Goal: Task Accomplishment & Management: Use online tool/utility

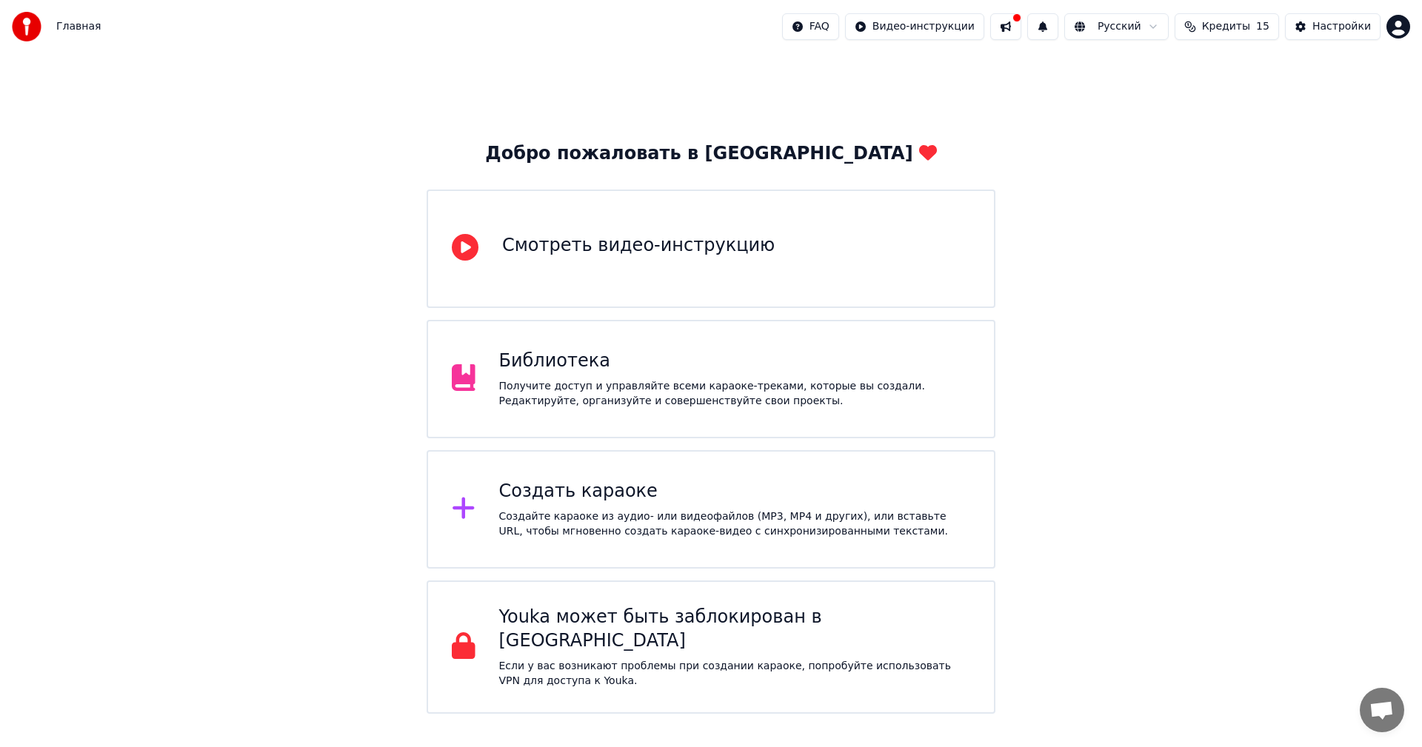
click at [636, 478] on div "Создать караоке Создайте караоке из аудио- или видеофайлов (MP3, MP4 и других),…" at bounding box center [711, 509] width 569 height 119
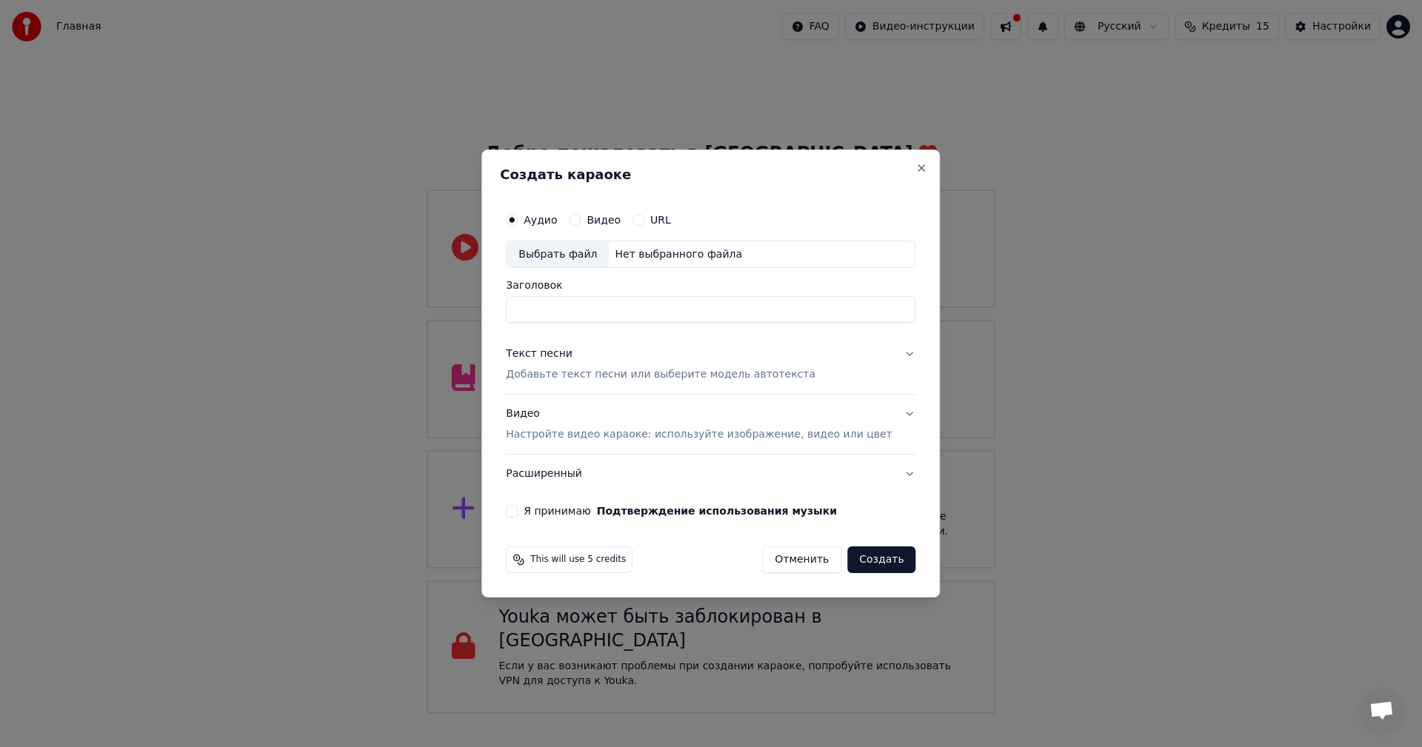
click at [568, 244] on div "Выбрать файл" at bounding box center [558, 254] width 102 height 27
type input "**********"
click at [664, 371] on p "Добавьте текст песни или выберите модель автотекста" at bounding box center [661, 375] width 310 height 15
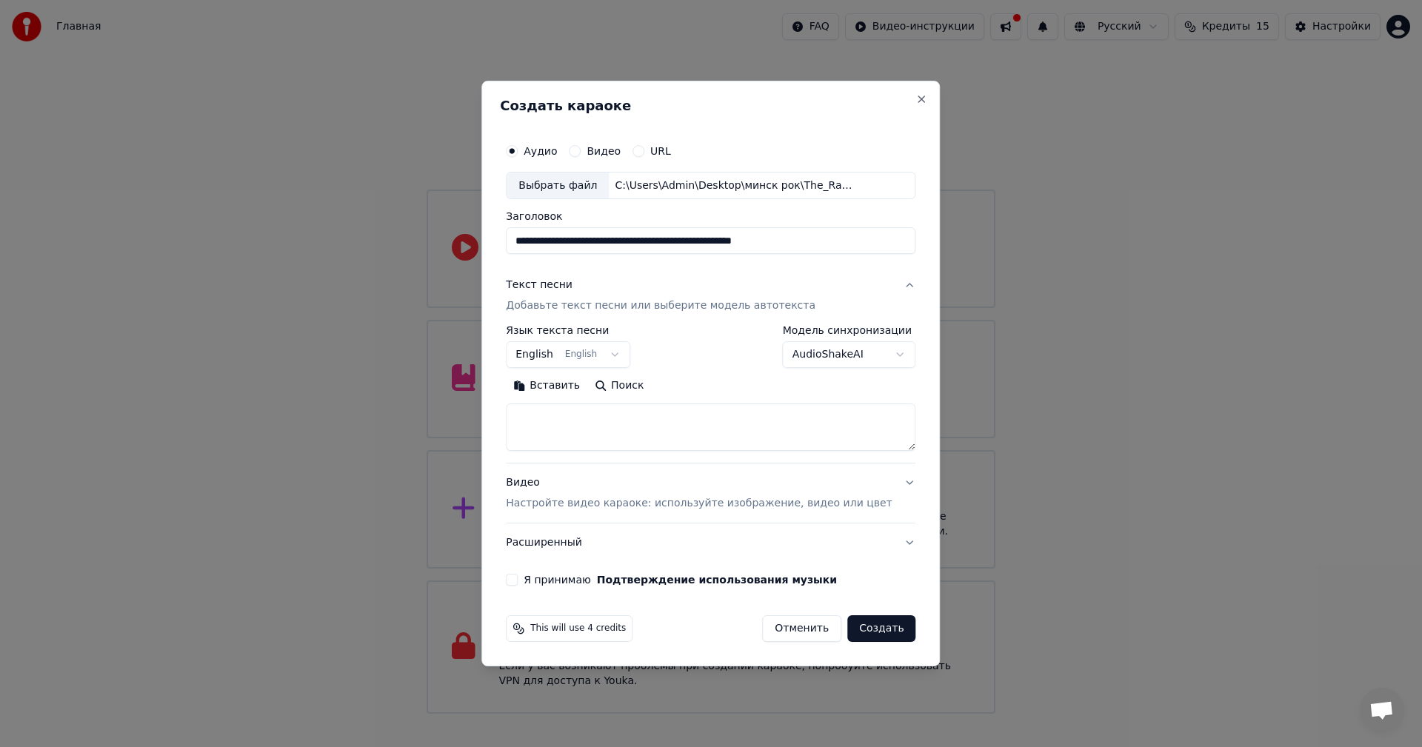
click at [630, 427] on textarea at bounding box center [711, 427] width 410 height 47
paste textarea "**********"
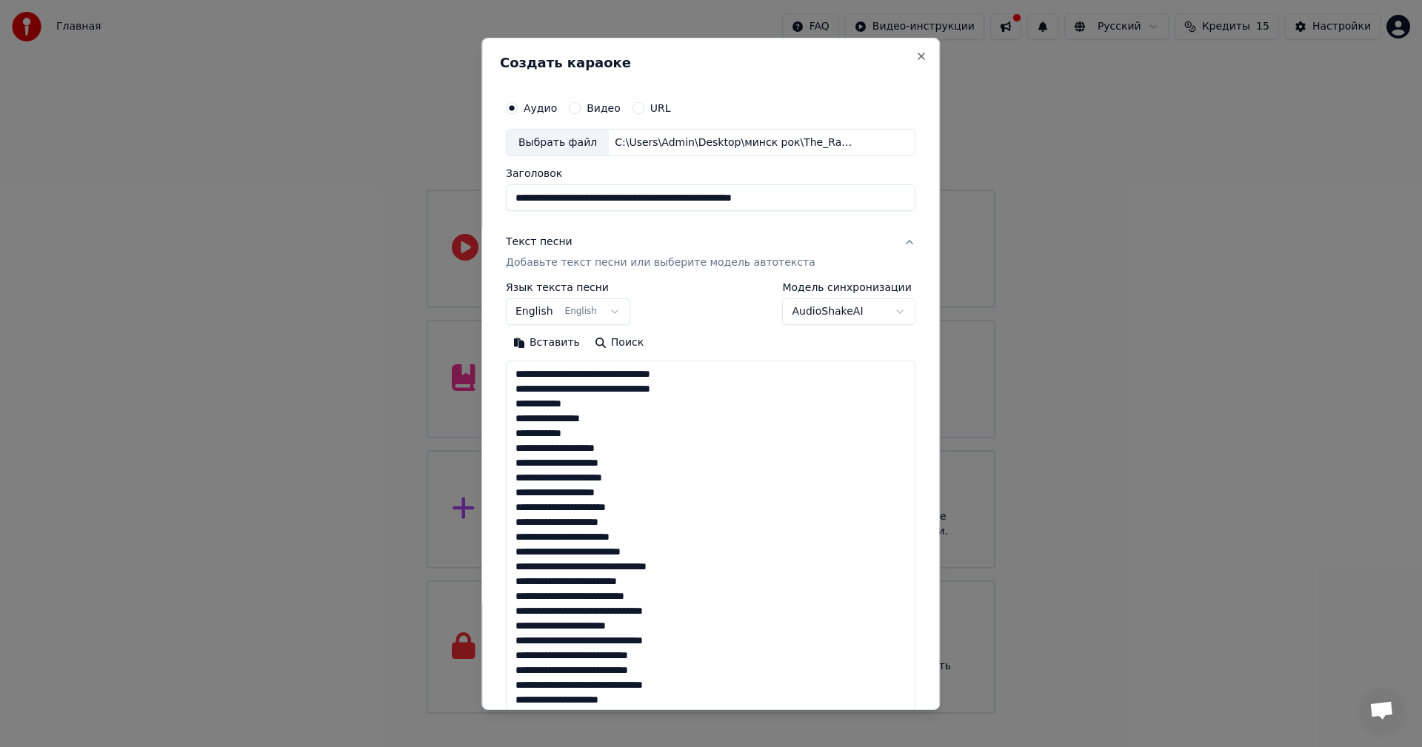
scroll to position [641, 0]
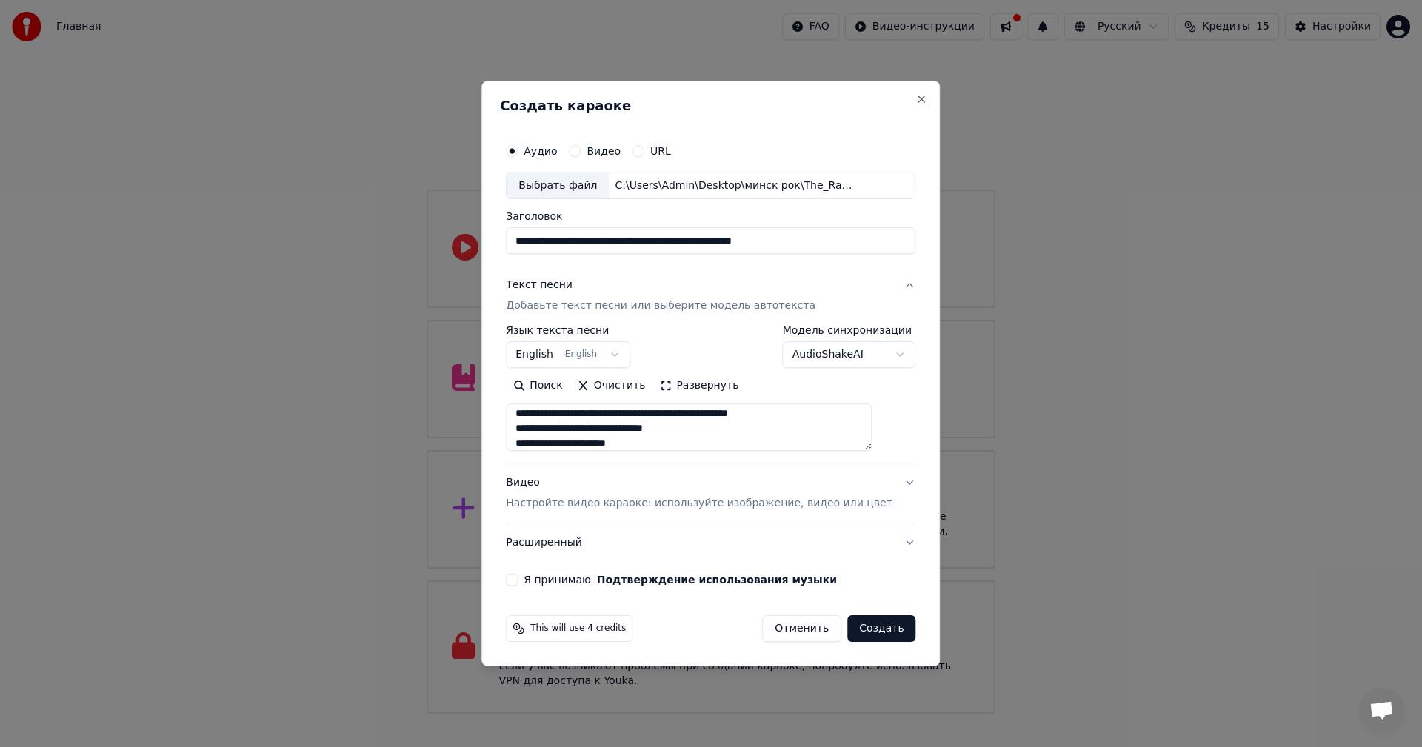
type textarea "**********"
click at [668, 506] on p "Настройте видео караоке: используйте изображение, видео или цвет" at bounding box center [699, 503] width 386 height 15
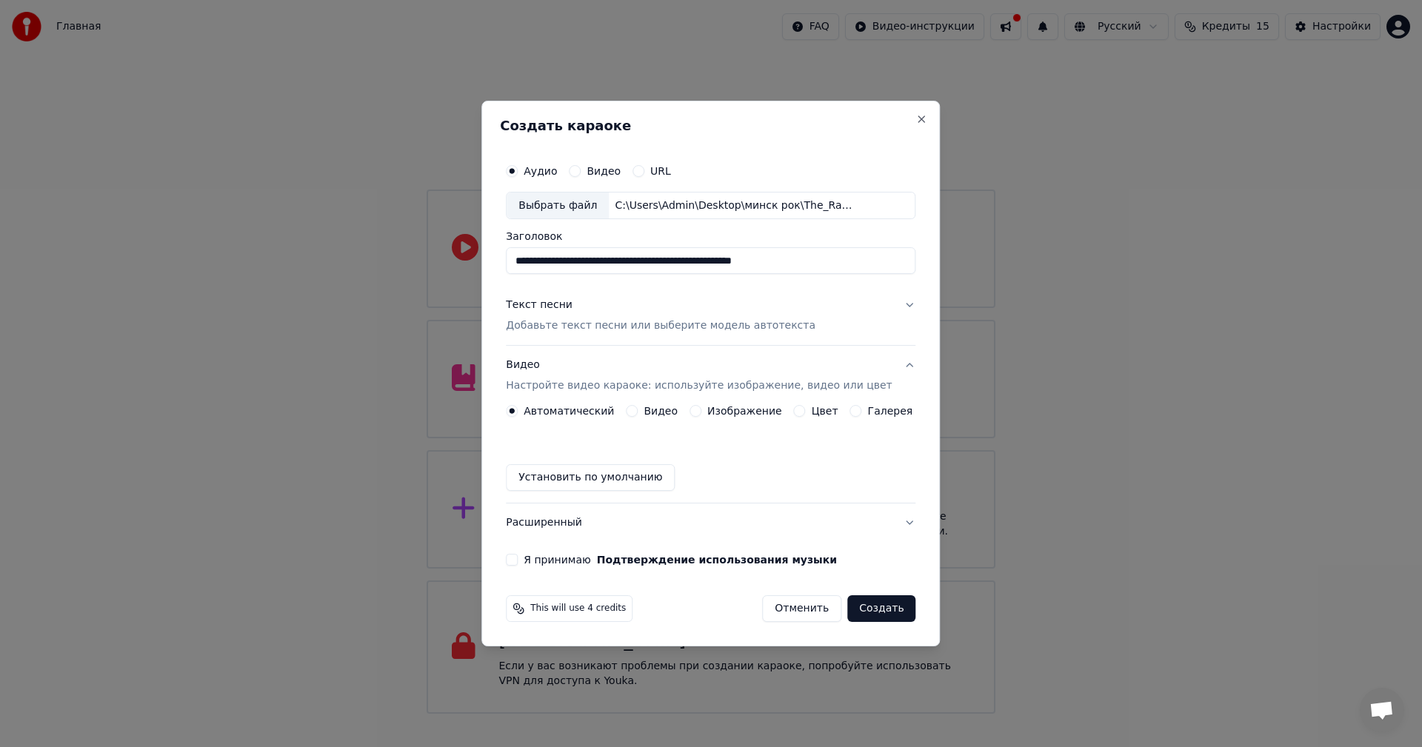
click at [701, 409] on button "Изображение" at bounding box center [696, 411] width 12 height 12
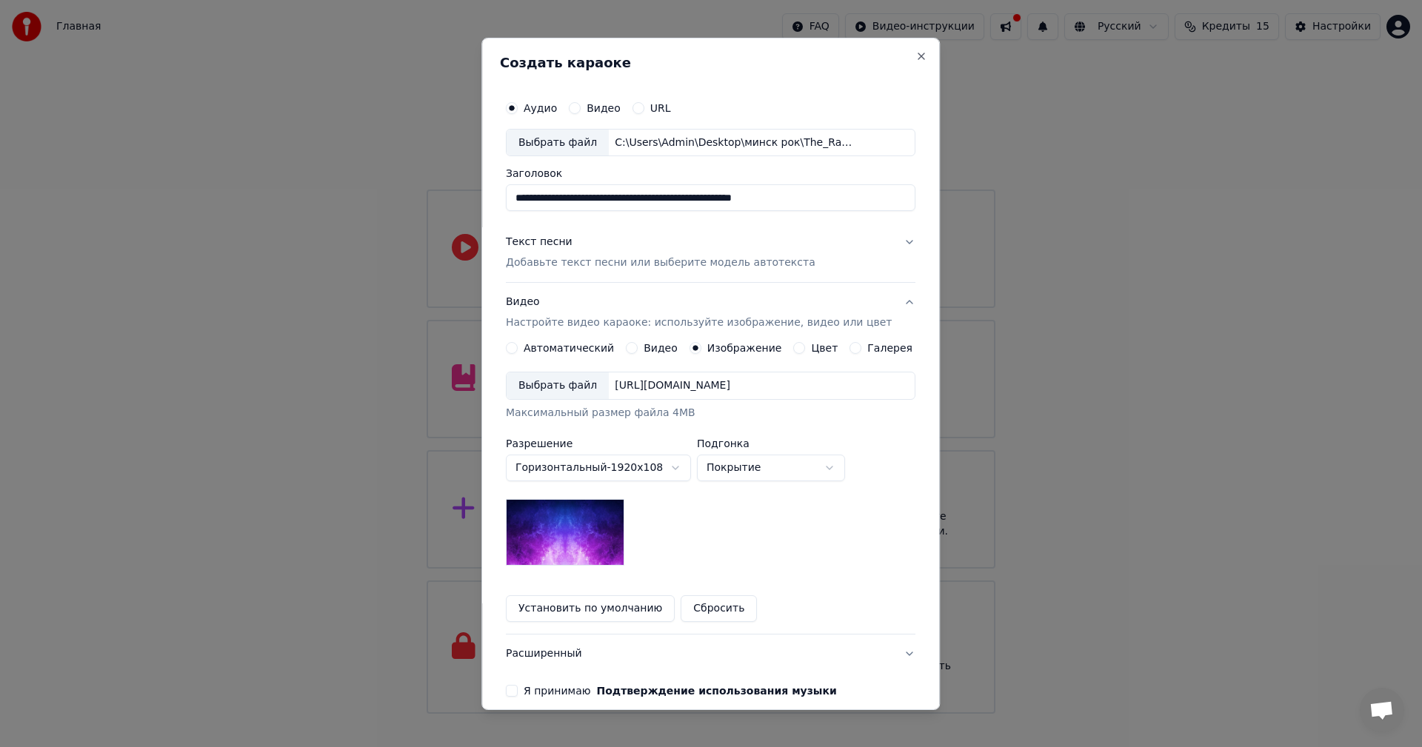
click at [571, 372] on div "Выбрать файл https://imagedelivery.net/jkI57_JBx8hWPzcSI-uF5w/c7639807-3f76-4ea…" at bounding box center [711, 386] width 410 height 28
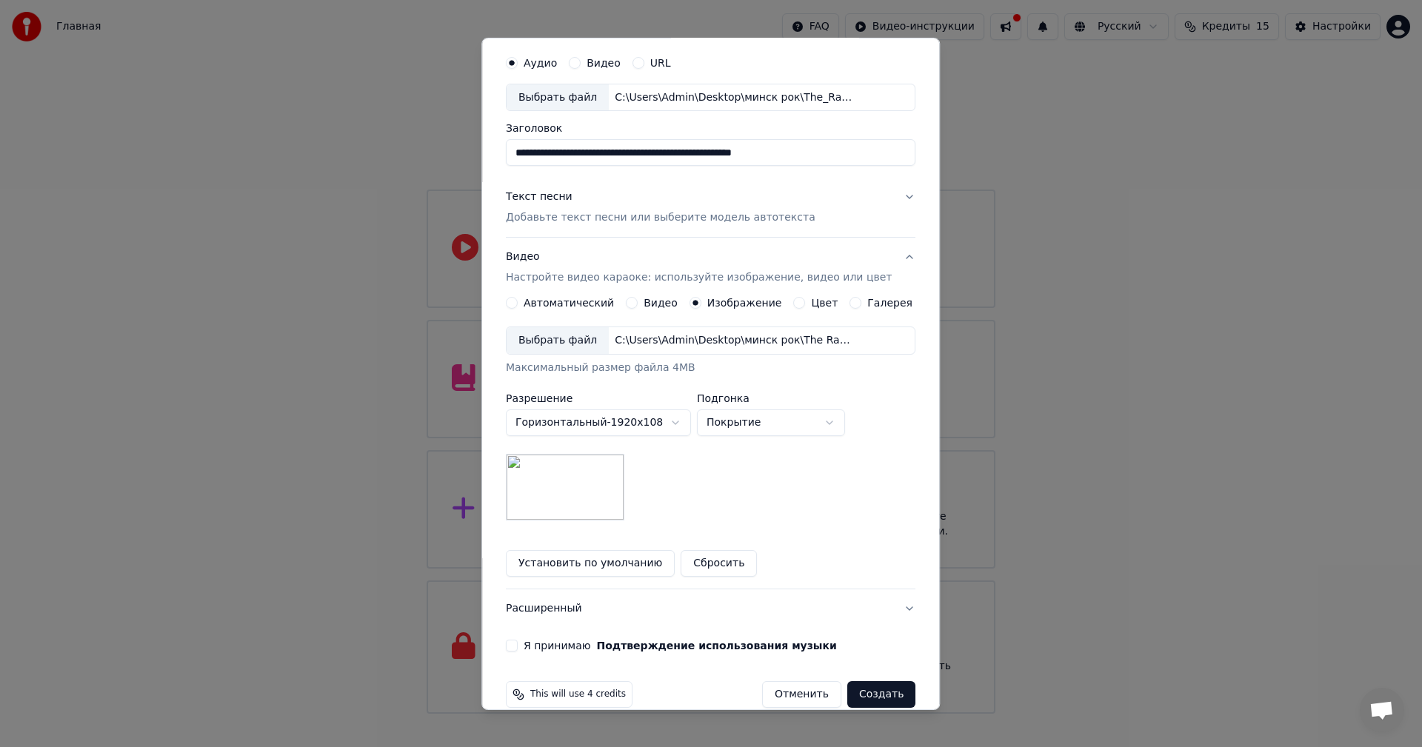
scroll to position [67, 0]
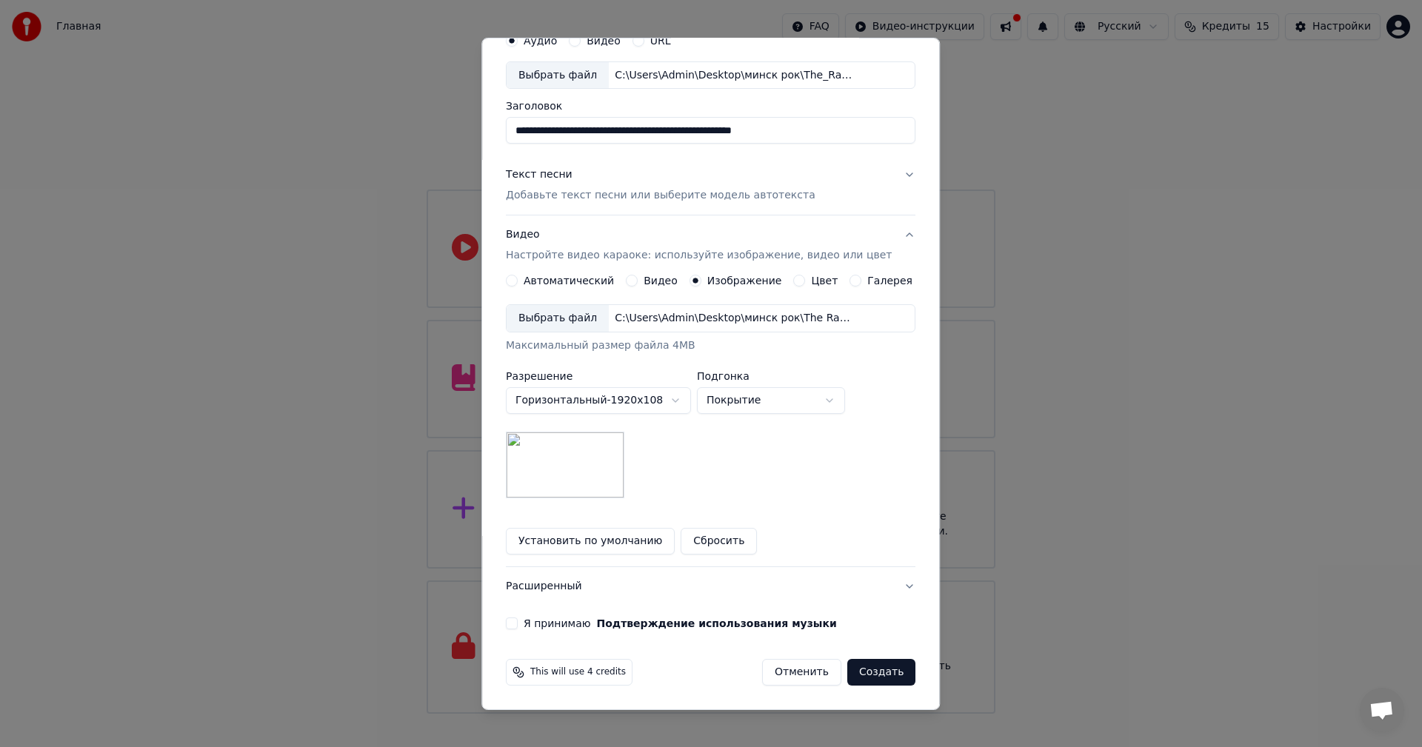
drag, startPoint x: 519, startPoint y: 625, endPoint x: 589, endPoint y: 634, distance: 70.2
click at [518, 625] on button "Я принимаю Подтверждение использования музыки" at bounding box center [512, 624] width 12 height 12
click at [863, 678] on button "Создать" at bounding box center [881, 672] width 68 height 27
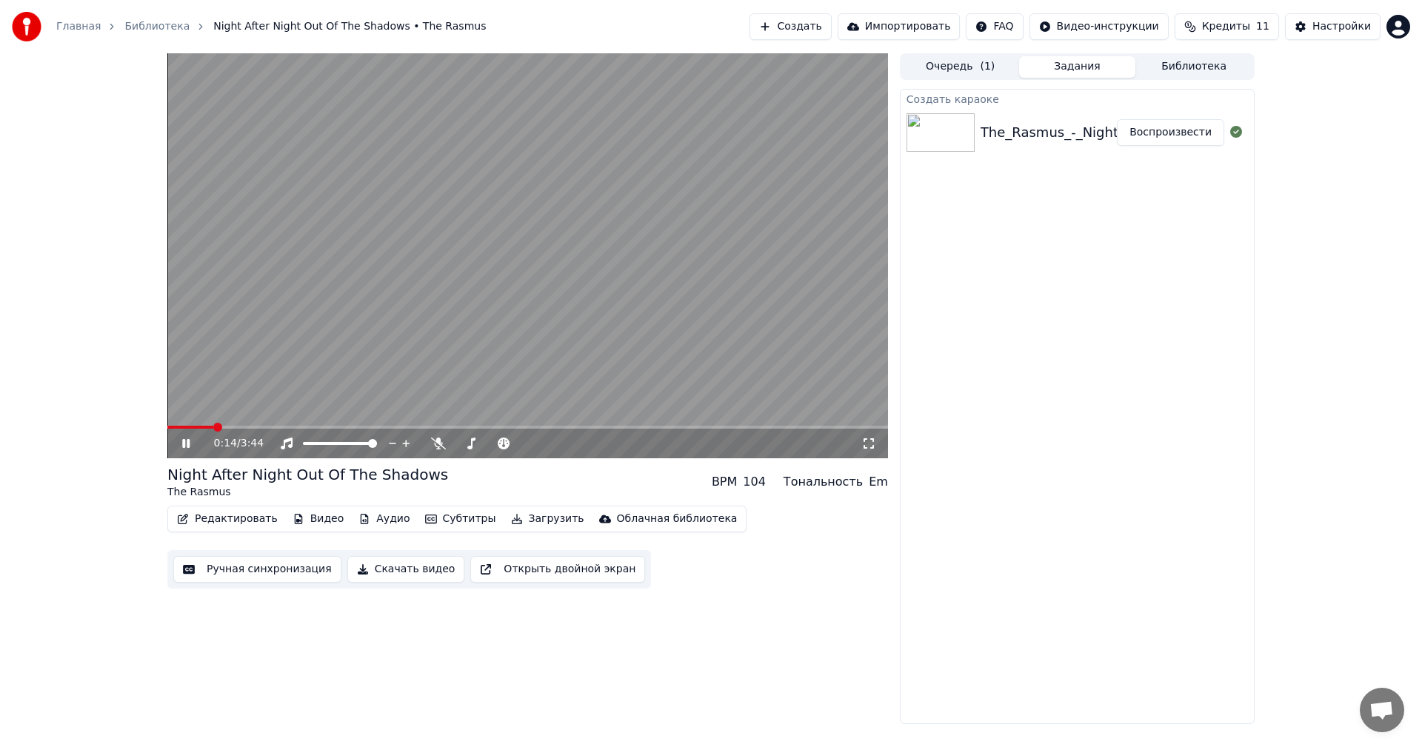
click at [591, 296] on video at bounding box center [527, 255] width 721 height 405
click at [437, 439] on icon at bounding box center [438, 444] width 15 height 12
click at [254, 573] on button "Ручная синхронизация" at bounding box center [257, 569] width 168 height 27
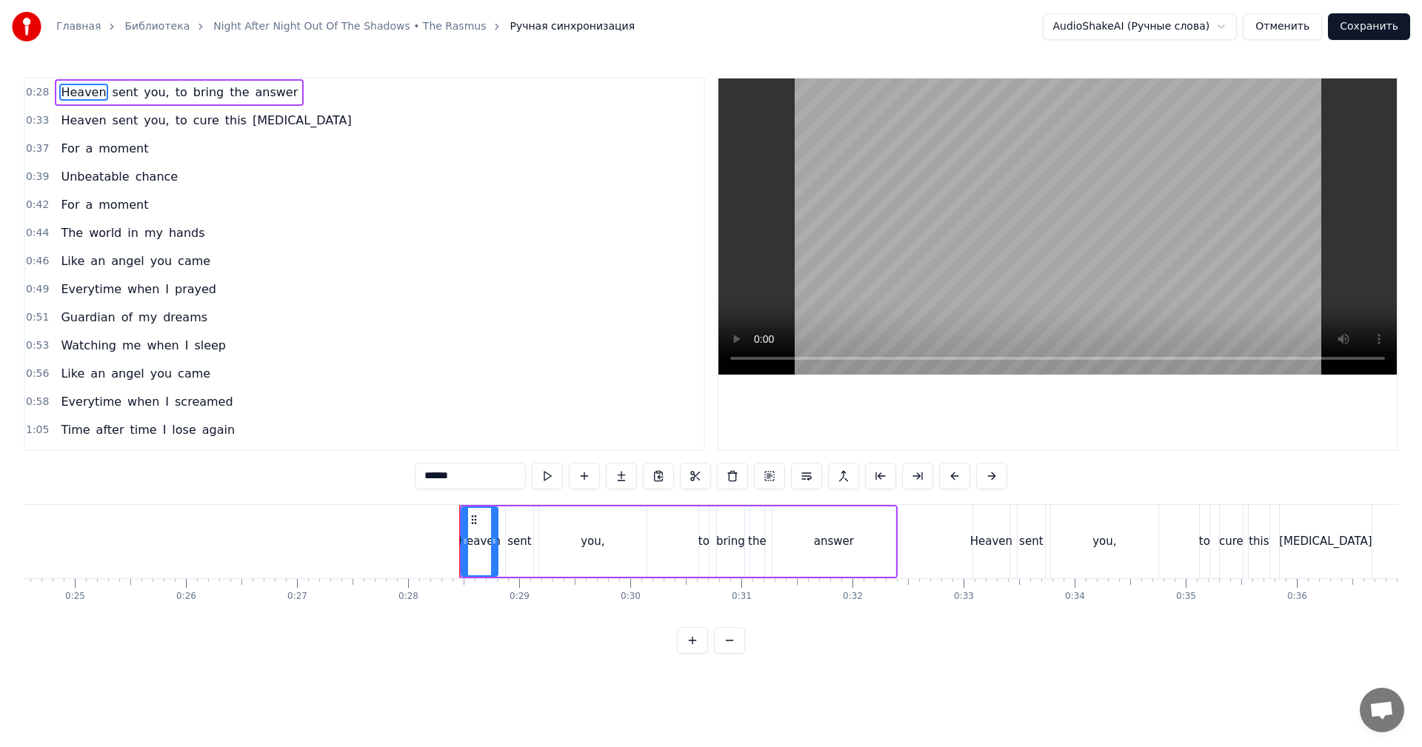
scroll to position [0, 3087]
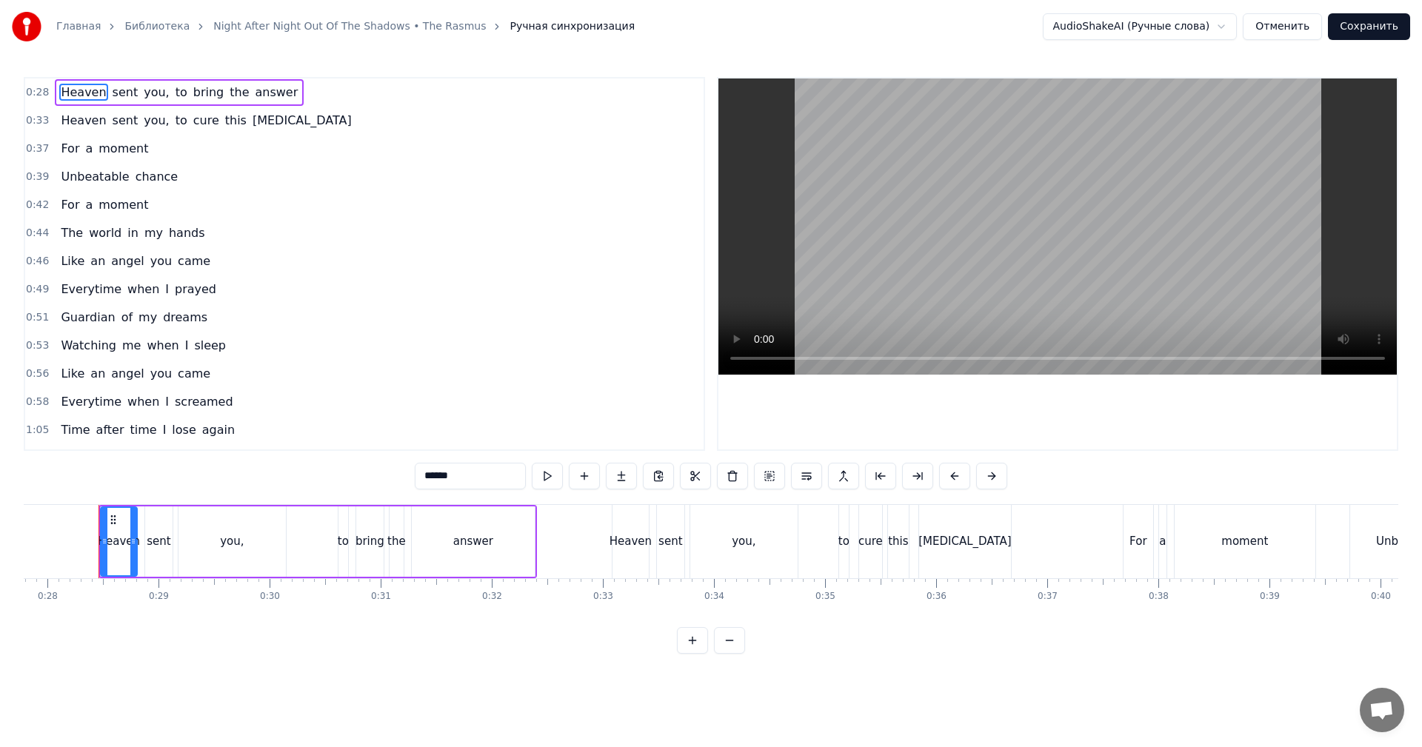
click at [1115, 200] on video at bounding box center [1058, 227] width 679 height 296
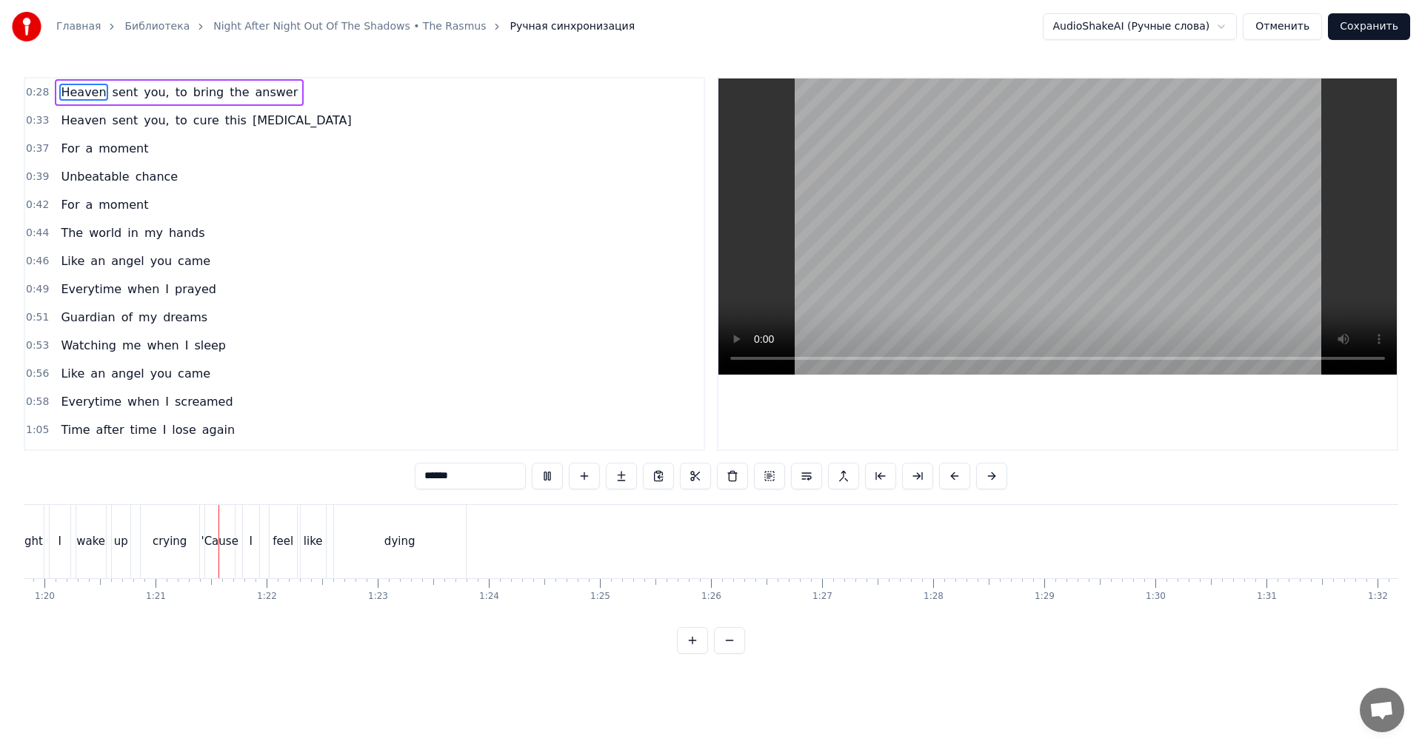
scroll to position [0, 8878]
click at [976, 283] on video at bounding box center [1058, 227] width 679 height 296
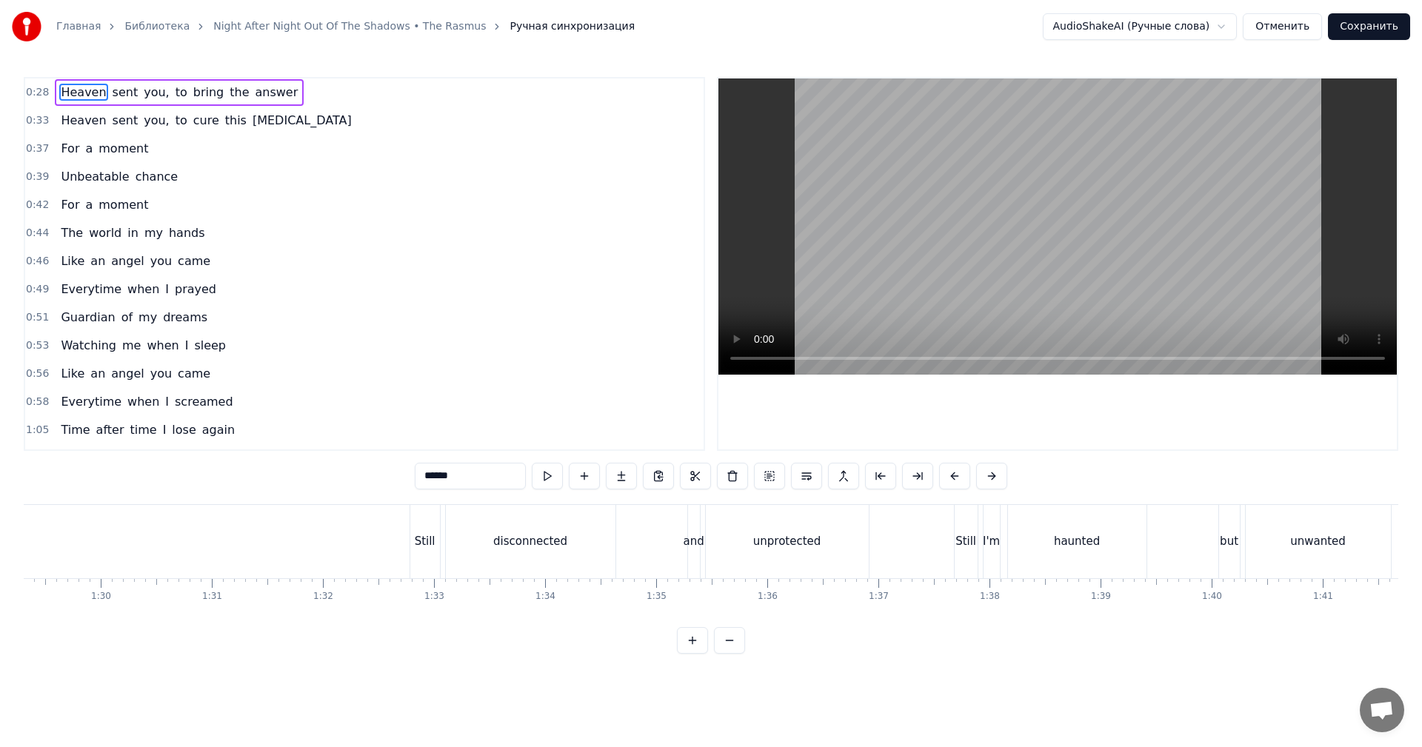
scroll to position [0, 9767]
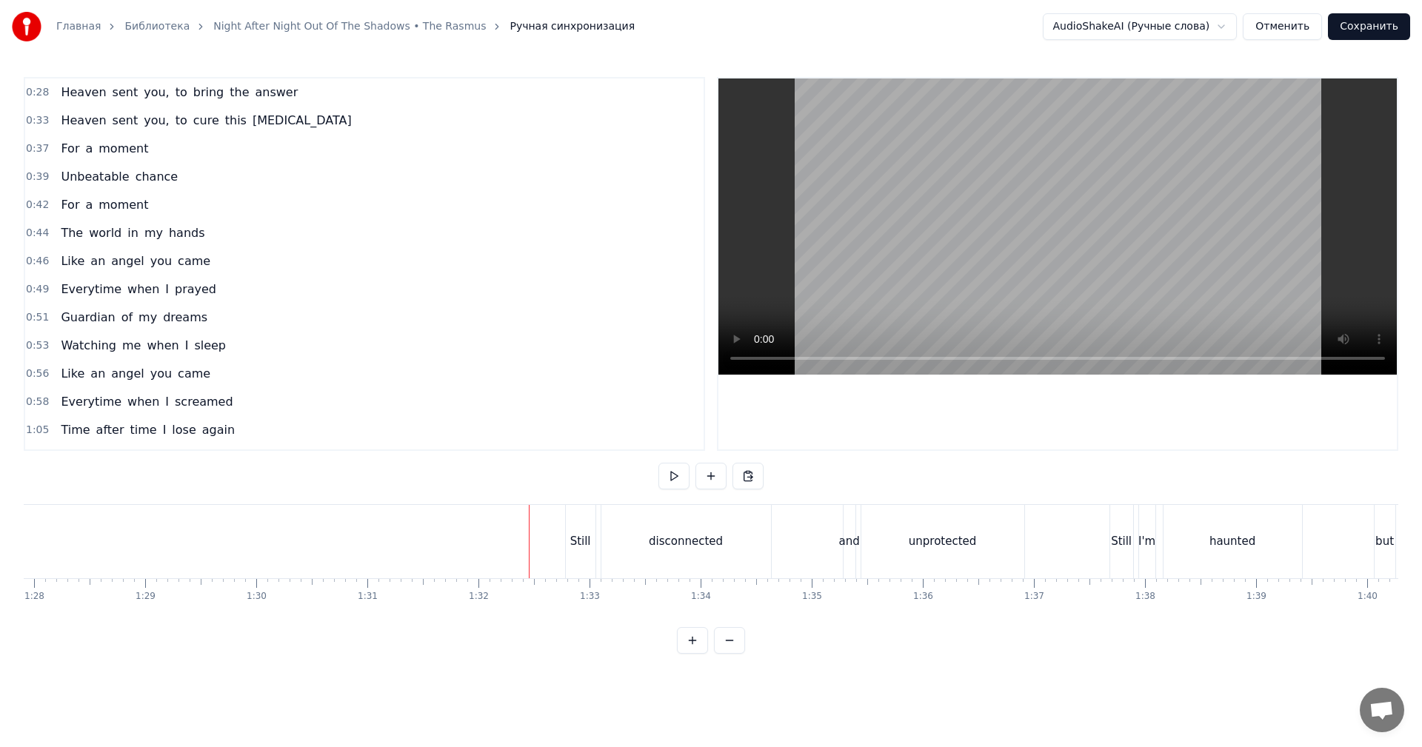
click at [1010, 275] on video at bounding box center [1058, 227] width 679 height 296
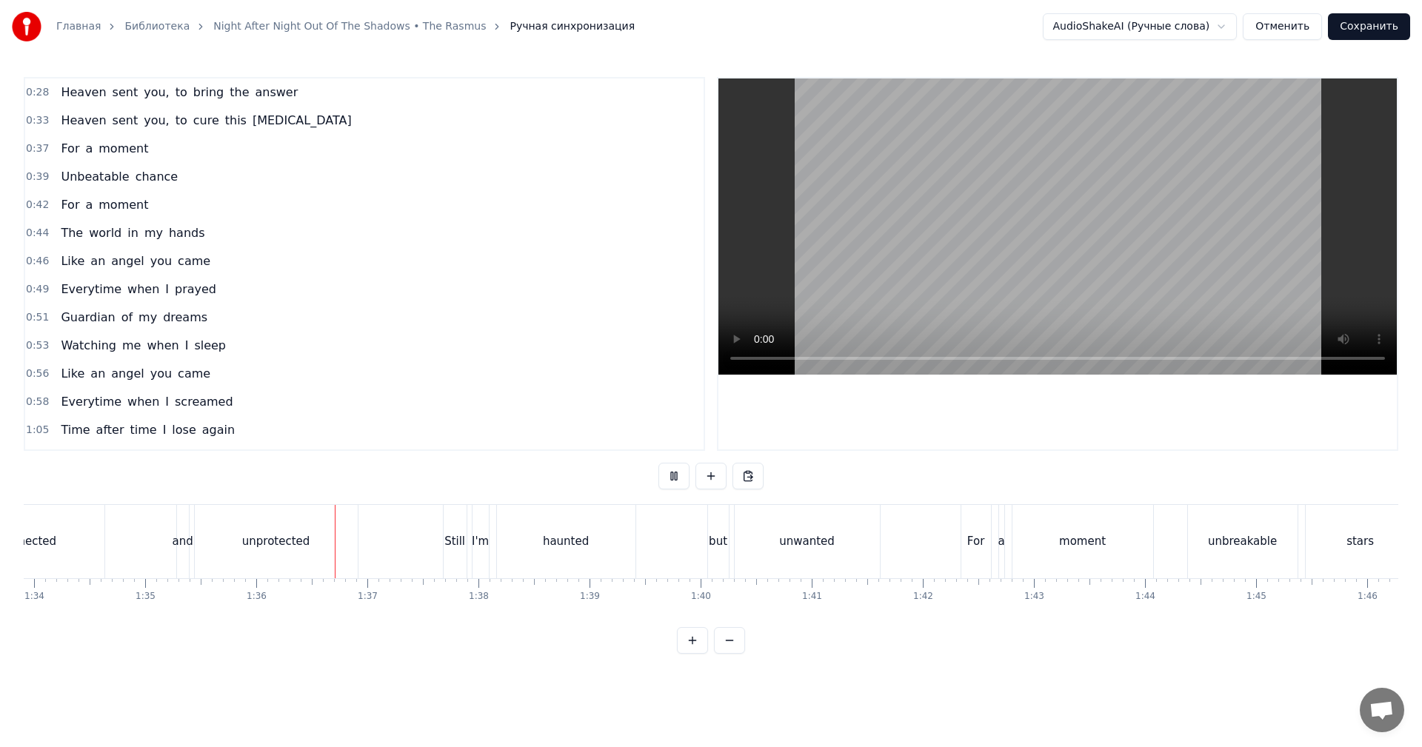
scroll to position [0, 10656]
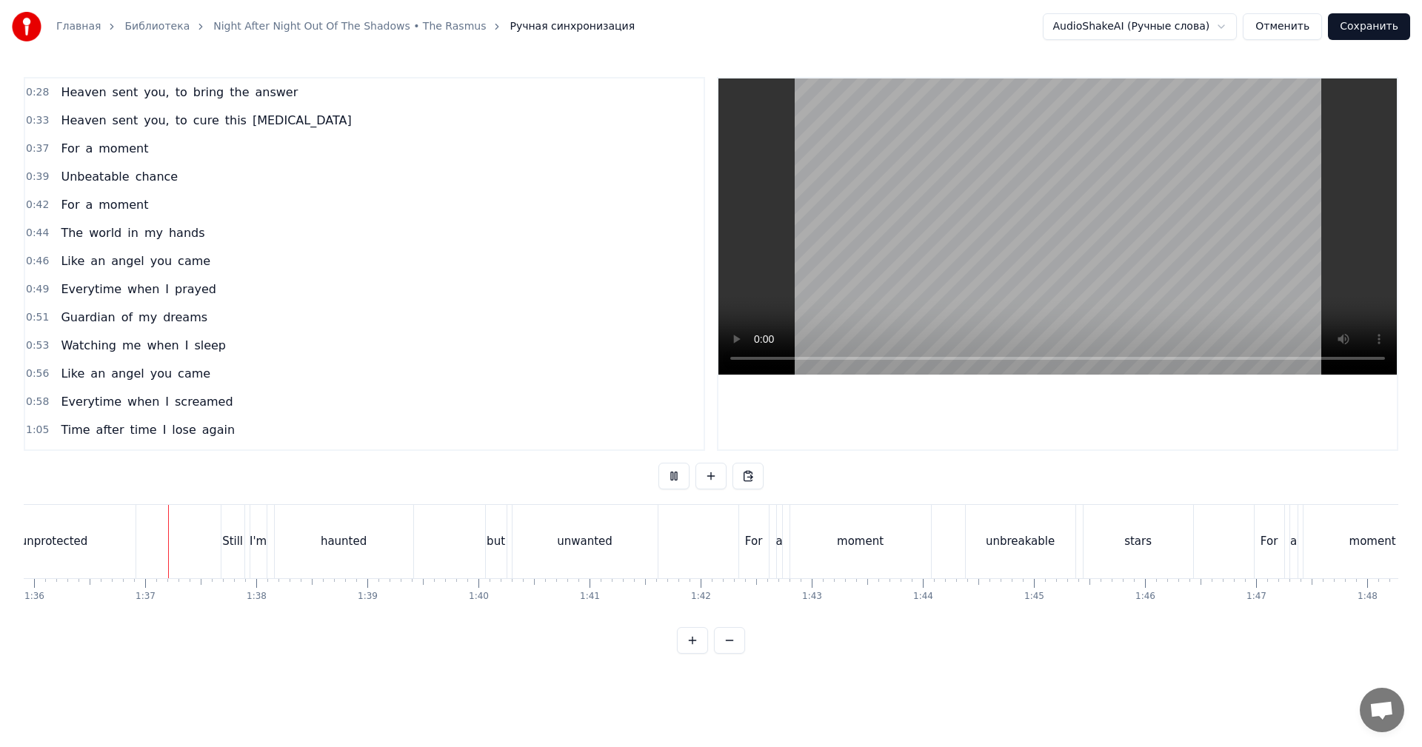
drag, startPoint x: 901, startPoint y: 559, endPoint x: 970, endPoint y: 481, distance: 104.5
click at [901, 559] on div "moment" at bounding box center [860, 541] width 141 height 73
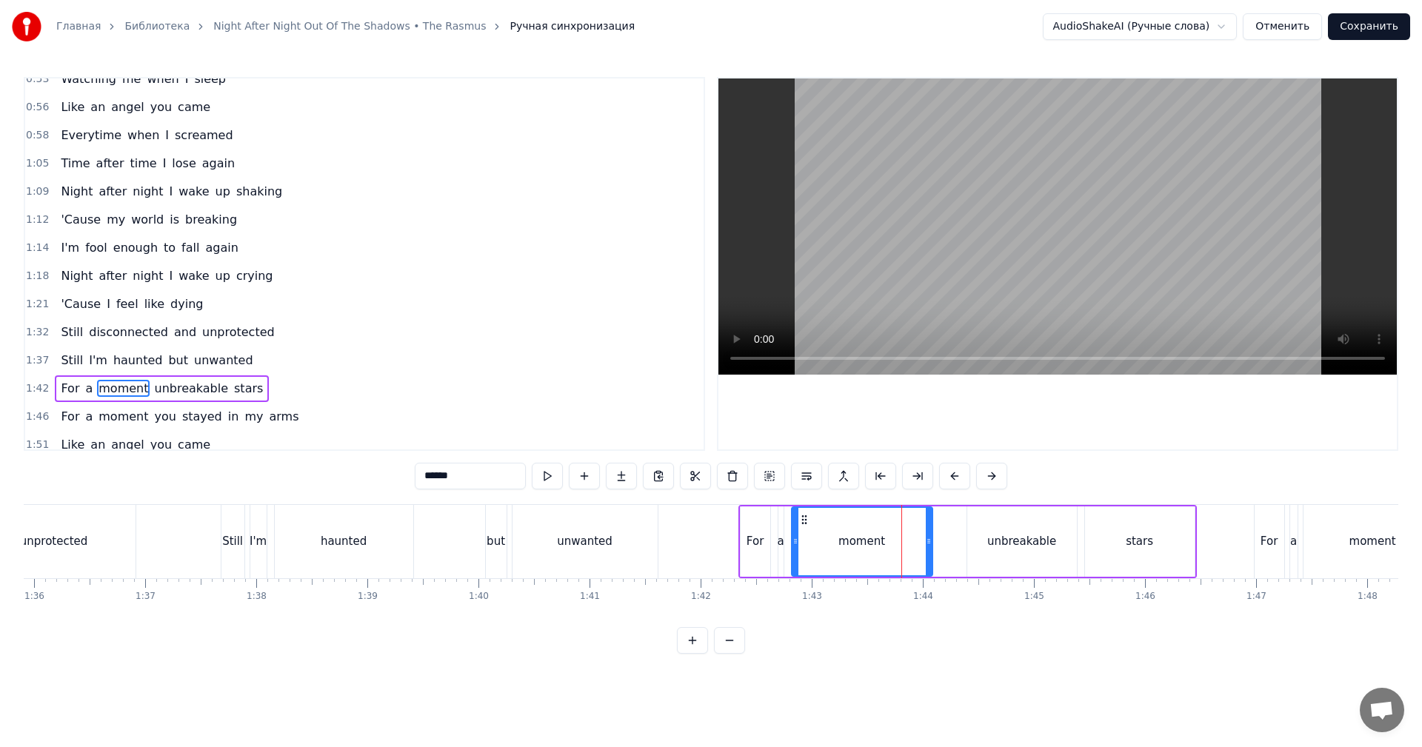
scroll to position [391, 0]
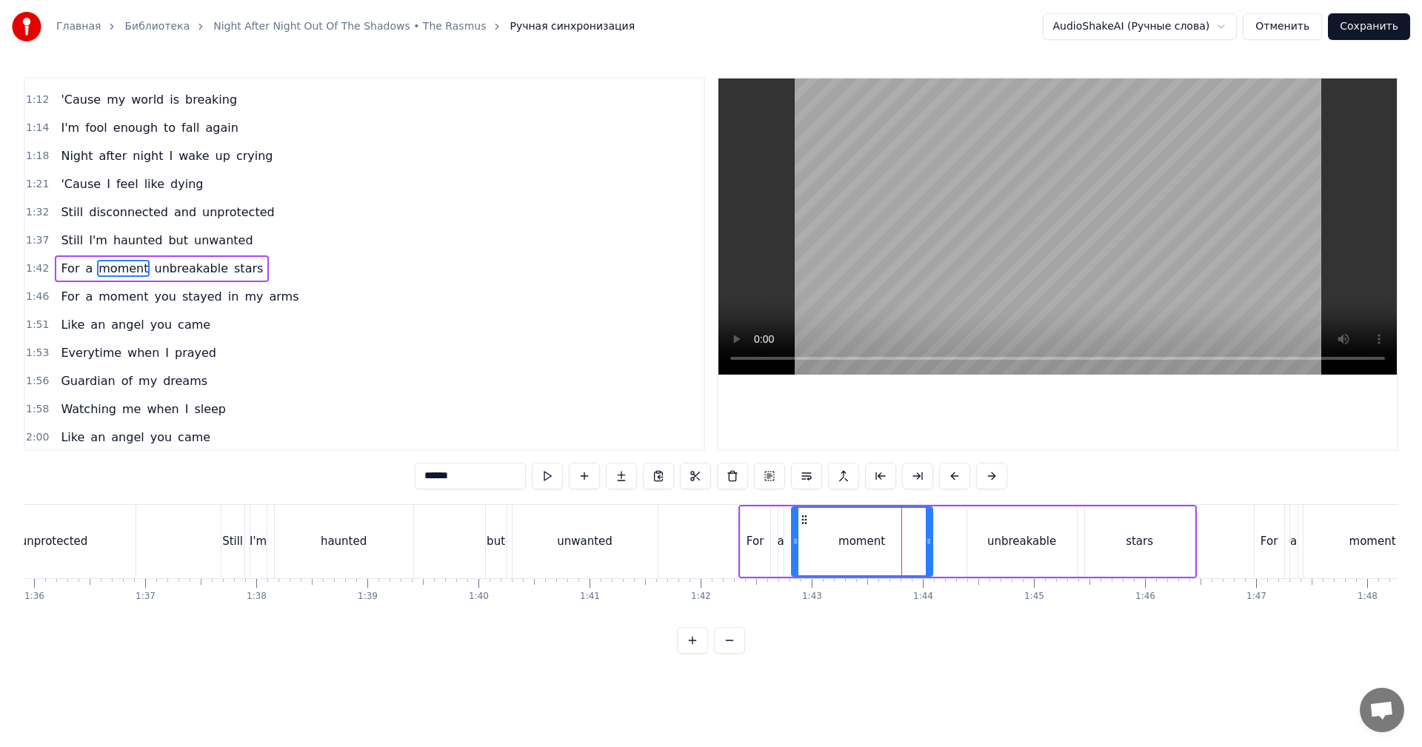
click at [1090, 221] on video at bounding box center [1058, 227] width 679 height 296
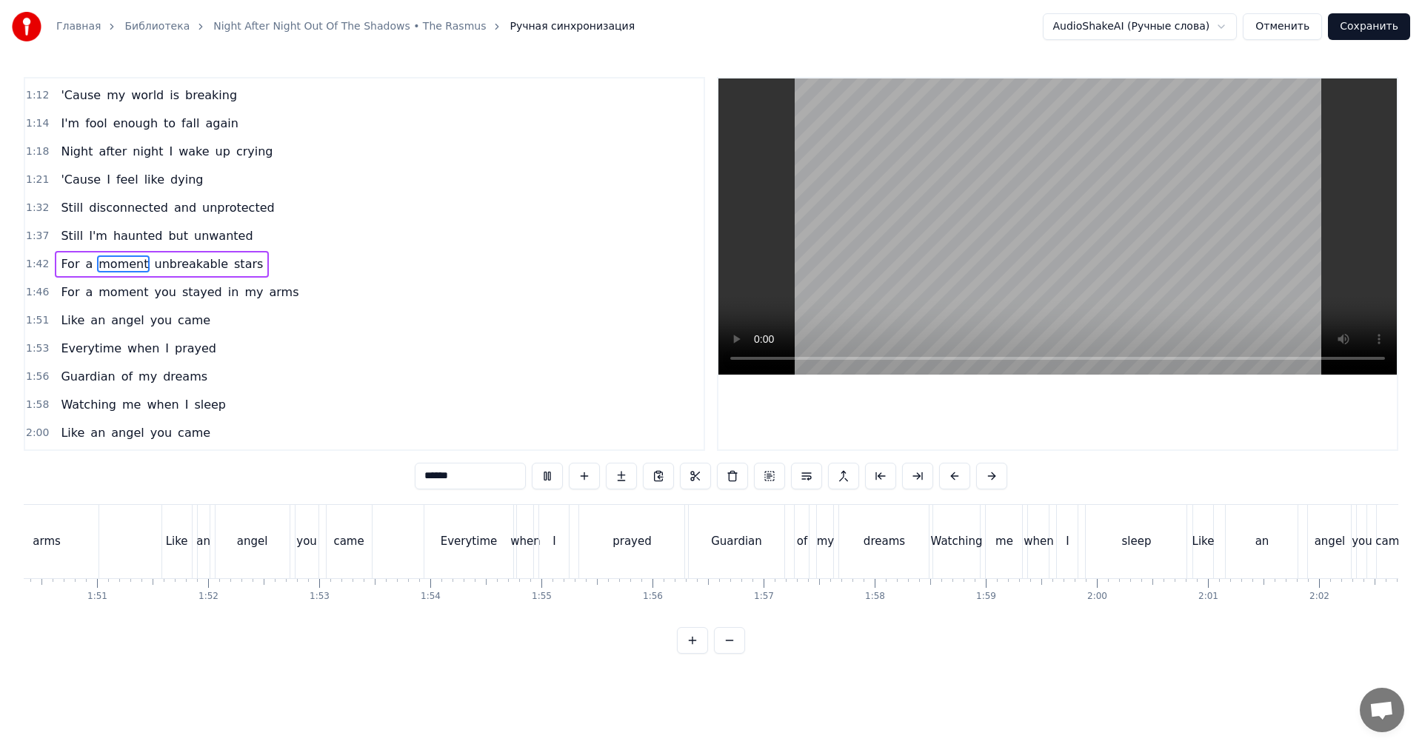
scroll to position [0, 12131]
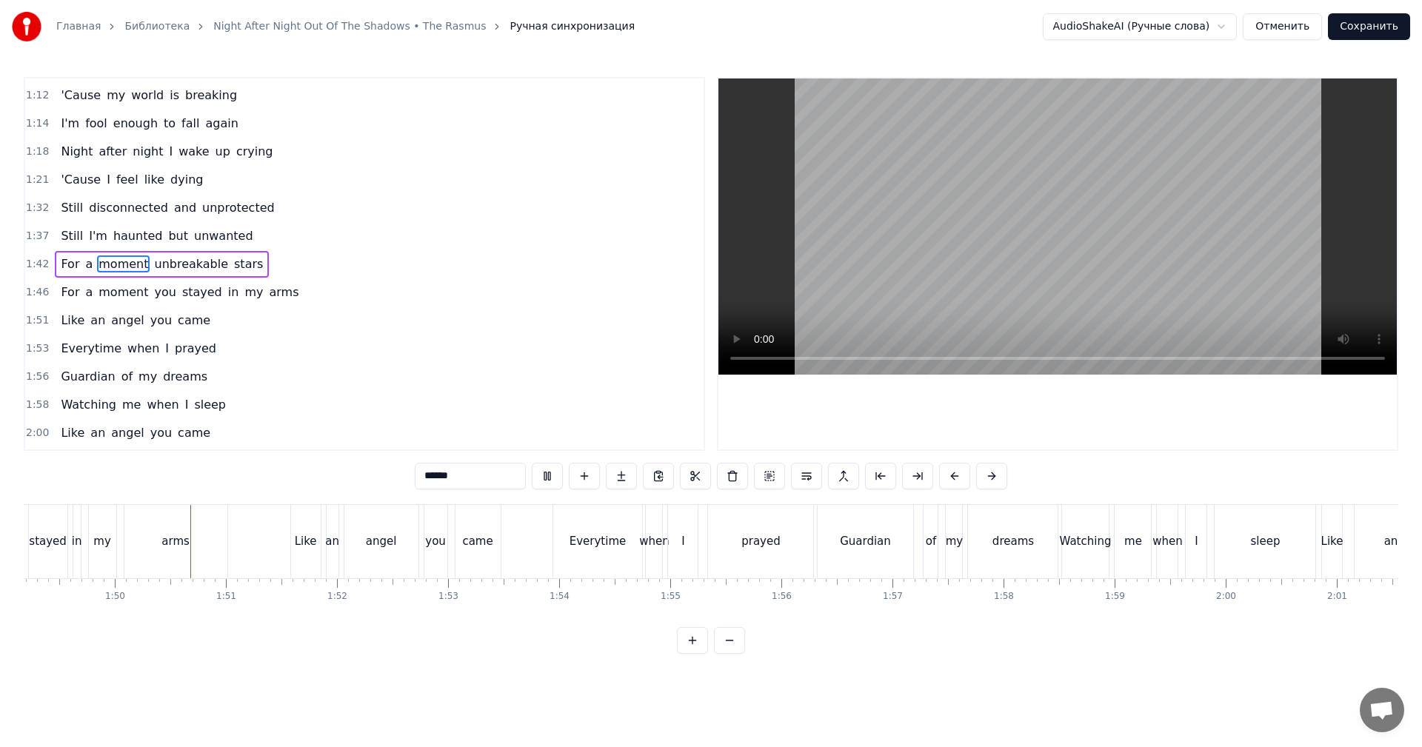
click at [1228, 536] on div "sleep" at bounding box center [1265, 541] width 101 height 73
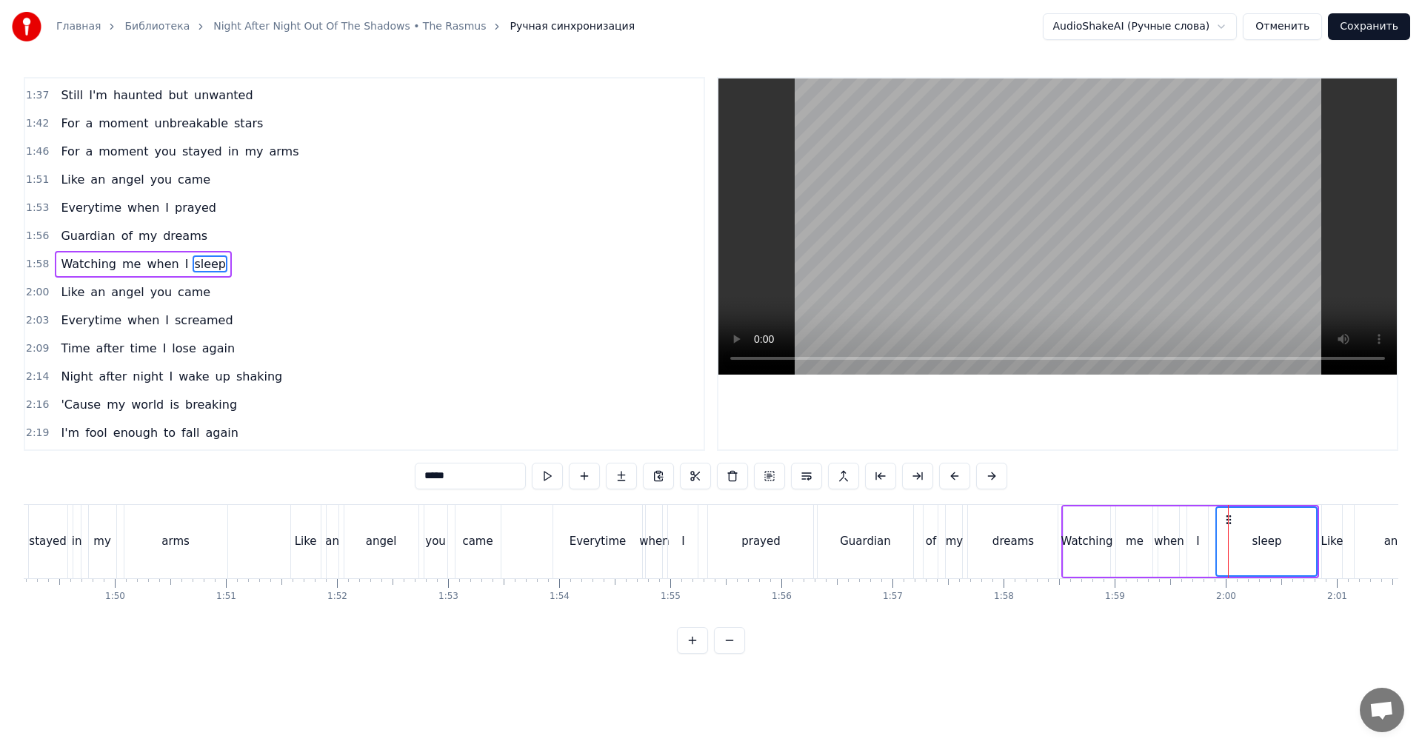
scroll to position [0, 12724]
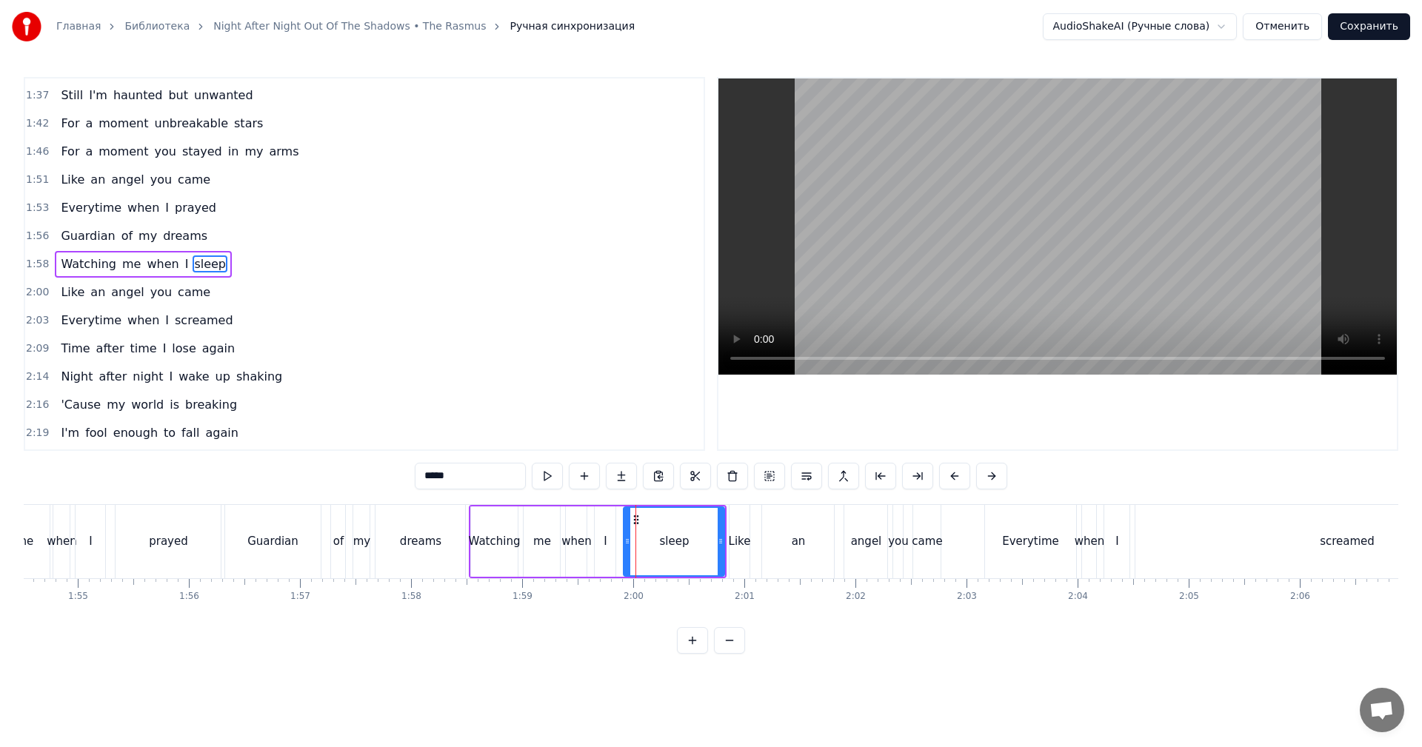
click at [1006, 552] on div "Everytime" at bounding box center [1031, 541] width 92 height 73
type input "*********"
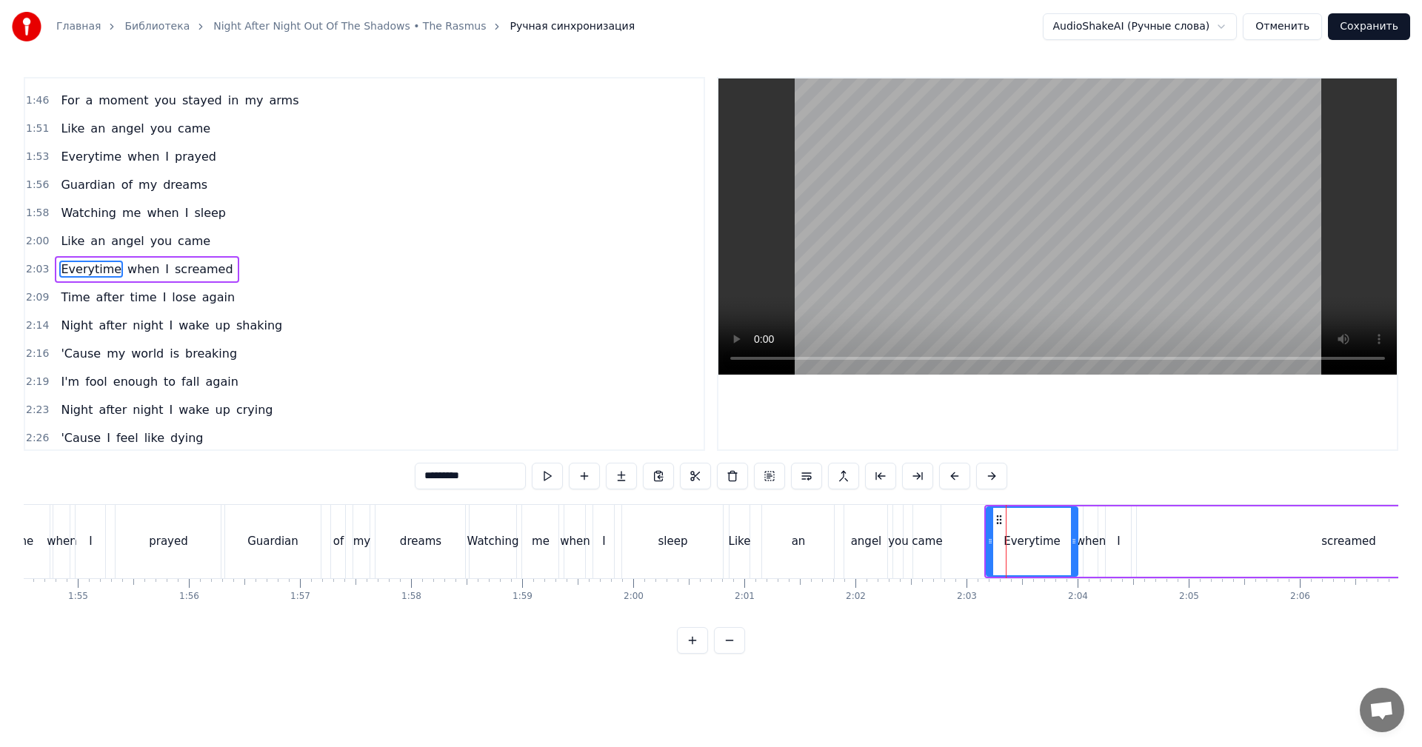
scroll to position [588, 0]
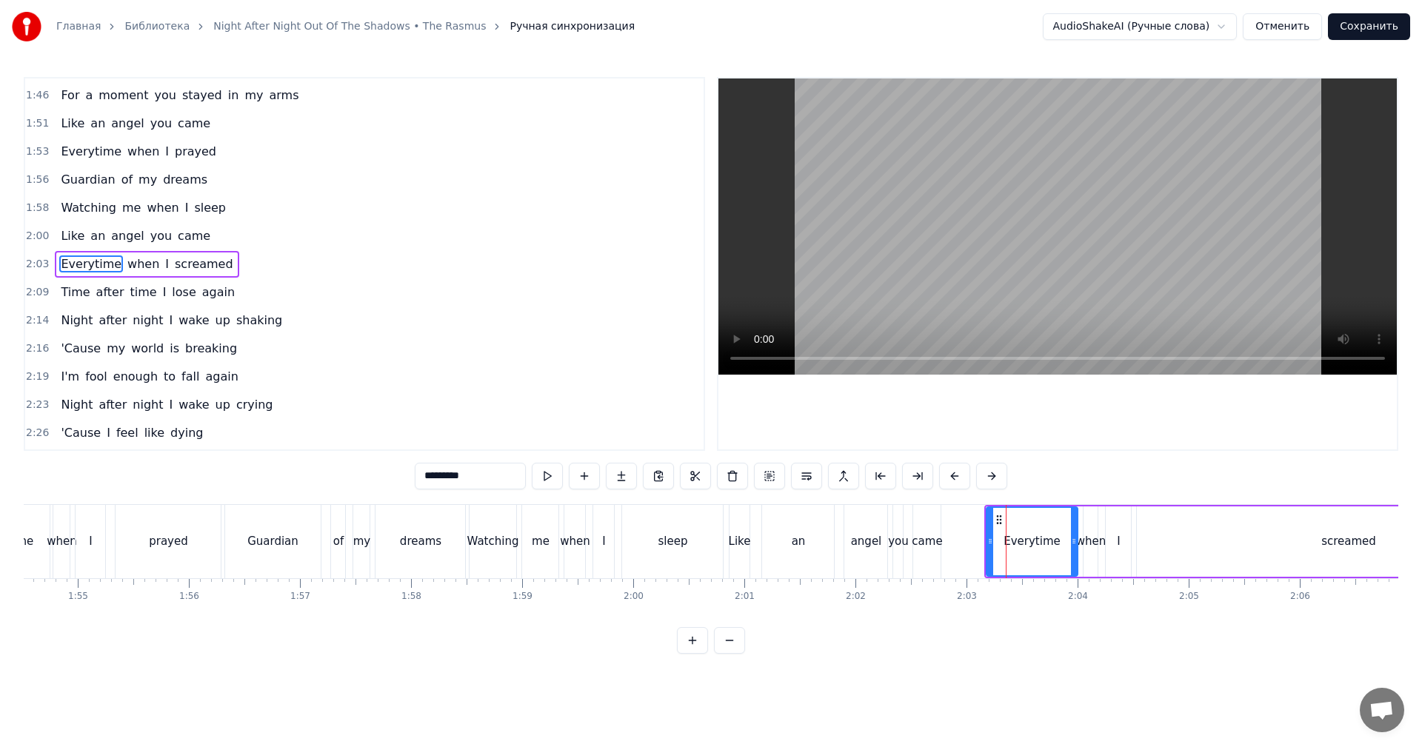
click at [1112, 264] on video at bounding box center [1058, 227] width 679 height 296
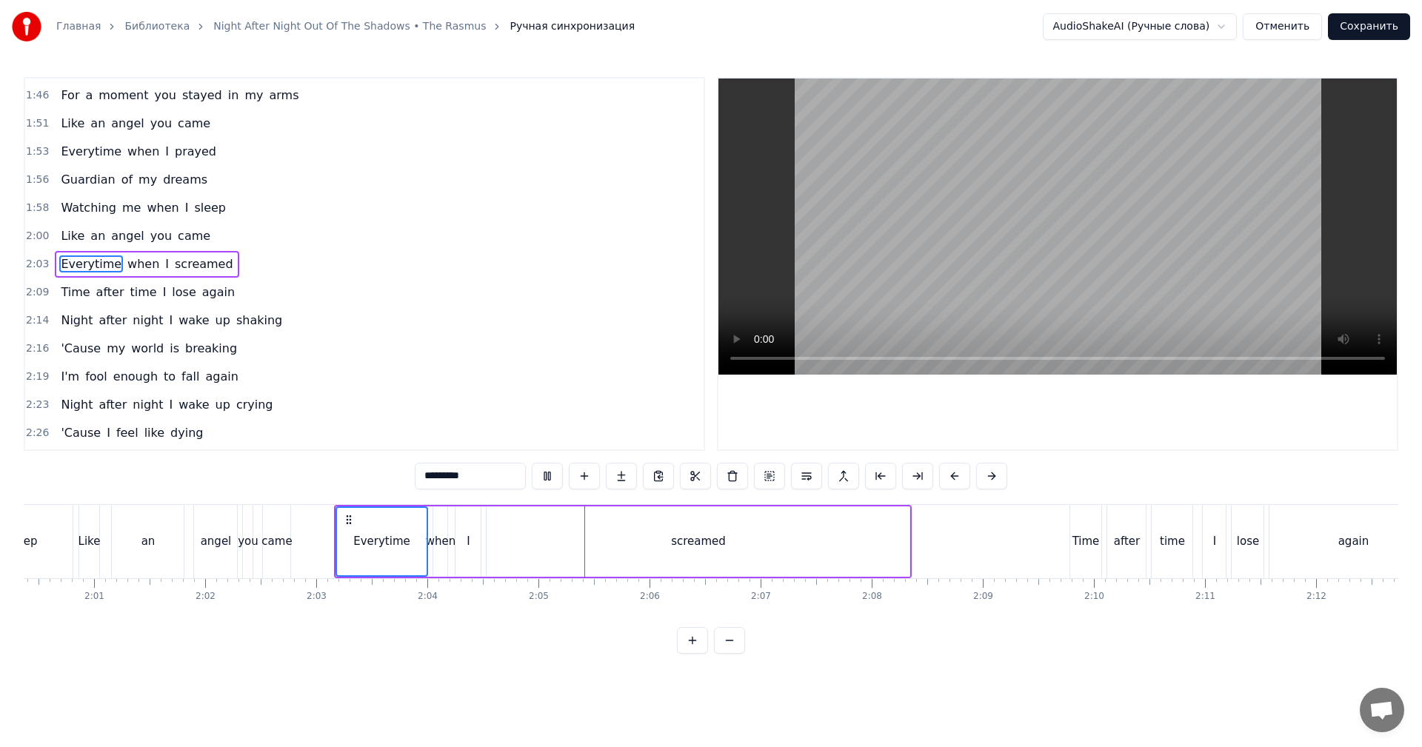
scroll to position [0, 13390]
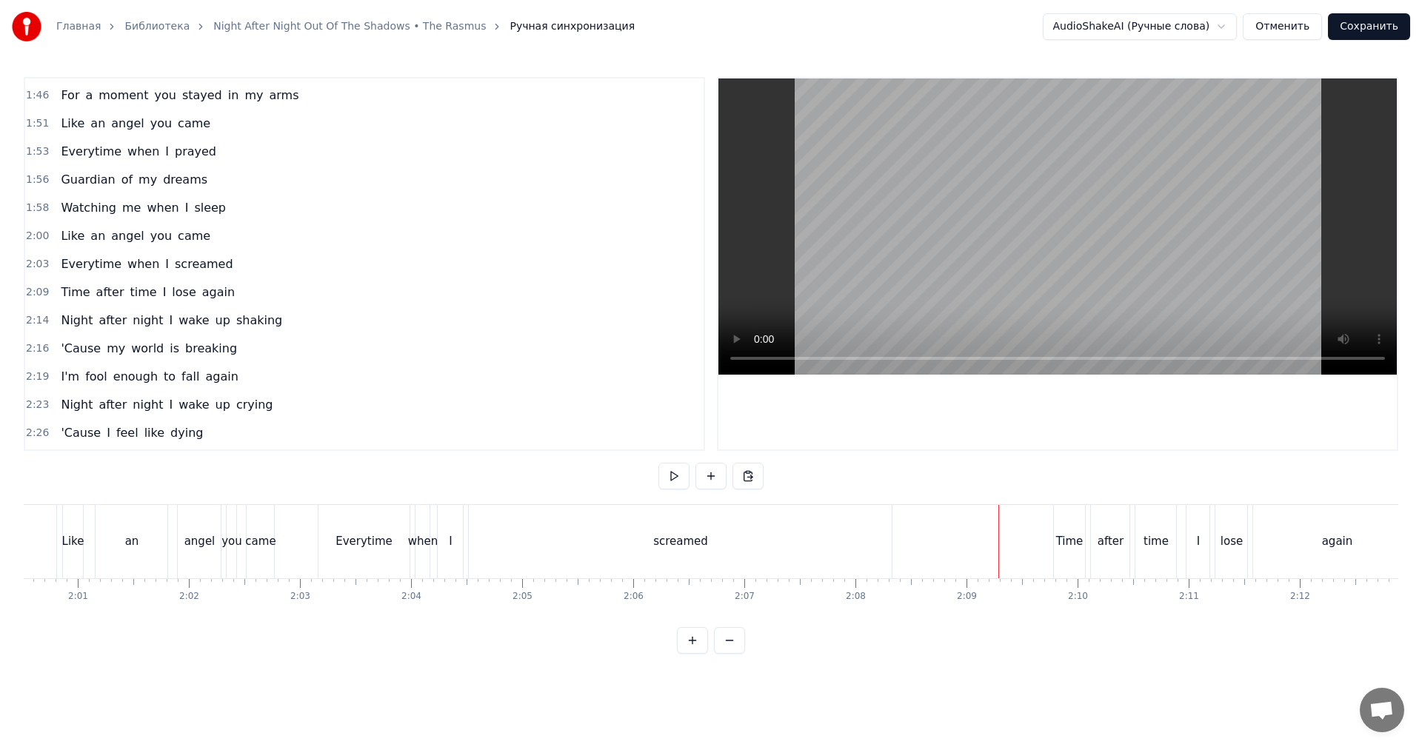
click at [1076, 250] on video at bounding box center [1058, 227] width 679 height 296
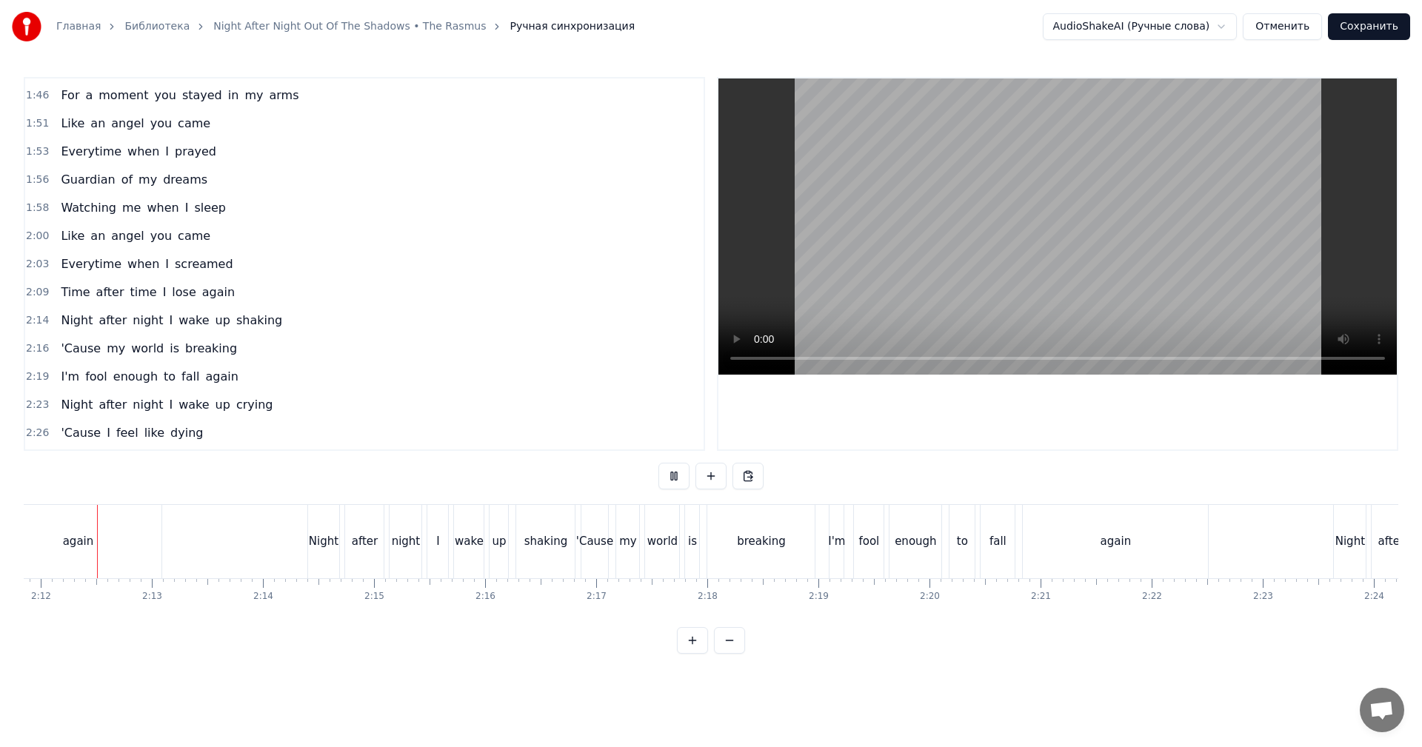
scroll to position [0, 14638]
click at [918, 543] on div "enough" at bounding box center [926, 541] width 41 height 17
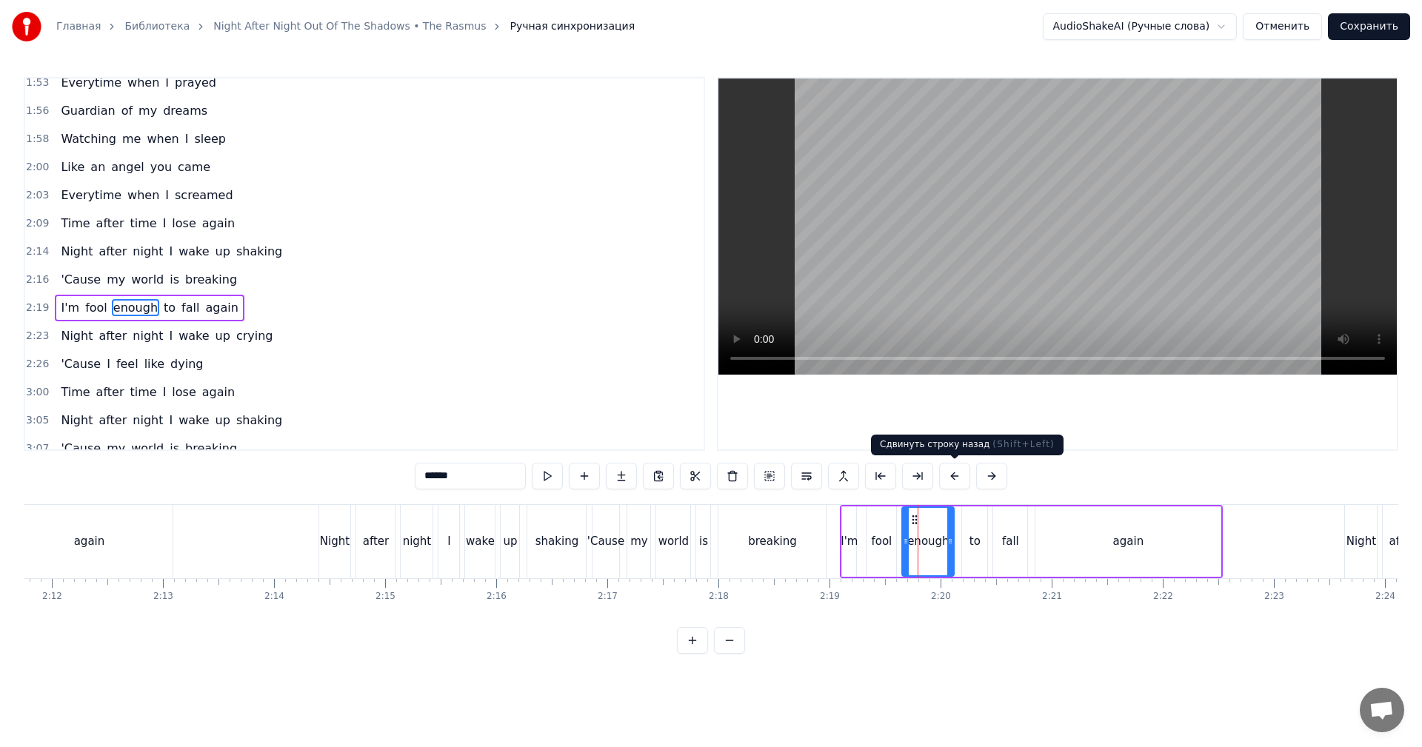
scroll to position [701, 0]
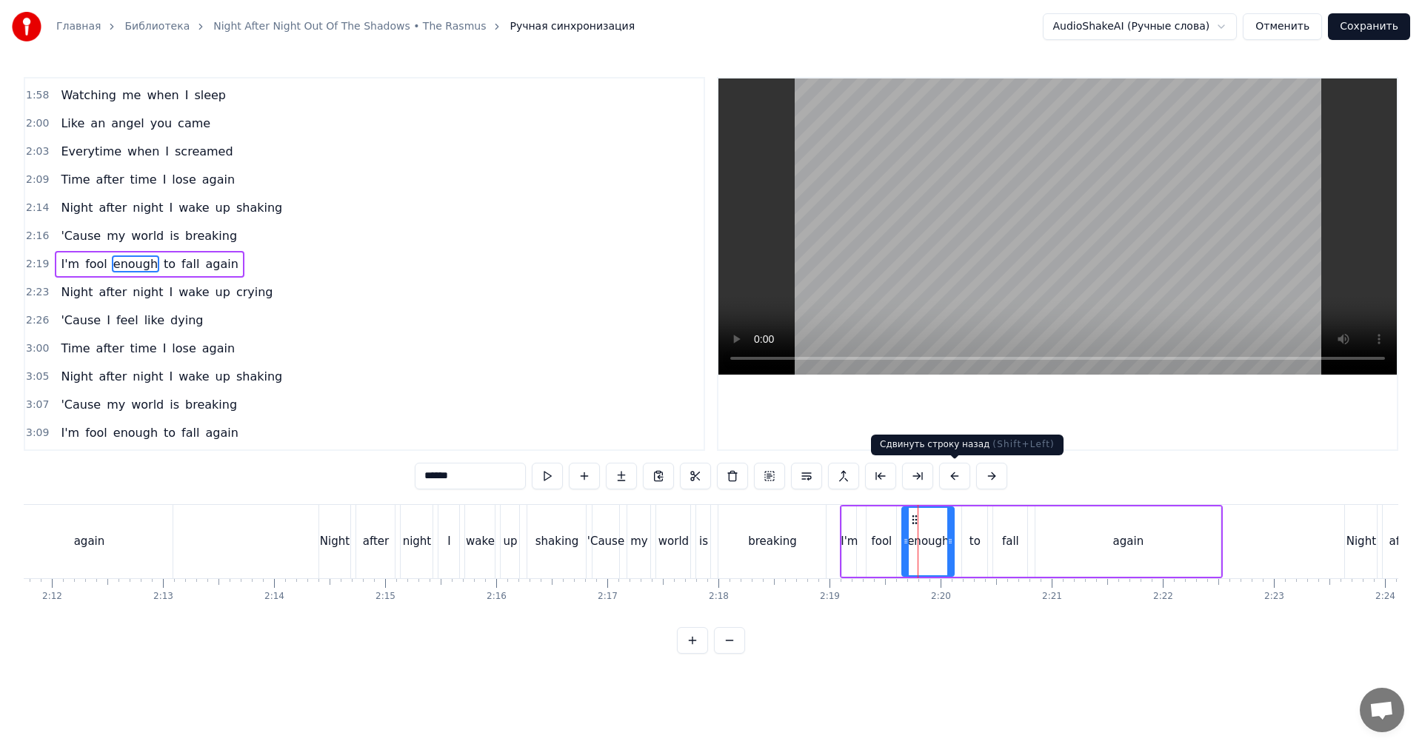
click at [984, 271] on video at bounding box center [1058, 227] width 679 height 296
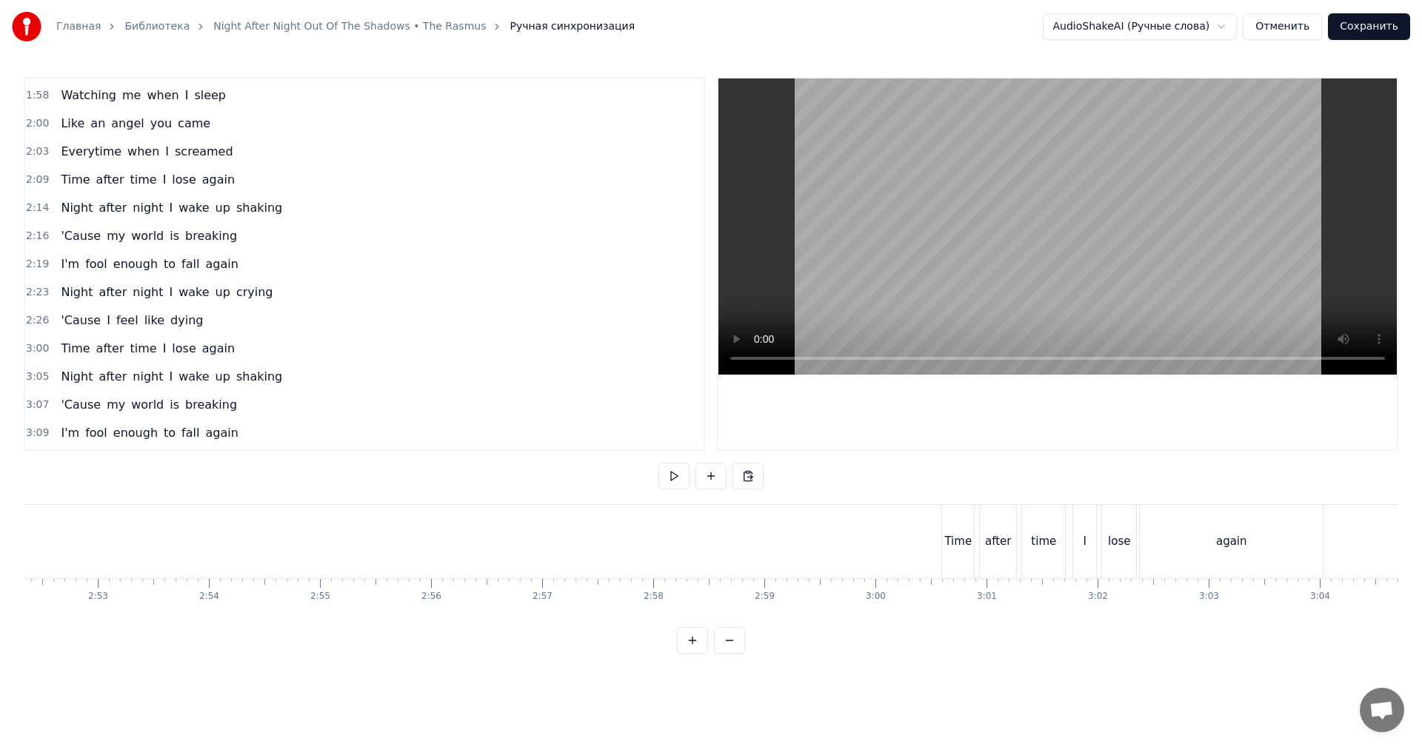
scroll to position [0, 19287]
drag, startPoint x: 1016, startPoint y: 227, endPoint x: 1010, endPoint y: 241, distance: 15.3
click at [1016, 229] on video at bounding box center [1058, 227] width 679 height 296
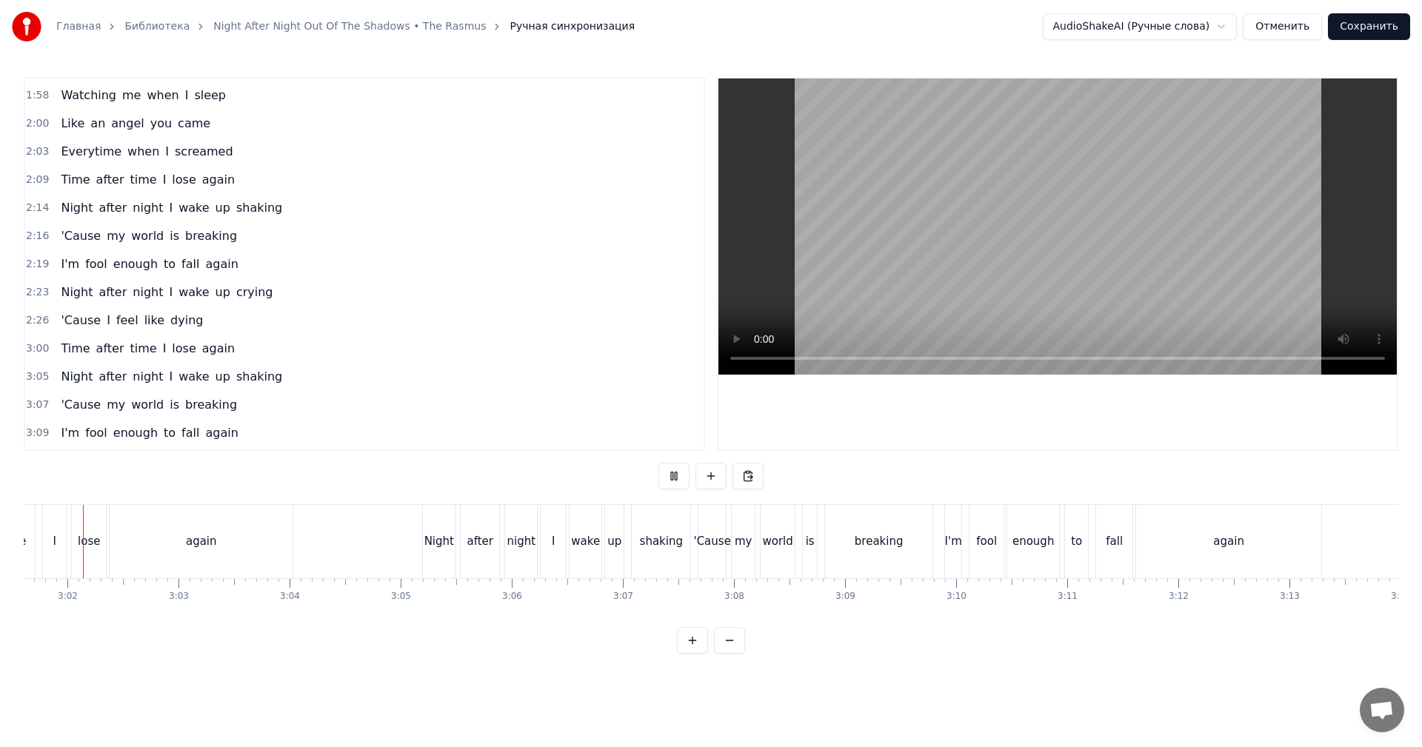
scroll to position [0, 20136]
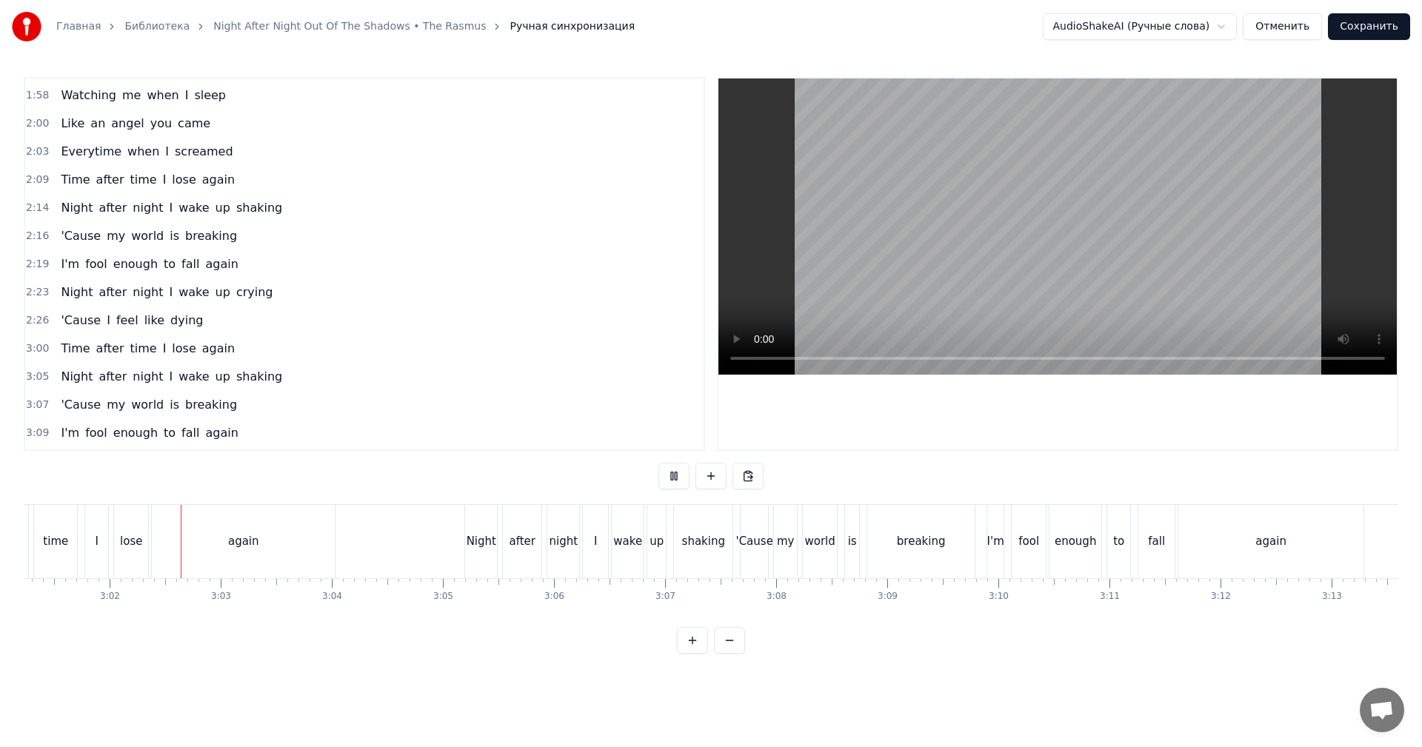
click at [1130, 536] on div "to" at bounding box center [1119, 541] width 24 height 73
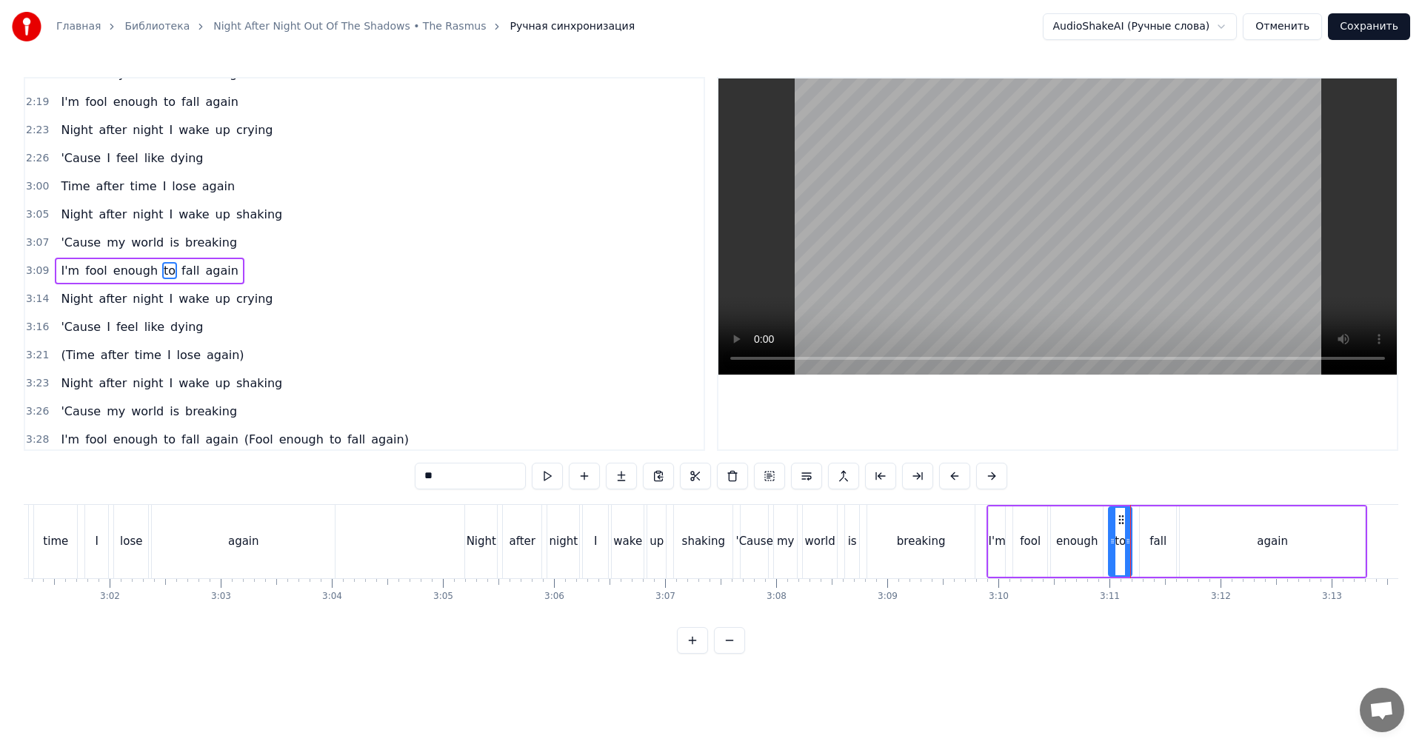
scroll to position [870, 0]
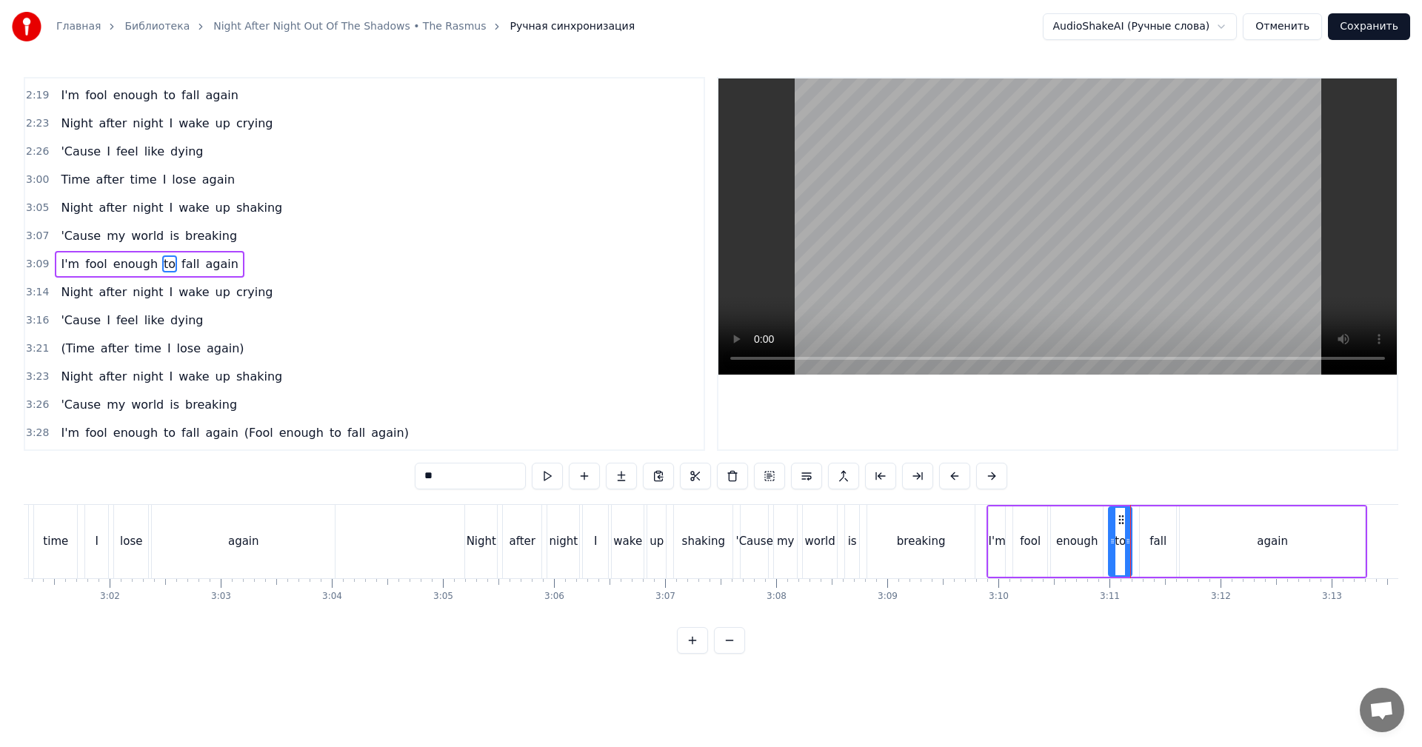
drag, startPoint x: 1126, startPoint y: 219, endPoint x: 1117, endPoint y: 267, distance: 49.0
click at [1126, 219] on video at bounding box center [1058, 227] width 679 height 296
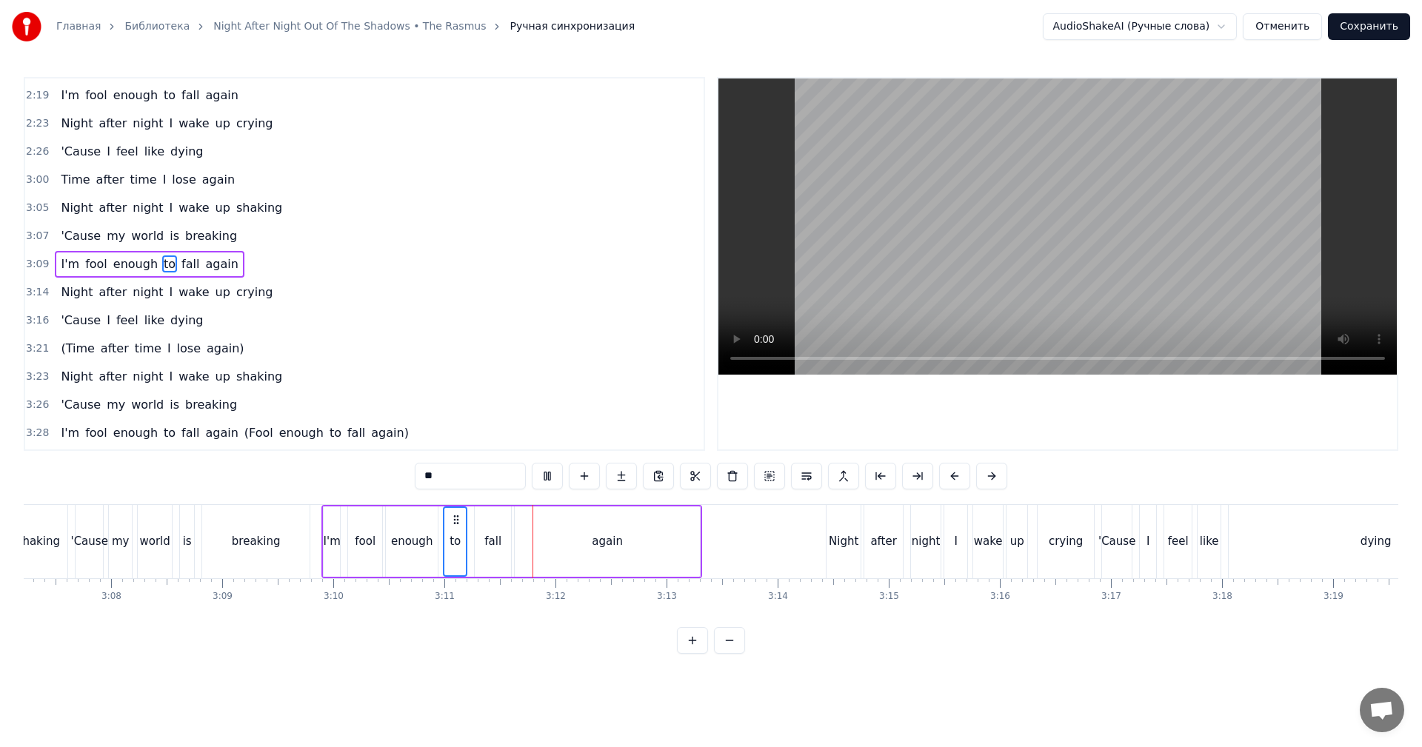
scroll to position [0, 20803]
click at [884, 547] on div "after" at bounding box center [882, 541] width 27 height 17
type input "*****"
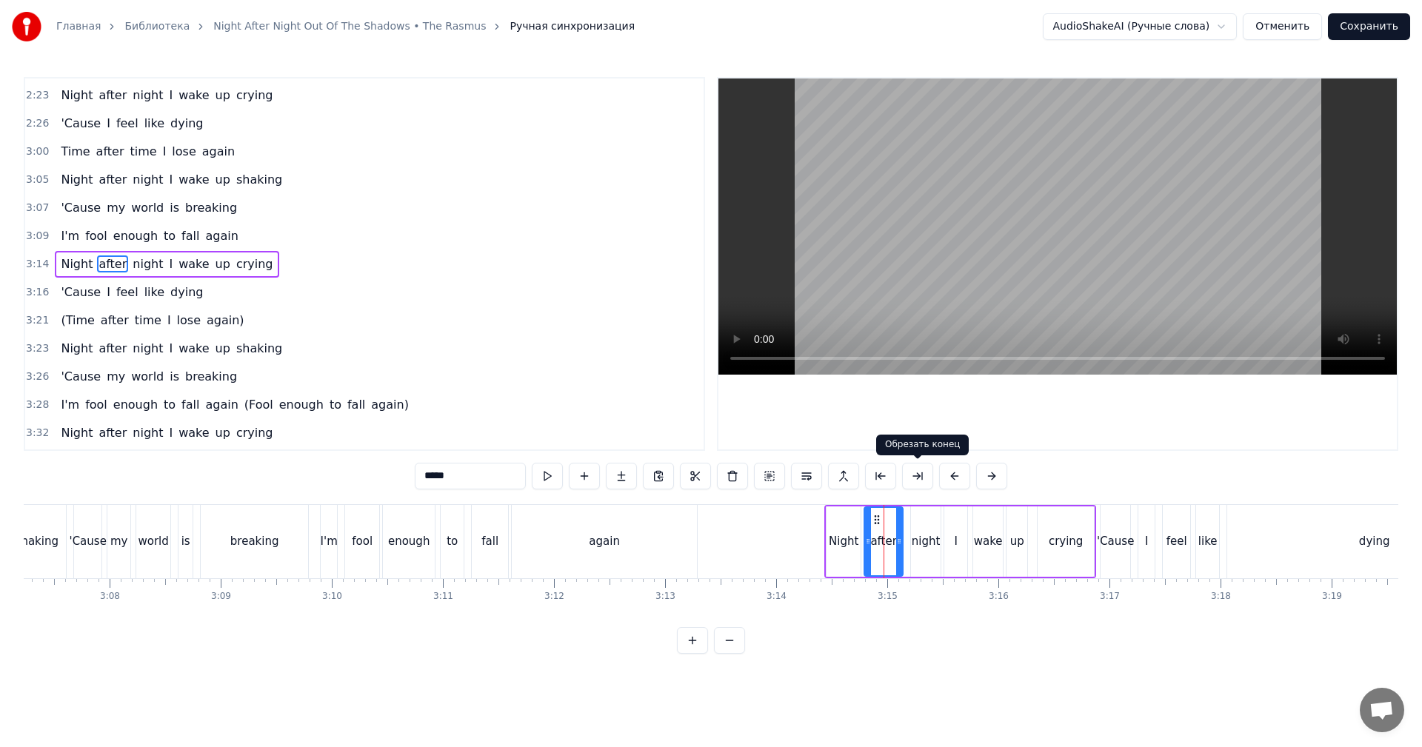
click at [987, 210] on video at bounding box center [1058, 227] width 679 height 296
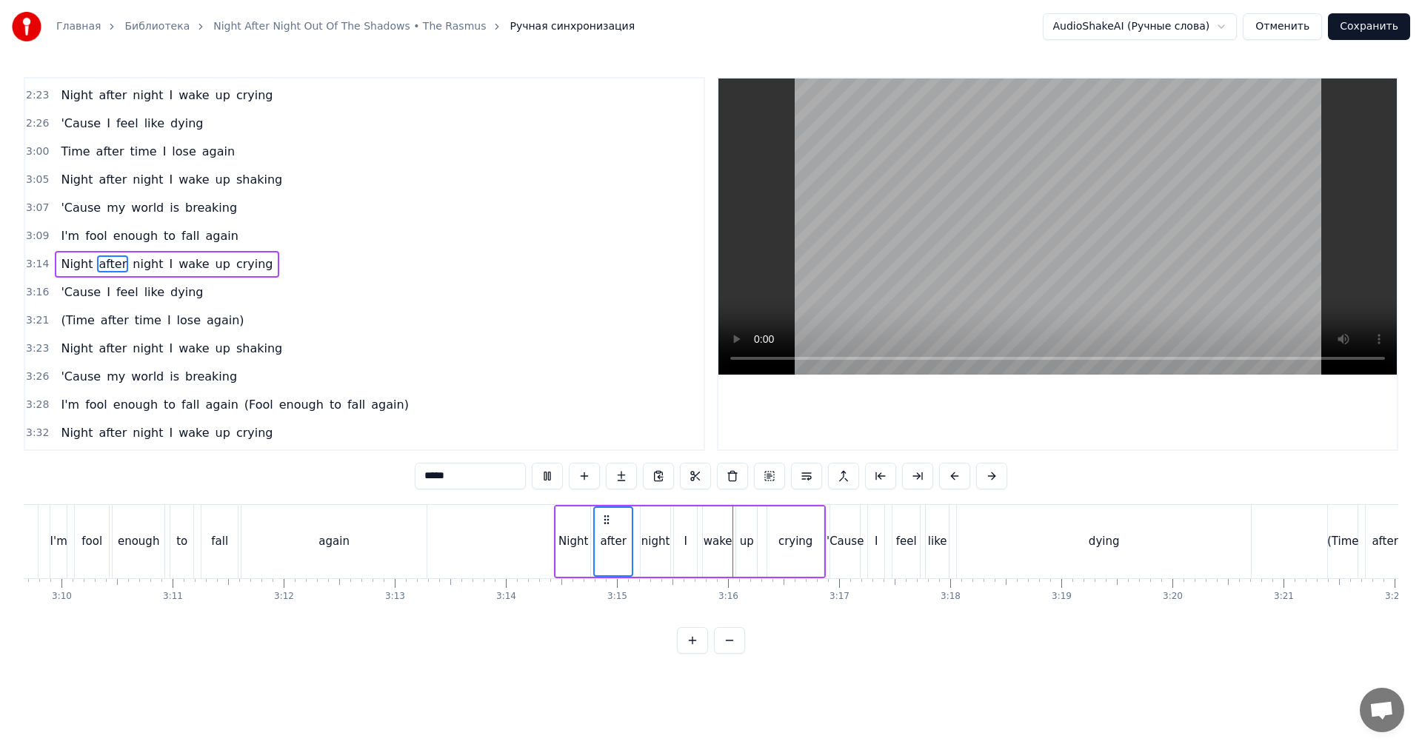
scroll to position [0, 21395]
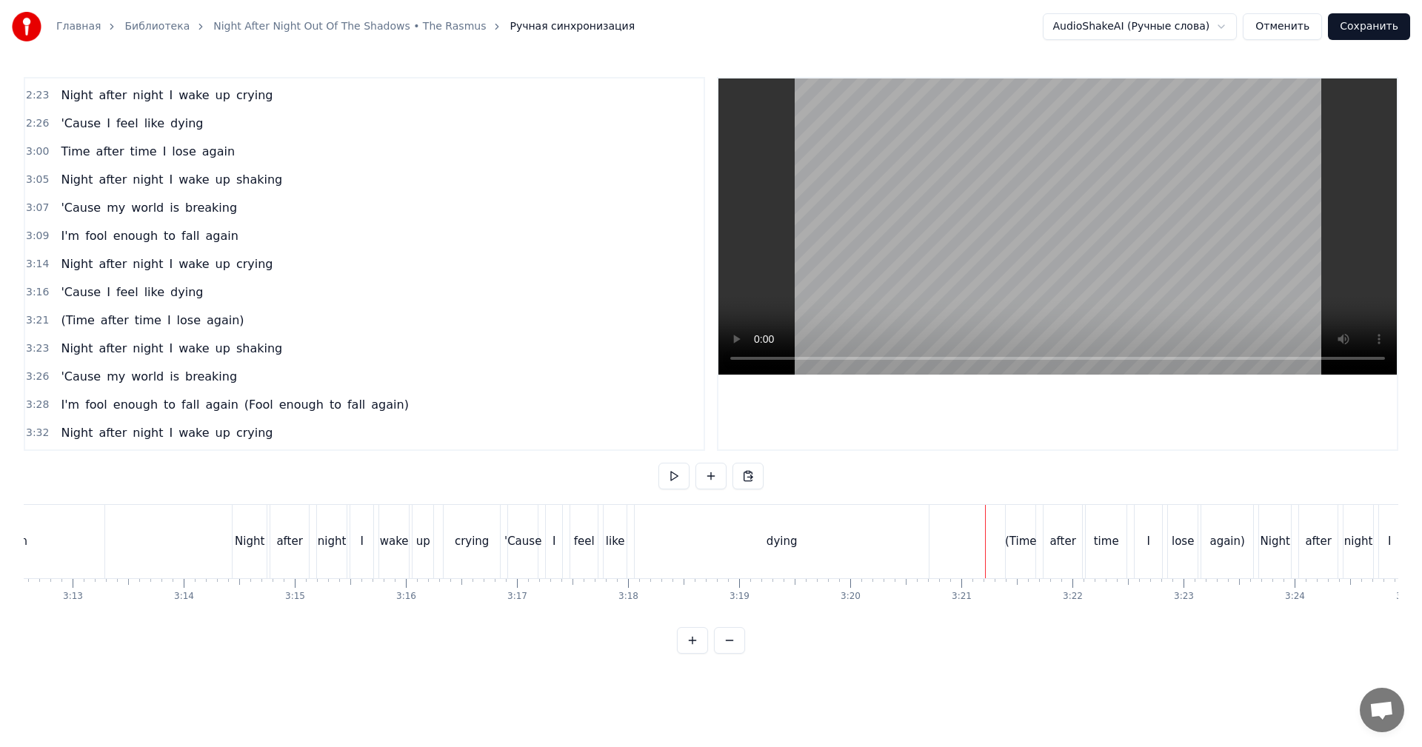
click at [1095, 223] on video at bounding box center [1058, 227] width 679 height 296
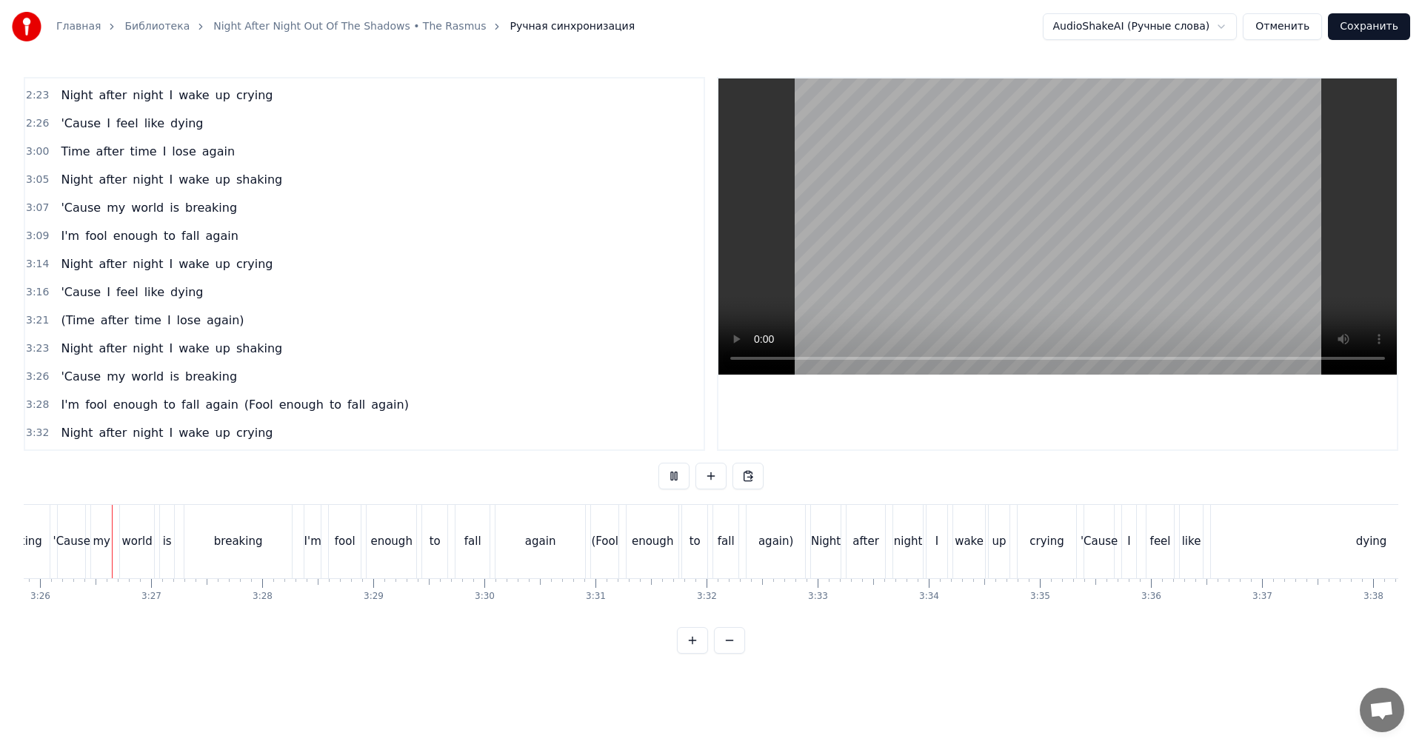
scroll to position [0, 22877]
click at [719, 553] on div "fall" at bounding box center [721, 541] width 25 height 73
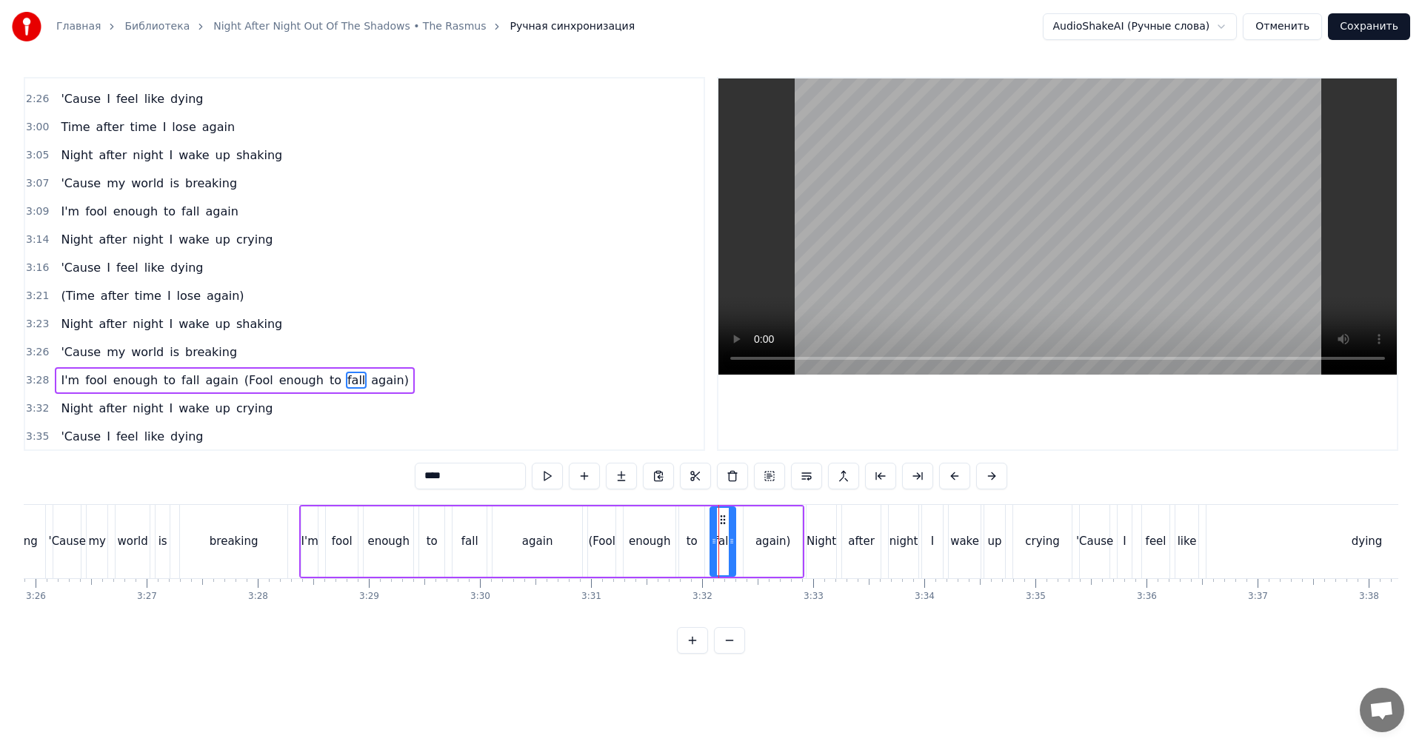
scroll to position [924, 0]
drag, startPoint x: 926, startPoint y: 221, endPoint x: 907, endPoint y: 305, distance: 86.6
click at [925, 221] on video at bounding box center [1058, 227] width 679 height 296
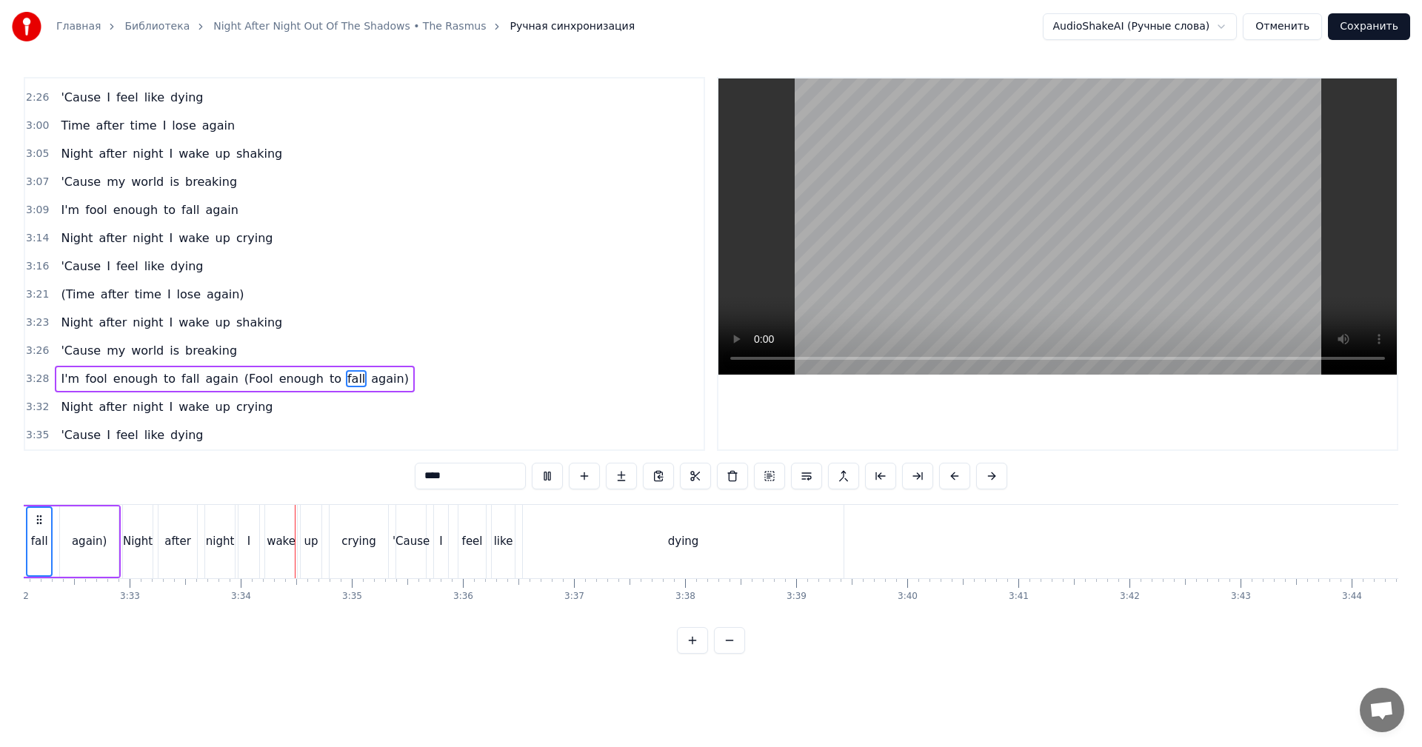
scroll to position [0, 23578]
click at [1365, 28] on button "Сохранить" at bounding box center [1369, 26] width 82 height 27
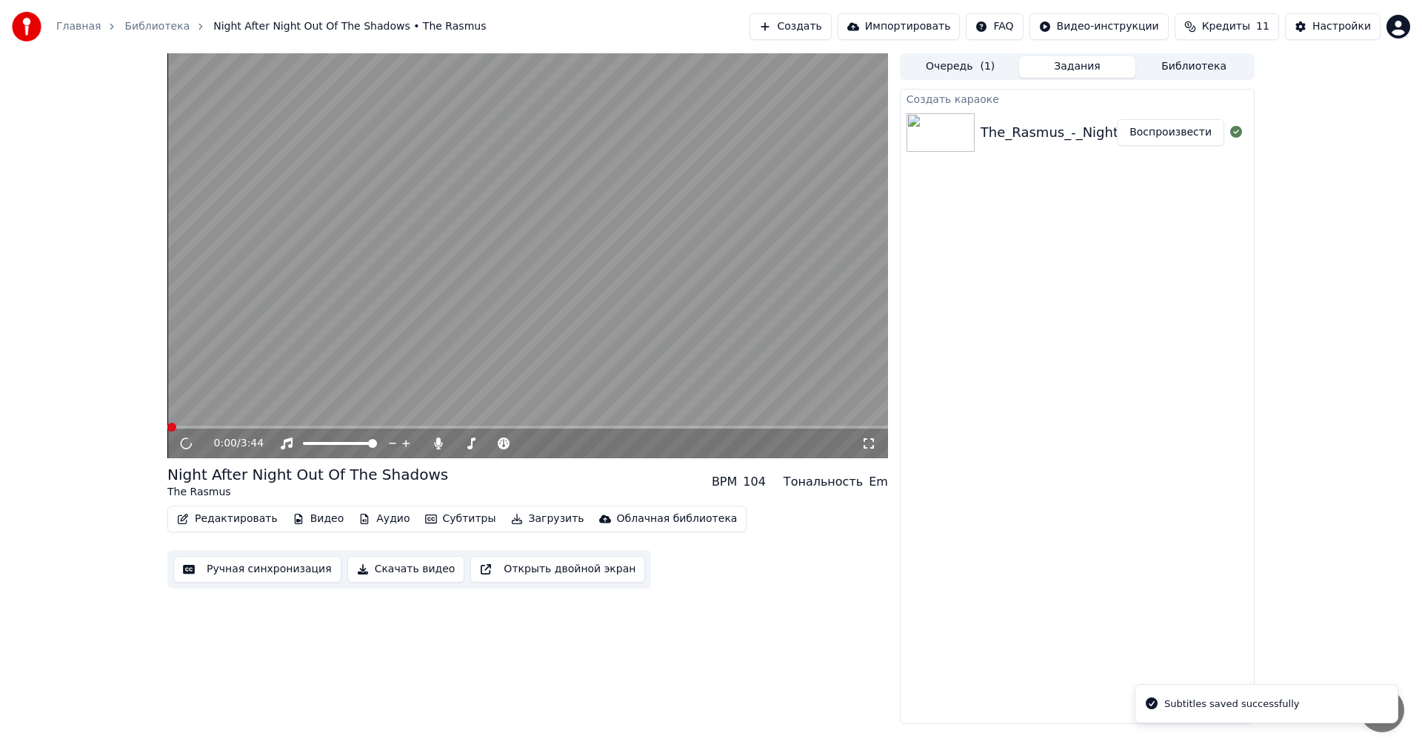
drag, startPoint x: 515, startPoint y: 241, endPoint x: 513, endPoint y: 253, distance: 12.1
click at [514, 241] on video at bounding box center [527, 255] width 721 height 405
click at [484, 316] on video at bounding box center [527, 255] width 721 height 405
click at [404, 566] on button "Скачать видео" at bounding box center [406, 569] width 118 height 27
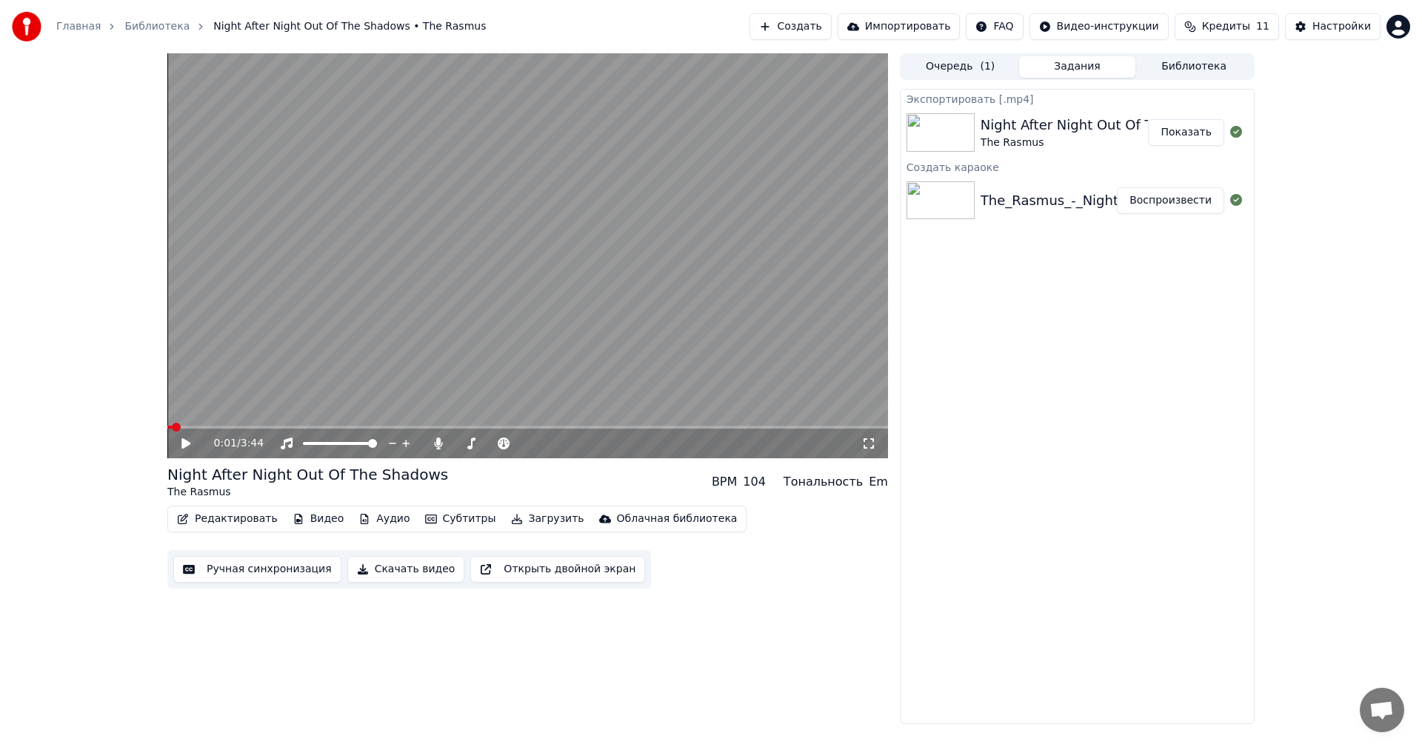
click at [1198, 131] on button "Показать" at bounding box center [1186, 132] width 76 height 27
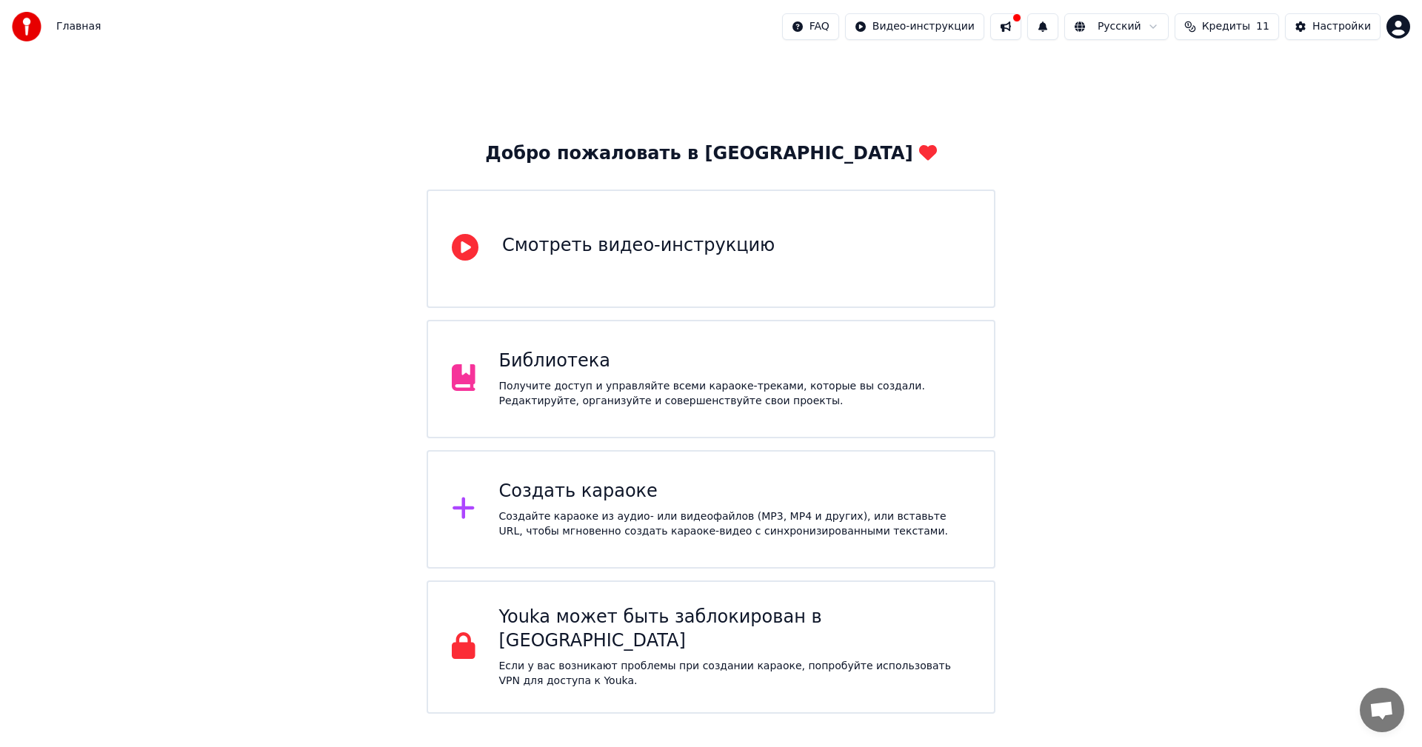
click at [1162, 306] on div "Добро пожаловать в Youka Смотреть видео-инструкцию Библиотека Получите доступ и…" at bounding box center [711, 383] width 1422 height 661
click at [637, 510] on div "Создайте караоке из аудио- или видеофайлов (MP3, MP4 и других), или вставьте UR…" at bounding box center [735, 525] width 472 height 30
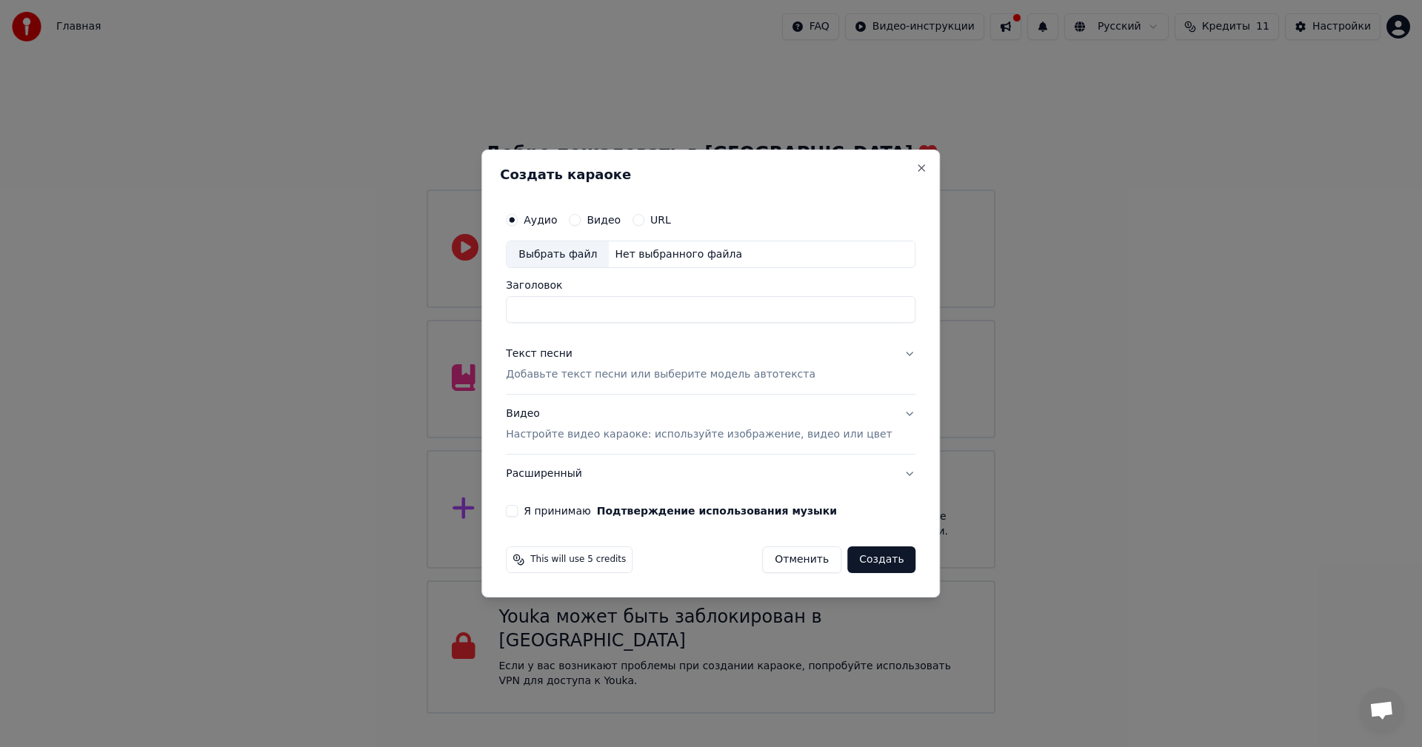
click at [542, 264] on div "Выбрать файл" at bounding box center [558, 254] width 102 height 27
type input "**********"
click at [616, 362] on div "Текст песни Добавьте текст песни или выберите модель автотекста" at bounding box center [661, 365] width 310 height 36
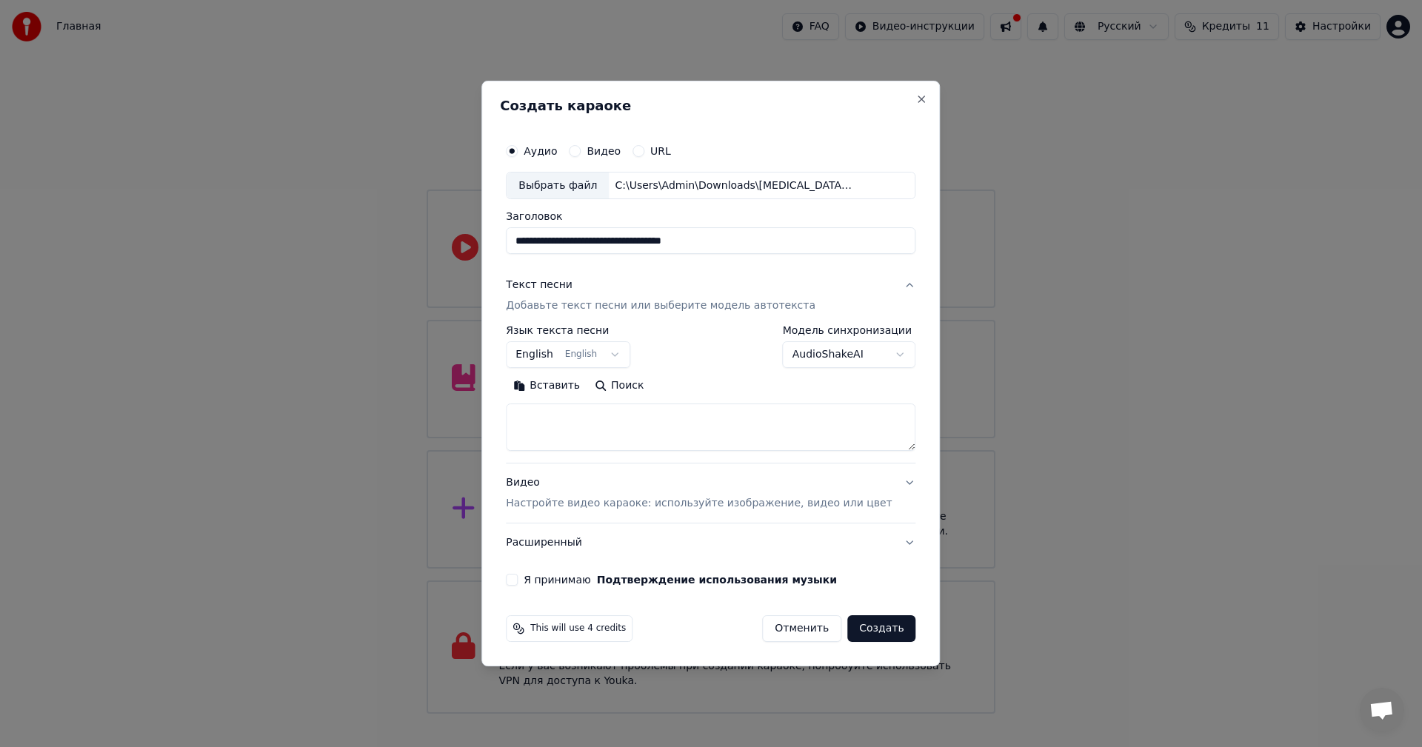
click at [655, 433] on textarea at bounding box center [711, 427] width 410 height 47
paste textarea "**********"
type textarea "**********"
click at [636, 497] on p "Настройте видео караоке: используйте изображение, видео или цвет" at bounding box center [699, 503] width 386 height 15
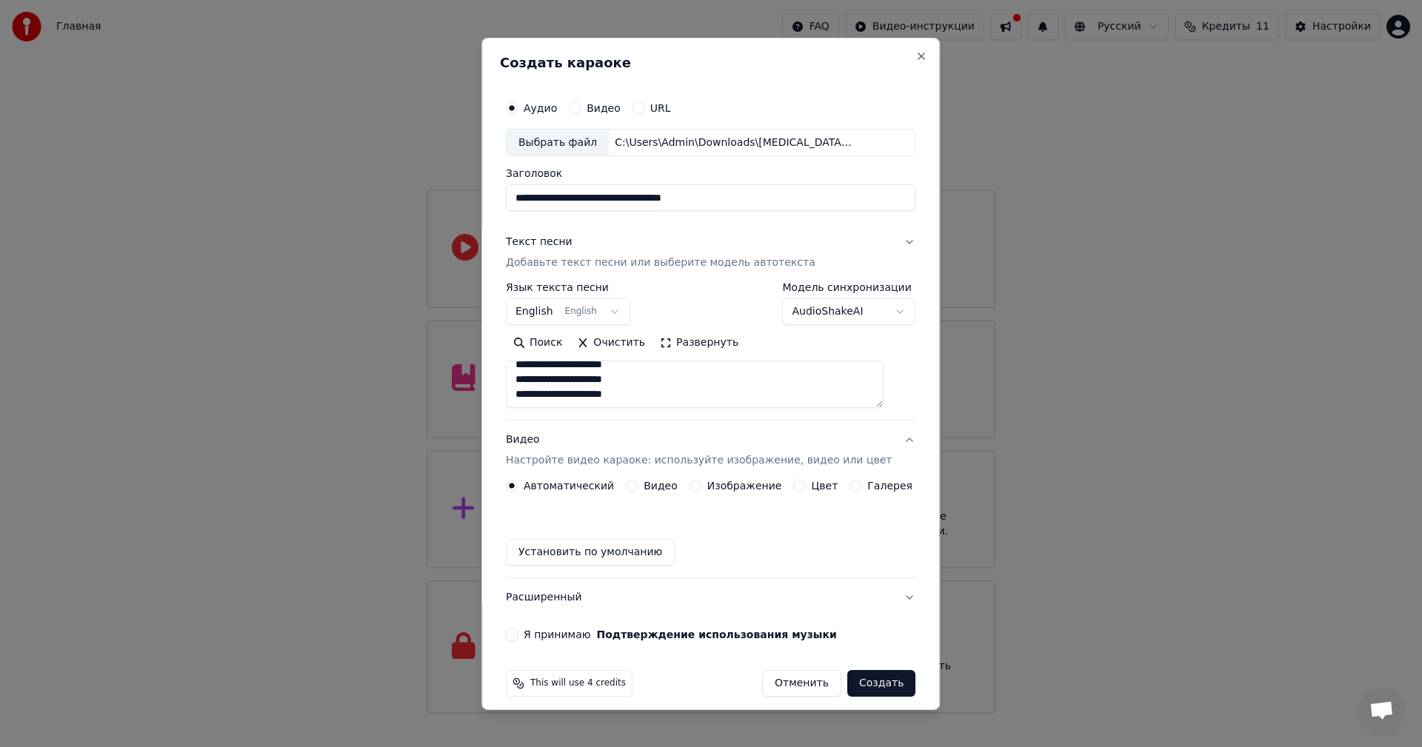
scroll to position [543, 0]
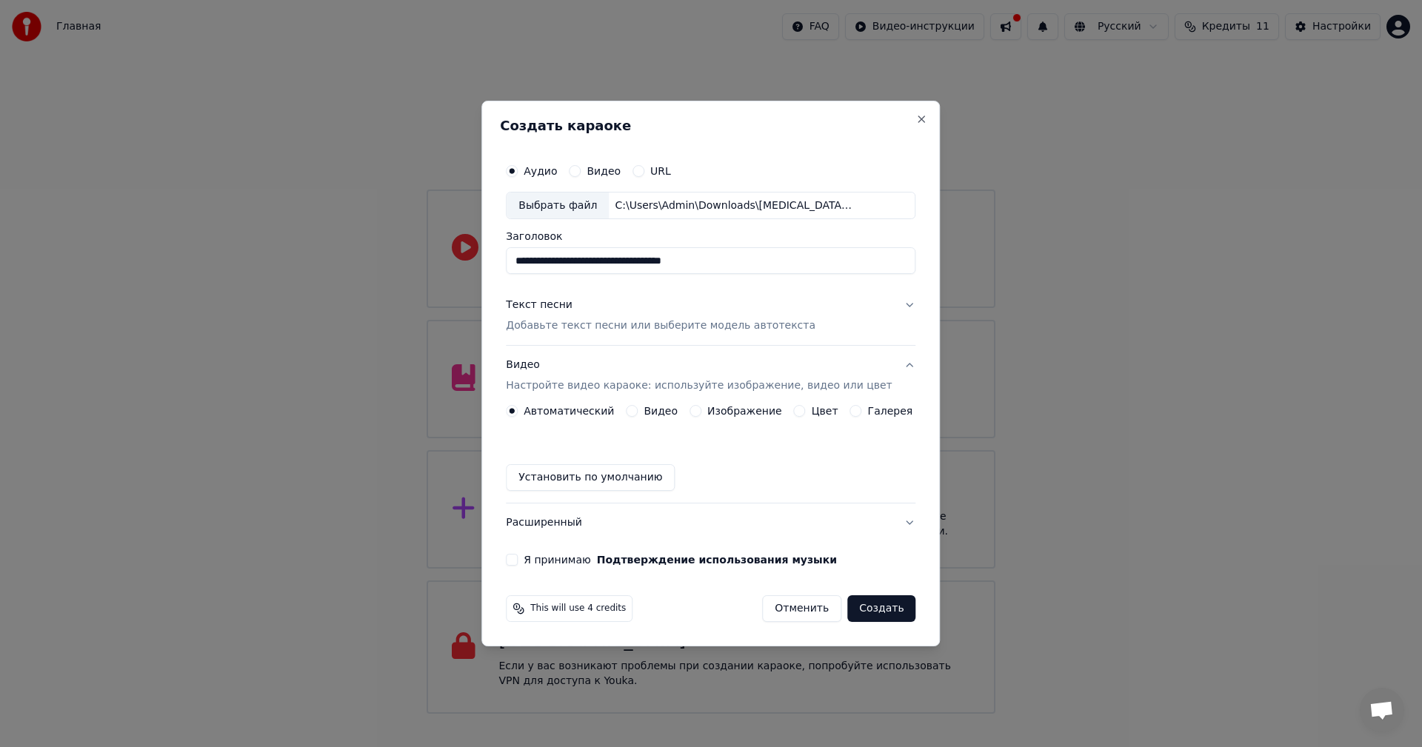
click at [694, 412] on button "Изображение" at bounding box center [696, 411] width 12 height 12
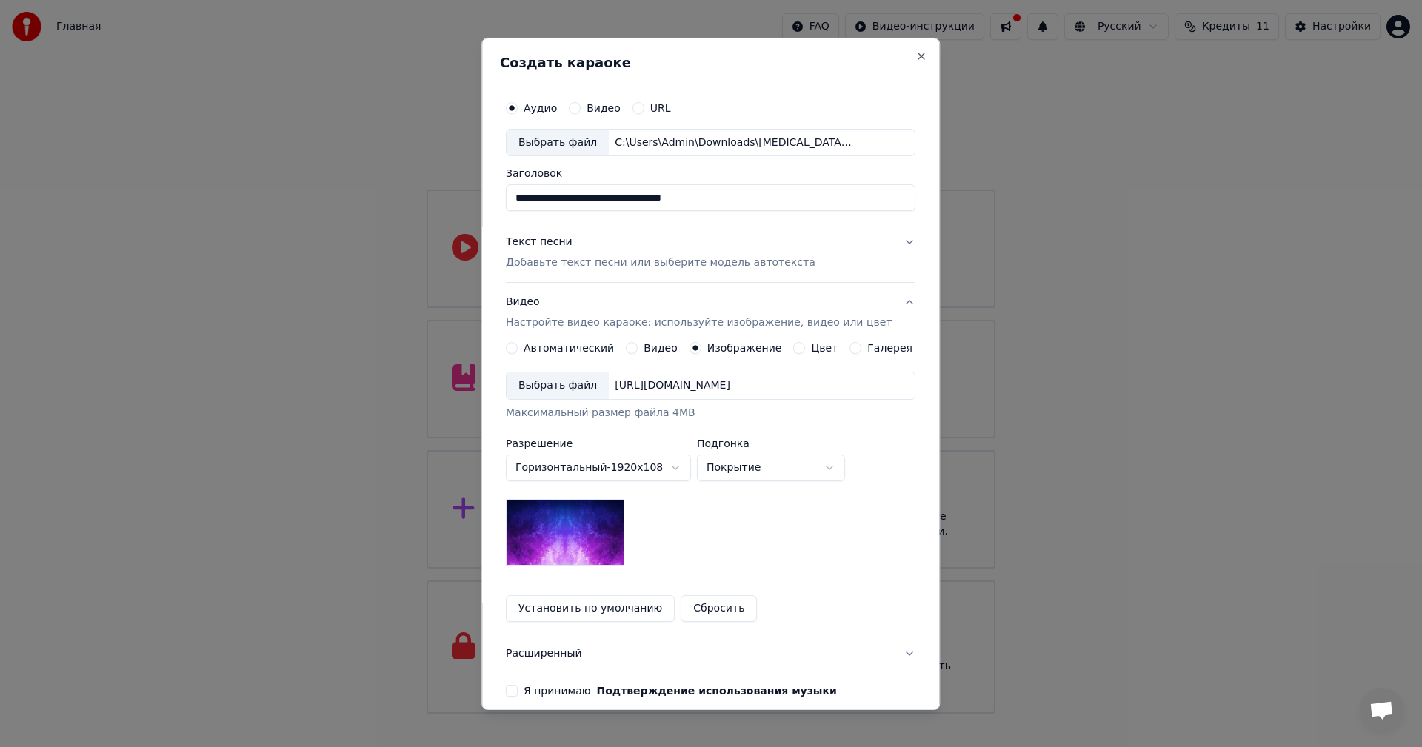
click at [553, 391] on div "Выбрать файл" at bounding box center [558, 386] width 102 height 27
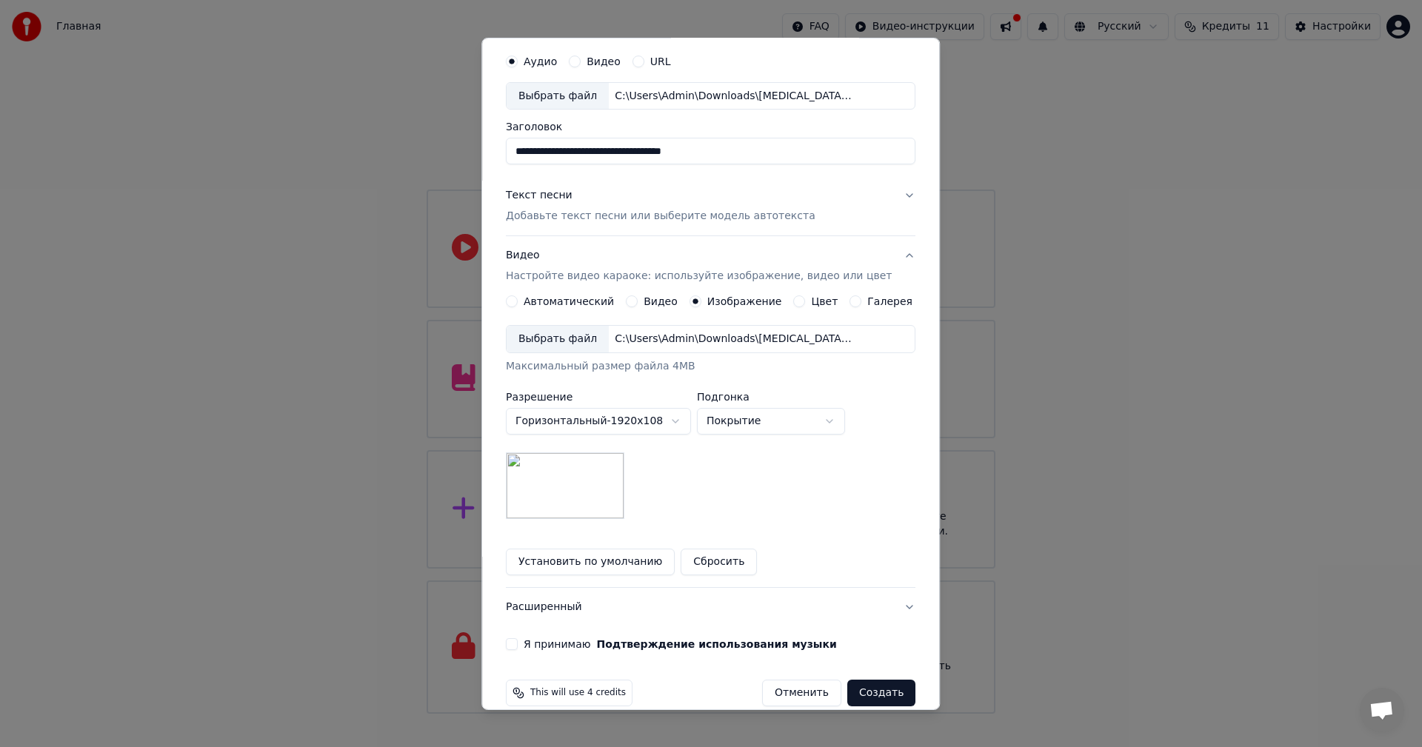
scroll to position [67, 0]
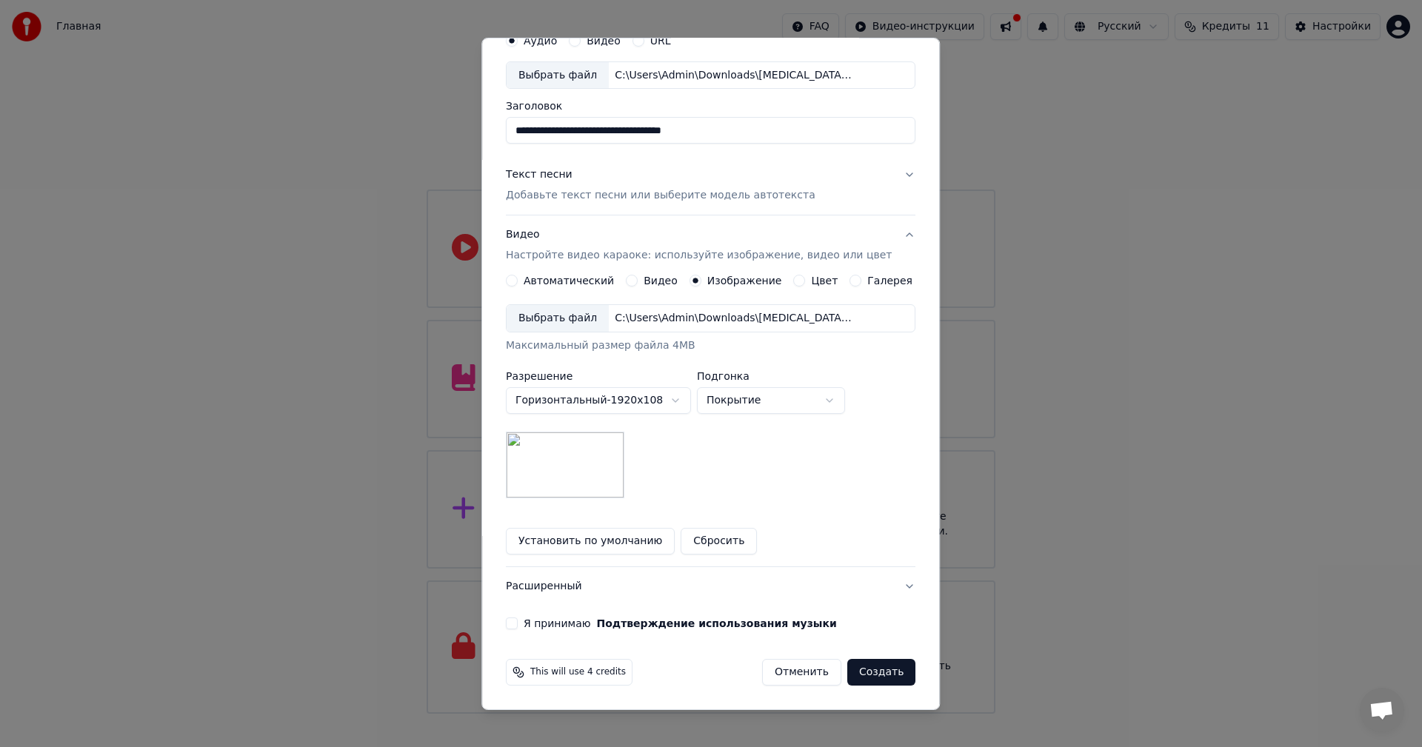
click at [518, 621] on button "Я принимаю Подтверждение использования музыки" at bounding box center [512, 624] width 12 height 12
click at [853, 673] on button "Создать" at bounding box center [881, 672] width 68 height 27
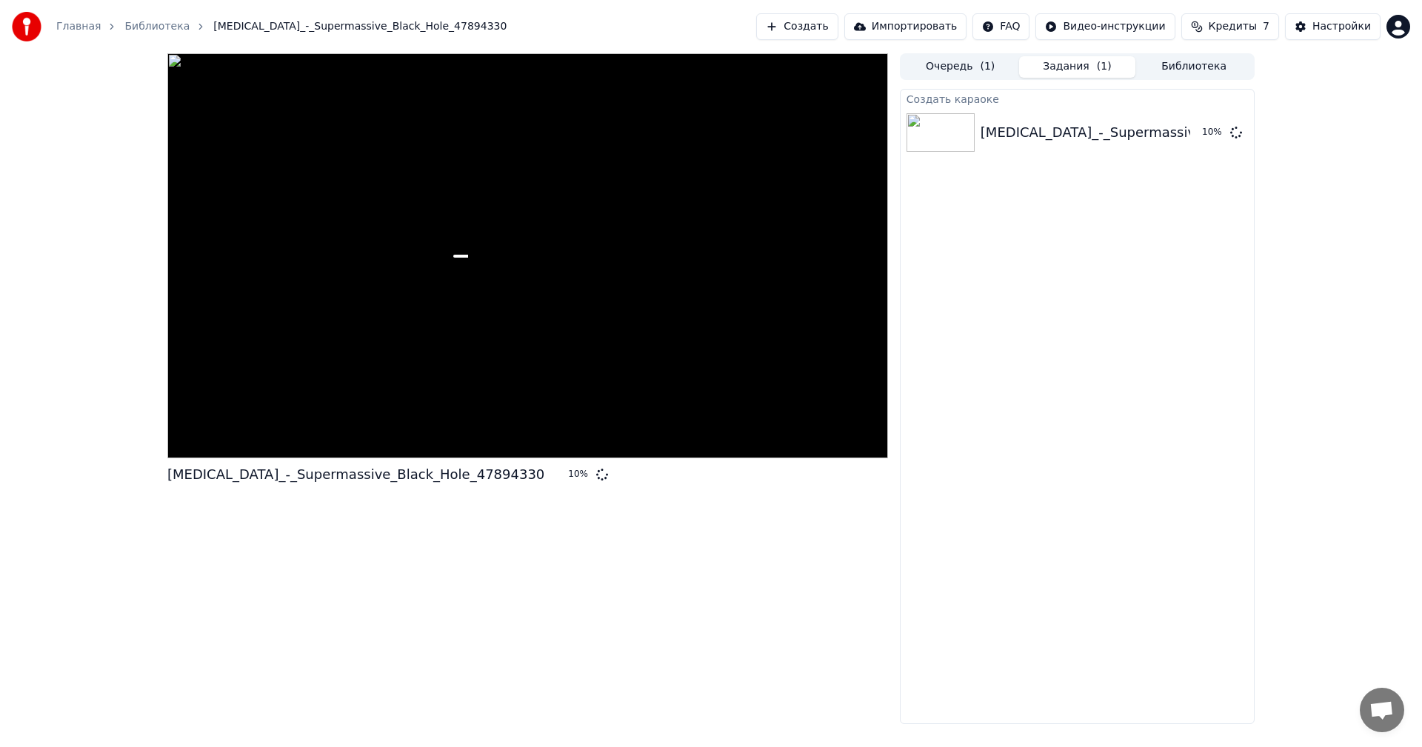
click at [838, 24] on button "Создать" at bounding box center [796, 26] width 81 height 27
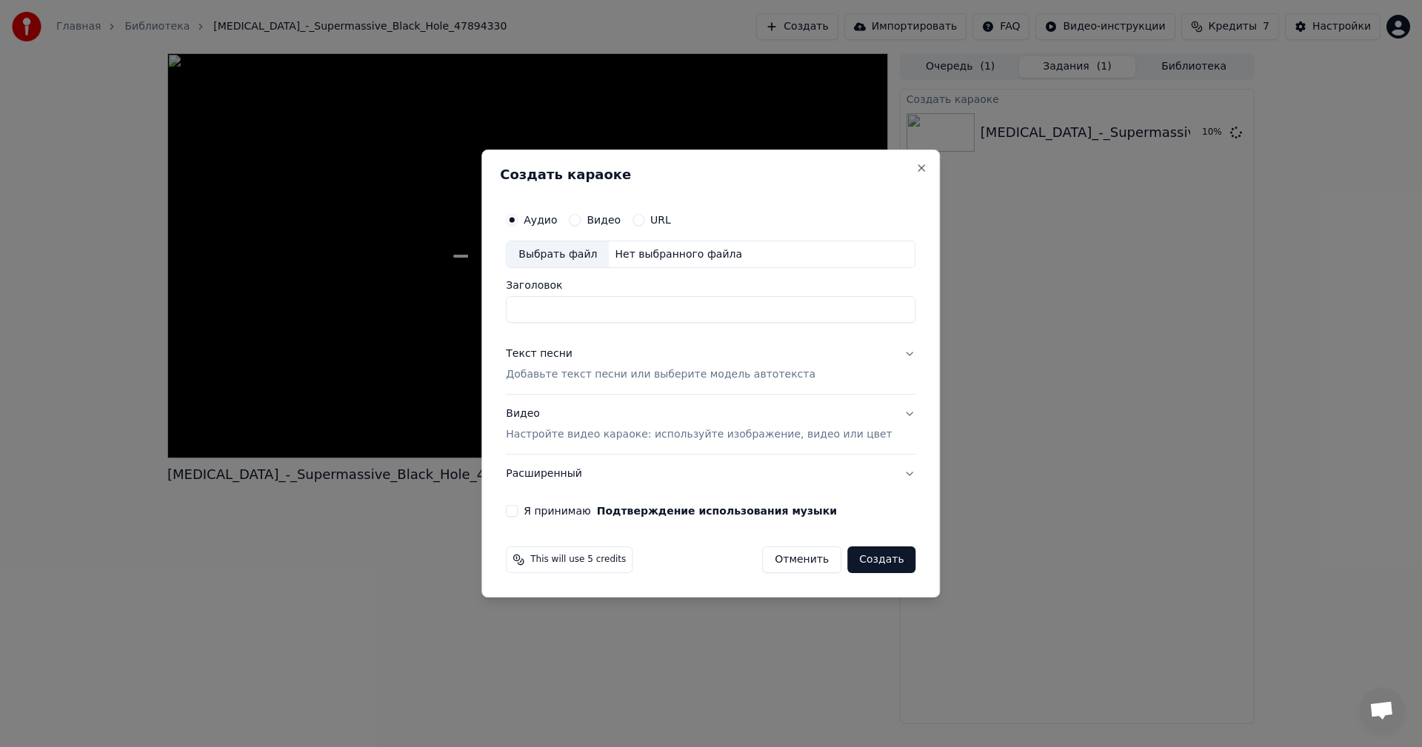
click at [579, 261] on div "Выбрать файл" at bounding box center [558, 254] width 102 height 27
type input "**********"
click at [627, 376] on p "Добавьте текст песни или выберите модель автотекста" at bounding box center [661, 375] width 310 height 15
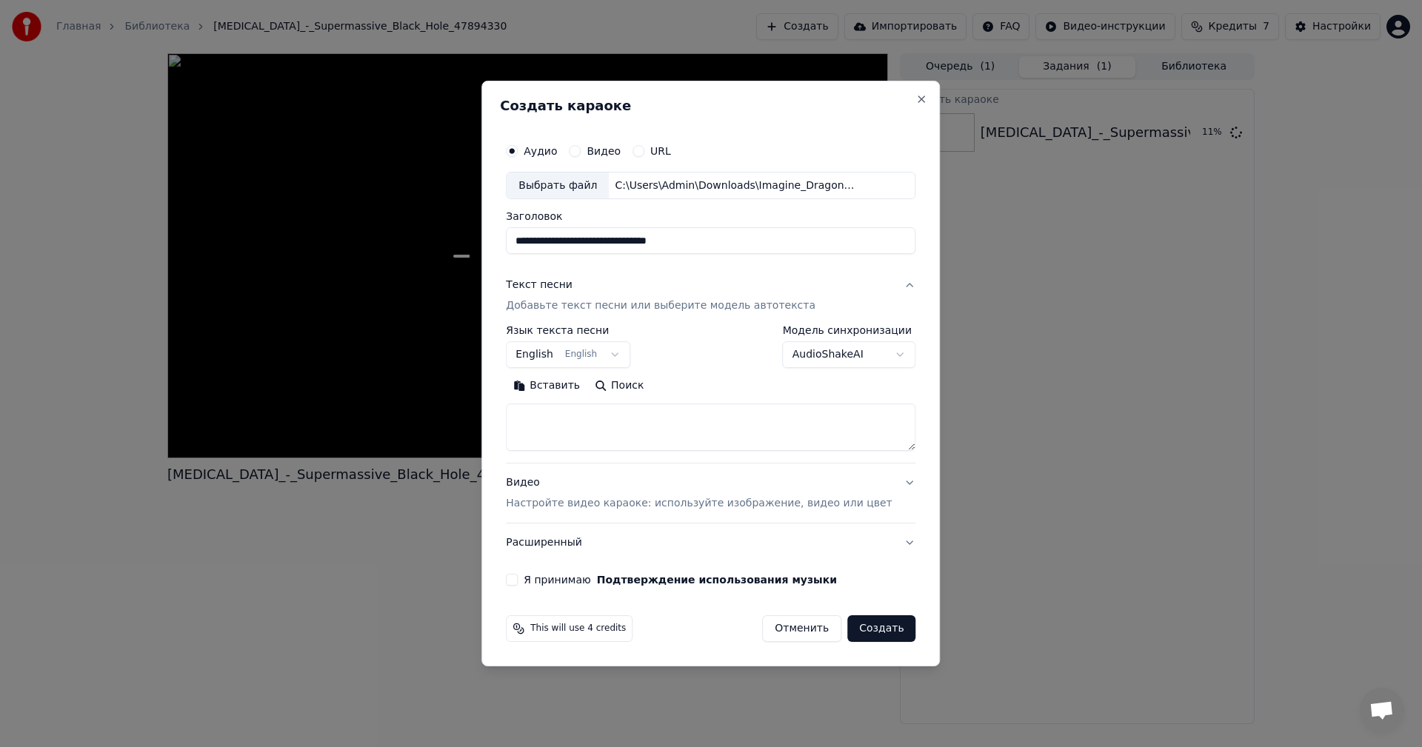
click at [655, 458] on div "**********" at bounding box center [711, 395] width 410 height 138
click at [641, 431] on textarea at bounding box center [711, 427] width 410 height 47
paste textarea "**********"
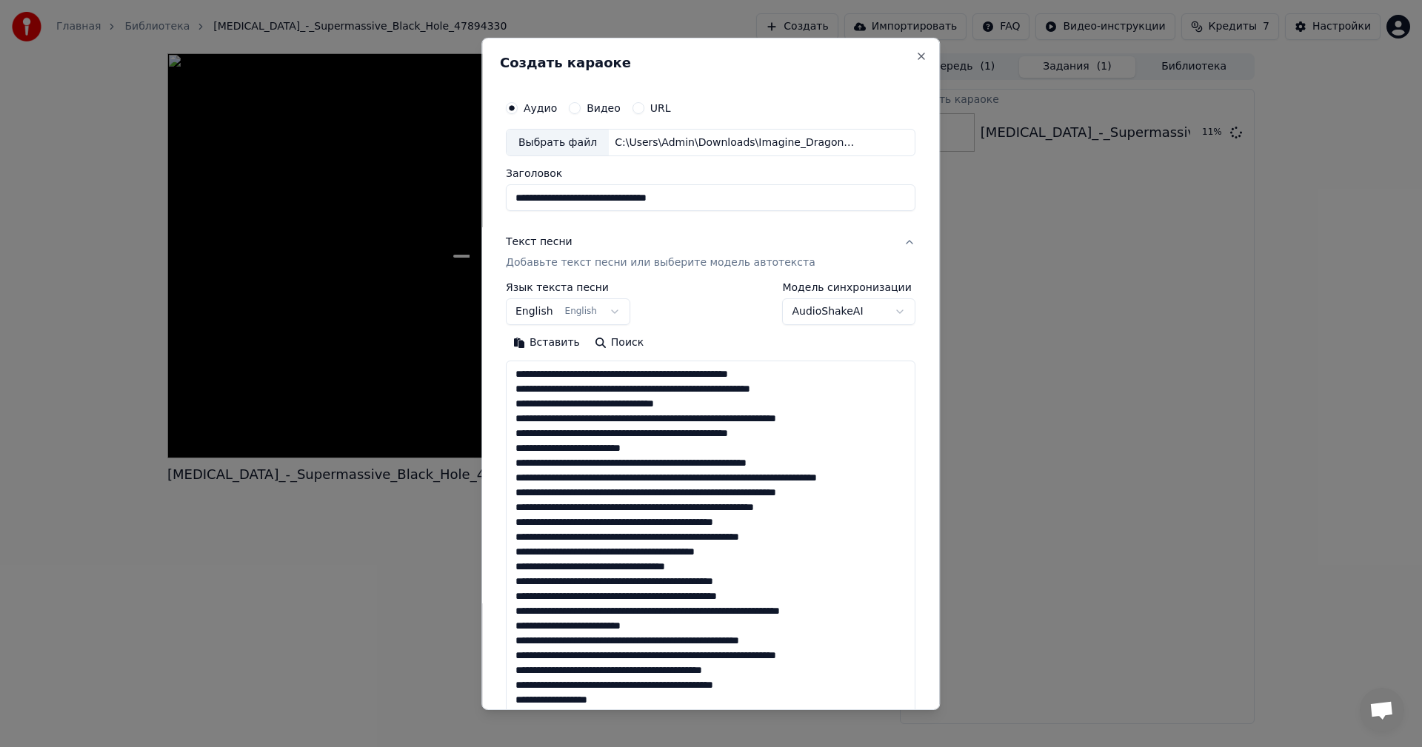
scroll to position [552, 0]
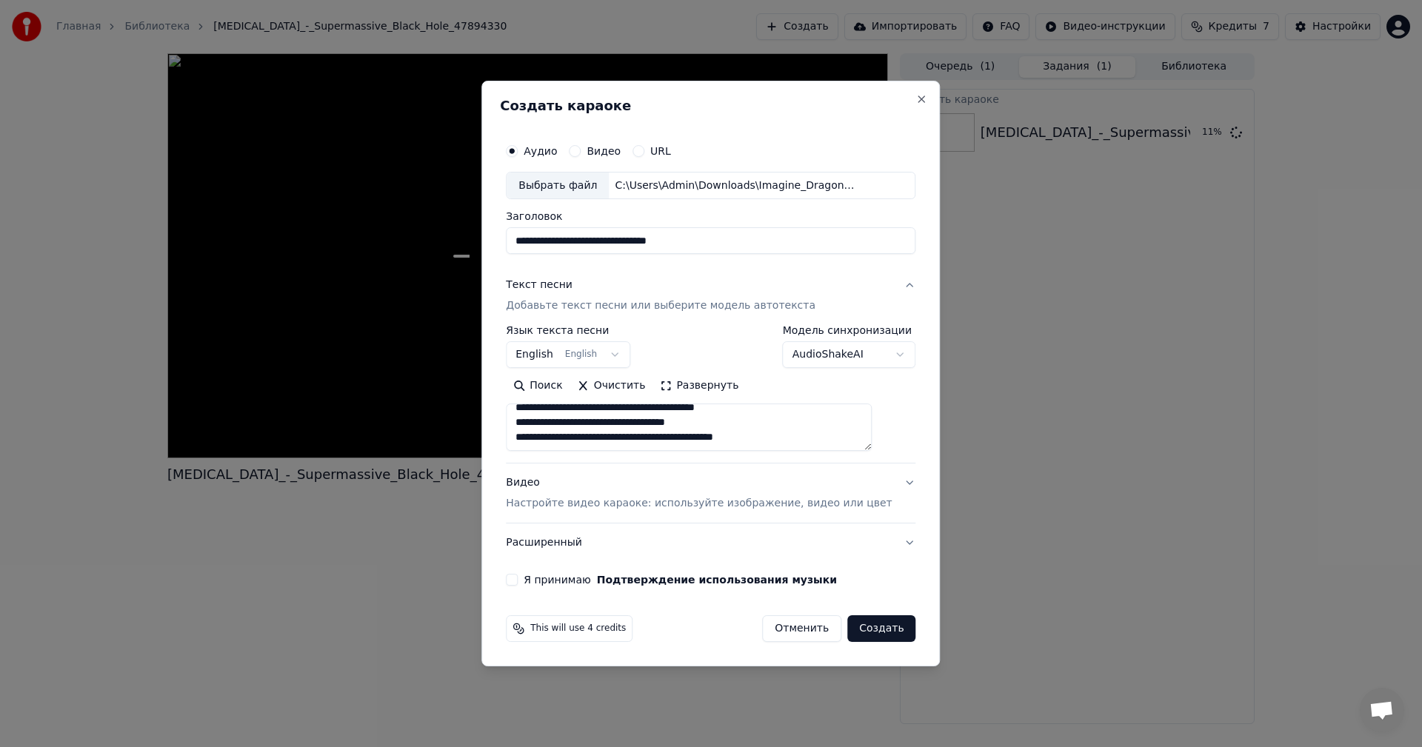
type textarea "**********"
click at [642, 492] on div "Видео Настройте видео караоке: используйте изображение, видео или цвет" at bounding box center [699, 494] width 386 height 36
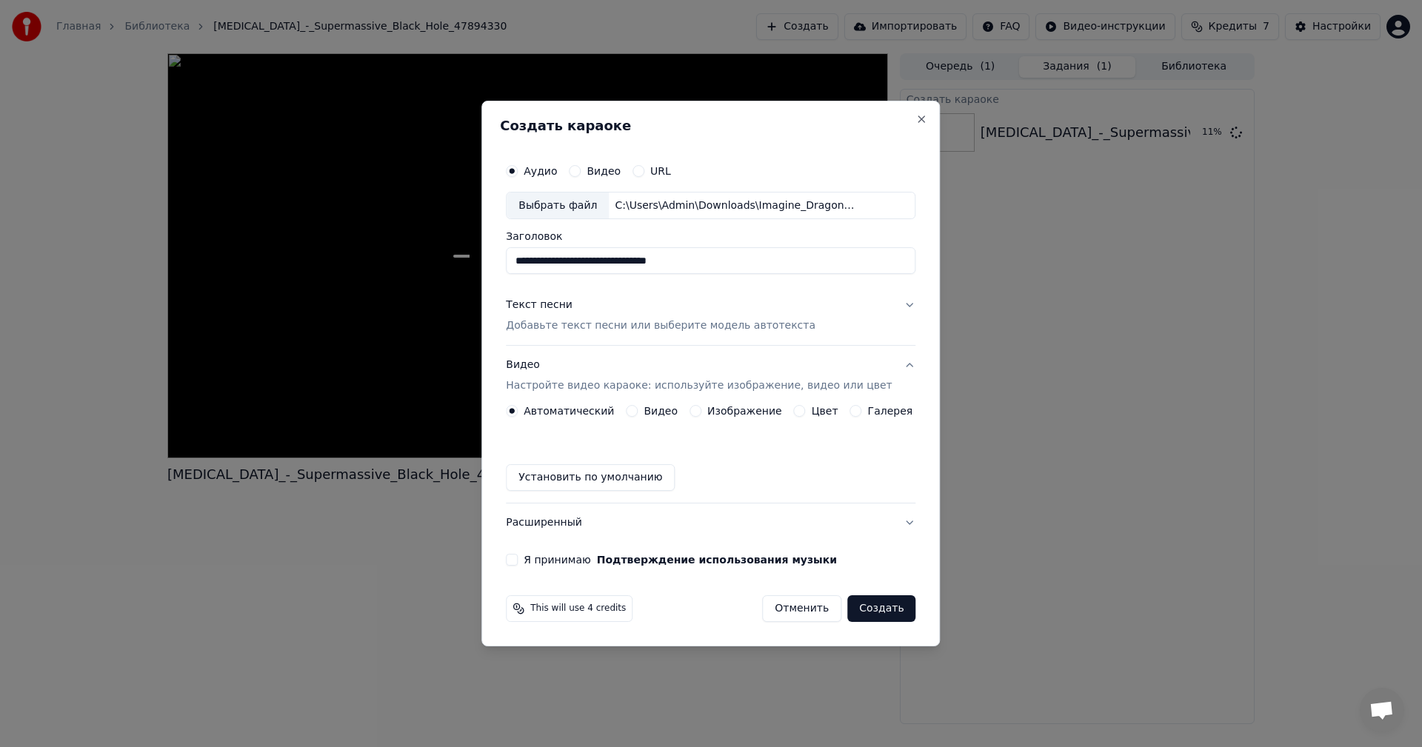
click at [701, 408] on button "Изображение" at bounding box center [696, 411] width 12 height 12
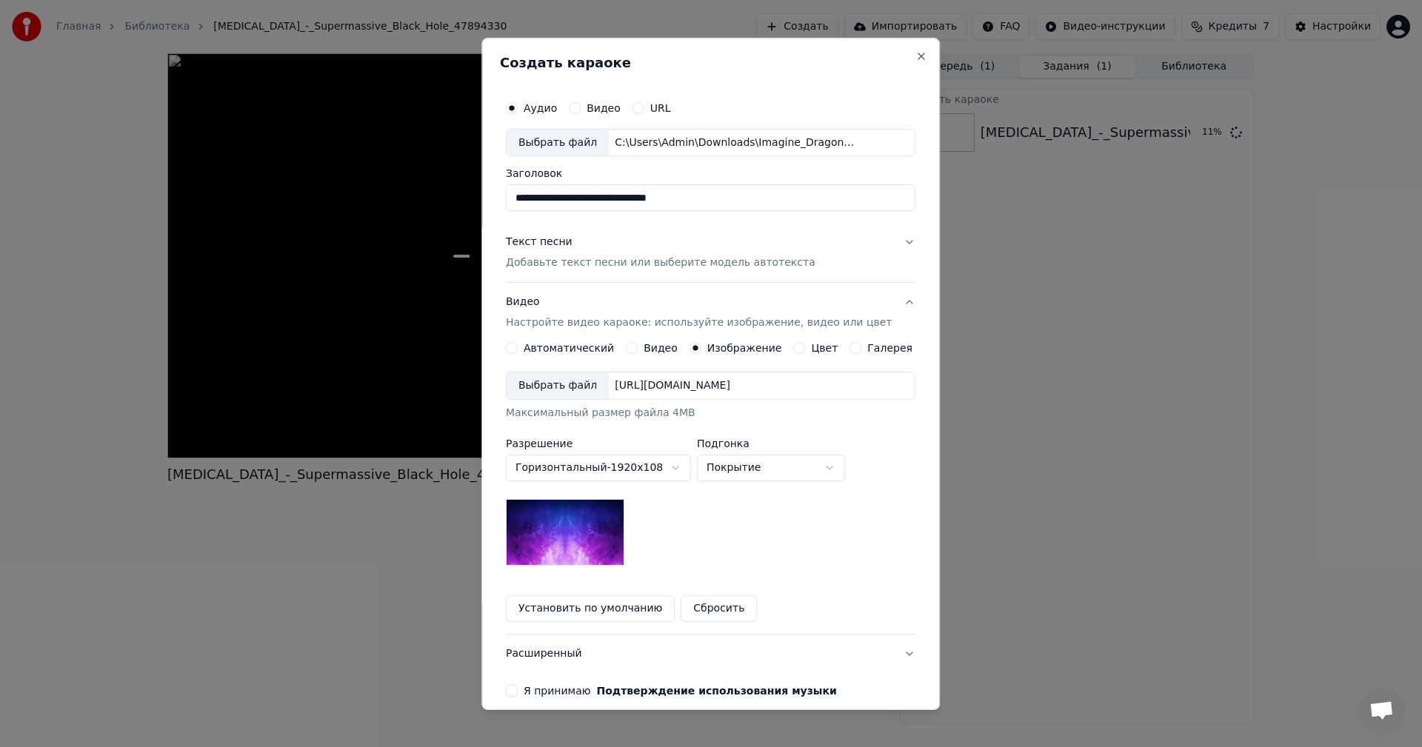
click at [541, 401] on div "Выбрать файл [URL][DOMAIN_NAME] Максимальный размер файла 4MB" at bounding box center [711, 396] width 410 height 49
click at [541, 390] on div "Выбрать файл" at bounding box center [558, 386] width 102 height 27
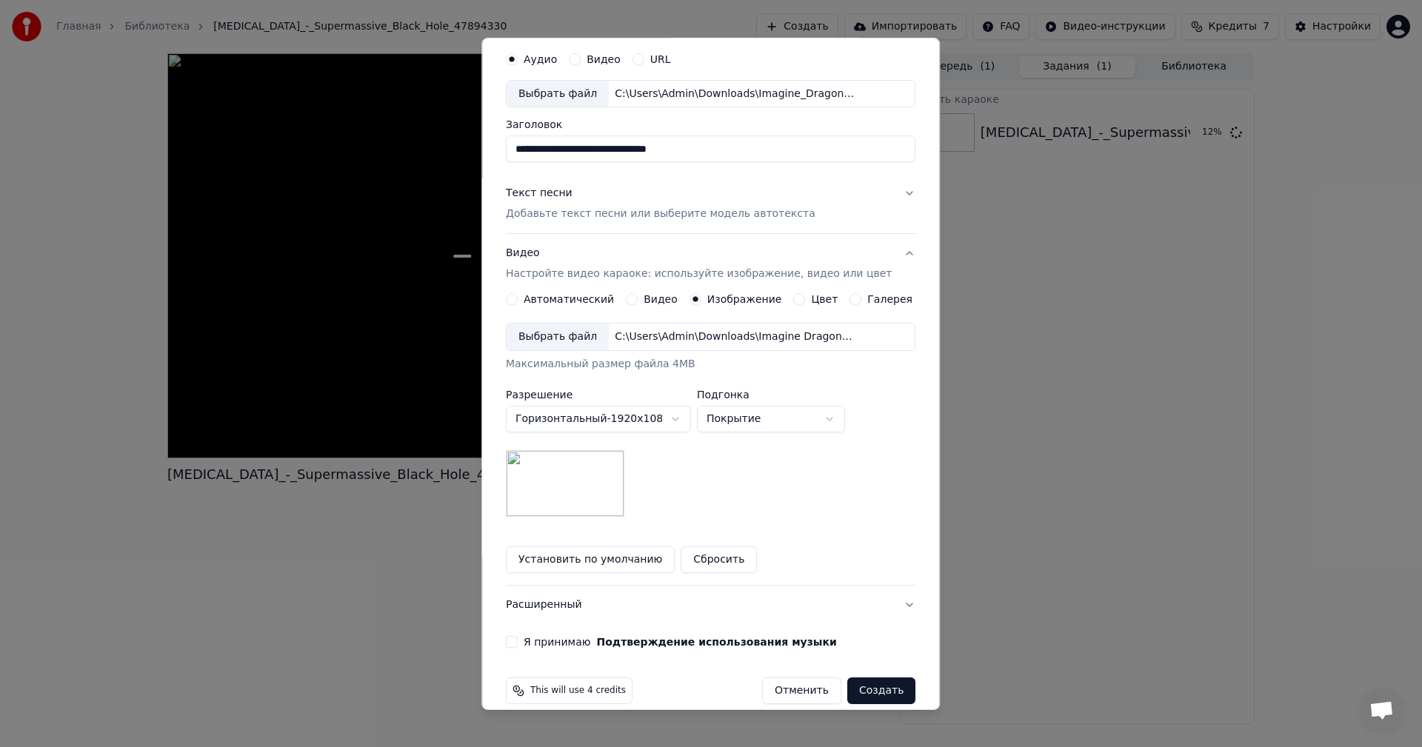
scroll to position [67, 0]
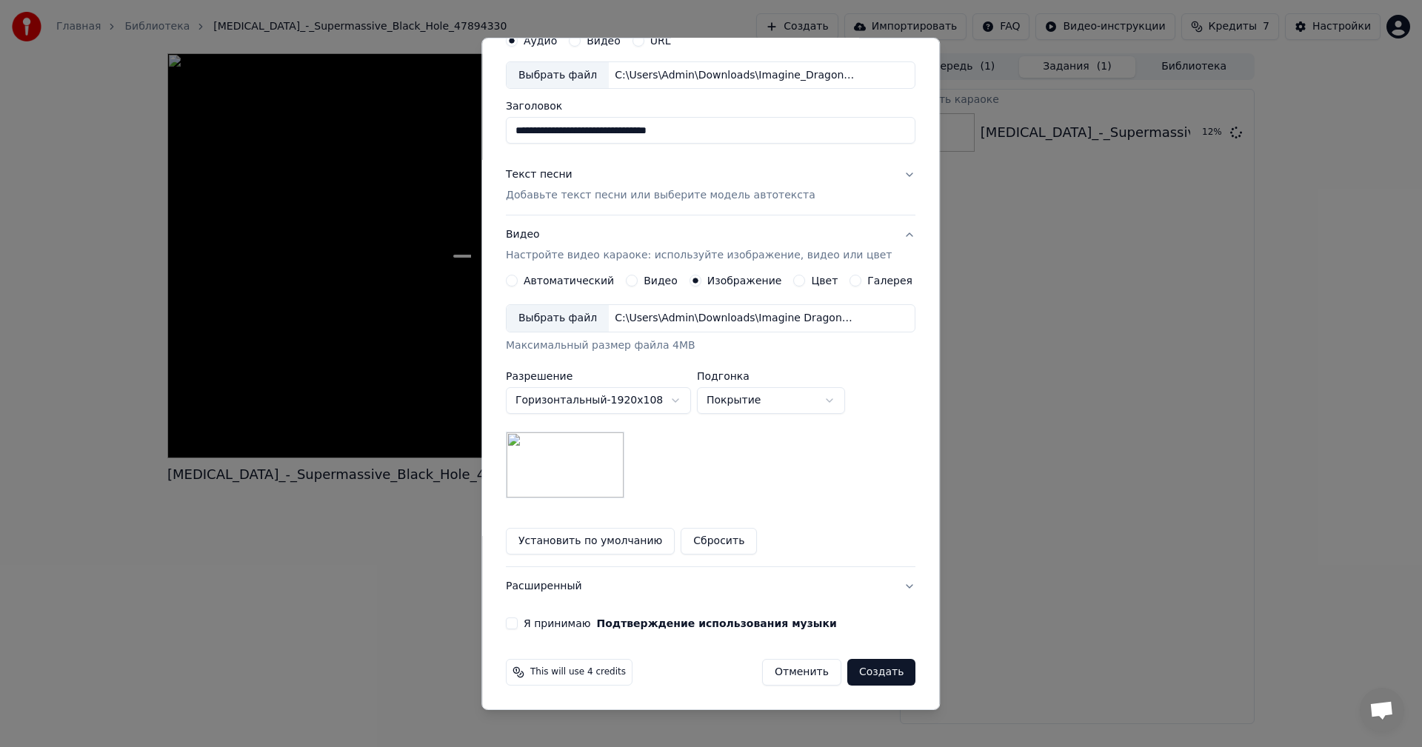
click at [518, 624] on button "Я принимаю Подтверждение использования музыки" at bounding box center [512, 624] width 12 height 12
click at [876, 677] on button "Создать" at bounding box center [881, 672] width 68 height 27
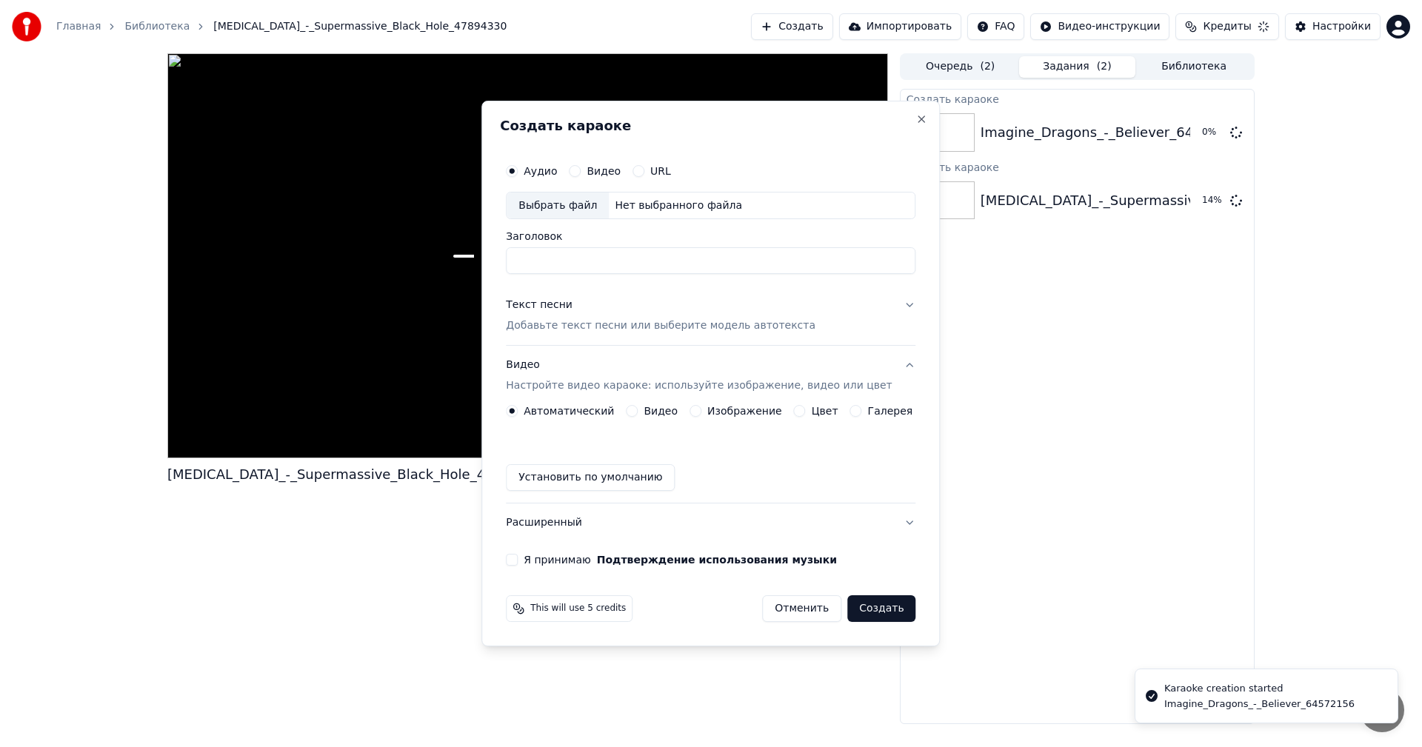
scroll to position [0, 0]
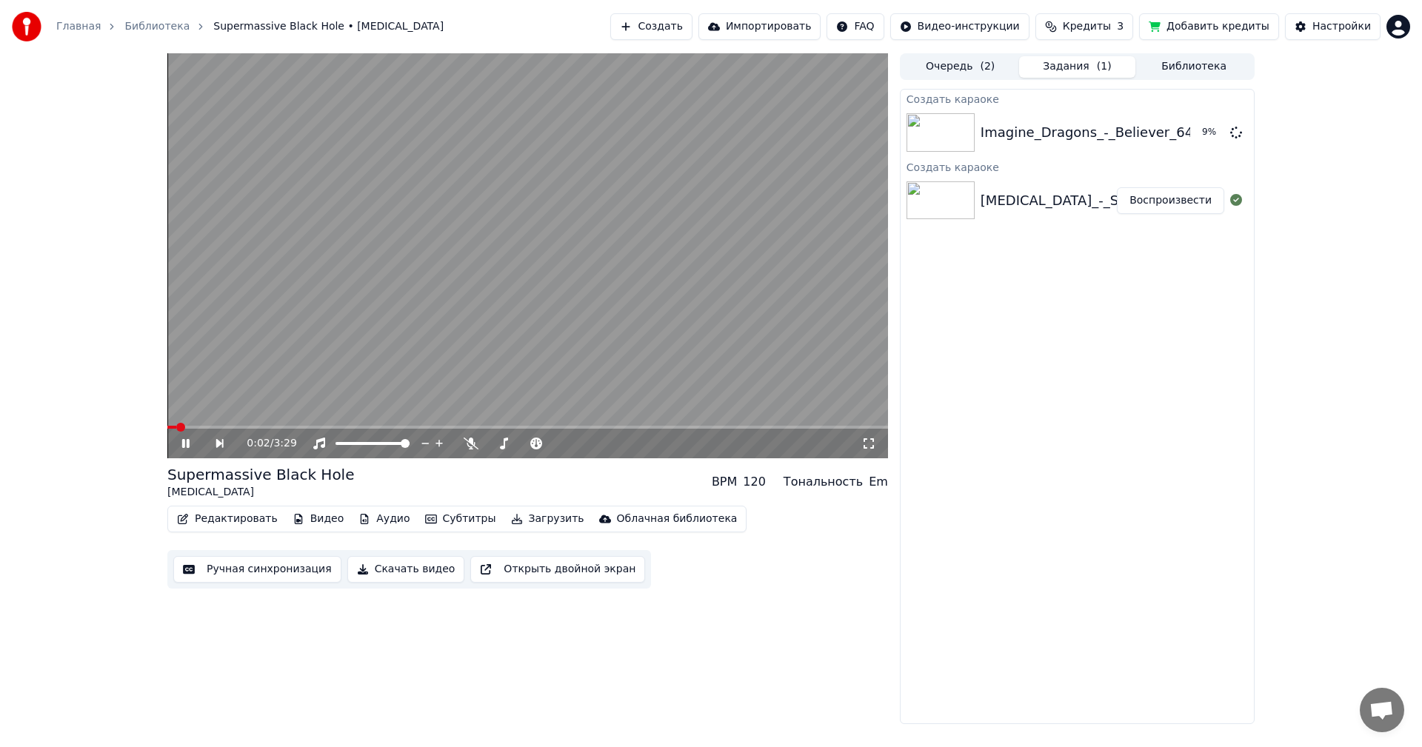
click at [613, 279] on video at bounding box center [527, 255] width 721 height 405
click at [692, 28] on button "Создать" at bounding box center [650, 26] width 81 height 27
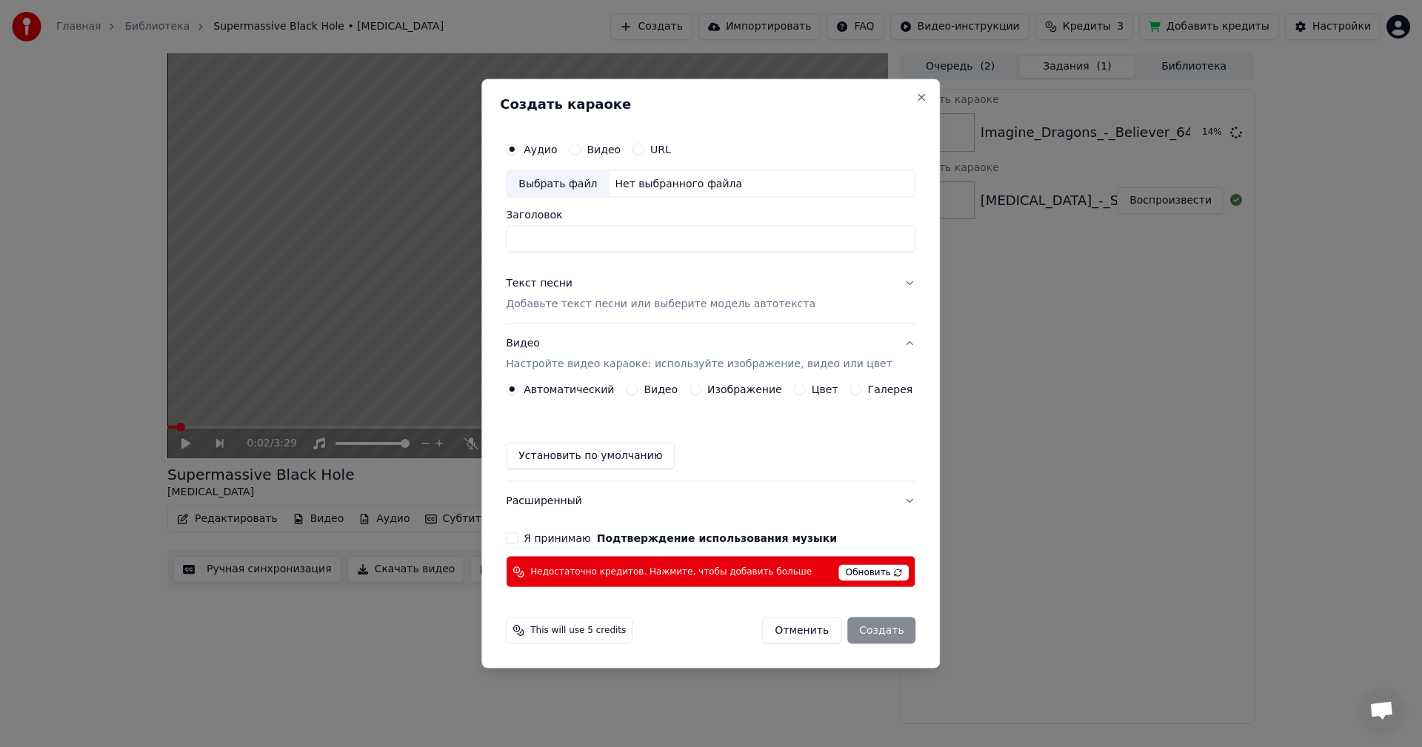
click at [548, 183] on div "Выбрать файл" at bounding box center [558, 183] width 102 height 27
type input "**********"
click at [842, 566] on span "Обновить" at bounding box center [874, 573] width 70 height 16
click at [848, 575] on span "Обновить" at bounding box center [874, 573] width 70 height 16
click at [850, 574] on span "Обновить" at bounding box center [874, 573] width 70 height 16
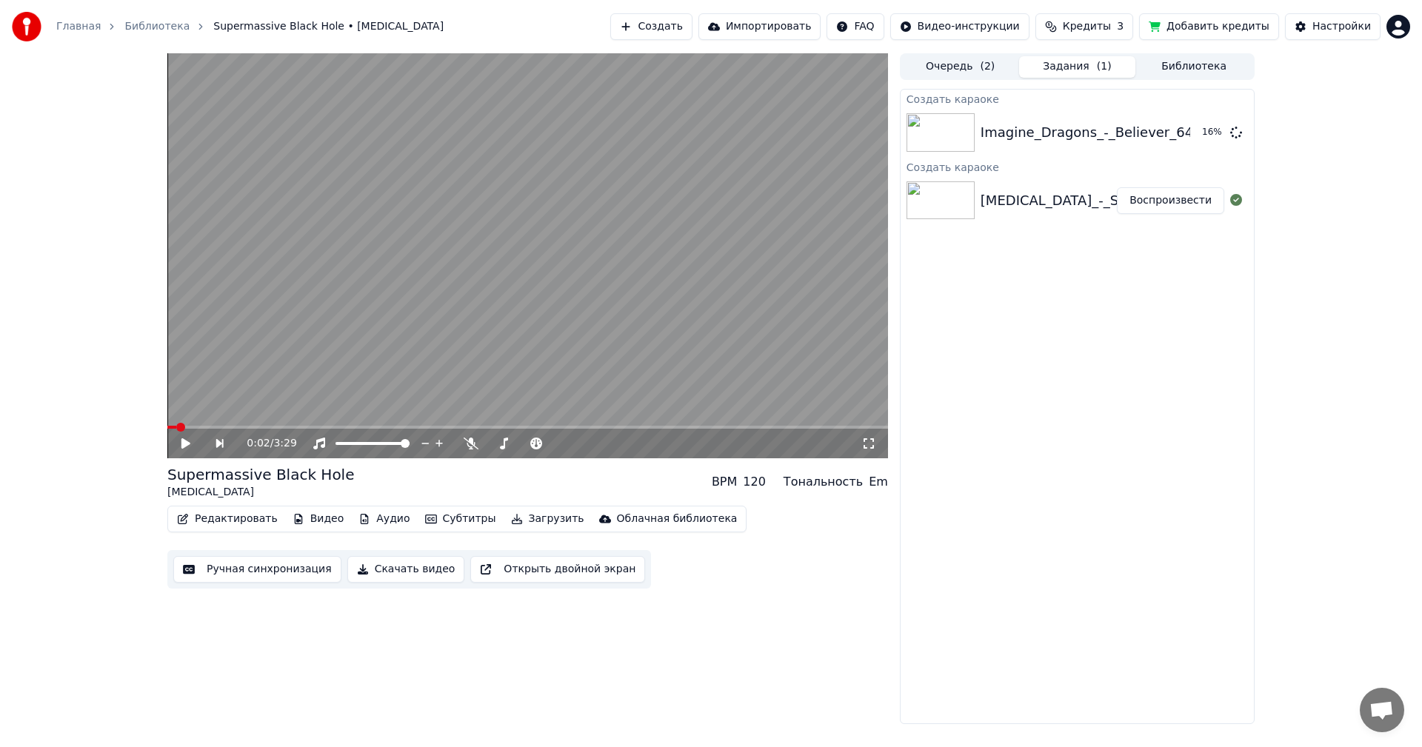
click at [1067, 406] on div "Создать караоке Imagine_Dragons_-_Believer_64572156 16 % Создать караоке [MEDIC…" at bounding box center [1077, 407] width 355 height 636
click at [1165, 202] on button "Воспроизвести" at bounding box center [1170, 200] width 107 height 27
click at [462, 447] on div "0:00 / 3:29" at bounding box center [554, 443] width 615 height 15
click at [466, 447] on icon at bounding box center [471, 444] width 15 height 12
click at [288, 570] on button "Ручная синхронизация" at bounding box center [257, 569] width 168 height 27
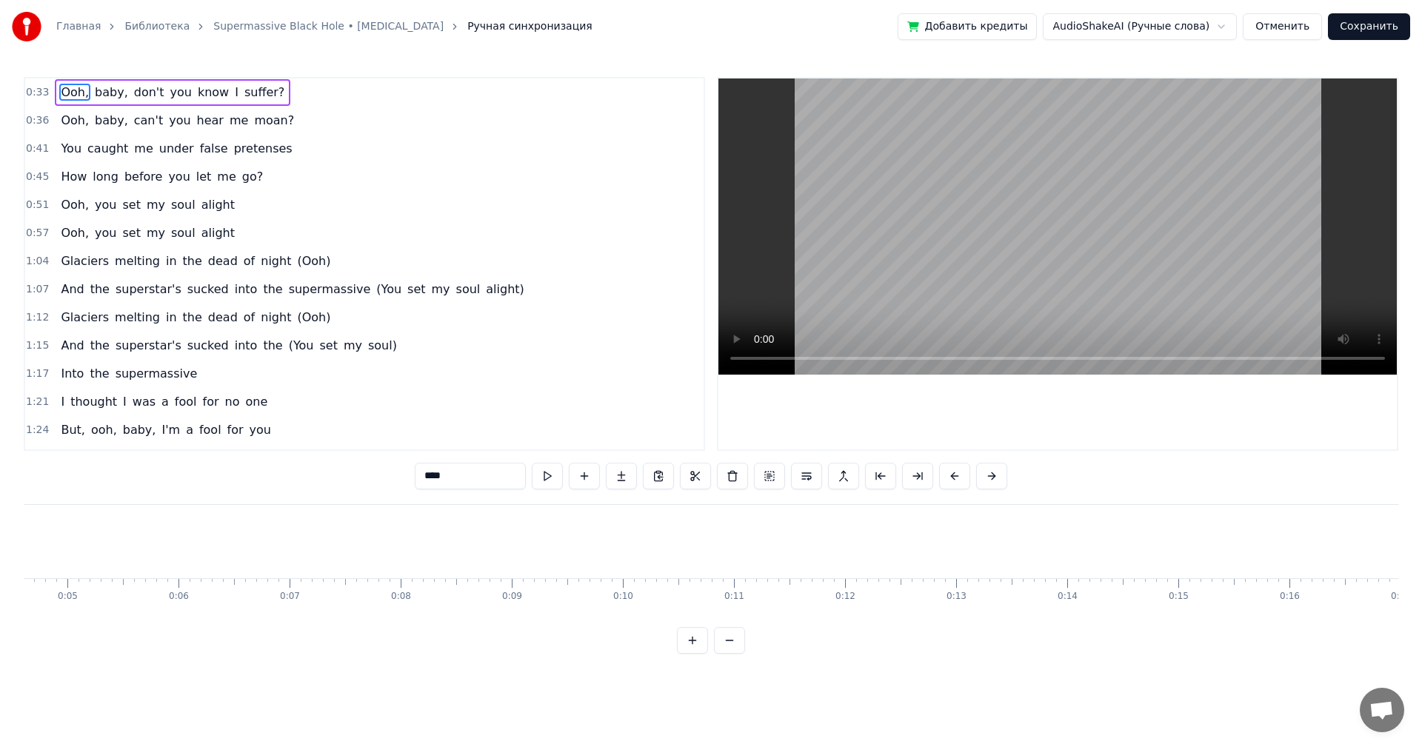
click at [941, 250] on video at bounding box center [1058, 227] width 679 height 296
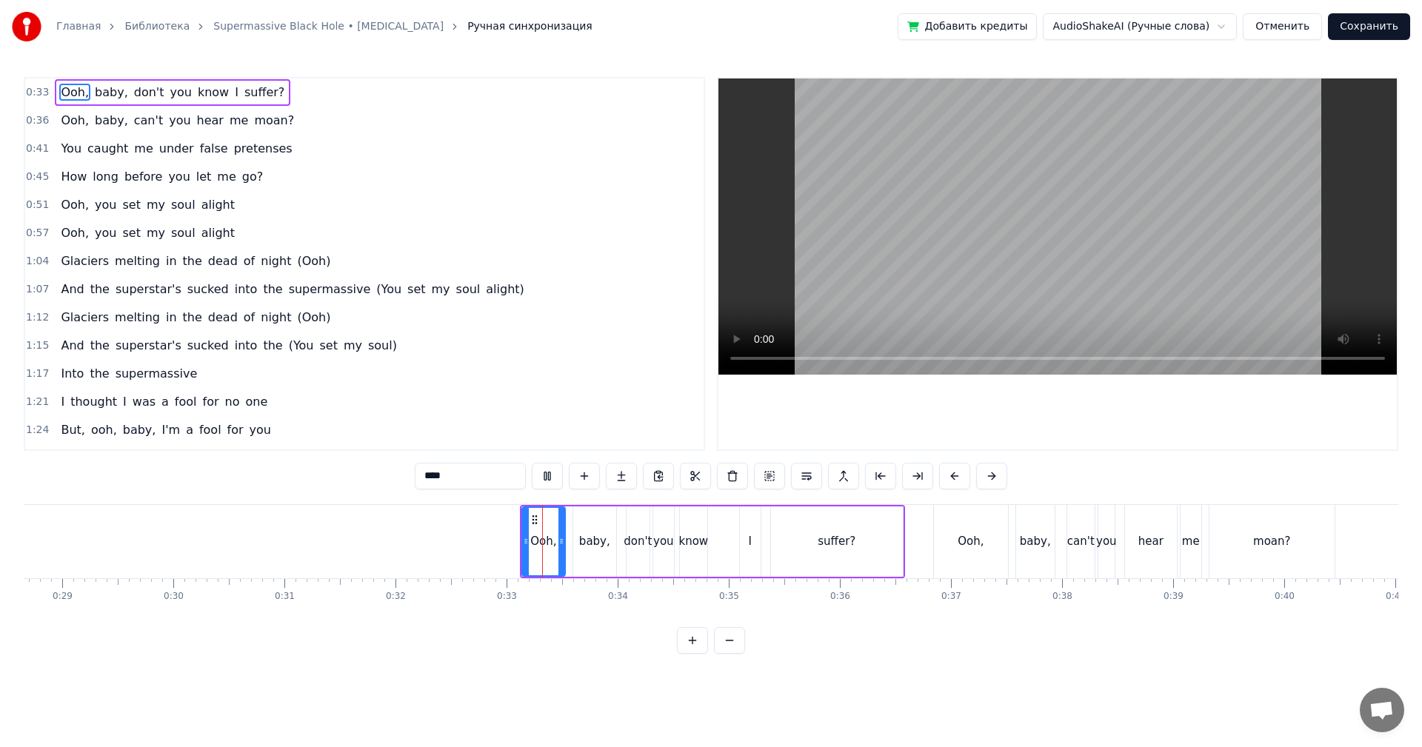
scroll to position [0, 3605]
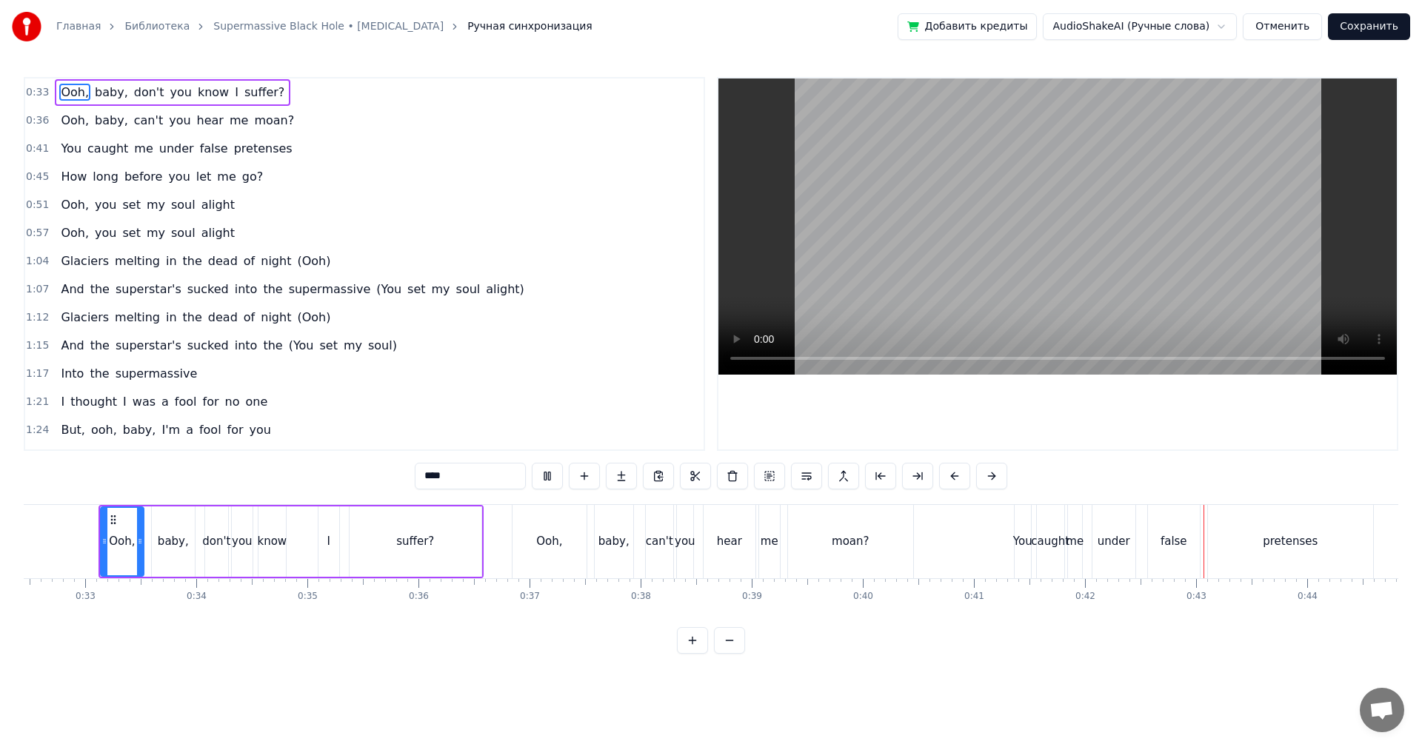
click at [955, 174] on video at bounding box center [1058, 227] width 679 height 296
click at [1024, 536] on div "You" at bounding box center [1022, 541] width 19 height 17
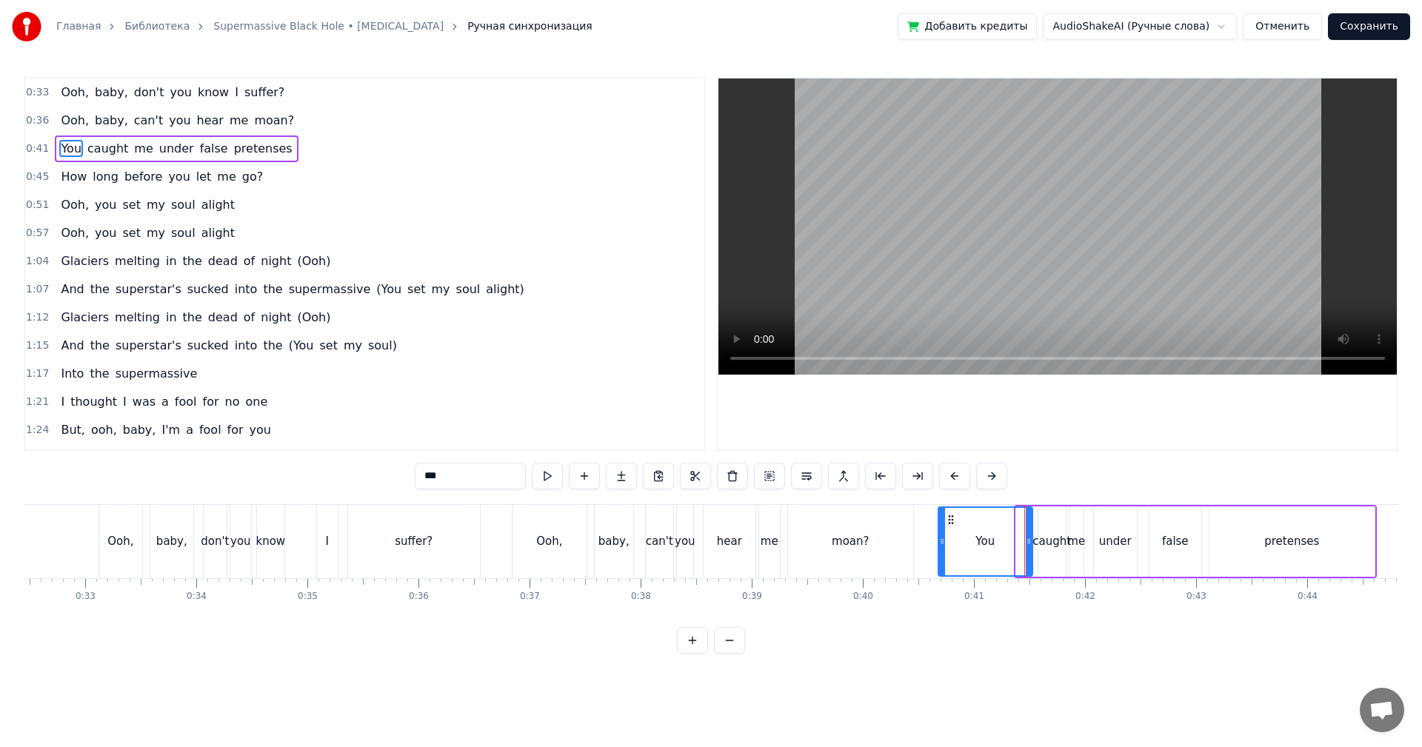
drag, startPoint x: 1019, startPoint y: 536, endPoint x: 941, endPoint y: 531, distance: 77.9
click at [941, 531] on div at bounding box center [942, 541] width 6 height 67
click at [1013, 256] on video at bounding box center [1058, 227] width 679 height 296
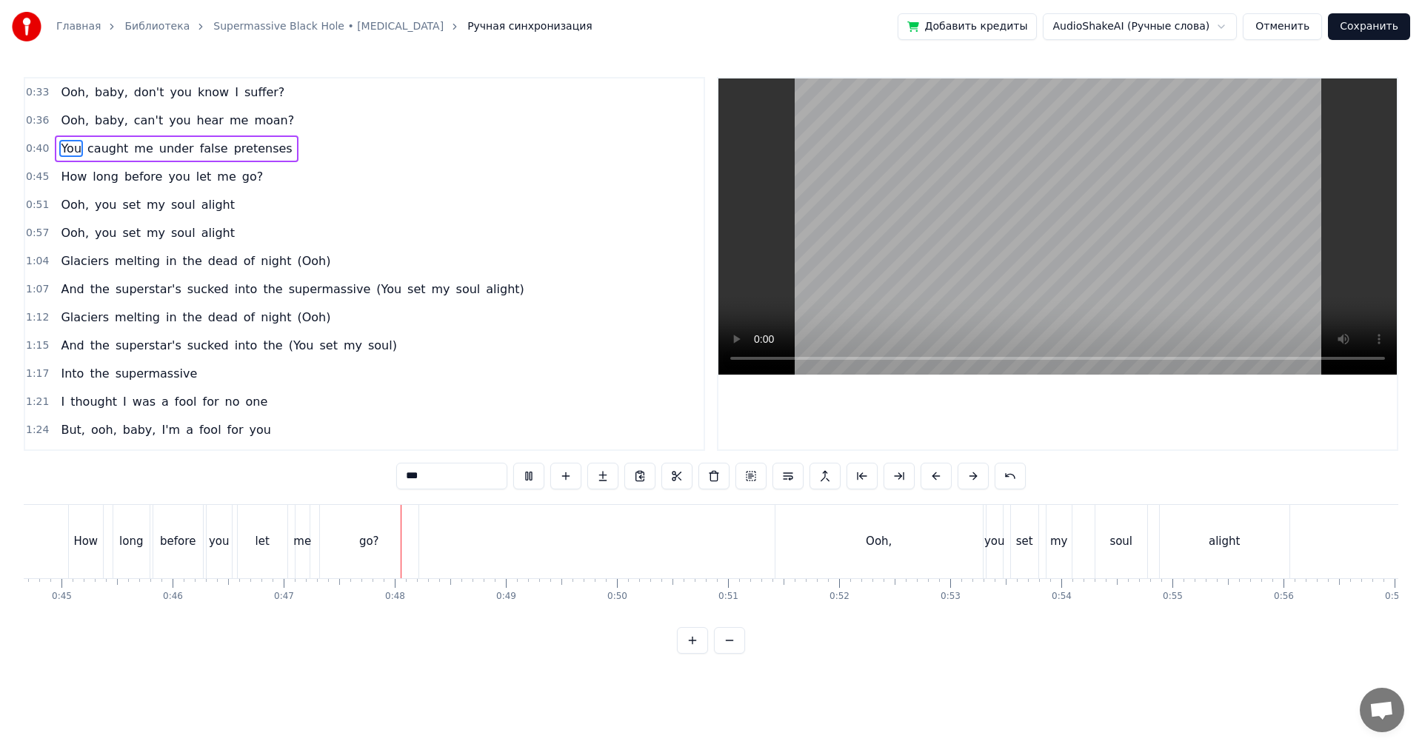
scroll to position [0, 5013]
click at [814, 544] on div "Ooh," at bounding box center [828, 541] width 207 height 73
type input "****"
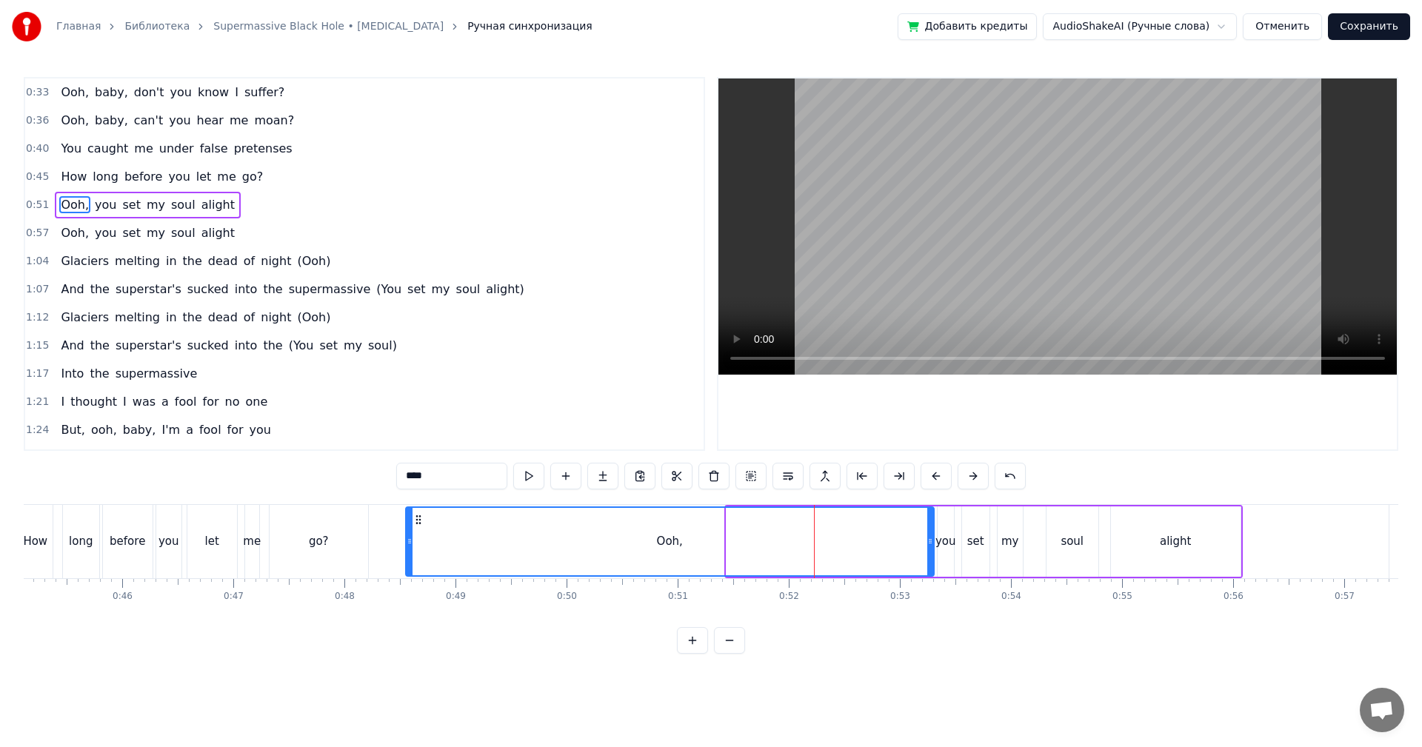
drag, startPoint x: 730, startPoint y: 544, endPoint x: 409, endPoint y: 539, distance: 320.8
click at [409, 539] on icon at bounding box center [410, 542] width 6 height 12
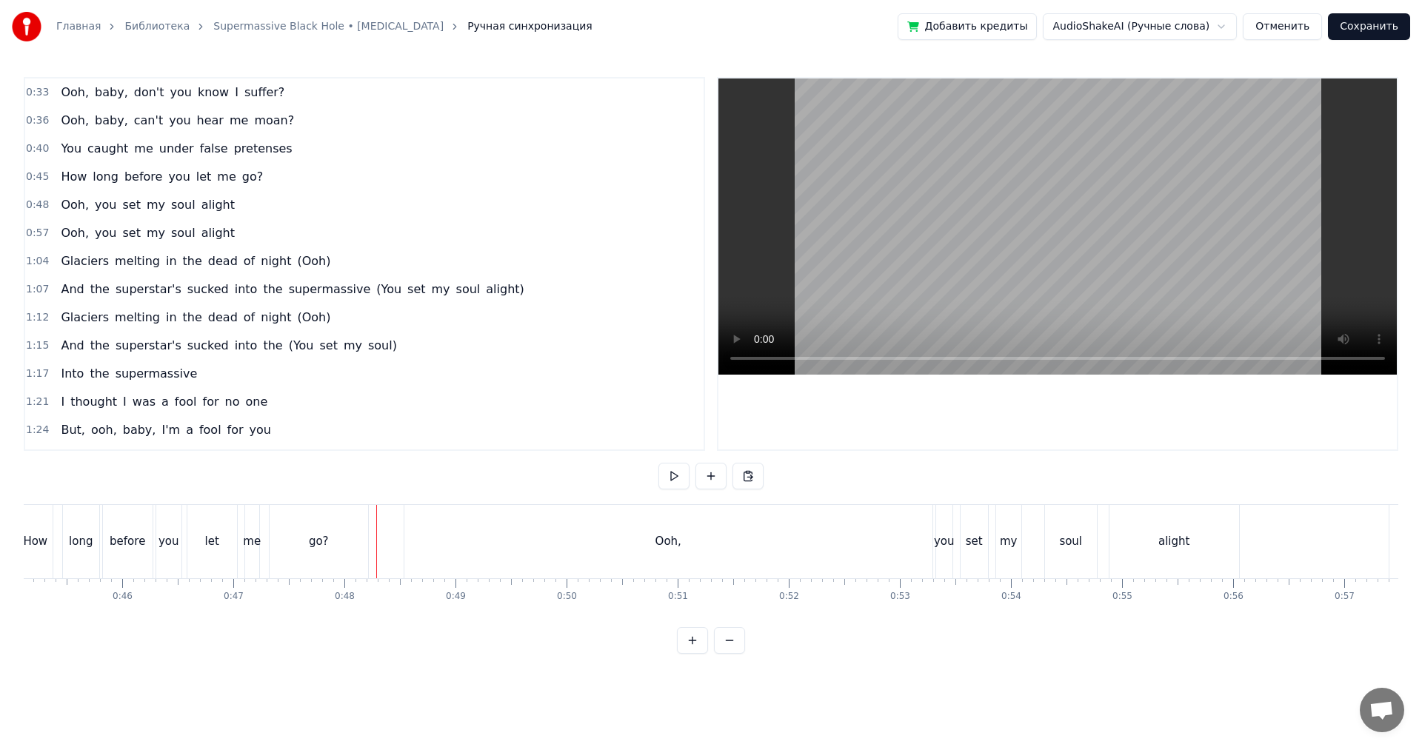
click at [996, 207] on video at bounding box center [1058, 227] width 679 height 296
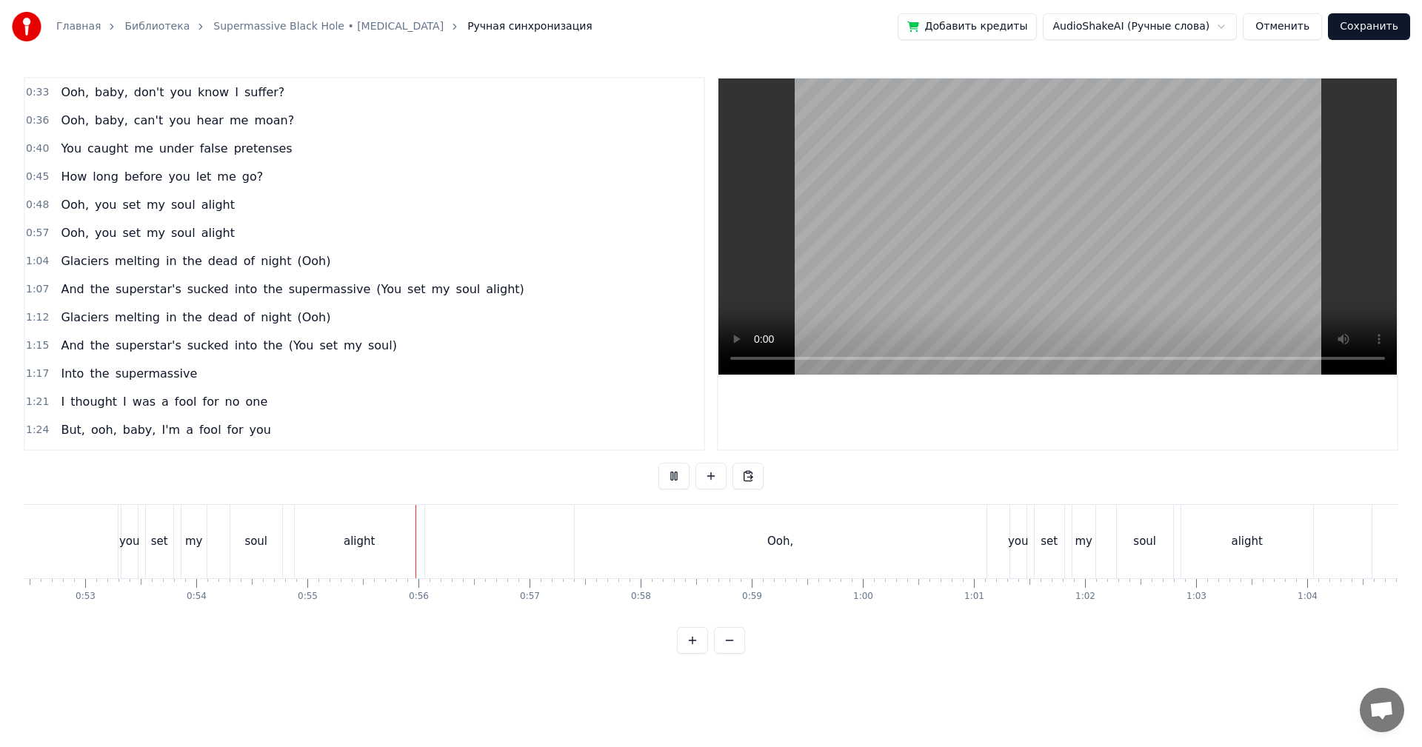
click at [708, 540] on div "Ooh," at bounding box center [781, 541] width 412 height 73
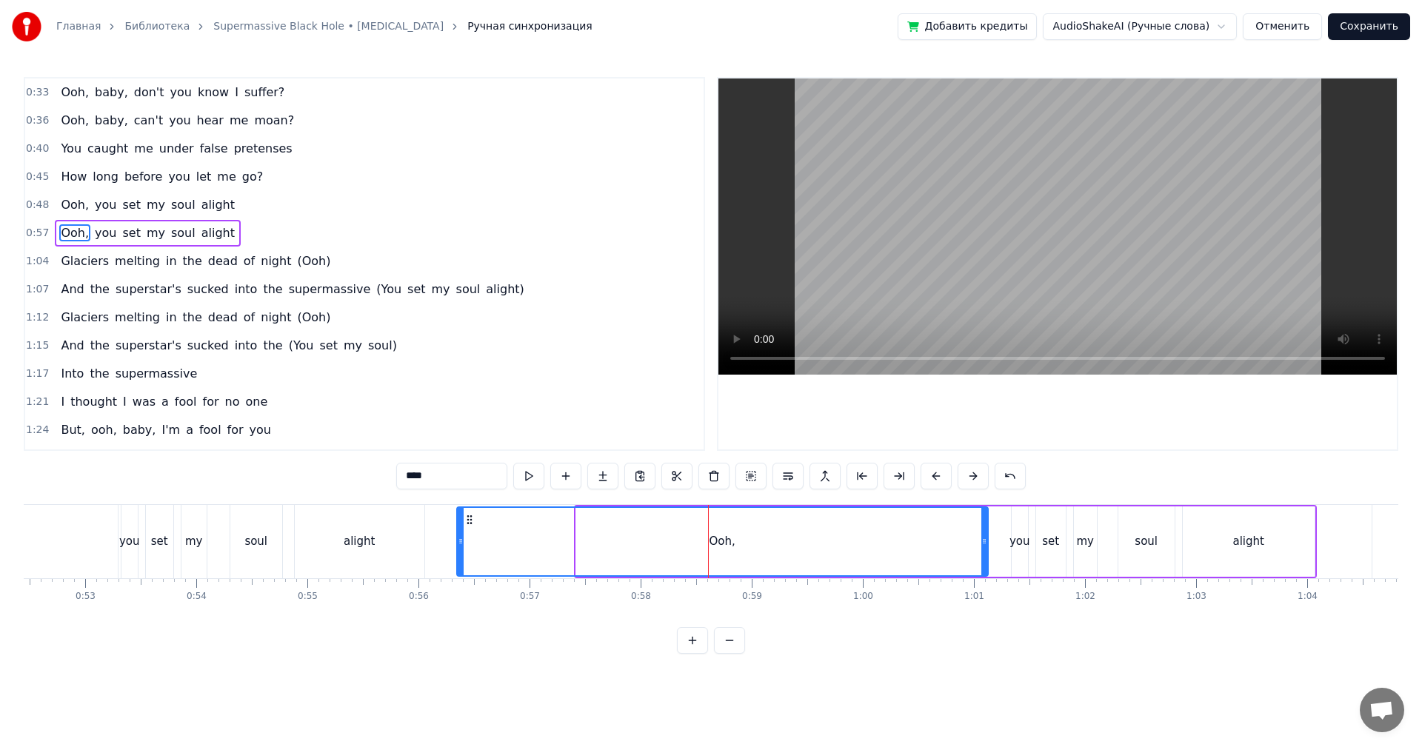
drag, startPoint x: 577, startPoint y: 540, endPoint x: 456, endPoint y: 546, distance: 121.6
click at [458, 546] on icon at bounding box center [461, 542] width 6 height 12
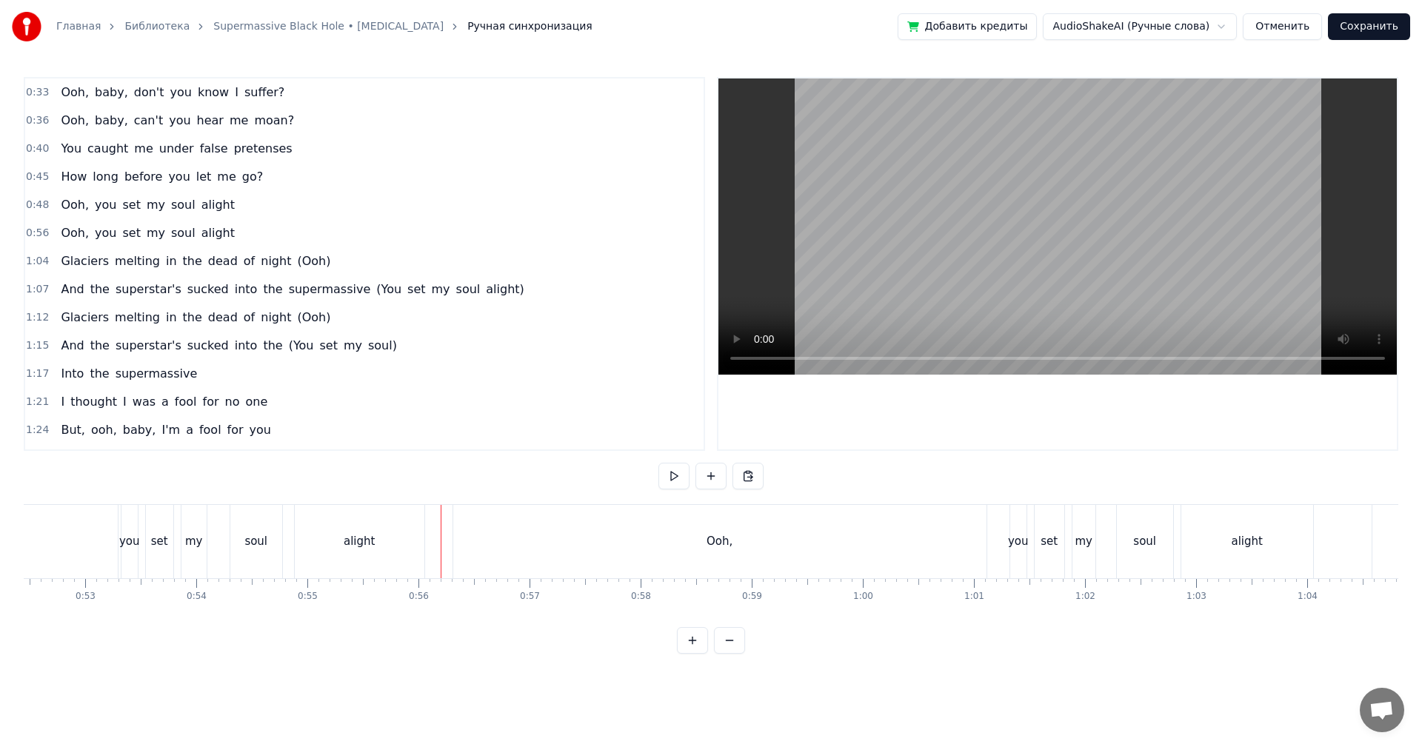
click at [901, 243] on video at bounding box center [1058, 227] width 679 height 296
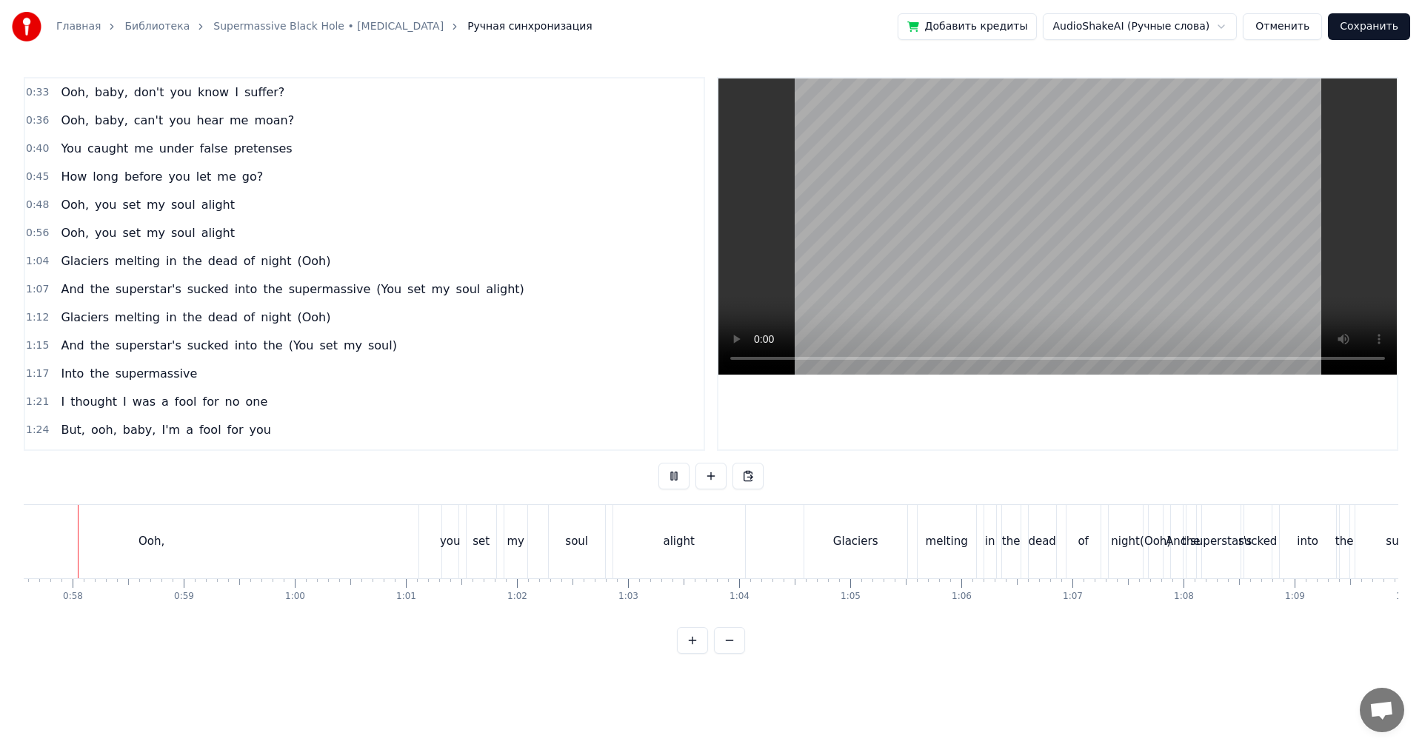
scroll to position [0, 6370]
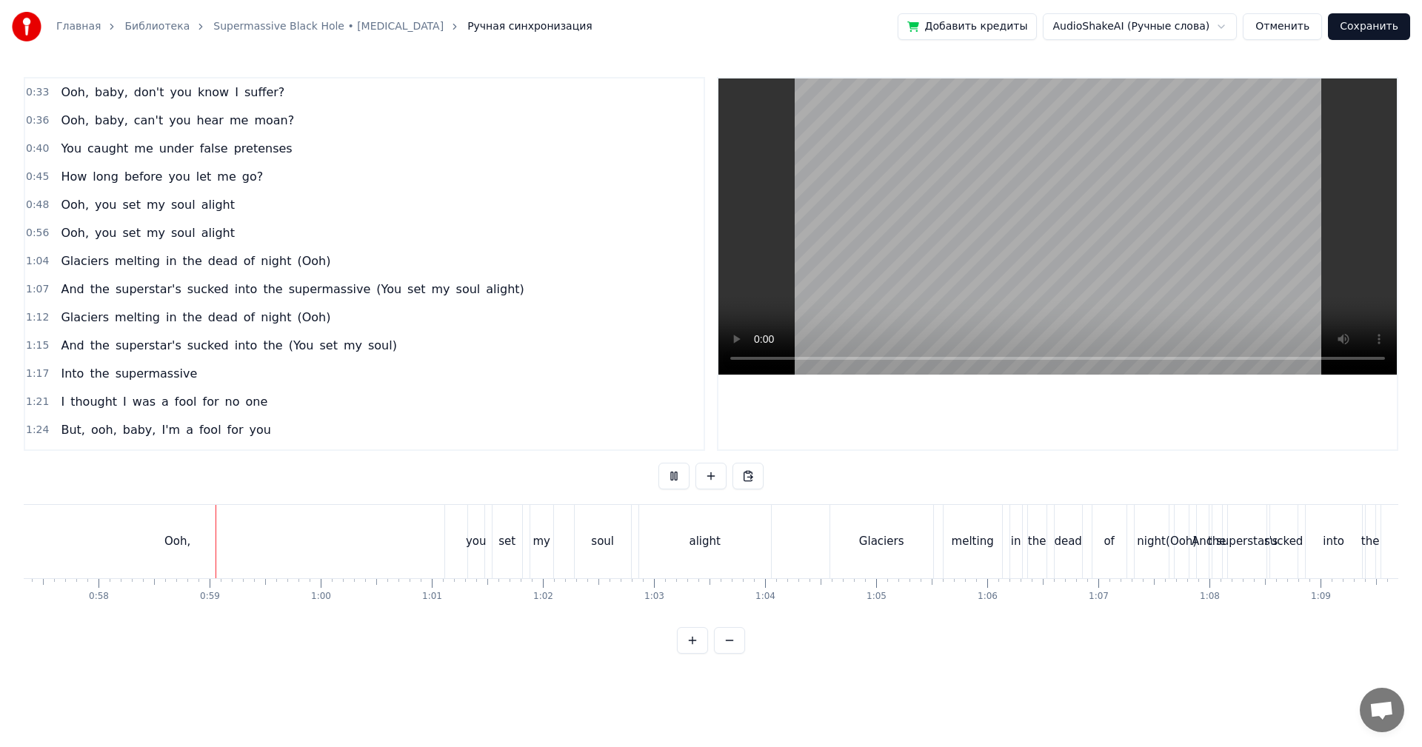
click at [579, 544] on div "soul" at bounding box center [603, 541] width 56 height 73
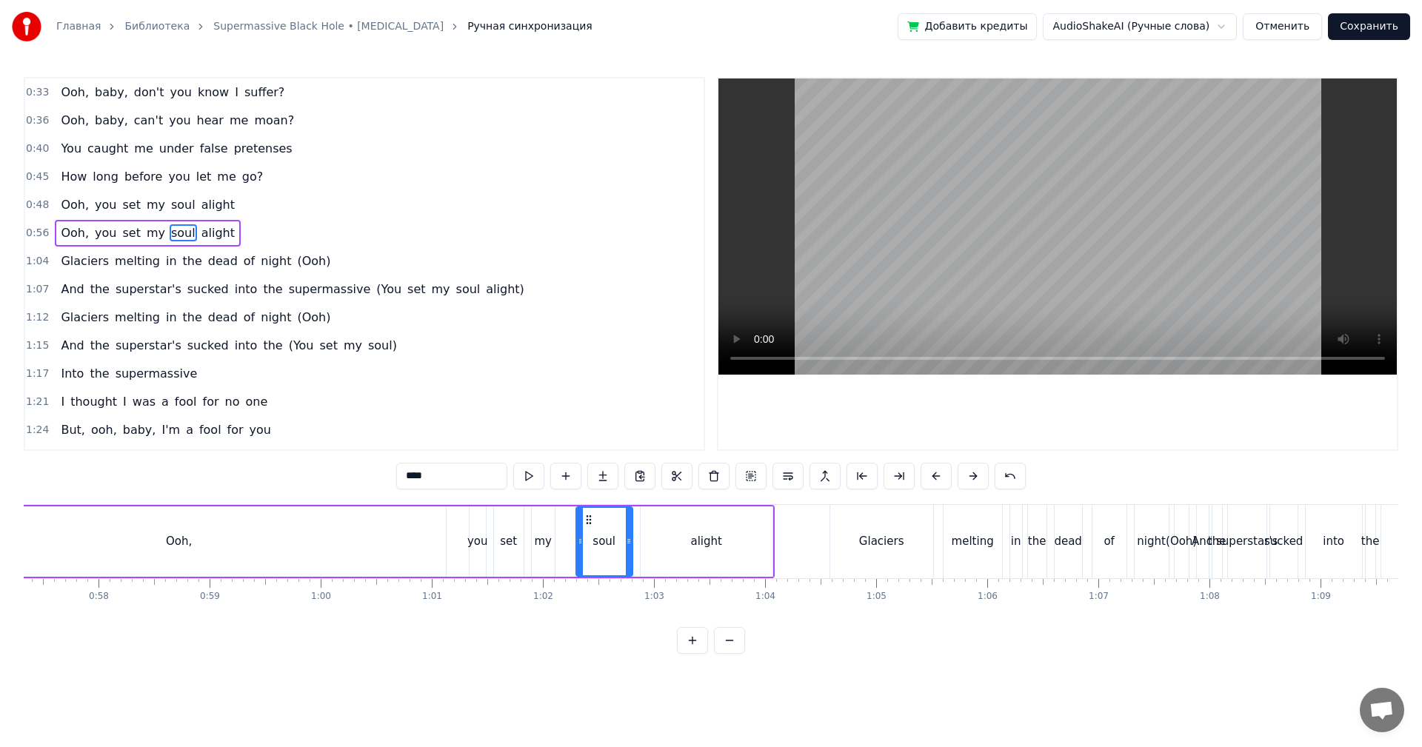
click at [993, 223] on video at bounding box center [1058, 227] width 679 height 296
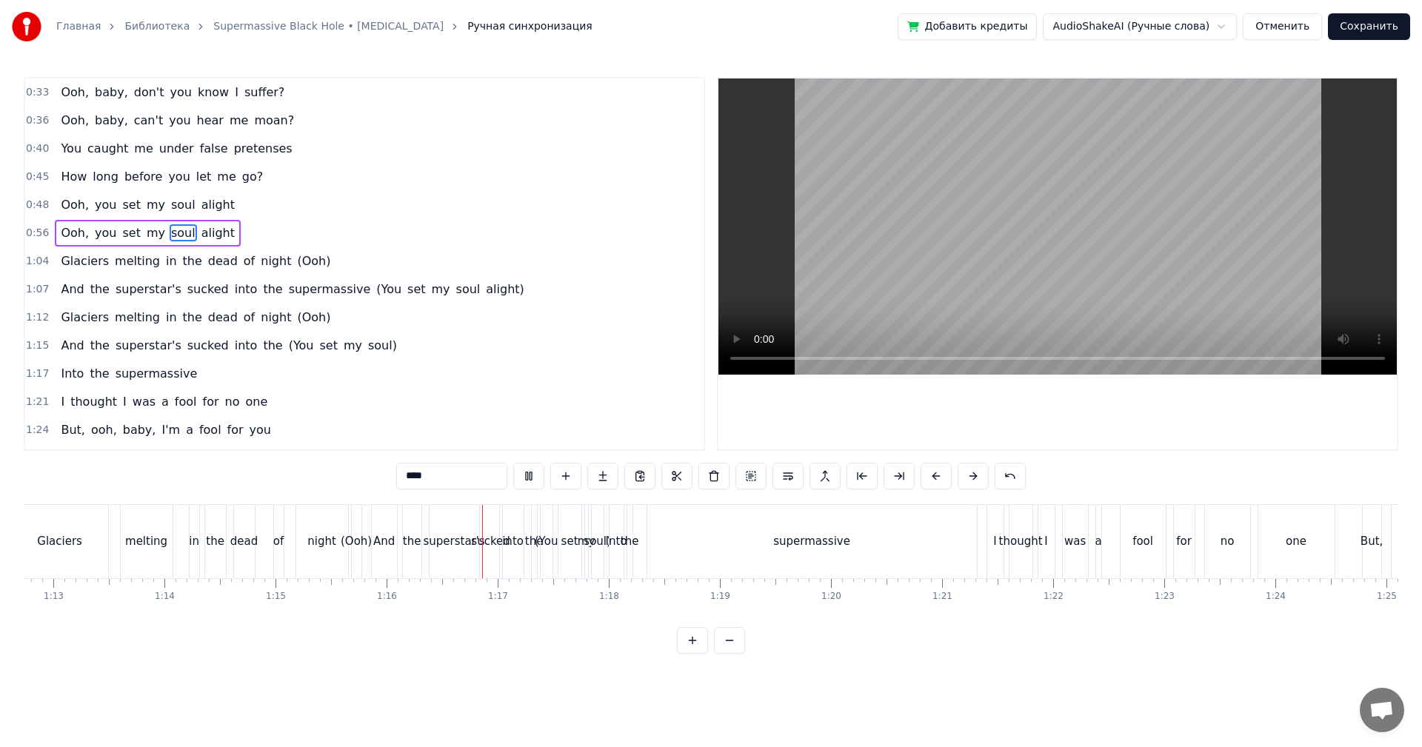
scroll to position [0, 8147]
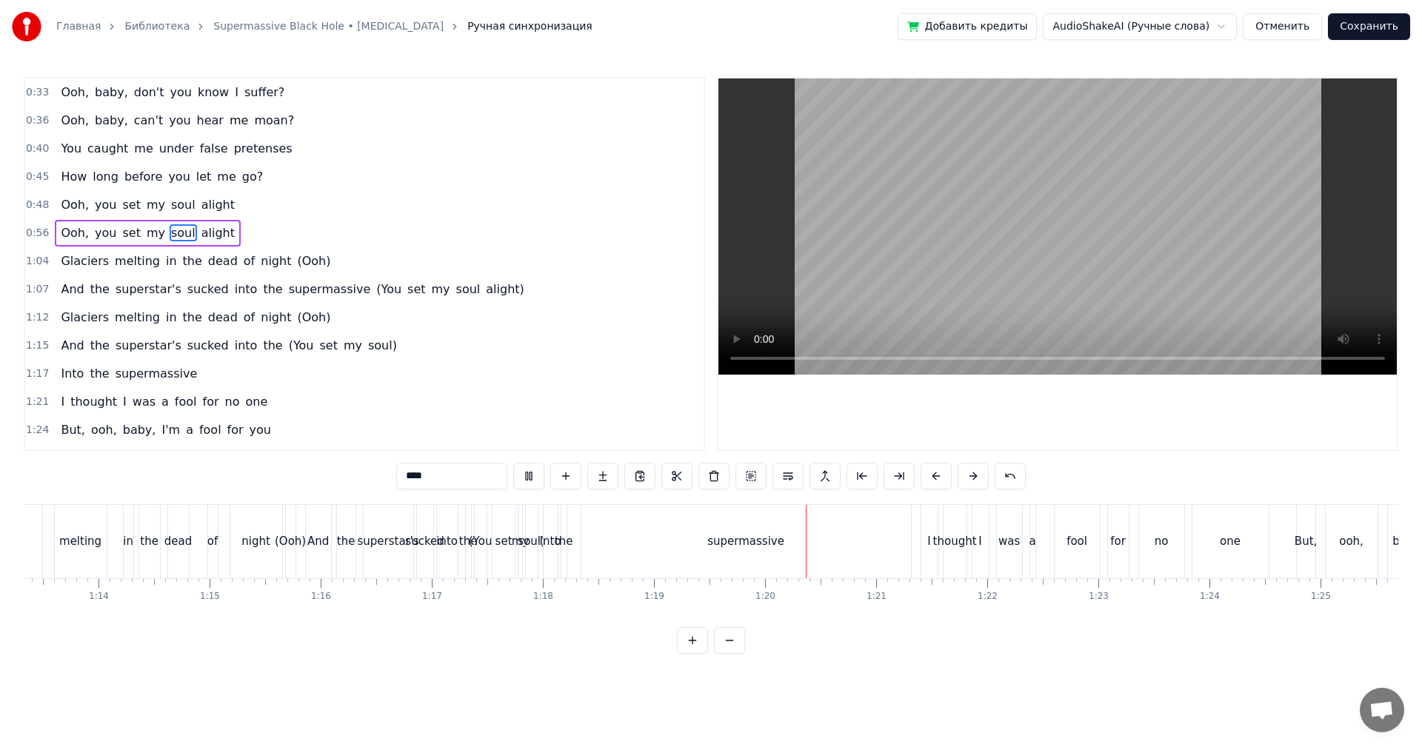
click at [825, 536] on div "supermassive" at bounding box center [746, 541] width 330 height 73
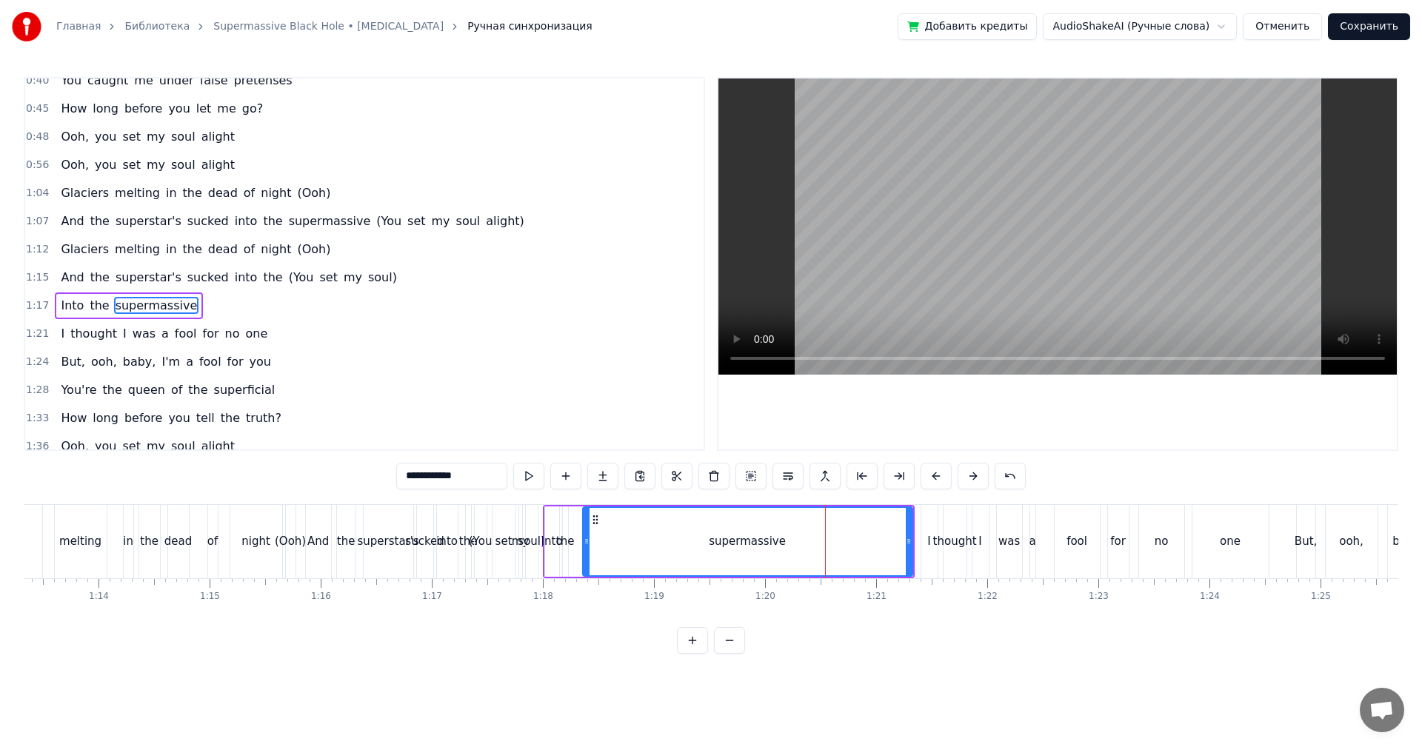
scroll to position [110, 0]
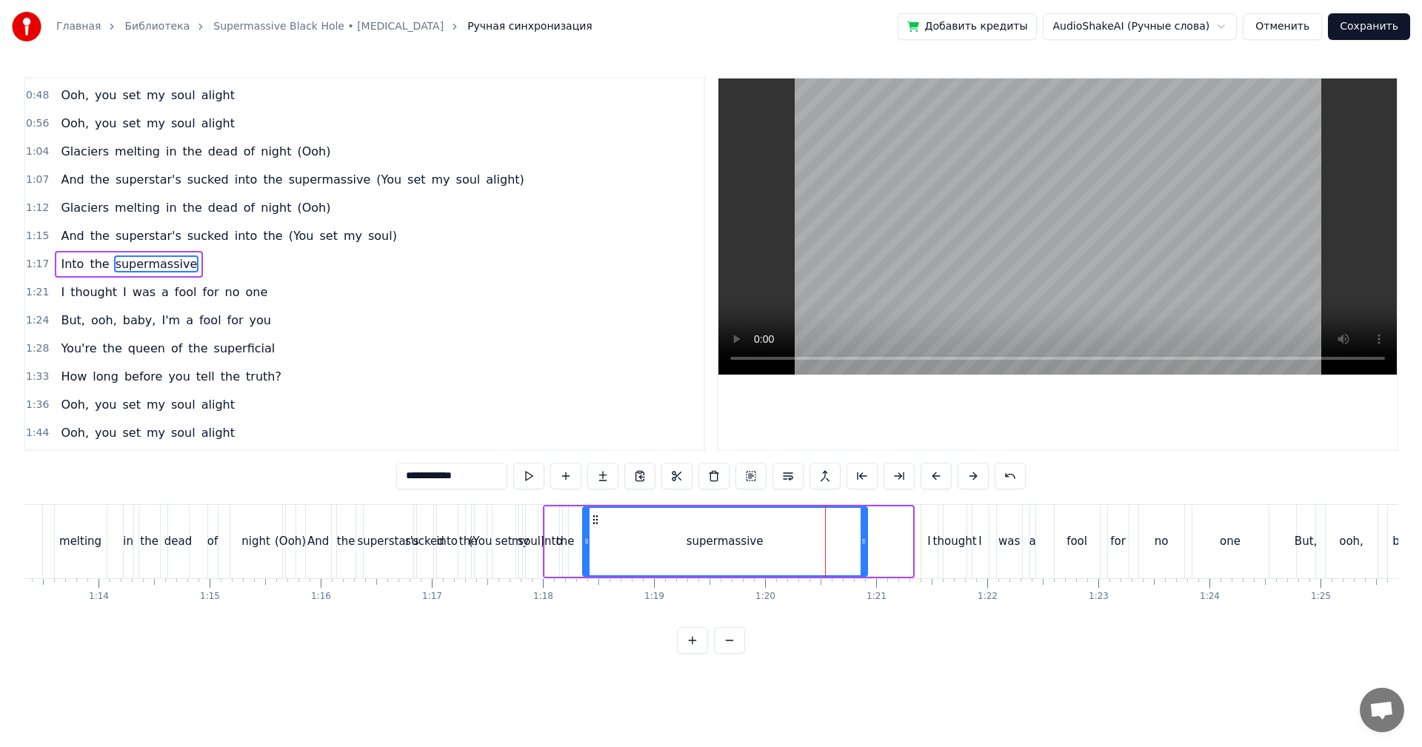
drag, startPoint x: 910, startPoint y: 544, endPoint x: 879, endPoint y: 539, distance: 31.4
click at [867, 539] on icon at bounding box center [864, 542] width 6 height 12
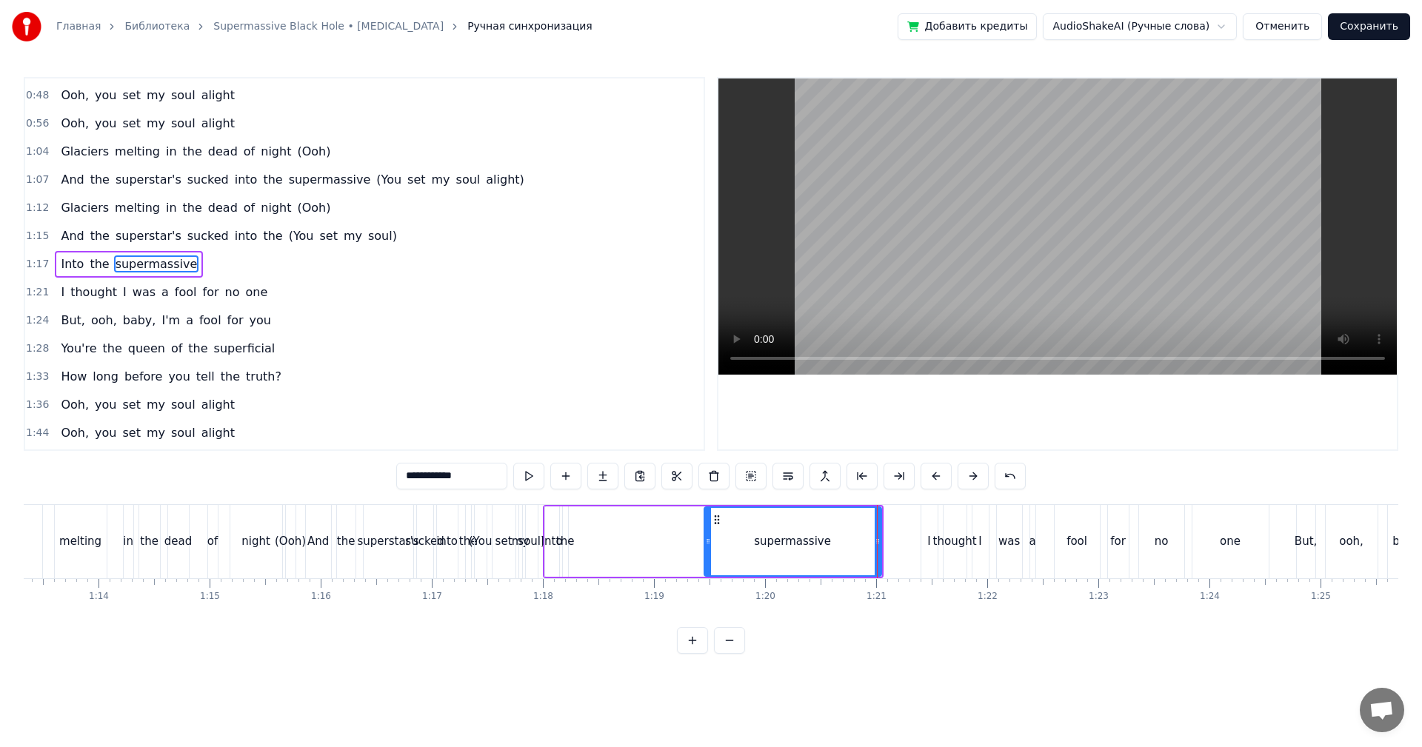
drag, startPoint x: 588, startPoint y: 541, endPoint x: 710, endPoint y: 539, distance: 121.5
click at [710, 539] on icon at bounding box center [708, 542] width 6 height 12
click at [567, 539] on div "the" at bounding box center [565, 541] width 19 height 17
type input "***"
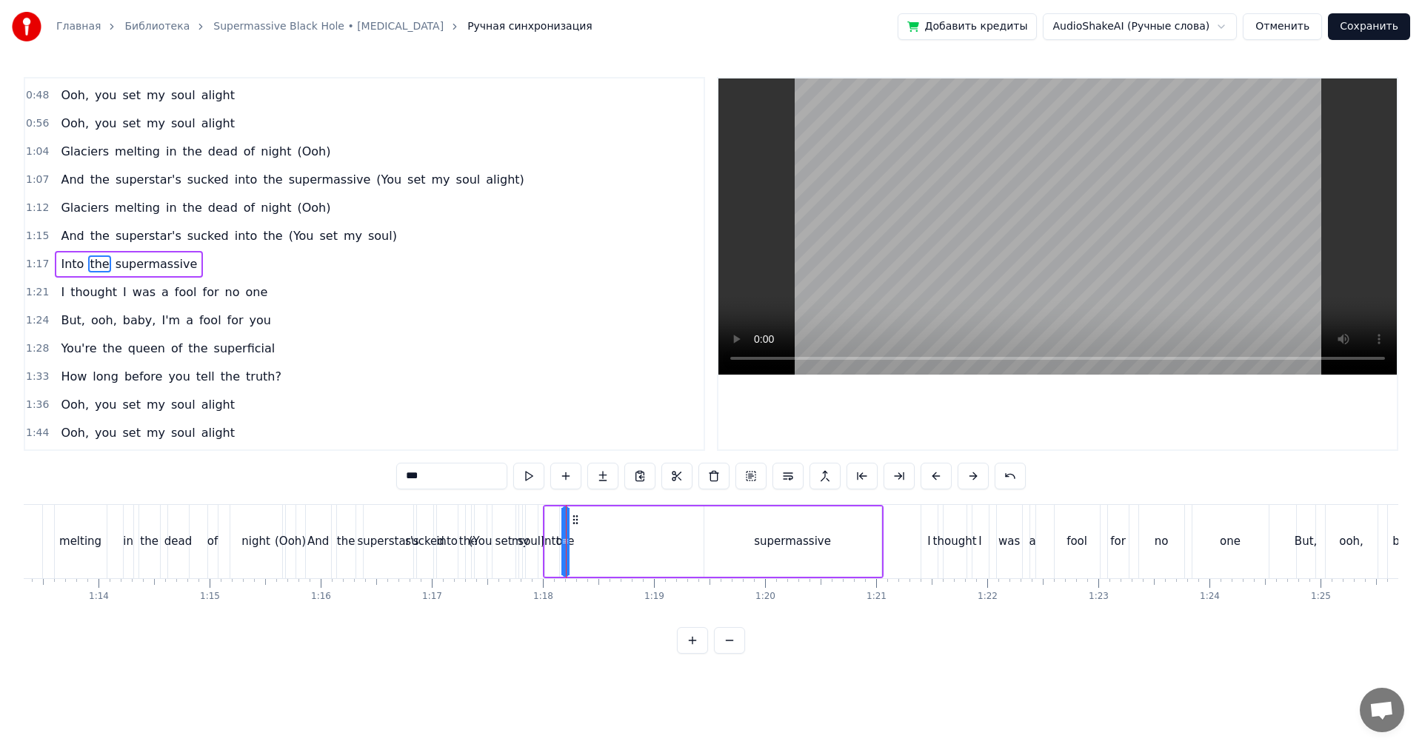
drag, startPoint x: 566, startPoint y: 539, endPoint x: 593, endPoint y: 534, distance: 27.0
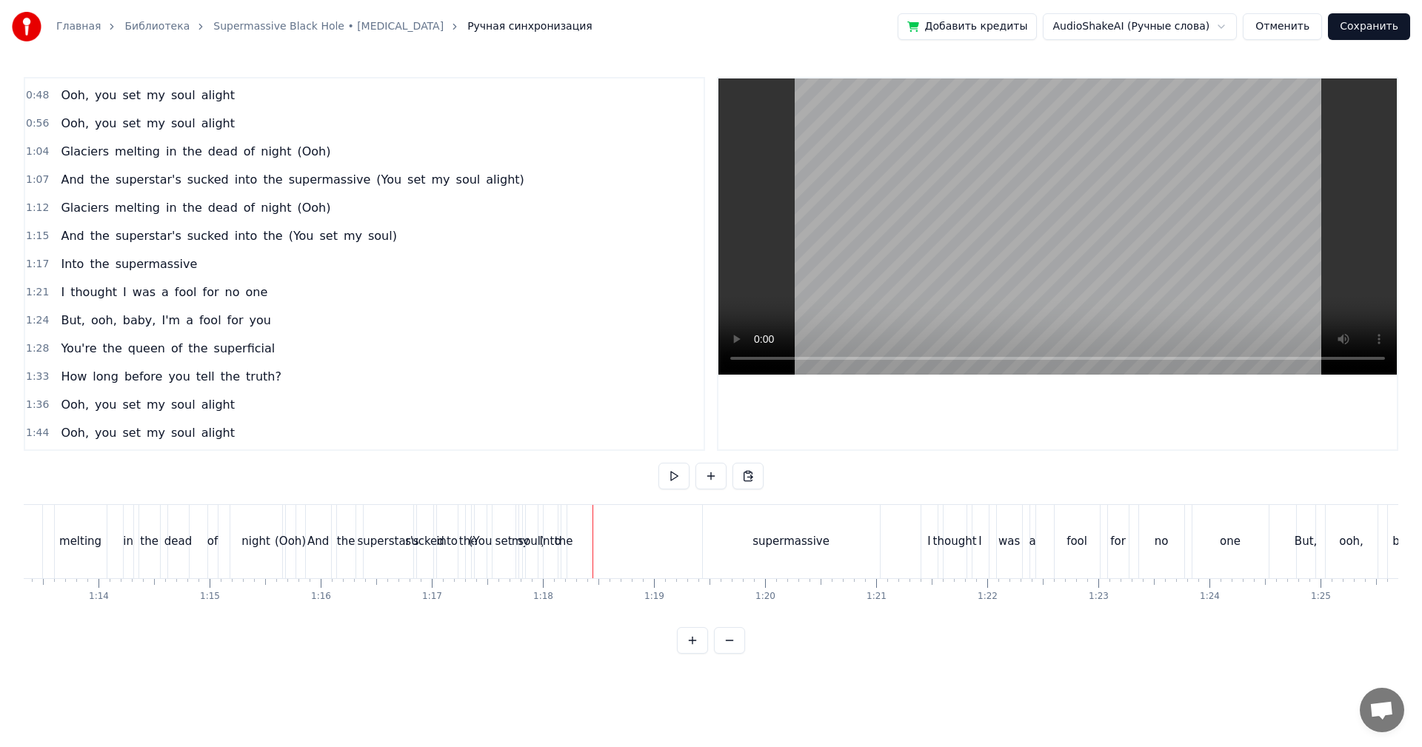
click at [566, 528] on div "the" at bounding box center [564, 541] width 7 height 73
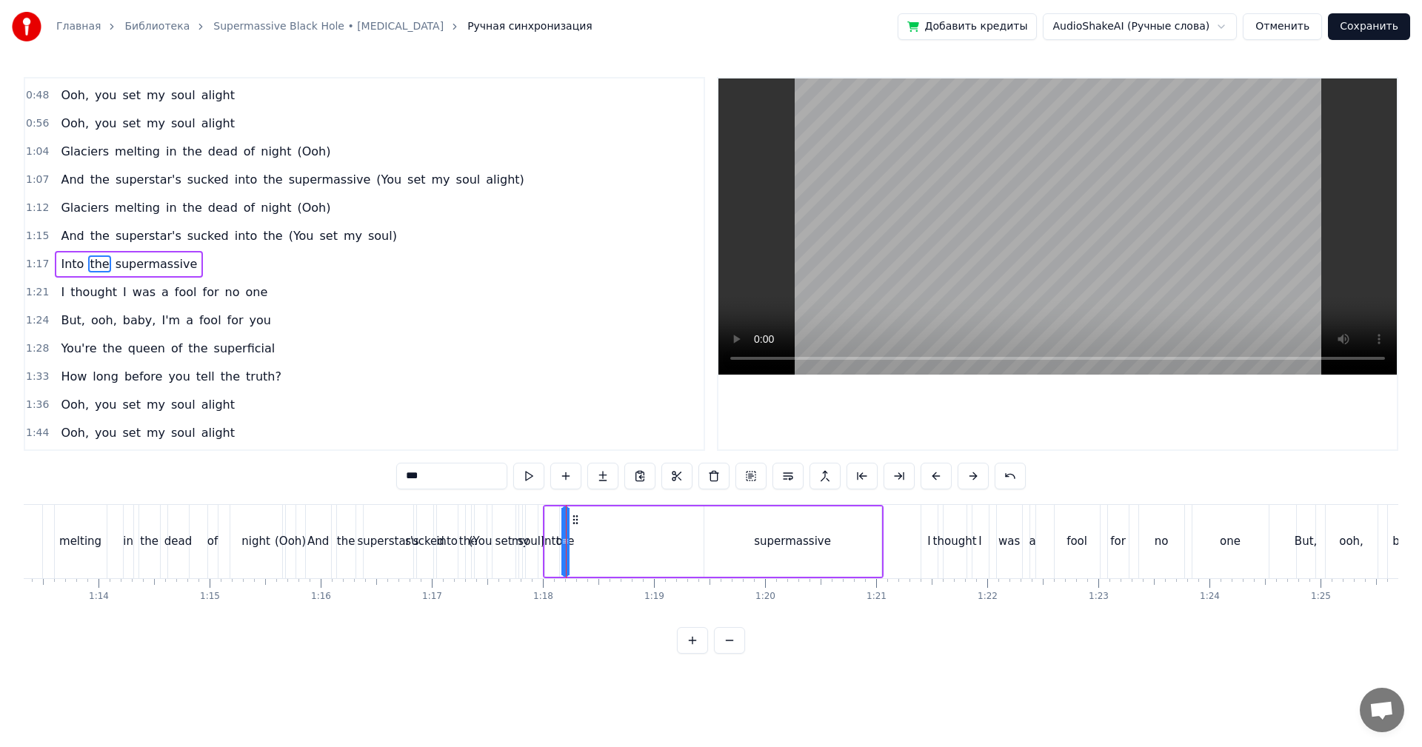
click at [562, 541] on icon at bounding box center [564, 542] width 6 height 12
drag, startPoint x: 562, startPoint y: 541, endPoint x: 748, endPoint y: 550, distance: 186.1
click at [684, 548] on div at bounding box center [687, 541] width 6 height 67
drag, startPoint x: 750, startPoint y: 550, endPoint x: 716, endPoint y: 543, distance: 35.4
click at [743, 547] on div "supermassive" at bounding box center [792, 542] width 177 height 70
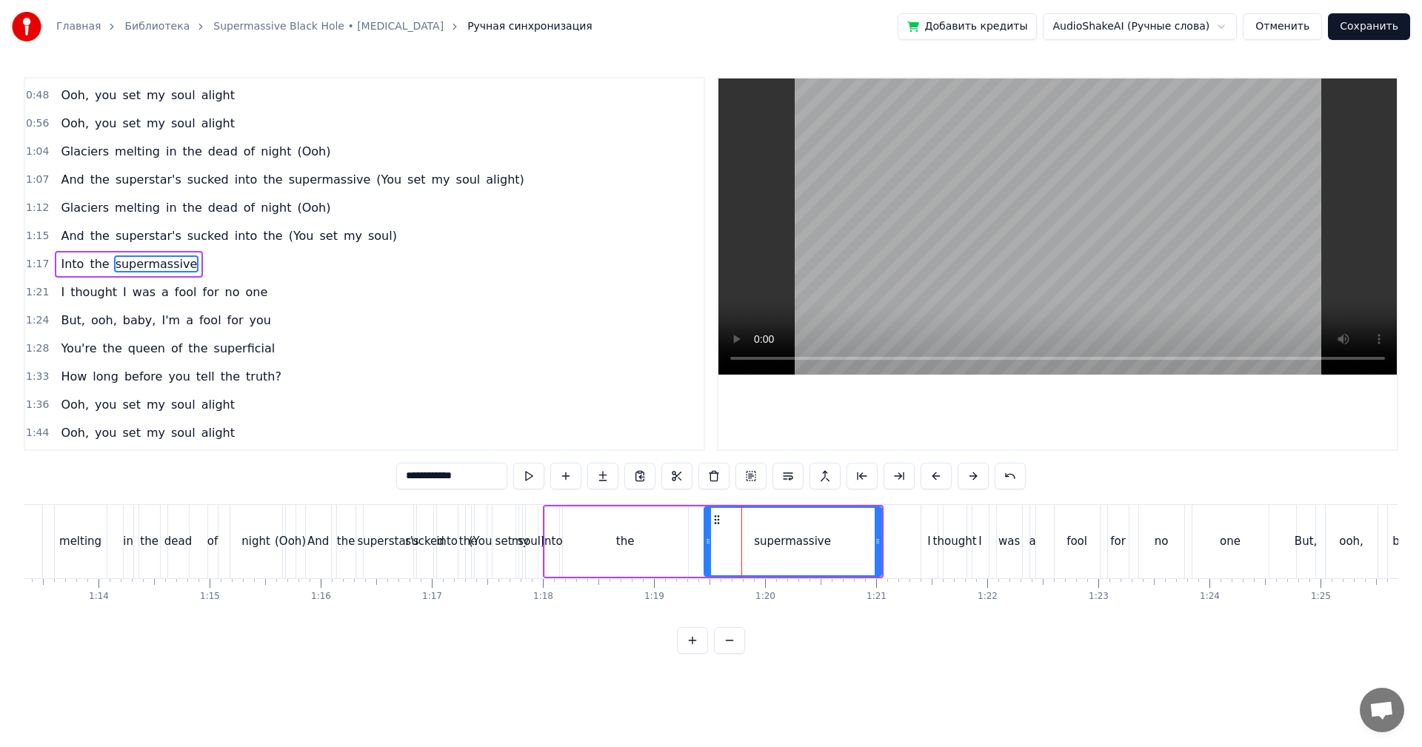
click at [705, 544] on div "supermassive" at bounding box center [793, 542] width 179 height 70
drag, startPoint x: 708, startPoint y: 544, endPoint x: 731, endPoint y: 539, distance: 23.4
click at [731, 539] on icon at bounding box center [729, 542] width 6 height 12
click at [680, 544] on div "the" at bounding box center [625, 542] width 125 height 70
type input "***"
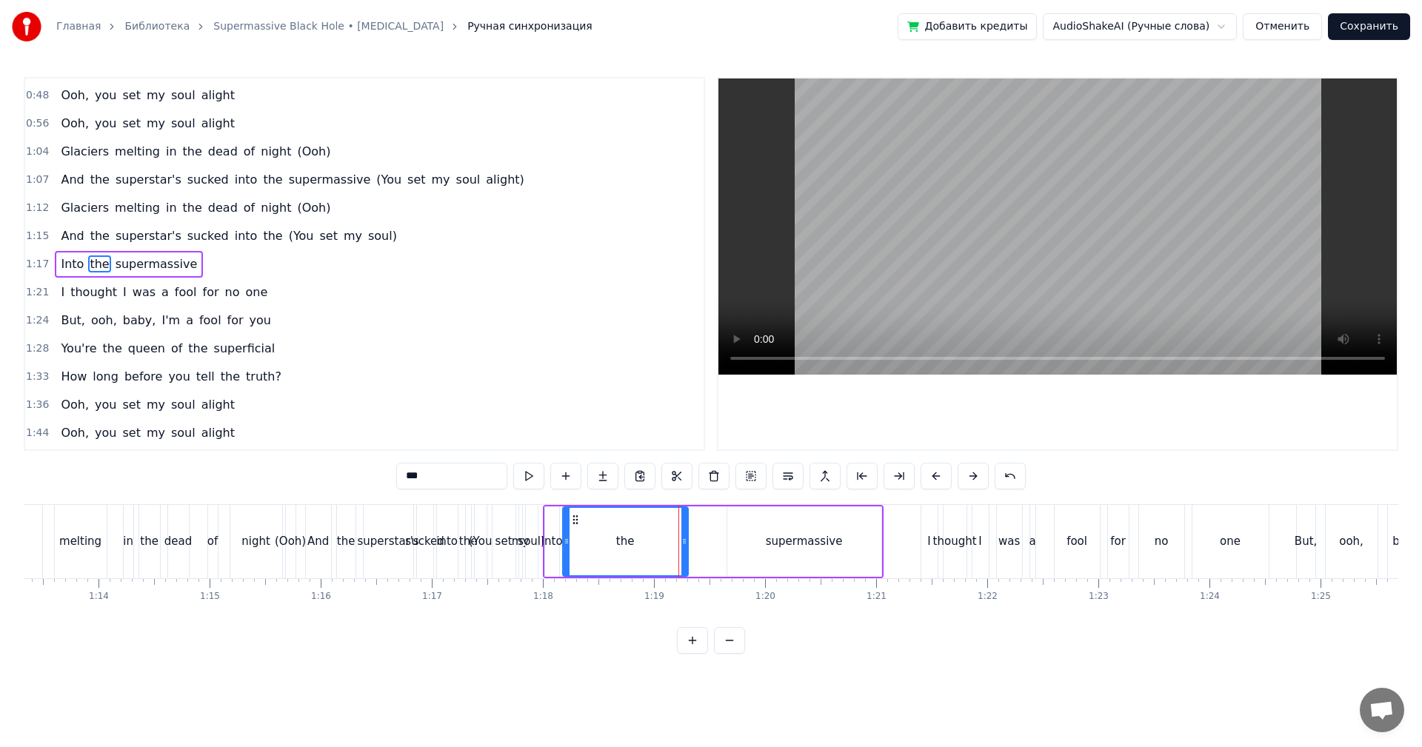
click at [29, 262] on span "1:17" at bounding box center [37, 264] width 23 height 15
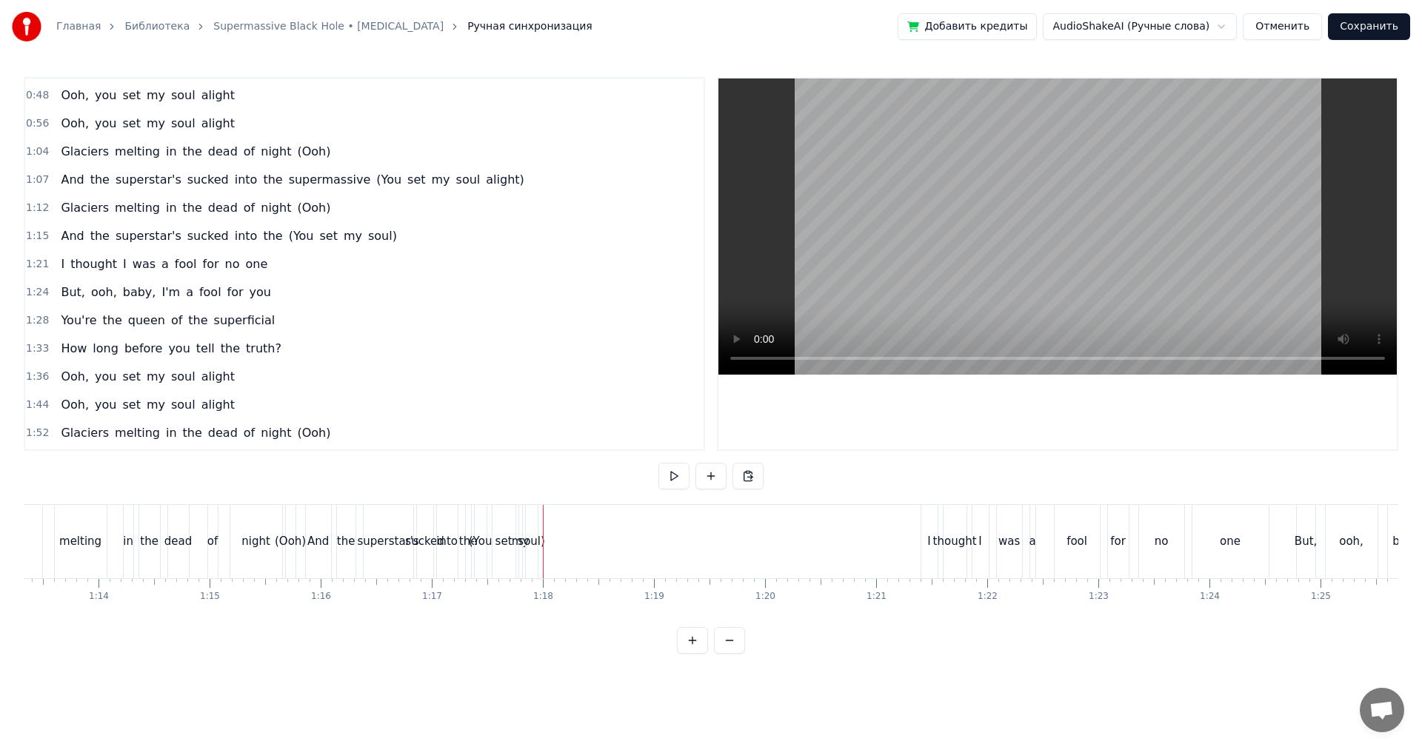
click at [530, 536] on div "soul)" at bounding box center [531, 541] width 27 height 17
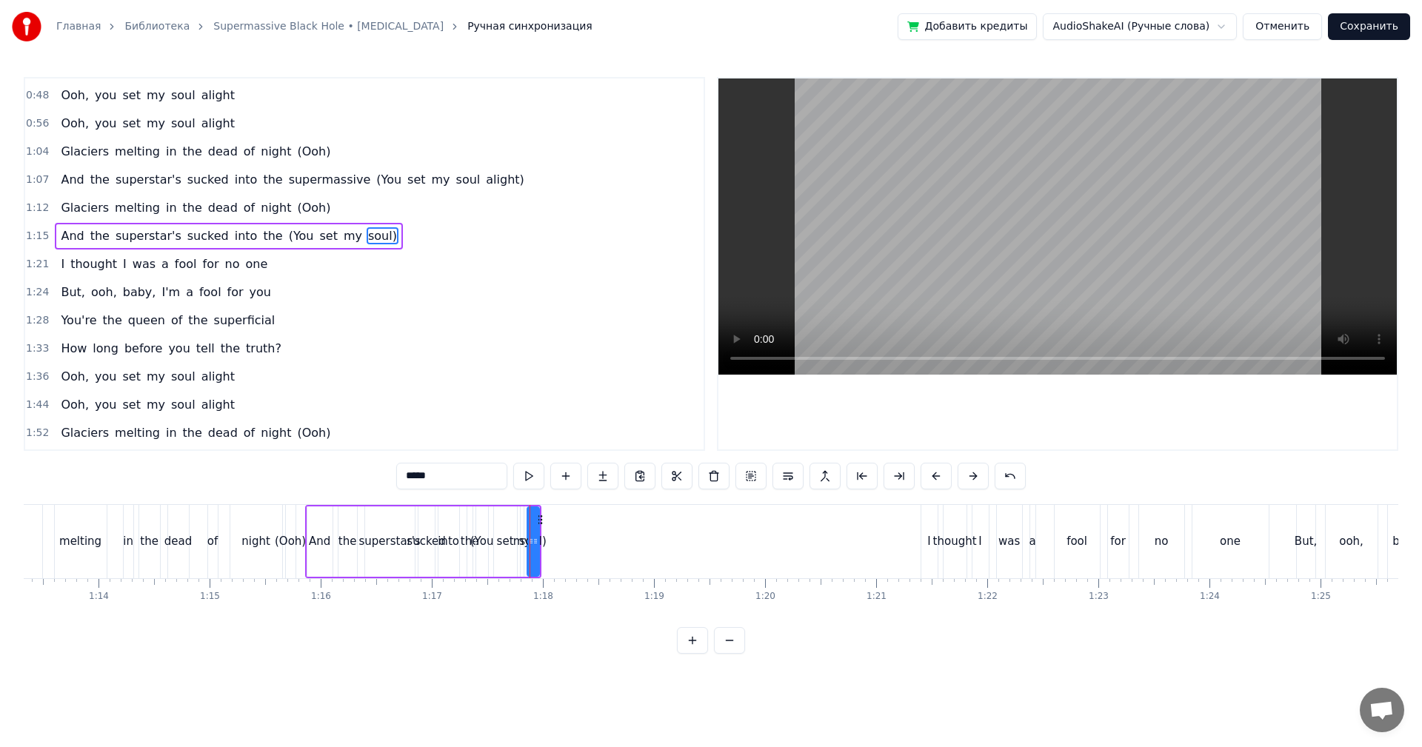
scroll to position [81, 0]
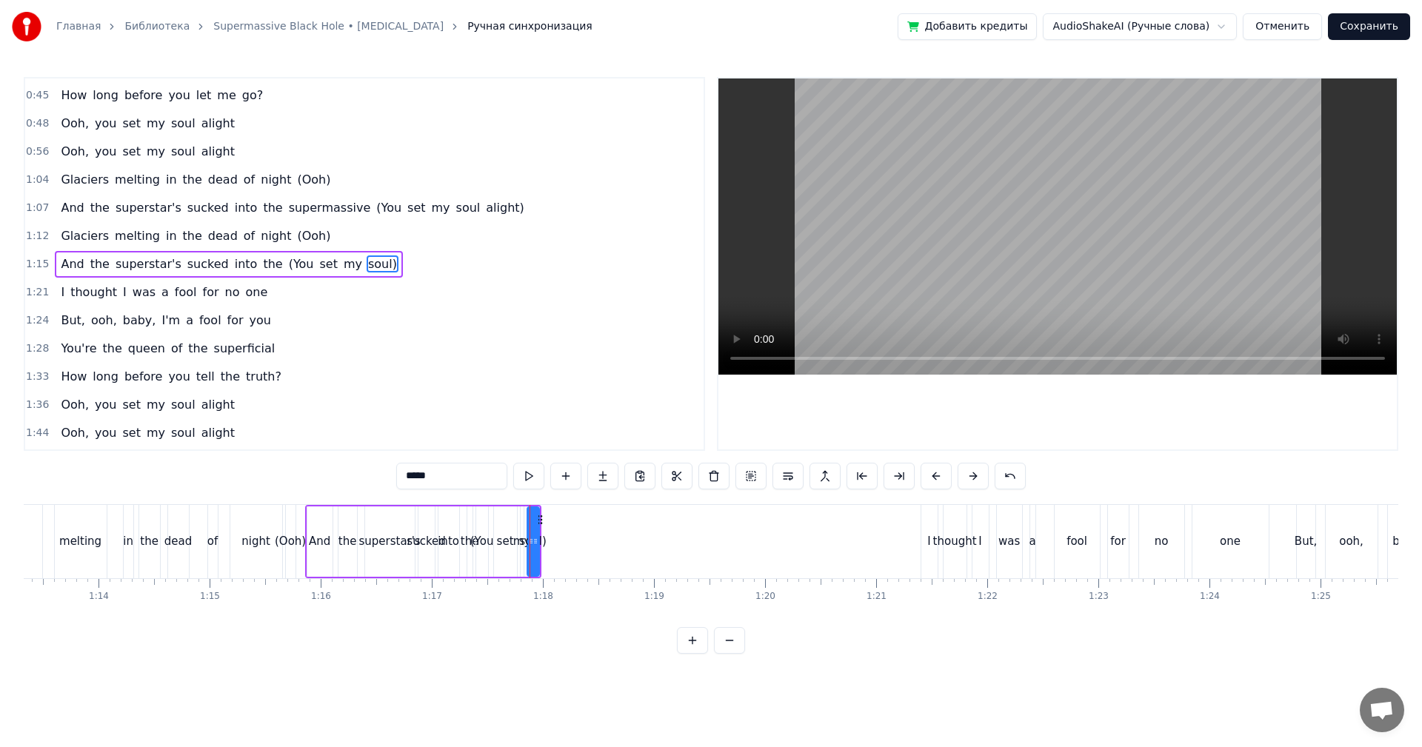
click at [287, 261] on span "(You" at bounding box center [301, 264] width 28 height 17
click at [318, 267] on span "set" at bounding box center [328, 264] width 21 height 17
click at [367, 264] on span "soul)" at bounding box center [383, 264] width 32 height 17
drag, startPoint x: 536, startPoint y: 535, endPoint x: 661, endPoint y: 539, distance: 125.2
click at [674, 536] on div at bounding box center [671, 541] width 6 height 67
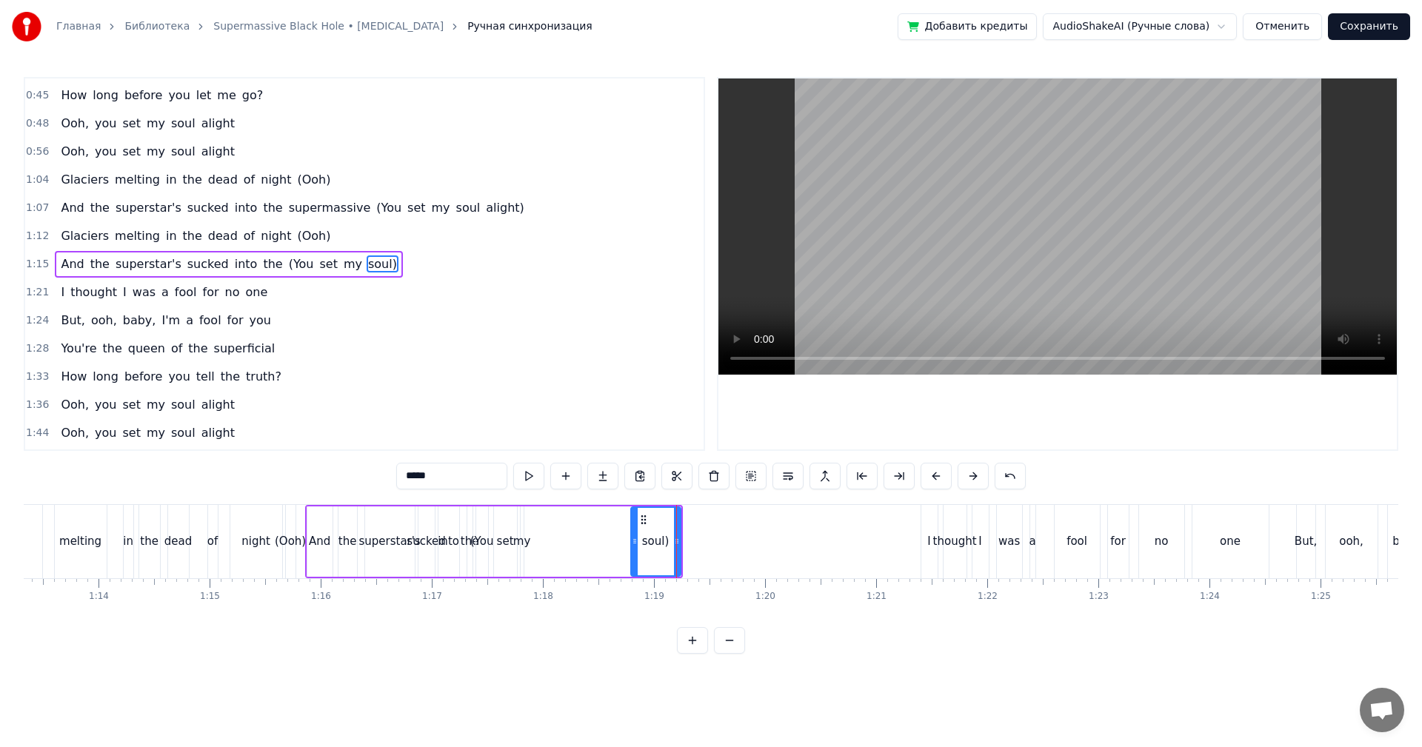
drag, startPoint x: 530, startPoint y: 544, endPoint x: 633, endPoint y: 544, distance: 103.7
click at [633, 544] on icon at bounding box center [635, 542] width 6 height 12
click at [524, 542] on div "my" at bounding box center [522, 541] width 18 height 17
type input "**"
click at [528, 537] on div "my" at bounding box center [522, 541] width 18 height 17
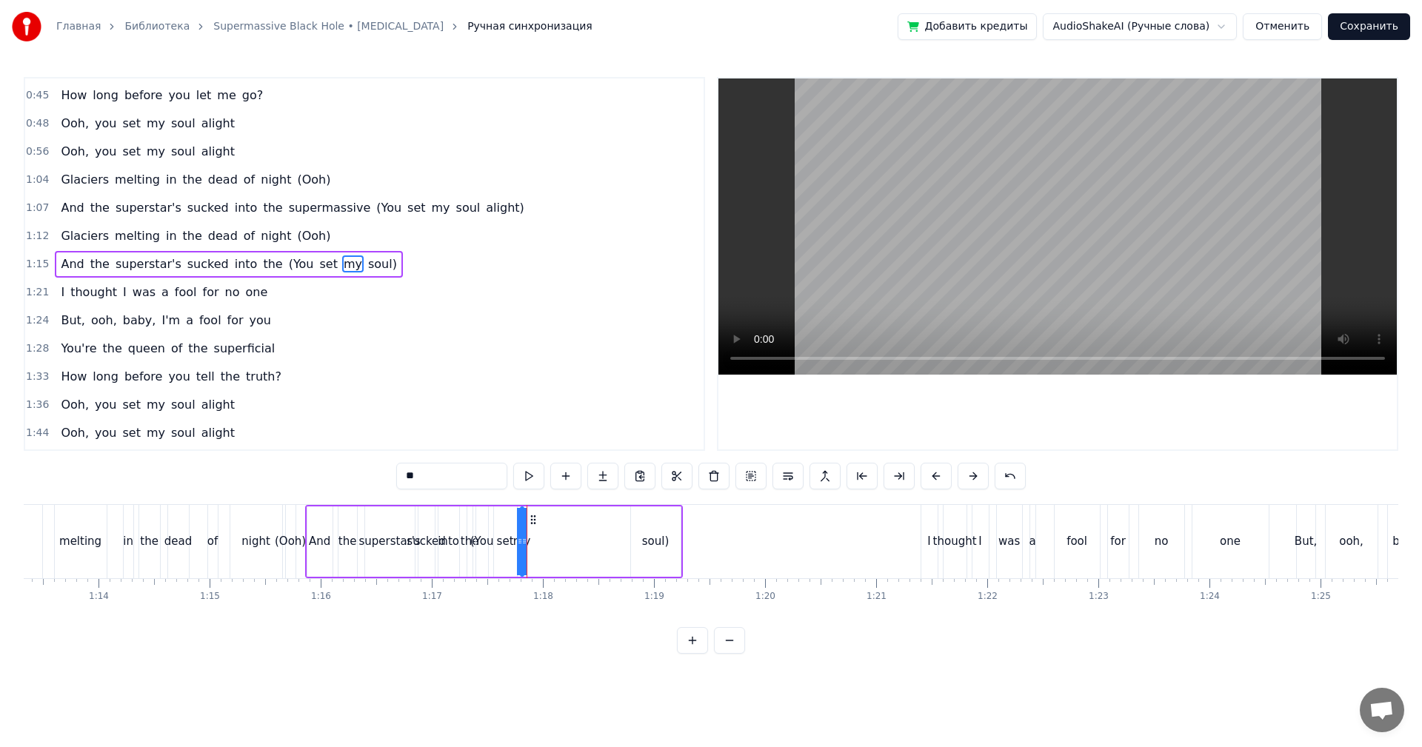
click at [521, 539] on icon at bounding box center [520, 542] width 6 height 12
drag, startPoint x: 521, startPoint y: 539, endPoint x: 576, endPoint y: 542, distance: 54.9
click at [630, 534] on div at bounding box center [630, 541] width 6 height 67
click at [537, 540] on div "And the superstar's sucked into the (You set my soul)" at bounding box center [494, 541] width 378 height 73
click at [531, 540] on div "my" at bounding box center [577, 542] width 113 height 70
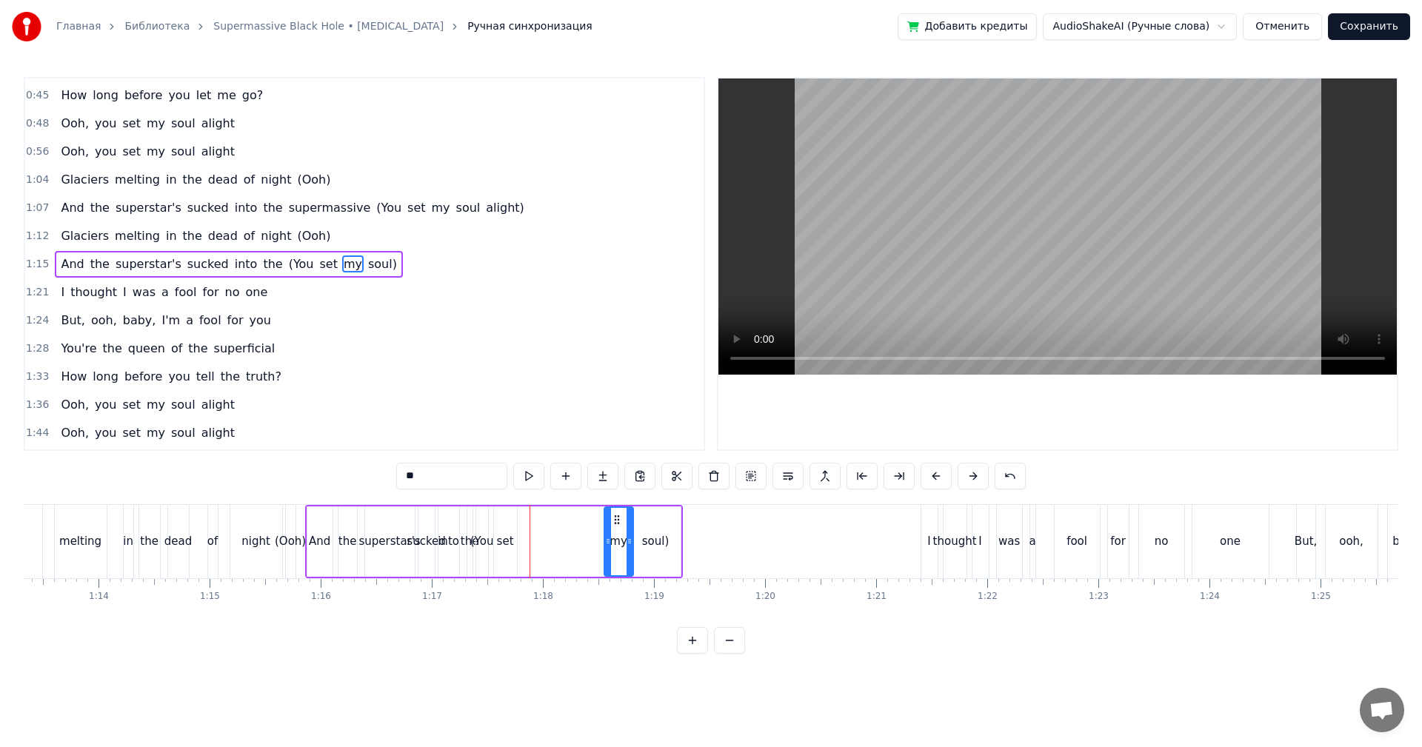
drag, startPoint x: 524, startPoint y: 540, endPoint x: 608, endPoint y: 536, distance: 83.8
click at [608, 536] on icon at bounding box center [608, 542] width 6 height 12
click at [514, 539] on div "set" at bounding box center [505, 542] width 23 height 70
drag, startPoint x: 514, startPoint y: 539, endPoint x: 599, endPoint y: 537, distance: 85.2
click at [599, 537] on icon at bounding box center [597, 542] width 6 height 12
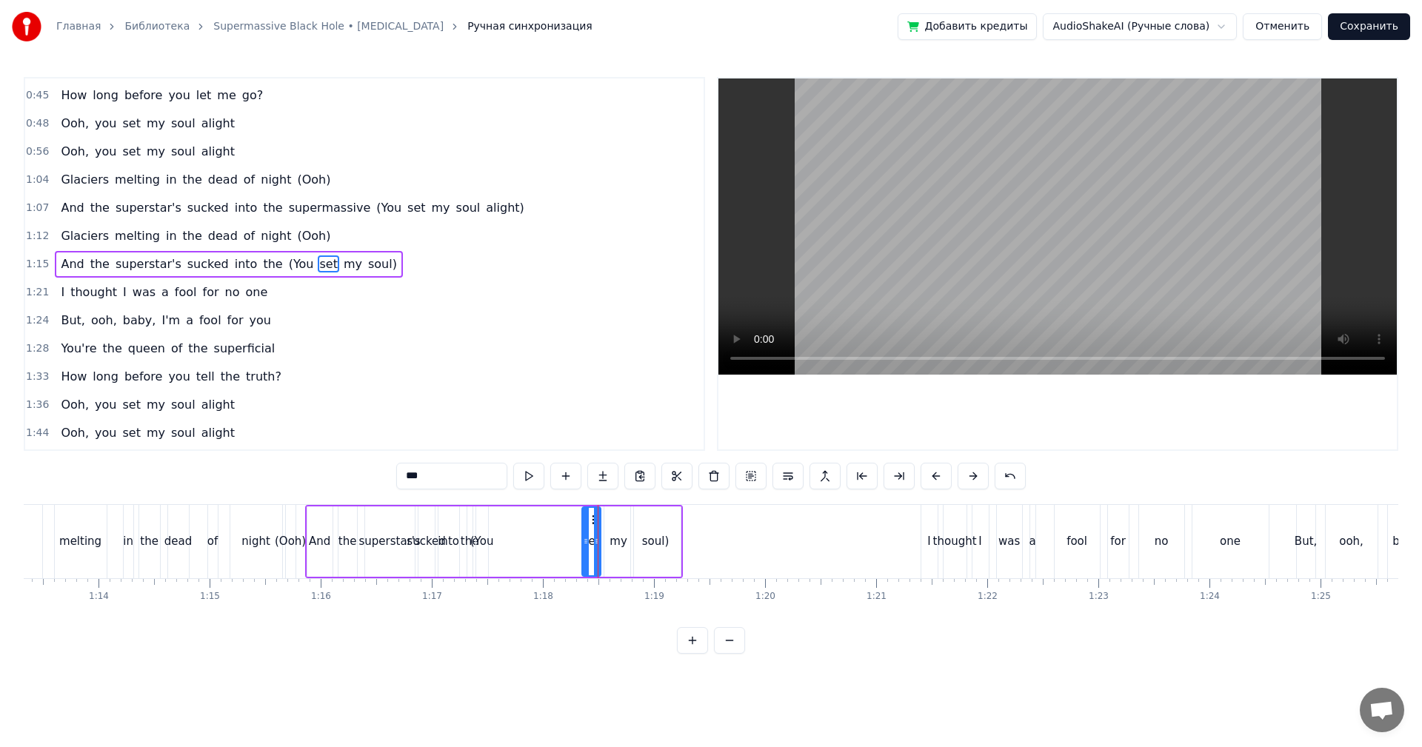
drag, startPoint x: 497, startPoint y: 541, endPoint x: 587, endPoint y: 537, distance: 89.7
click at [587, 537] on icon at bounding box center [586, 542] width 6 height 12
click at [489, 544] on div "(You" at bounding box center [482, 541] width 24 height 17
drag, startPoint x: 485, startPoint y: 543, endPoint x: 560, endPoint y: 542, distance: 74.8
click at [568, 541] on icon at bounding box center [568, 542] width 6 height 12
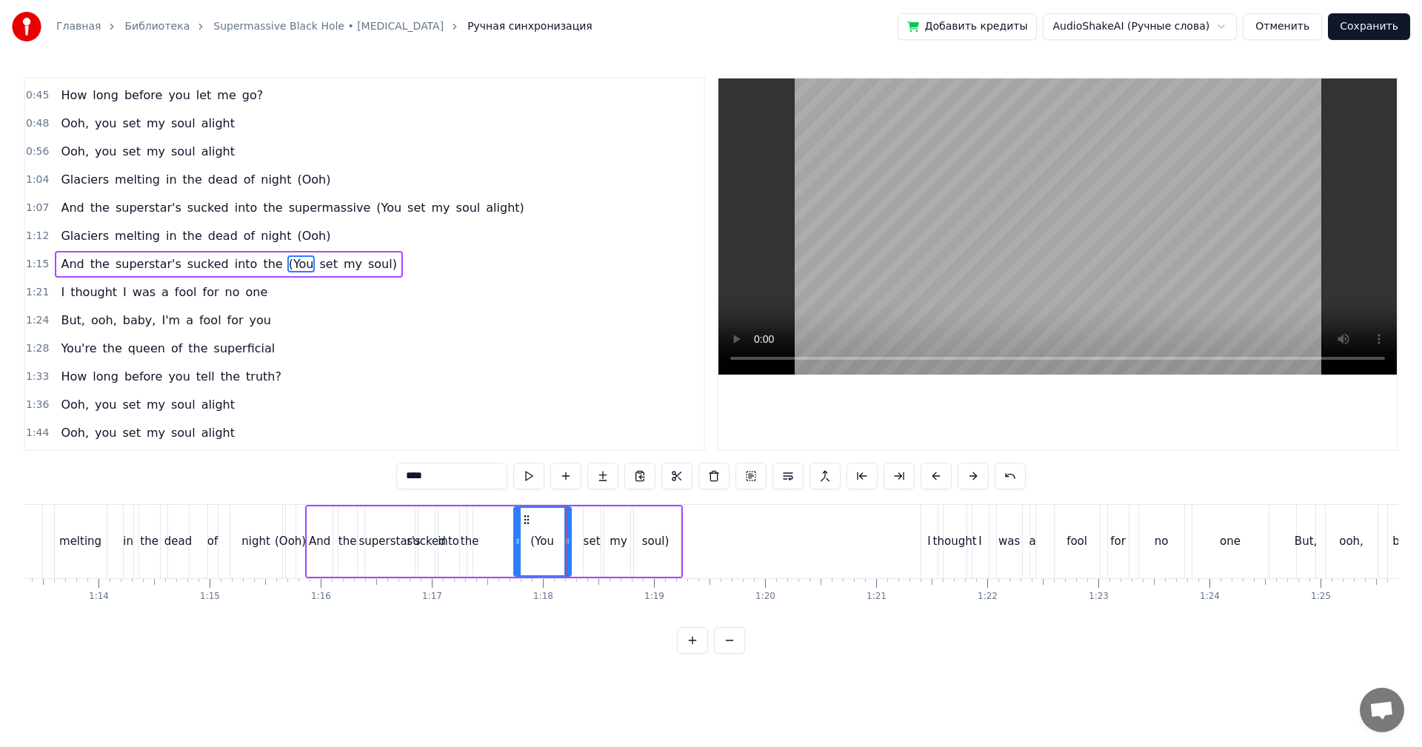
drag, startPoint x: 481, startPoint y: 554, endPoint x: 525, endPoint y: 552, distance: 43.8
click at [521, 552] on div at bounding box center [518, 541] width 6 height 67
click at [473, 549] on div "the" at bounding box center [470, 541] width 19 height 17
drag, startPoint x: 470, startPoint y: 549, endPoint x: 510, endPoint y: 545, distance: 40.2
click at [513, 545] on div at bounding box center [511, 541] width 6 height 67
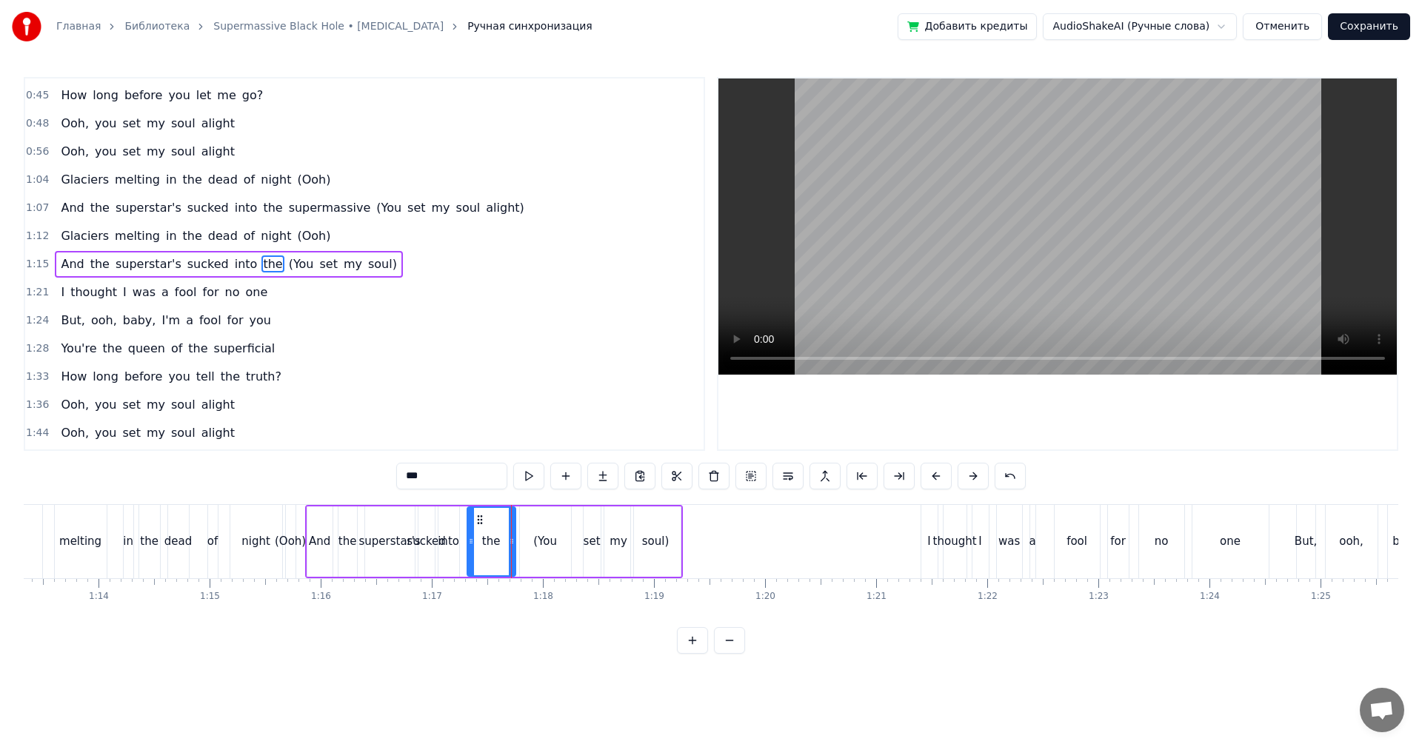
click at [454, 550] on div "into" at bounding box center [449, 542] width 21 height 70
drag, startPoint x: 454, startPoint y: 550, endPoint x: 470, endPoint y: 545, distance: 16.4
click at [464, 546] on div at bounding box center [461, 541] width 6 height 67
click at [307, 547] on div "And" at bounding box center [320, 542] width 27 height 70
click at [261, 533] on div "night" at bounding box center [255, 541] width 29 height 17
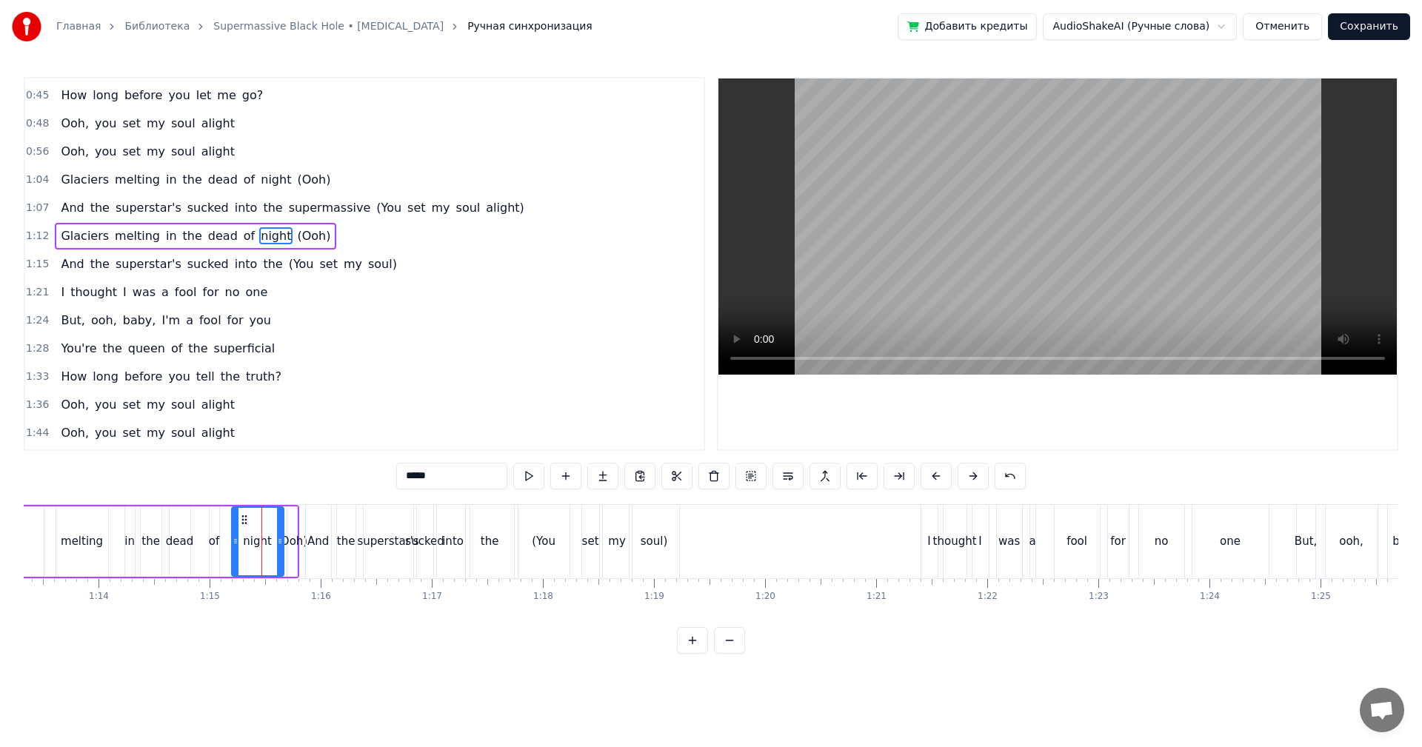
scroll to position [53, 0]
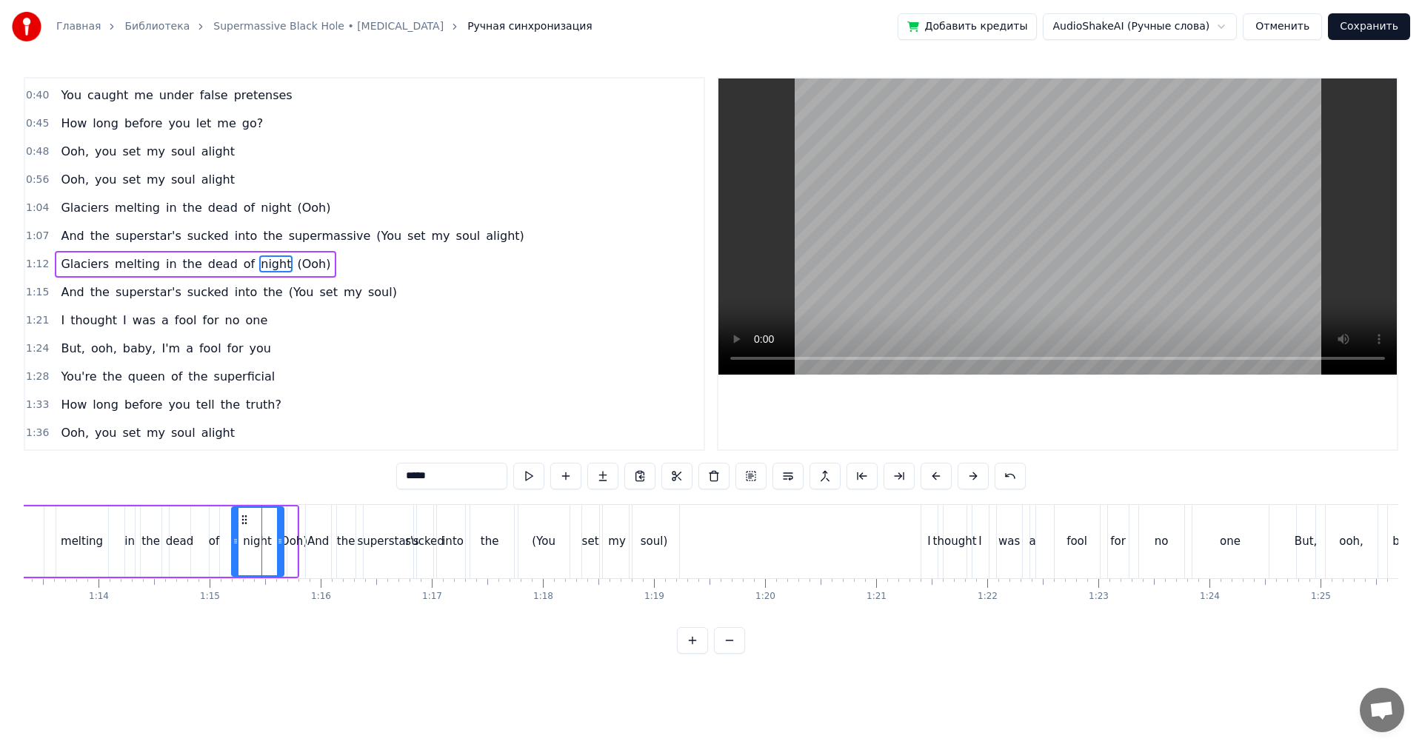
click at [861, 316] on video at bounding box center [1058, 227] width 679 height 296
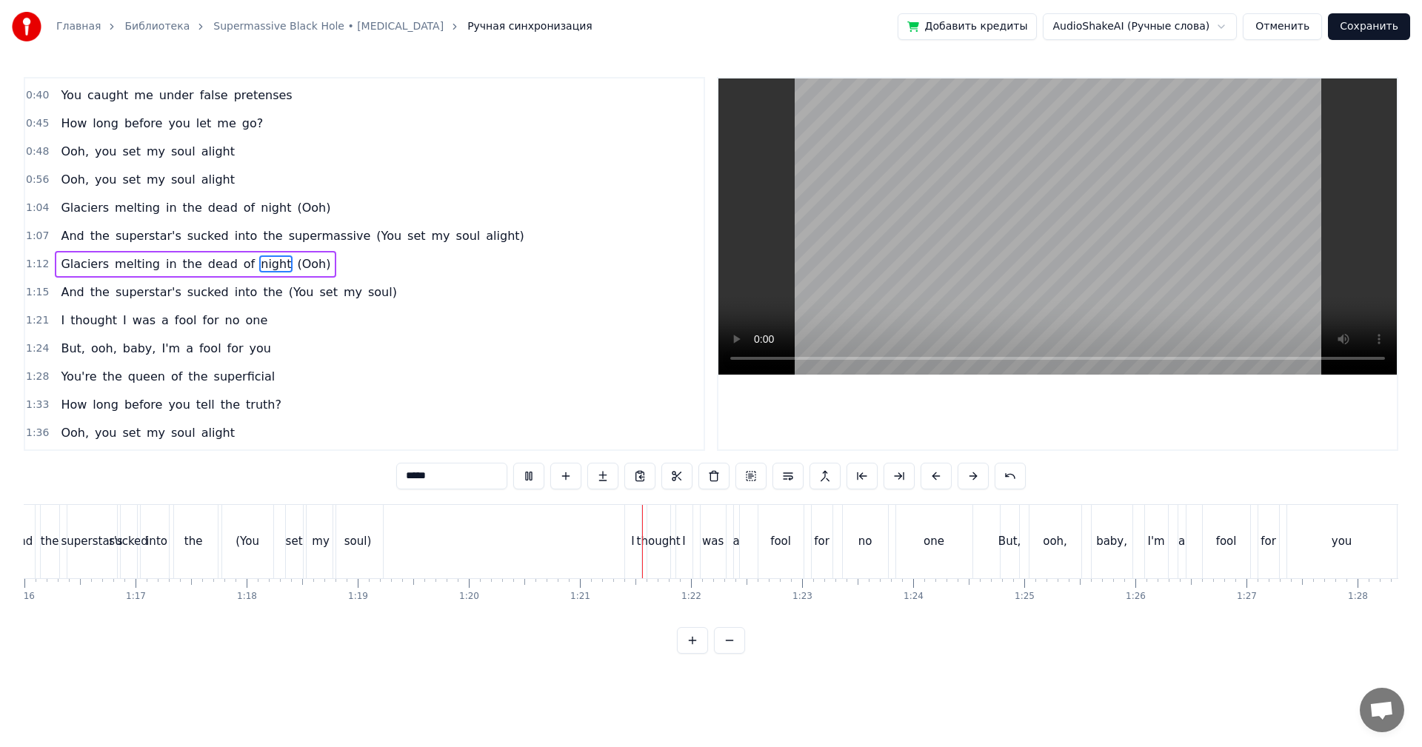
scroll to position [0, 8666]
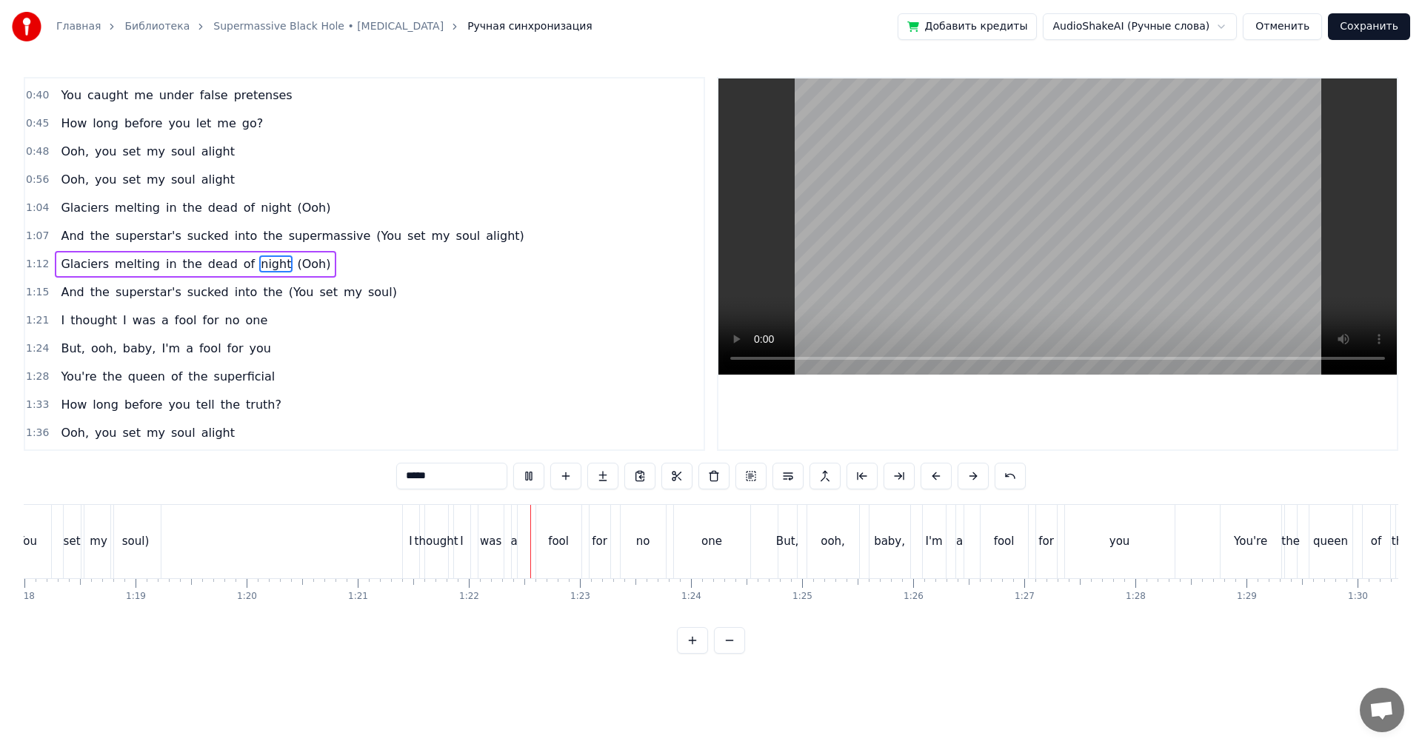
click at [413, 550] on div "I" at bounding box center [411, 541] width 16 height 73
type input "*"
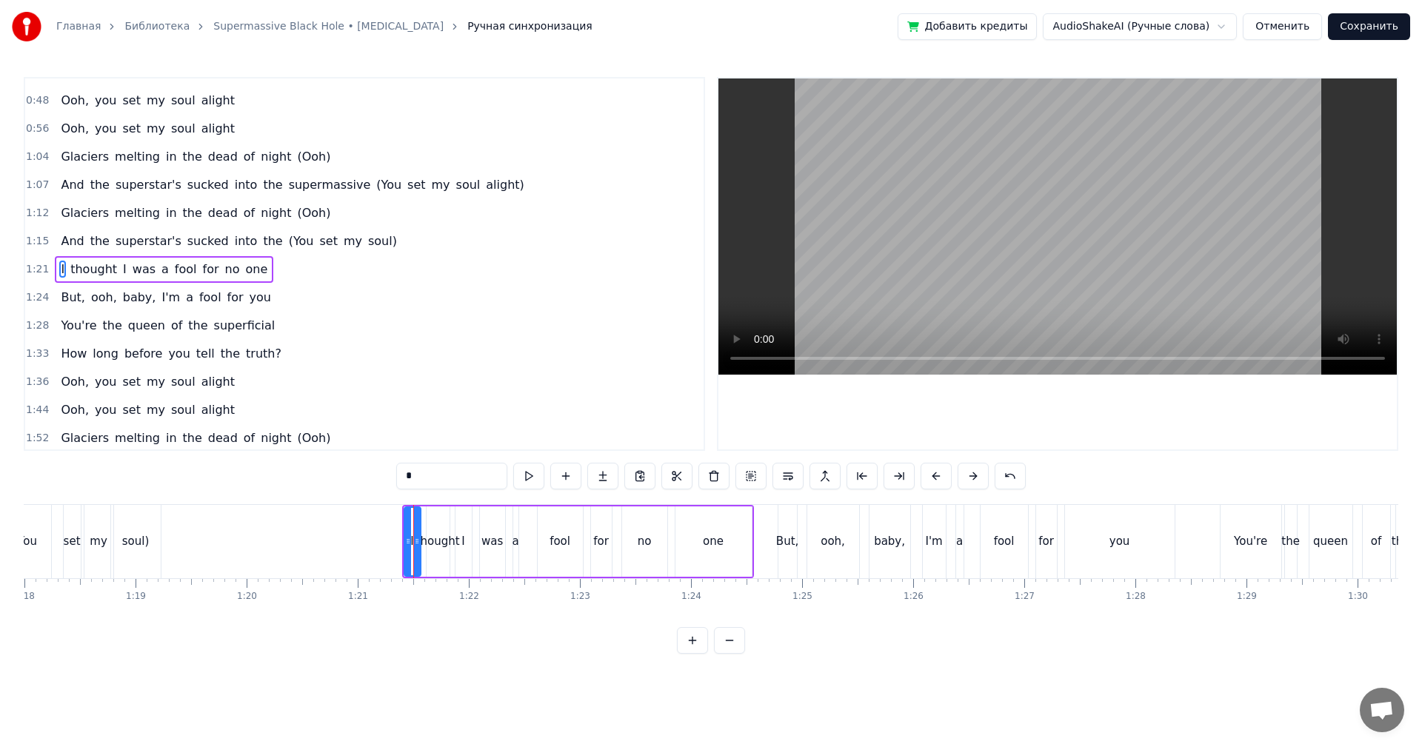
scroll to position [110, 0]
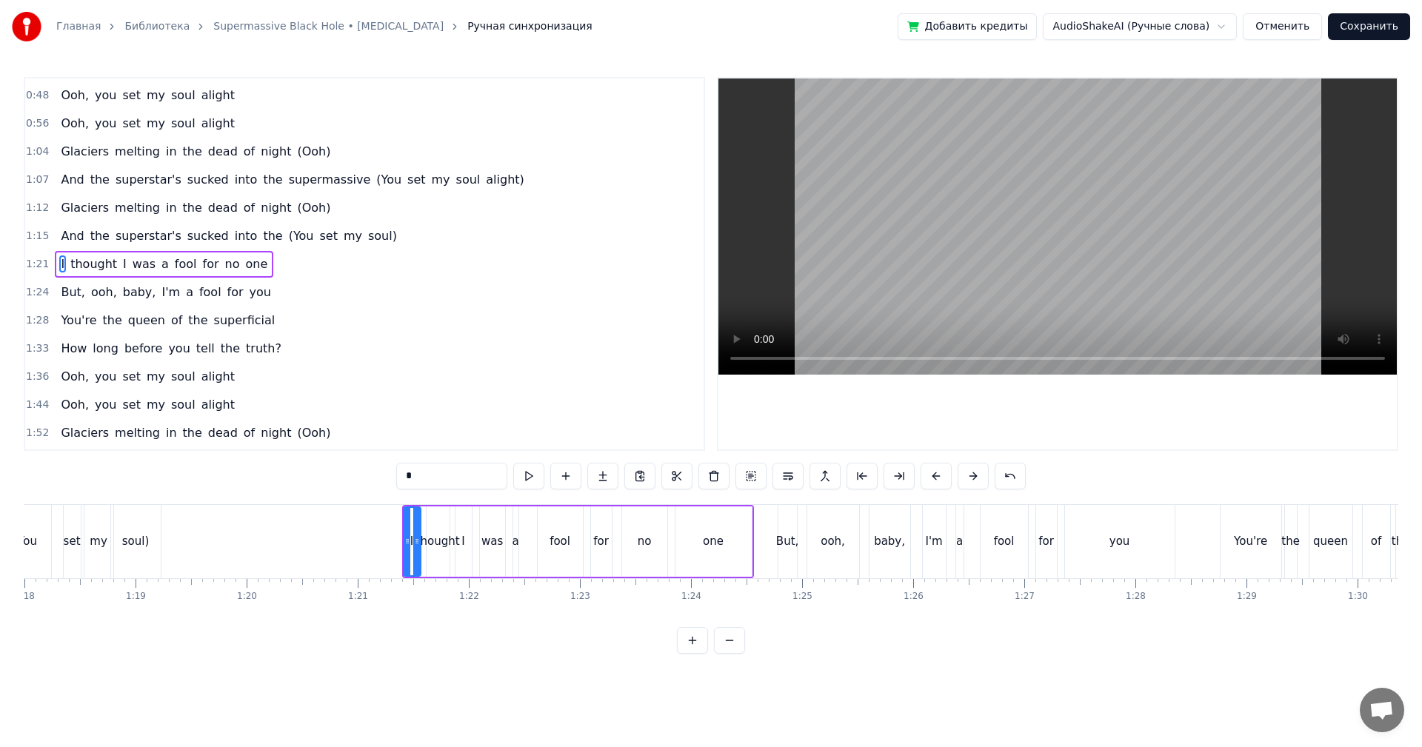
drag, startPoint x: 406, startPoint y: 547, endPoint x: 384, endPoint y: 549, distance: 21.5
click at [404, 547] on div at bounding box center [407, 541] width 6 height 67
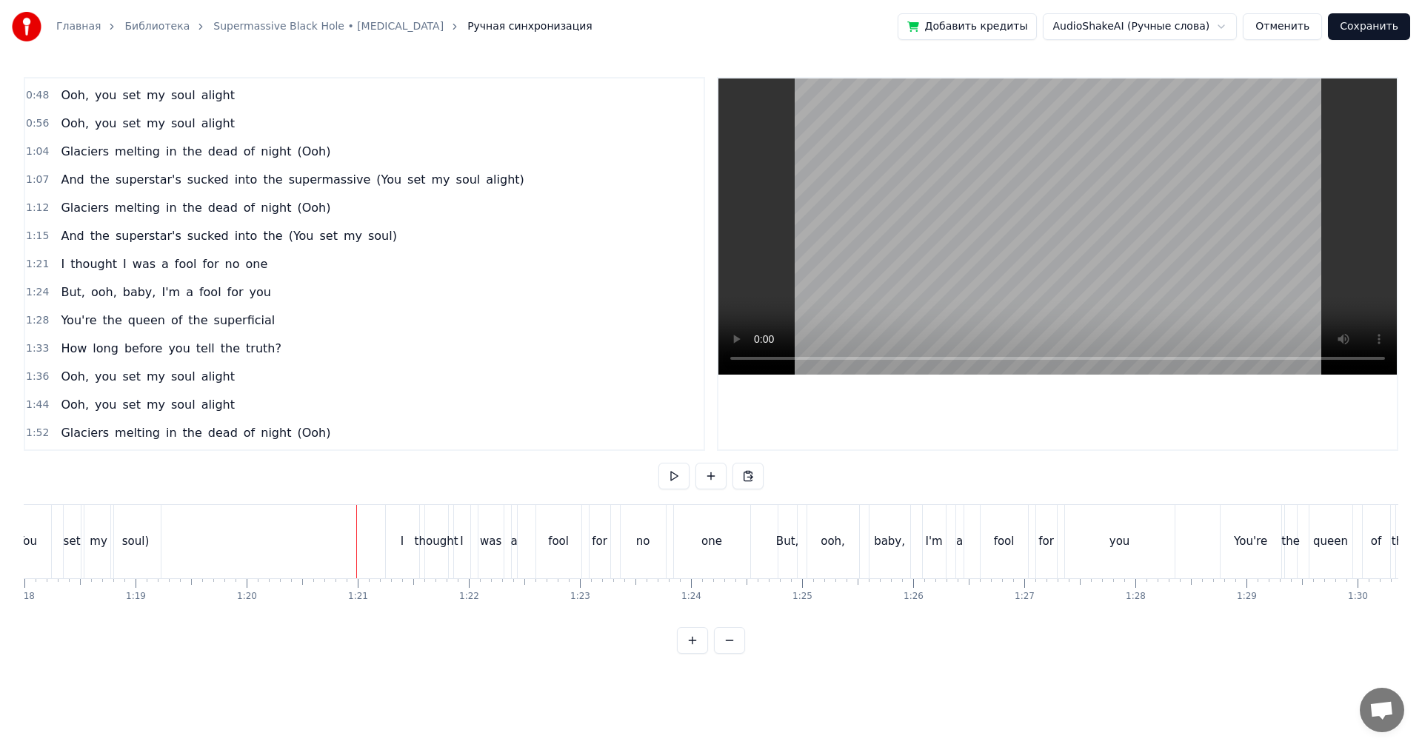
click at [395, 543] on div "I" at bounding box center [402, 541] width 33 height 73
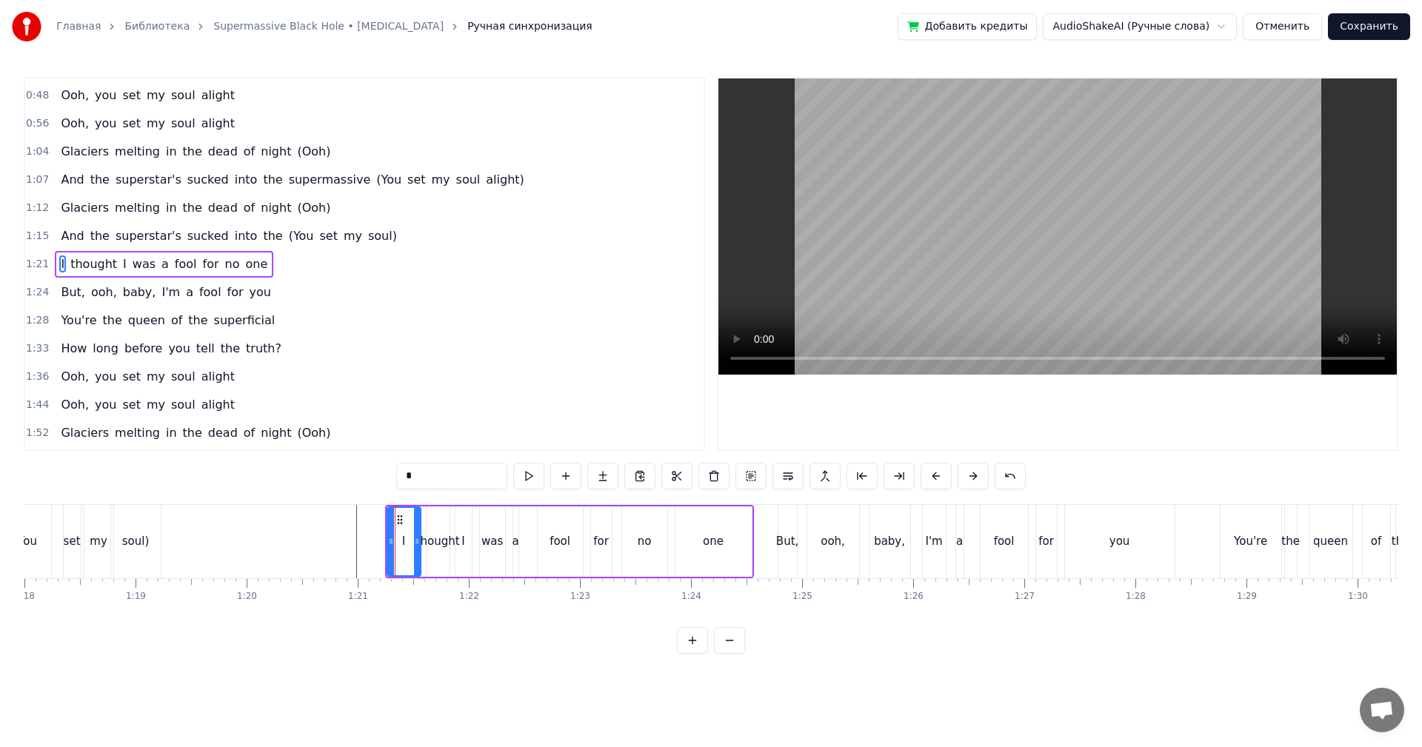
click at [396, 541] on div "I" at bounding box center [404, 541] width 32 height 67
drag, startPoint x: 390, startPoint y: 541, endPoint x: 376, endPoint y: 544, distance: 13.7
click at [376, 544] on icon at bounding box center [378, 542] width 6 height 12
drag, startPoint x: 418, startPoint y: 544, endPoint x: 404, endPoint y: 547, distance: 14.4
click at [413, 547] on div at bounding box center [416, 541] width 6 height 67
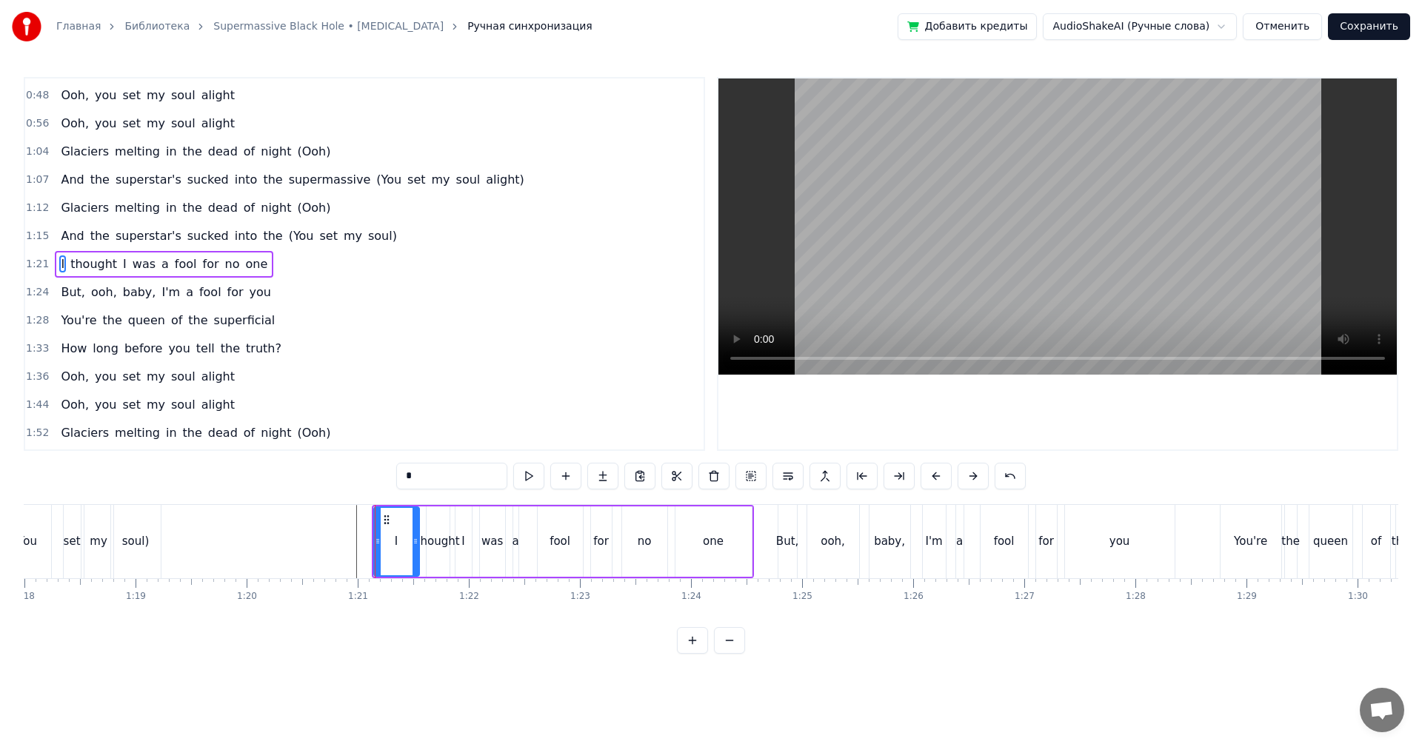
click at [413, 547] on div at bounding box center [416, 541] width 6 height 67
click at [436, 542] on div "thought" at bounding box center [438, 541] width 44 height 17
type input "*******"
drag, startPoint x: 421, startPoint y: 544, endPoint x: 409, endPoint y: 544, distance: 11.9
click at [417, 544] on icon at bounding box center [420, 542] width 6 height 12
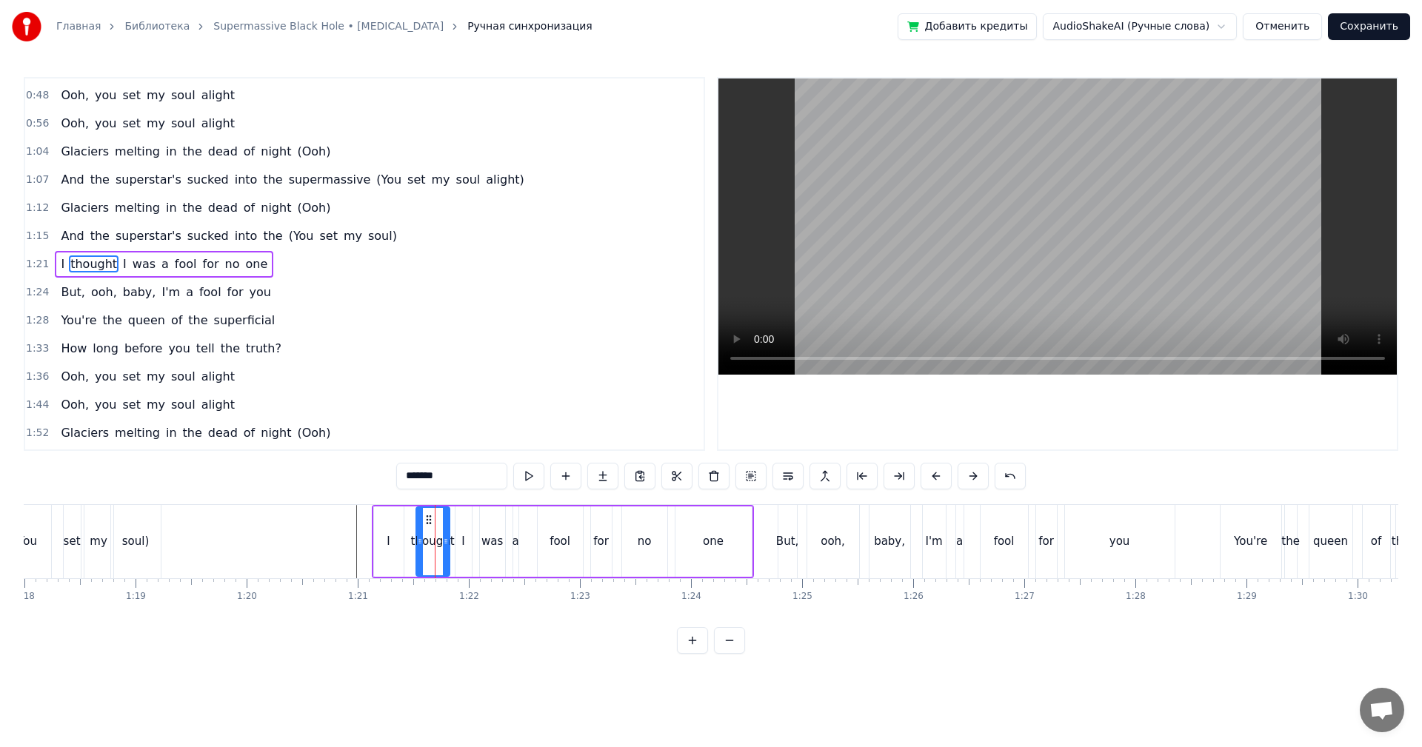
click at [417, 544] on icon at bounding box center [420, 542] width 6 height 12
drag, startPoint x: 347, startPoint y: 541, endPoint x: 634, endPoint y: 374, distance: 332.2
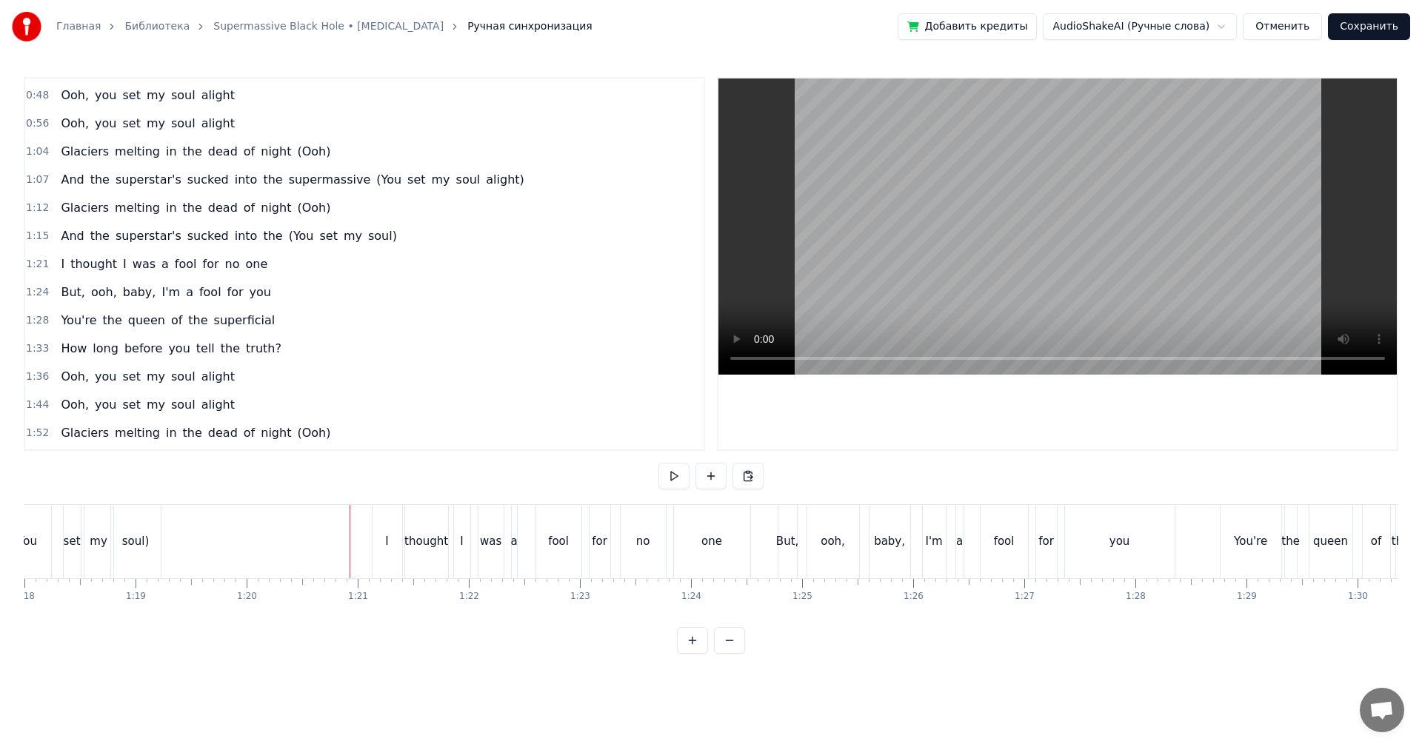
click at [1099, 230] on video at bounding box center [1058, 227] width 679 height 296
click at [674, 558] on div "alight" at bounding box center [624, 541] width 136 height 73
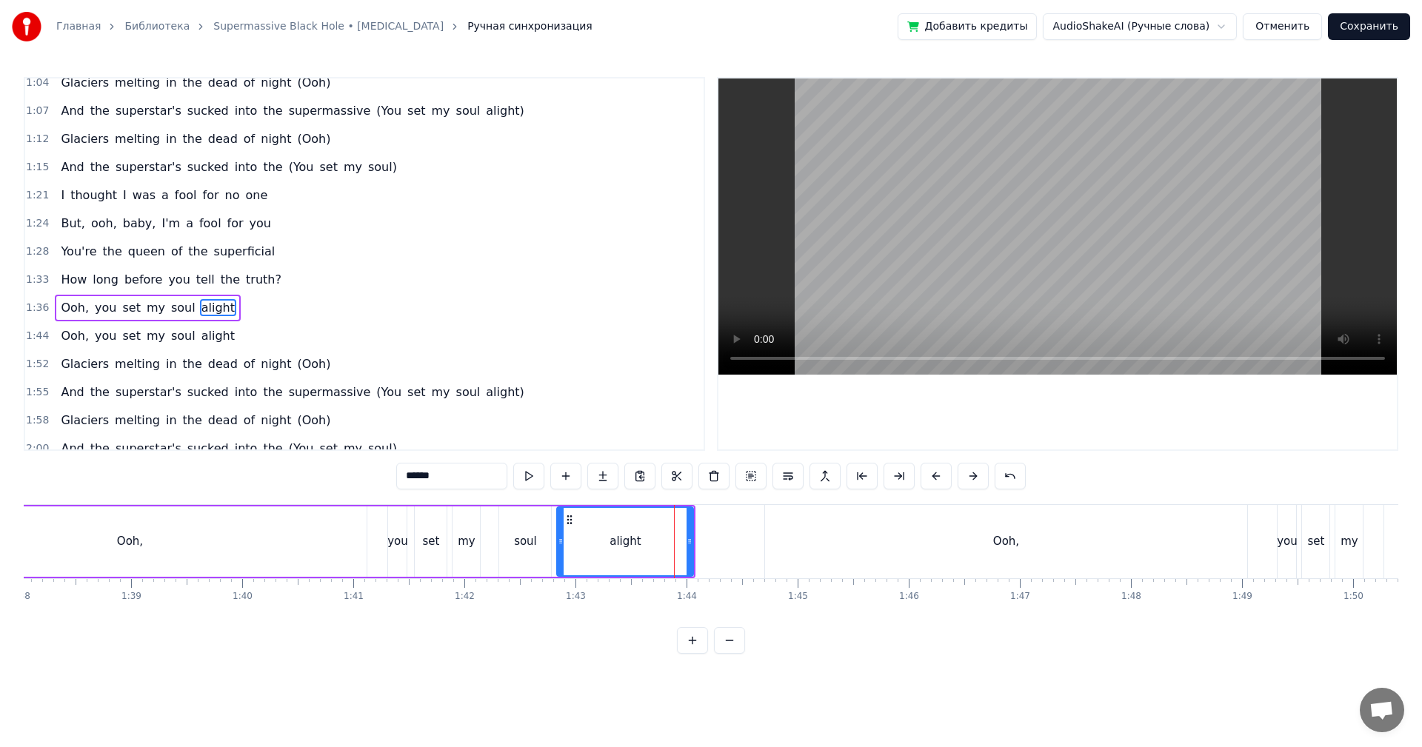
scroll to position [222, 0]
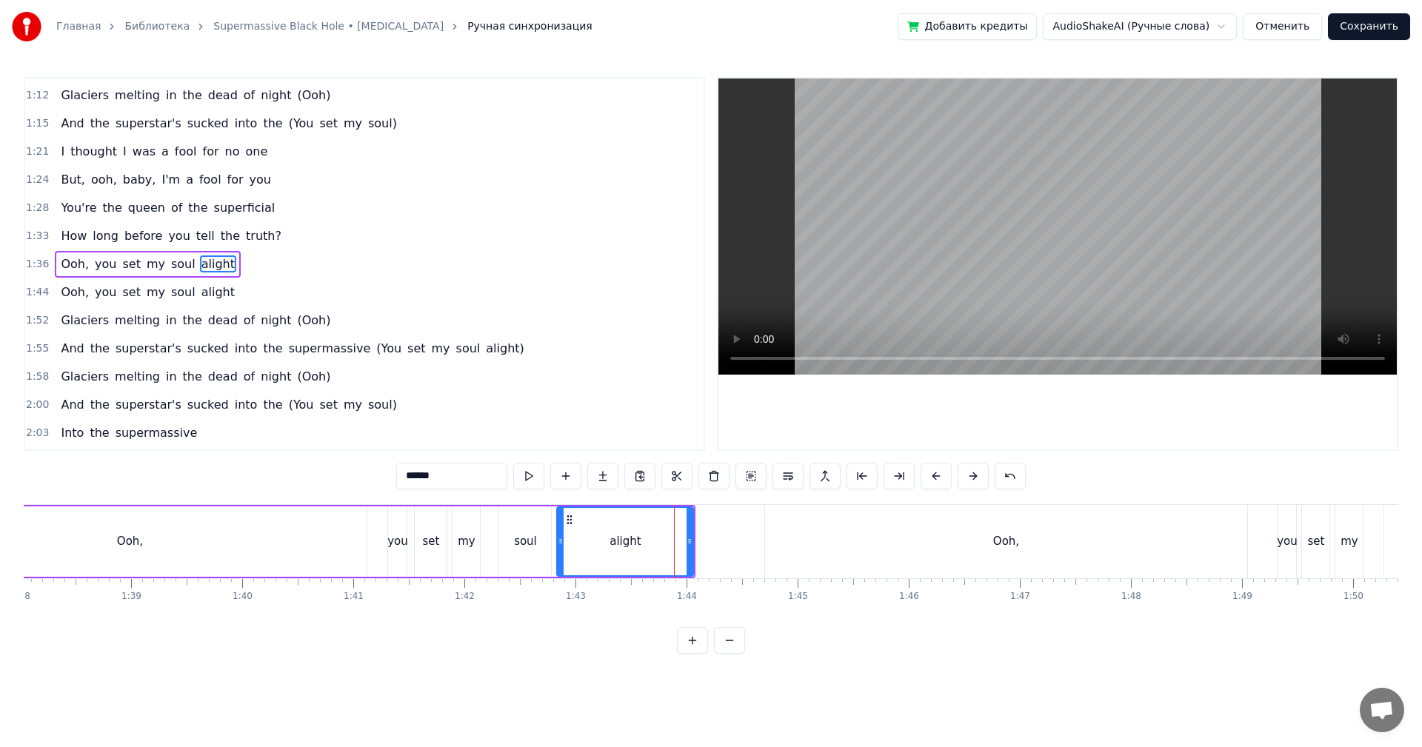
click at [941, 278] on video at bounding box center [1058, 227] width 679 height 296
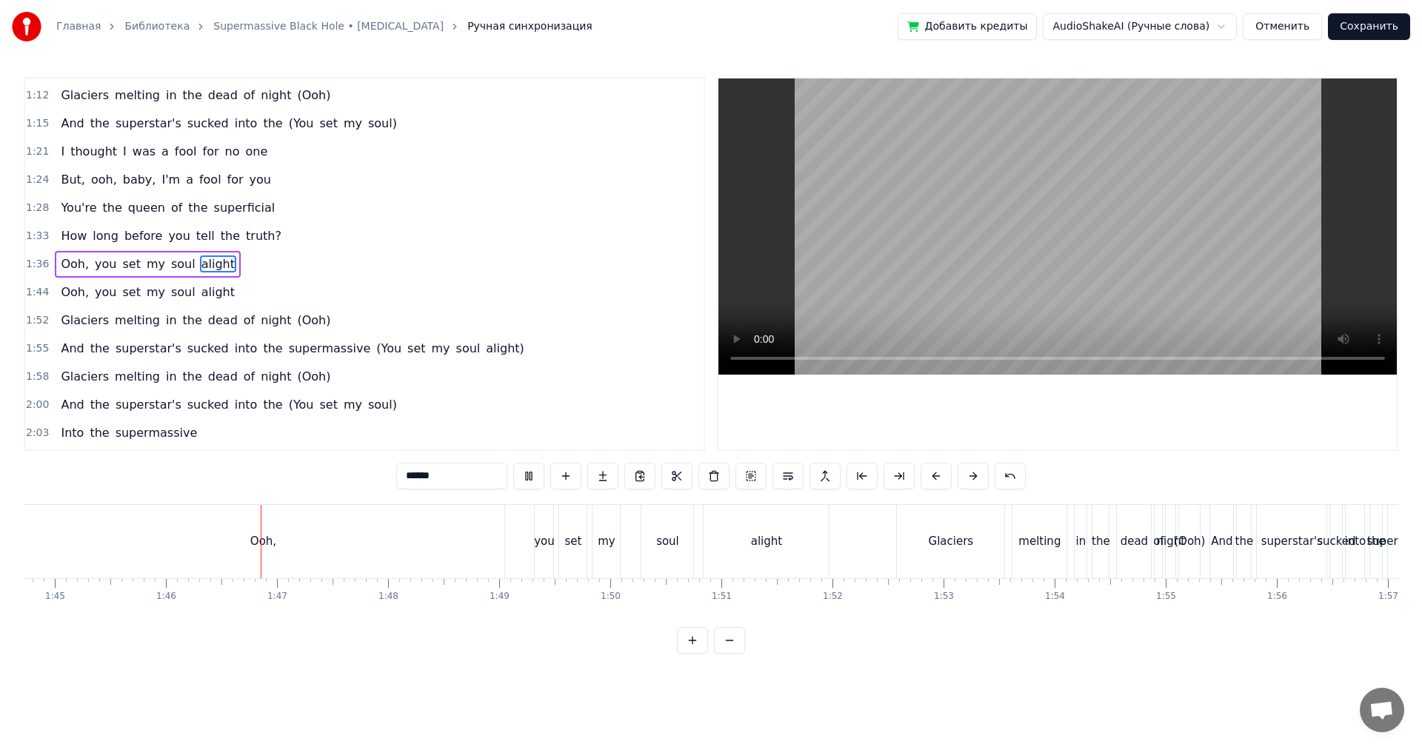
scroll to position [0, 11781]
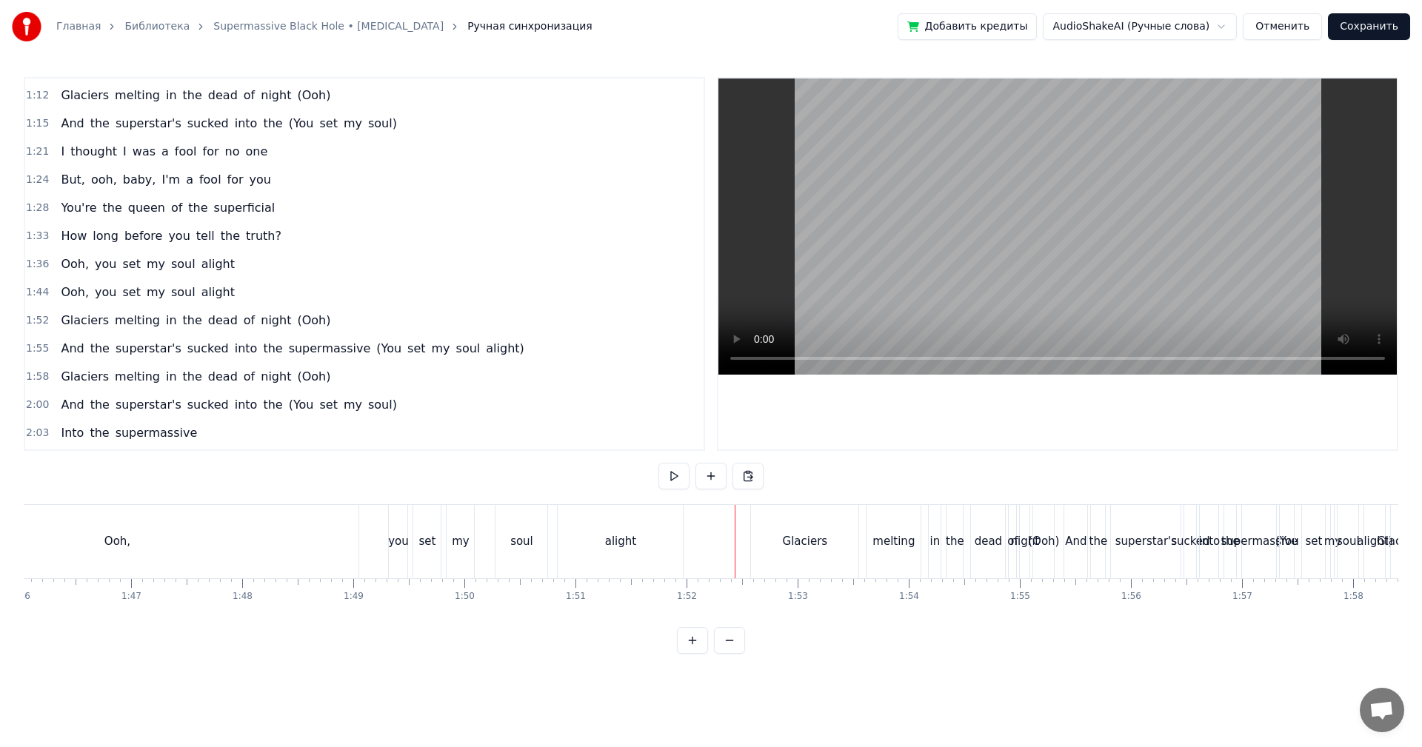
click at [976, 235] on video at bounding box center [1058, 227] width 679 height 296
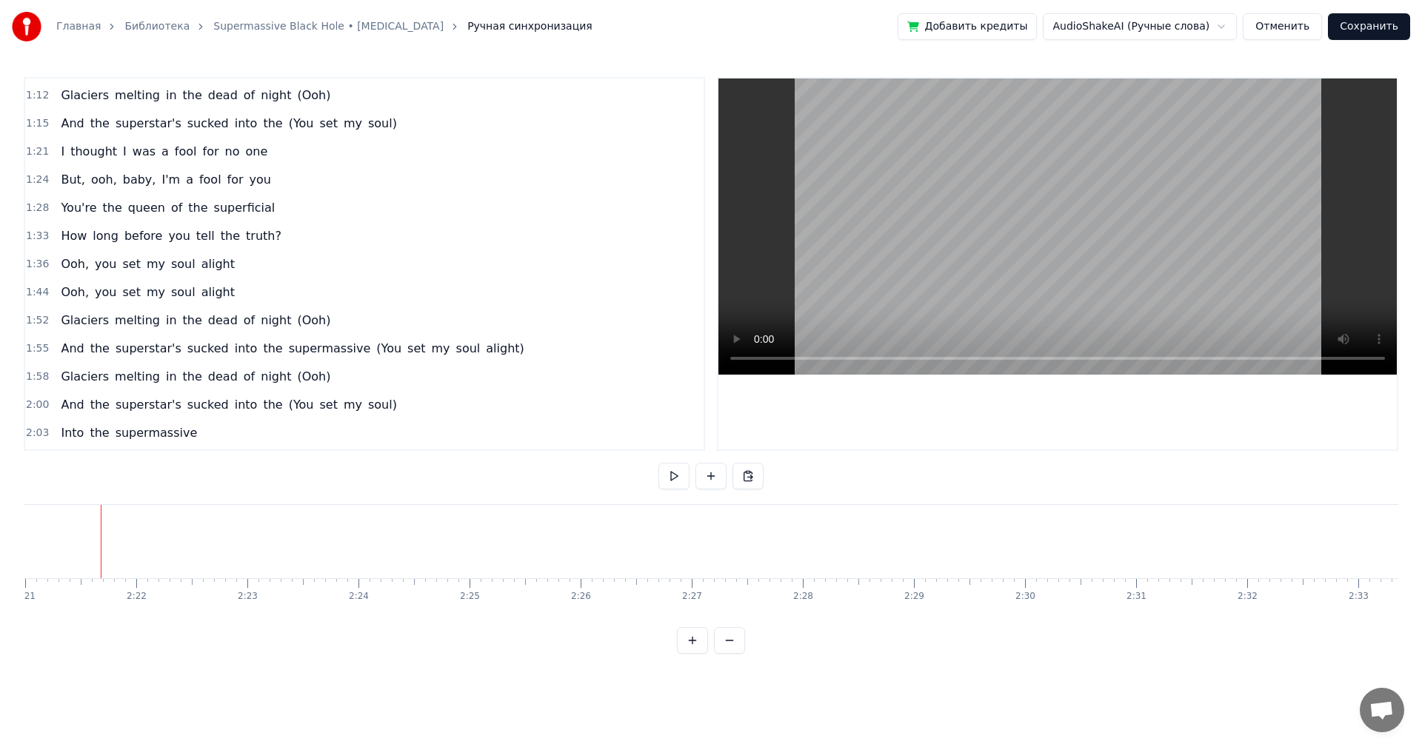
scroll to position [0, 15668]
click at [1178, 301] on video at bounding box center [1058, 227] width 679 height 296
click at [1181, 316] on video at bounding box center [1058, 227] width 679 height 296
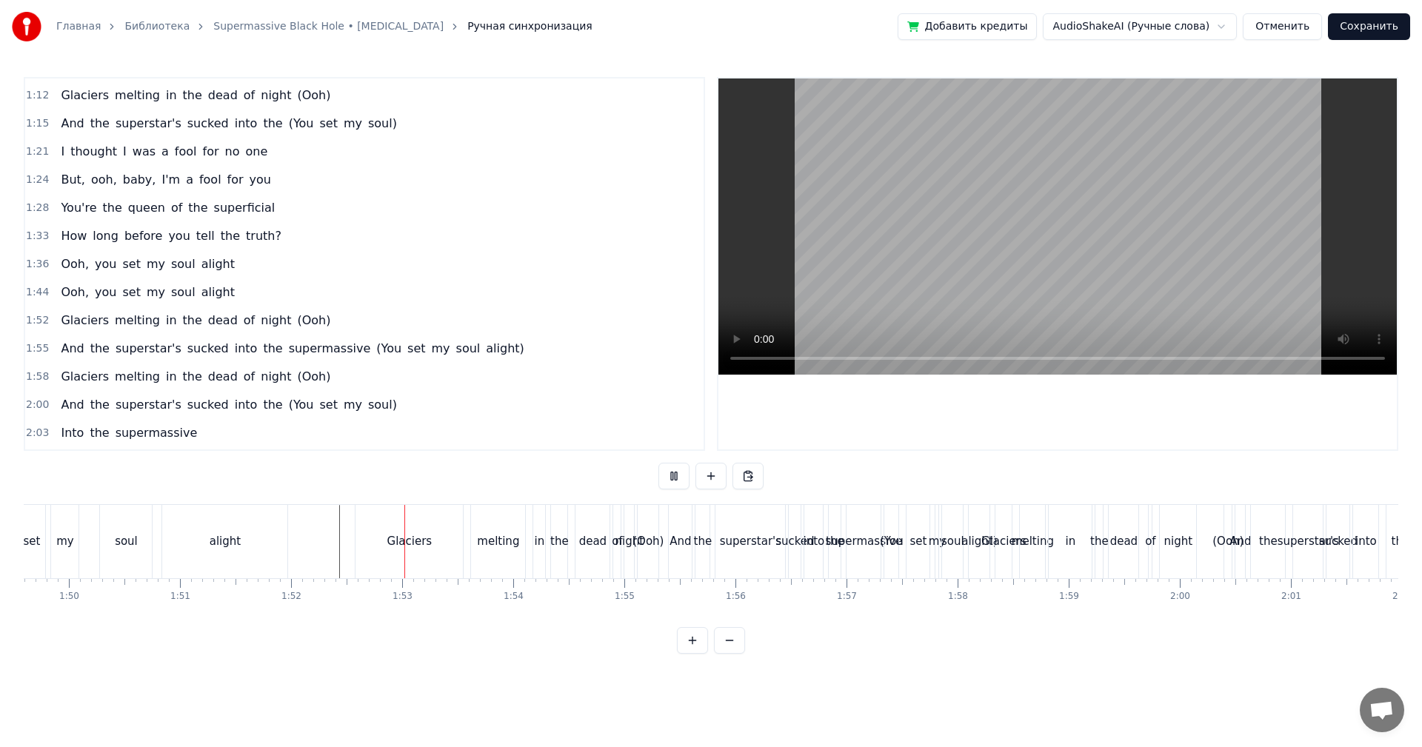
scroll to position [0, 11836]
click at [576, 569] on div "alight" at bounding box center [565, 541] width 125 height 73
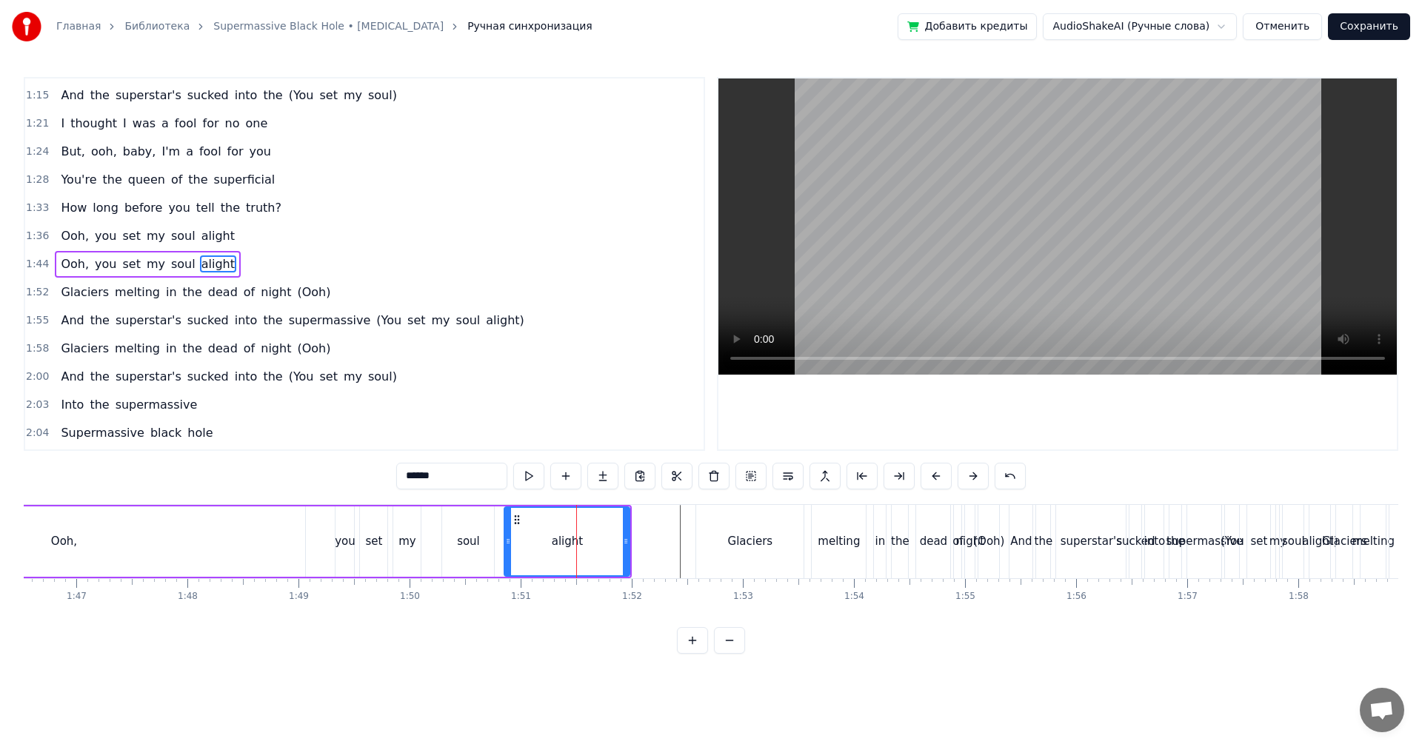
click at [728, 544] on div "Glaciers" at bounding box center [749, 541] width 107 height 73
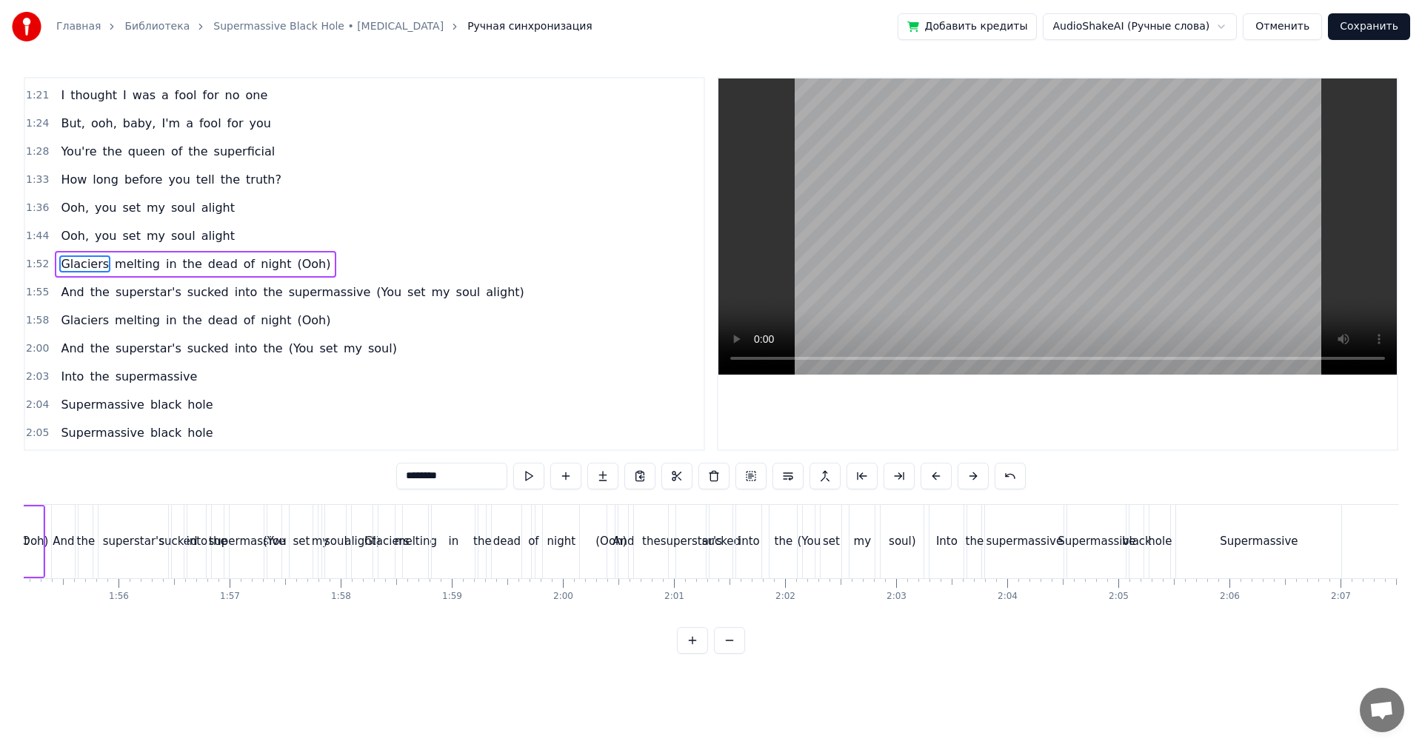
scroll to position [0, 12799]
click at [850, 551] on div "my" at bounding box center [856, 541] width 25 height 73
type input "**"
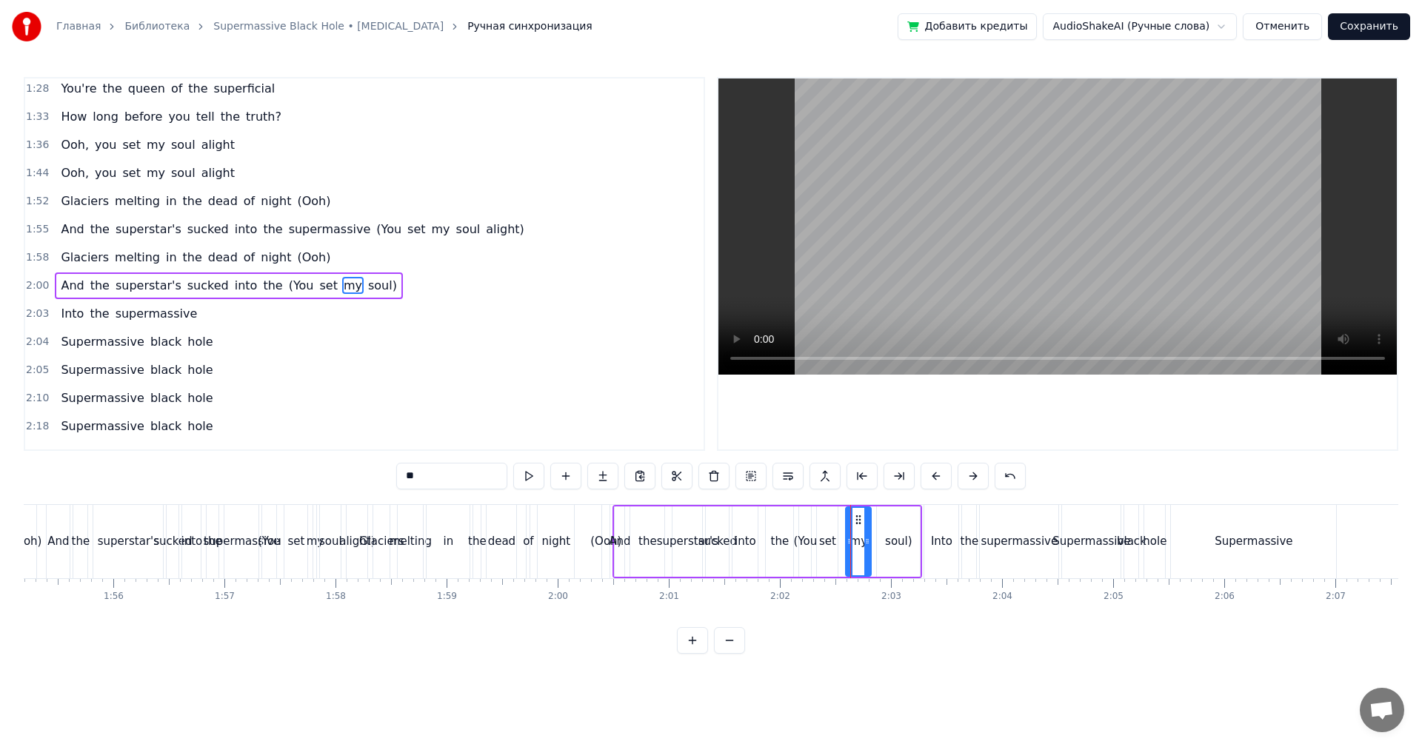
scroll to position [363, 0]
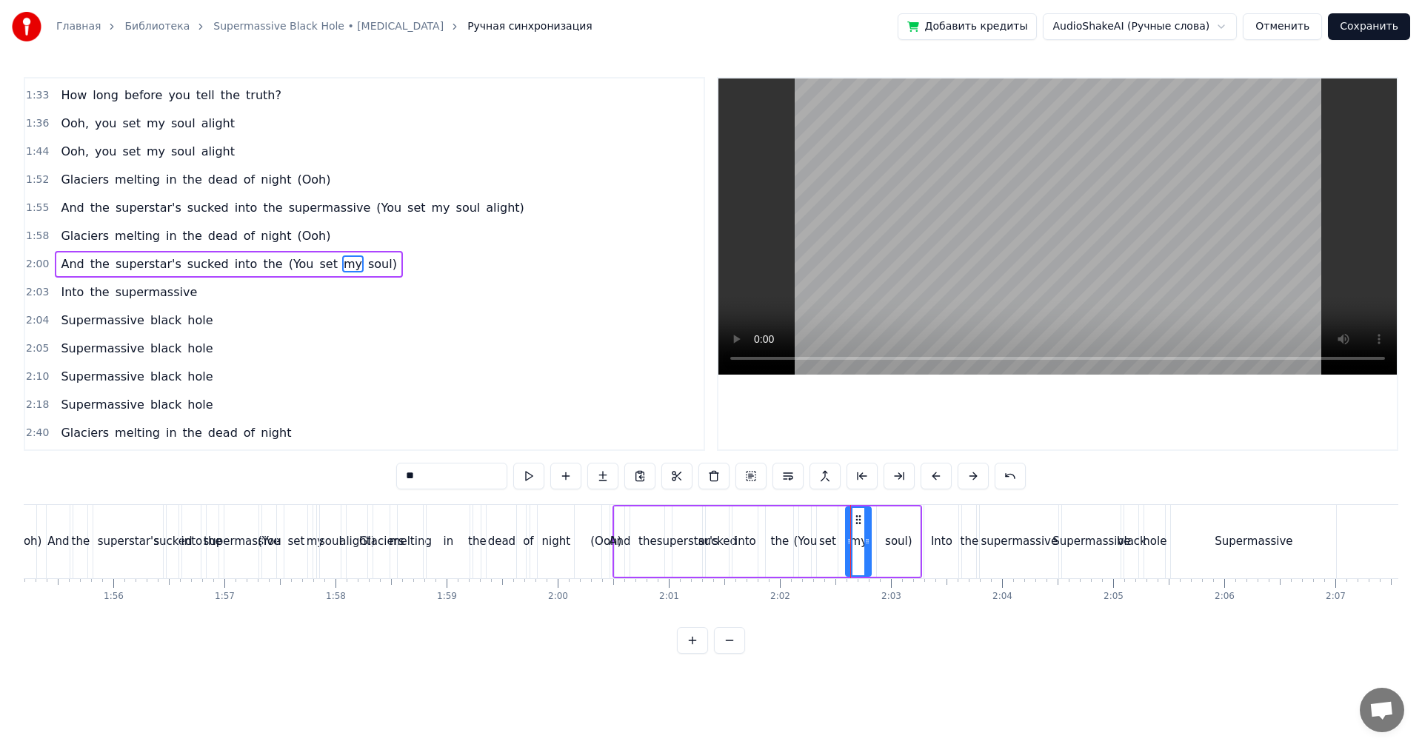
click at [1022, 231] on video at bounding box center [1058, 227] width 679 height 296
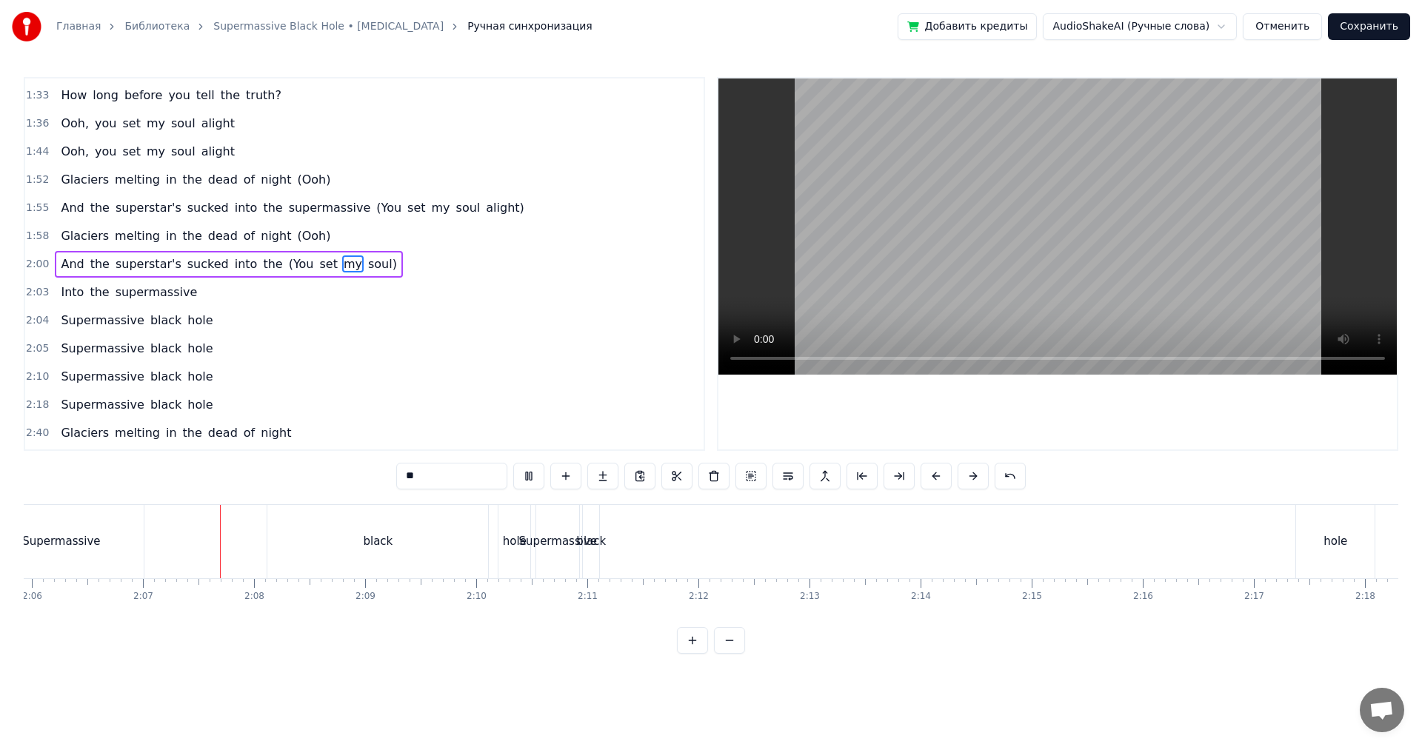
scroll to position [0, 14045]
click at [1019, 233] on video at bounding box center [1058, 227] width 679 height 296
click at [950, 307] on video at bounding box center [1058, 227] width 679 height 296
click at [951, 304] on video at bounding box center [1058, 227] width 679 height 296
click at [41, 297] on span "2:03" at bounding box center [37, 292] width 23 height 15
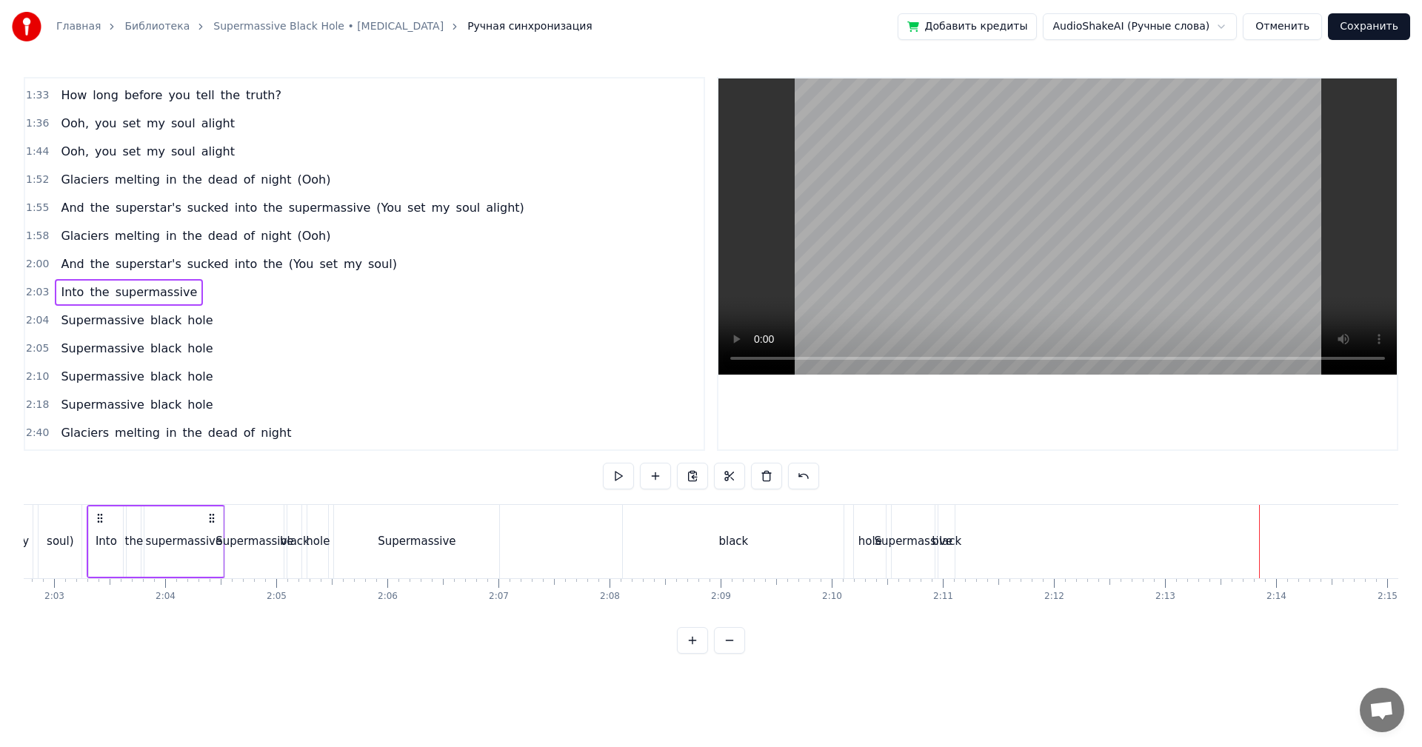
scroll to position [0, 13625]
click at [42, 265] on span "2:00" at bounding box center [37, 264] width 23 height 15
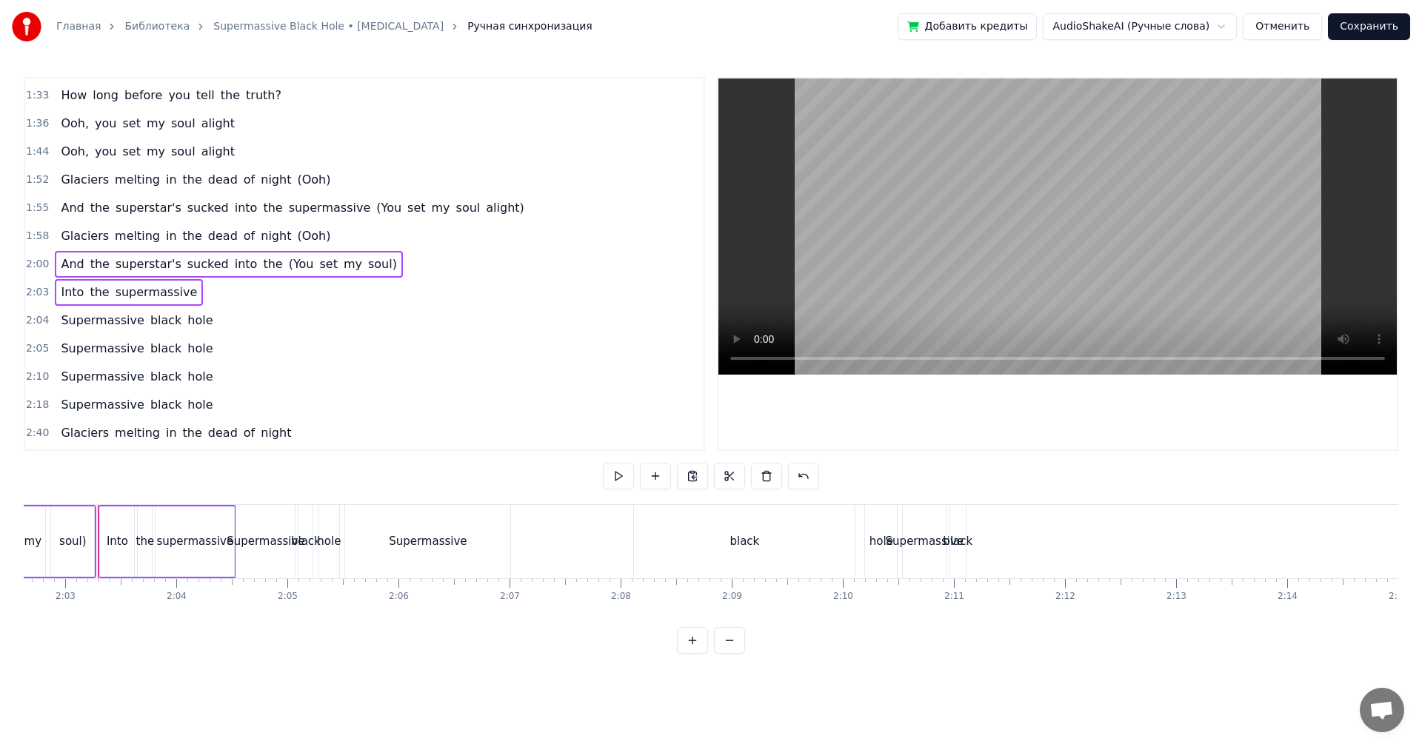
click at [36, 238] on span "1:58" at bounding box center [37, 236] width 23 height 15
click at [32, 204] on span "1:55" at bounding box center [37, 208] width 23 height 15
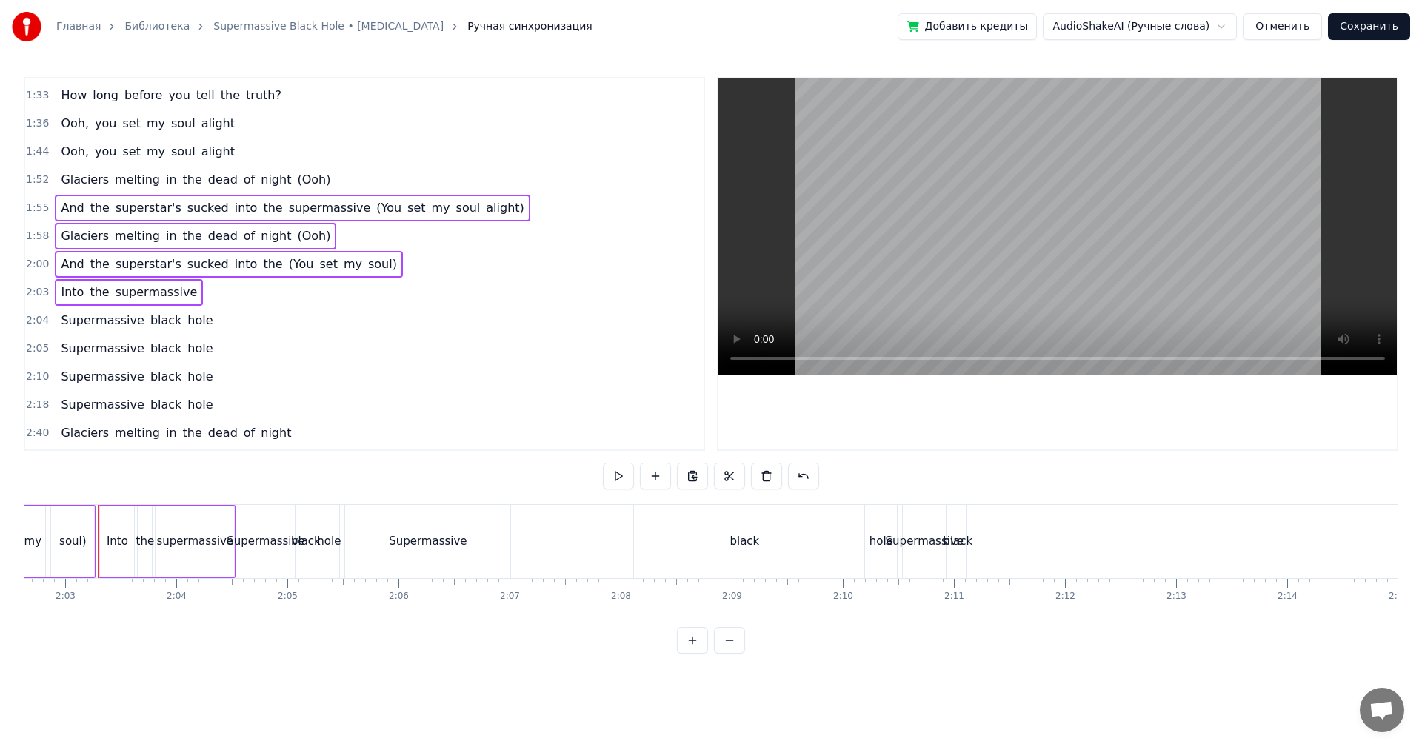
click at [31, 176] on span "1:52" at bounding box center [37, 180] width 23 height 15
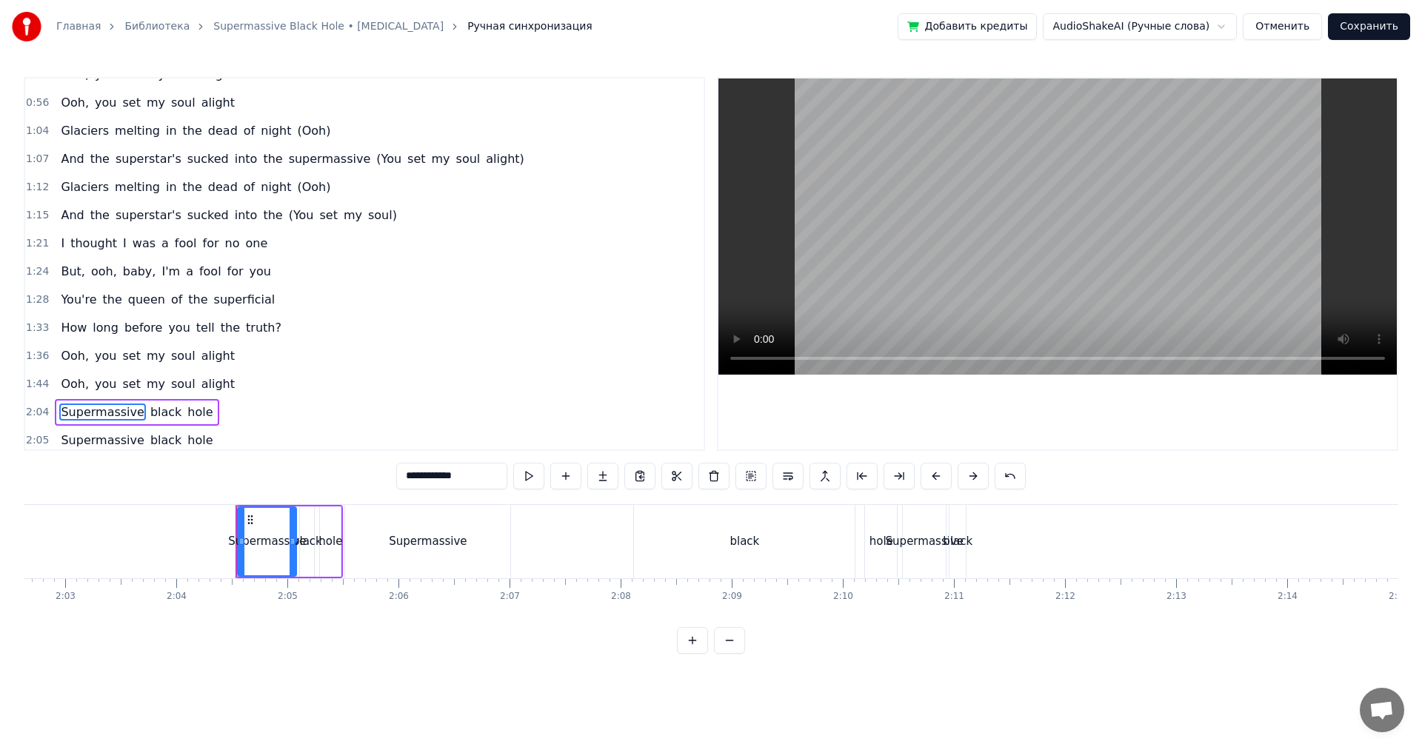
scroll to position [56, 0]
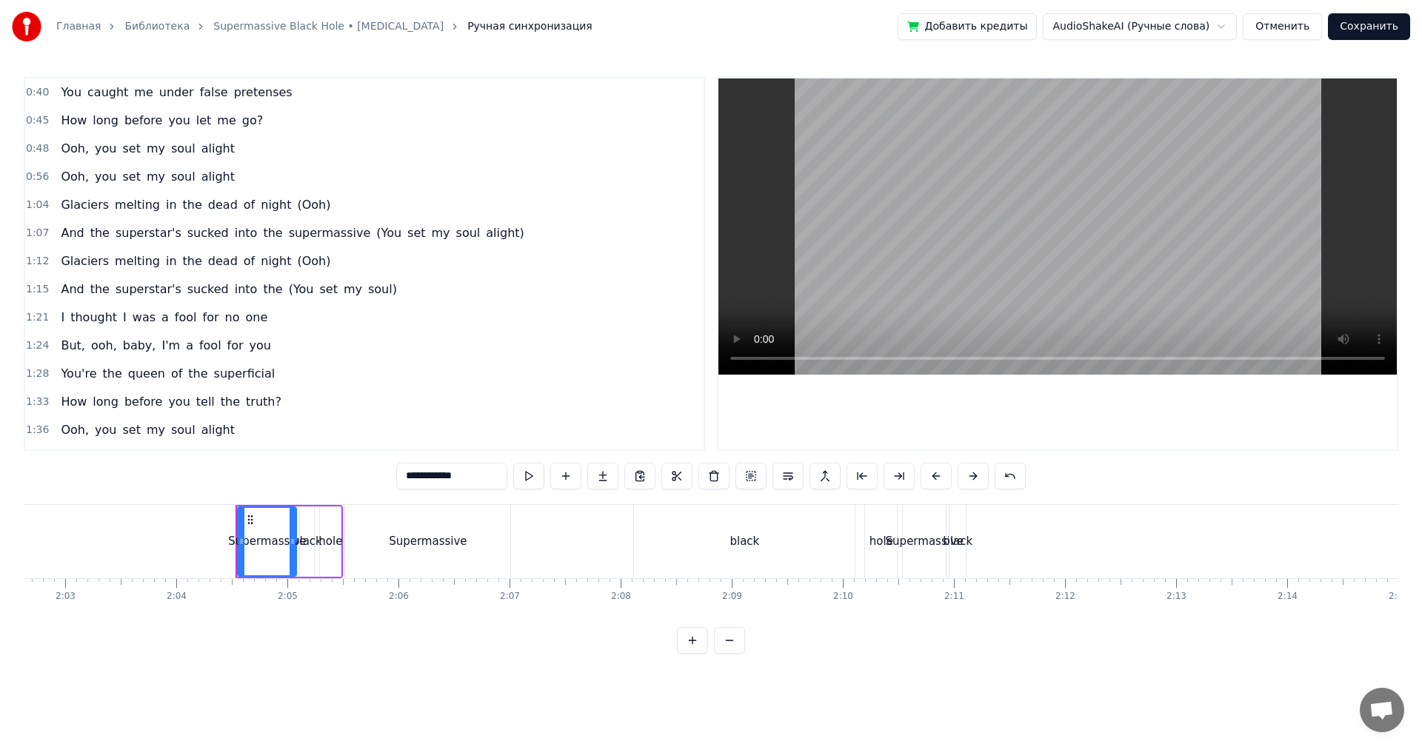
click at [33, 201] on span "1:04" at bounding box center [37, 205] width 23 height 15
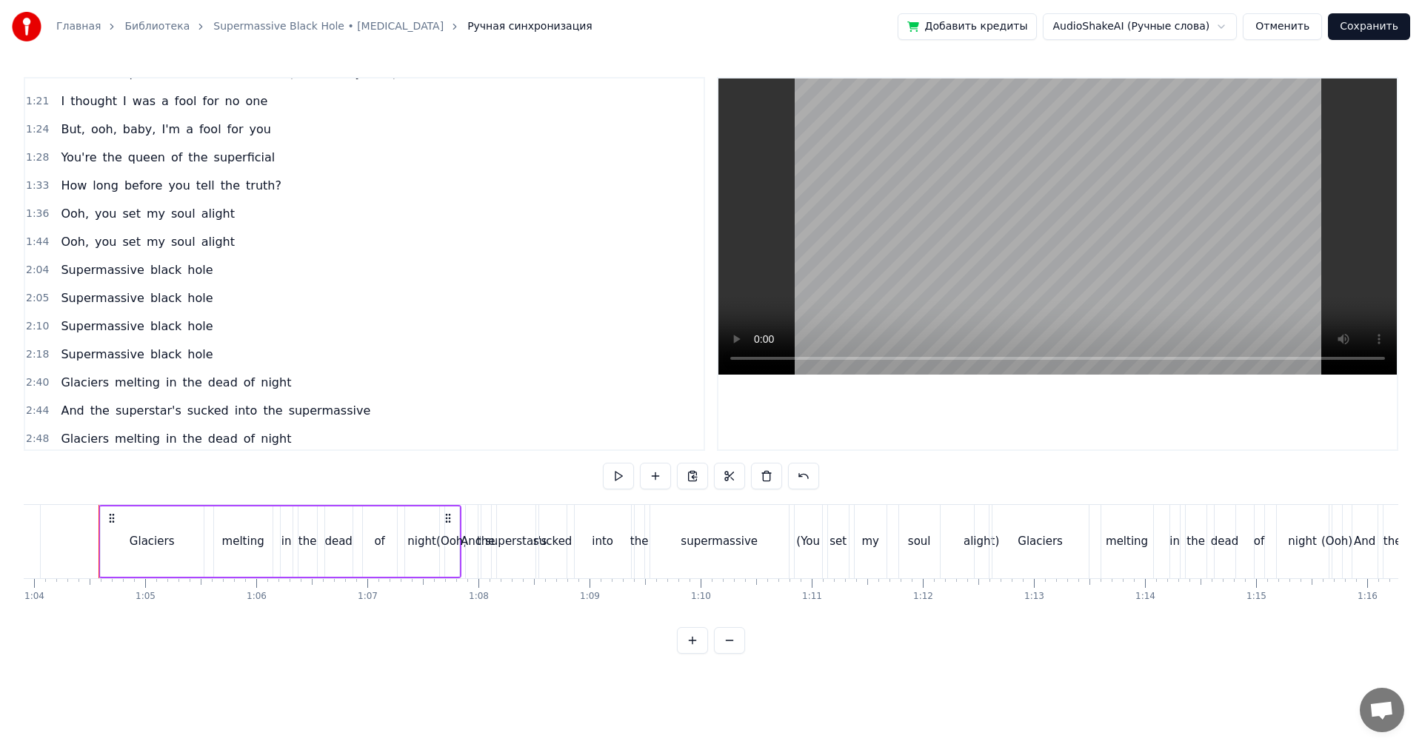
scroll to position [279, 0]
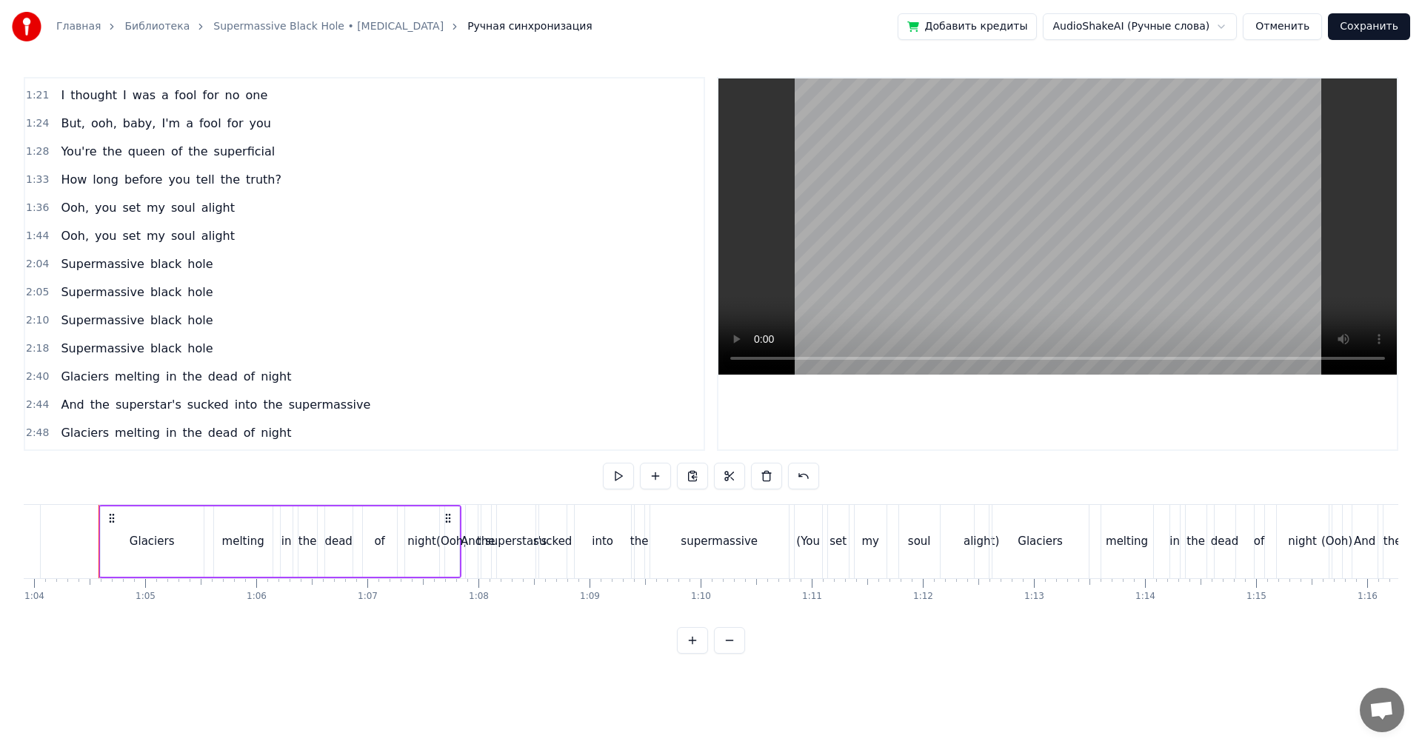
click at [39, 243] on span "1:44" at bounding box center [37, 236] width 23 height 15
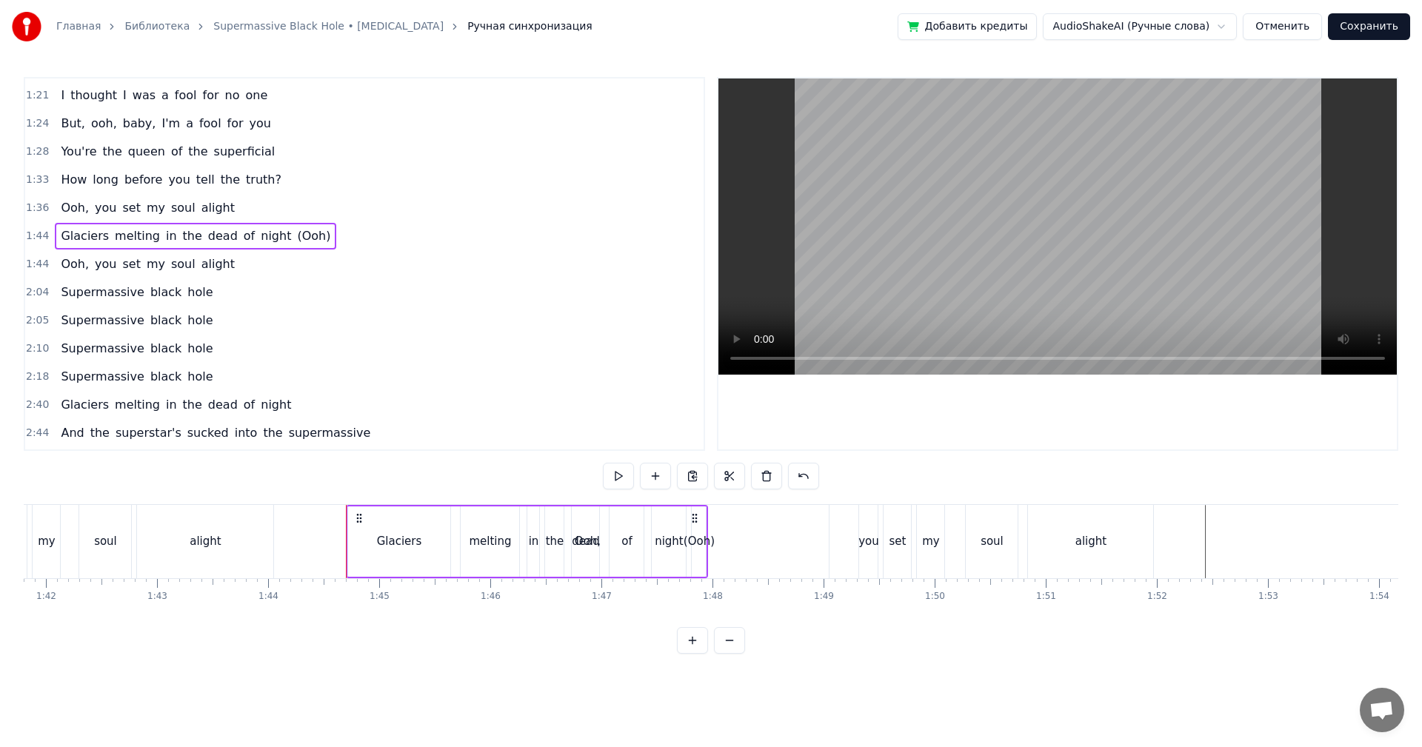
scroll to position [0, 11558]
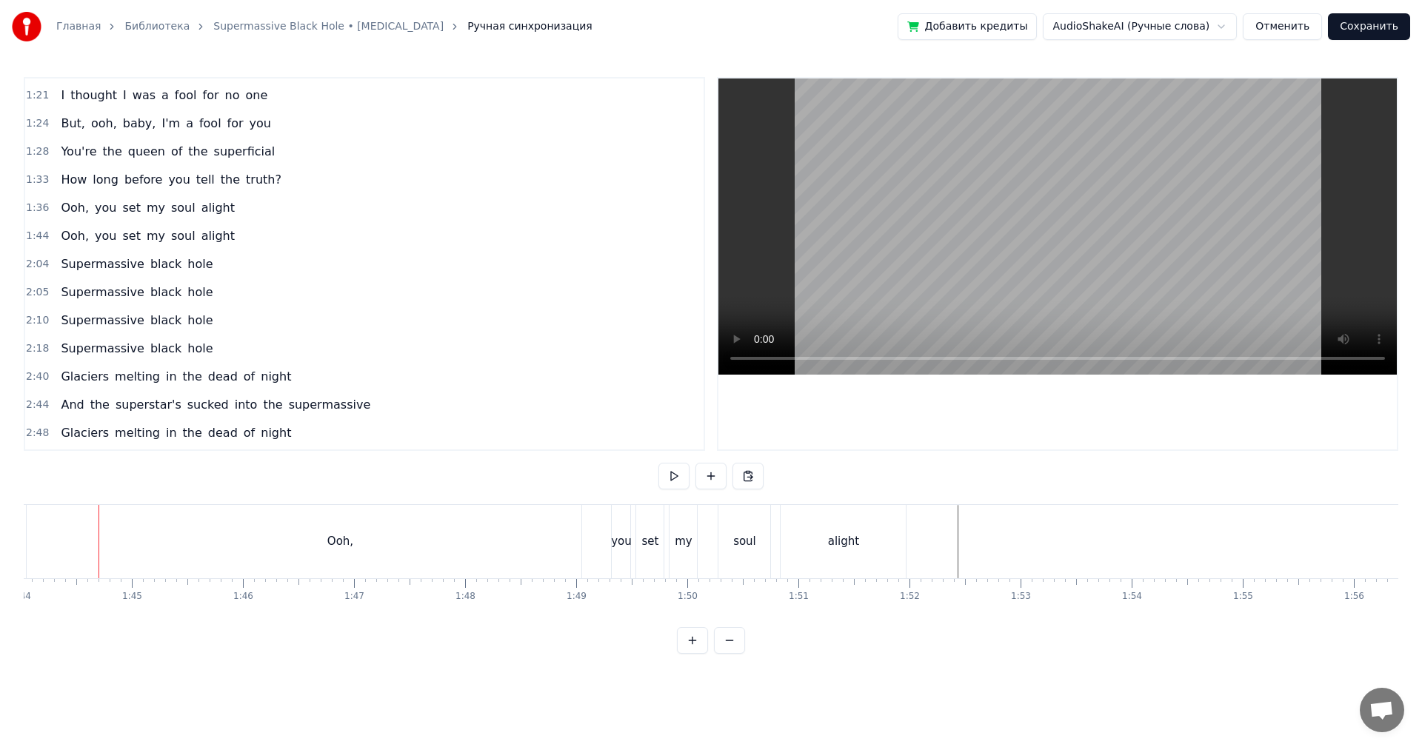
click at [41, 245] on div "1:44 Ooh, you set my soul alight" at bounding box center [364, 236] width 679 height 28
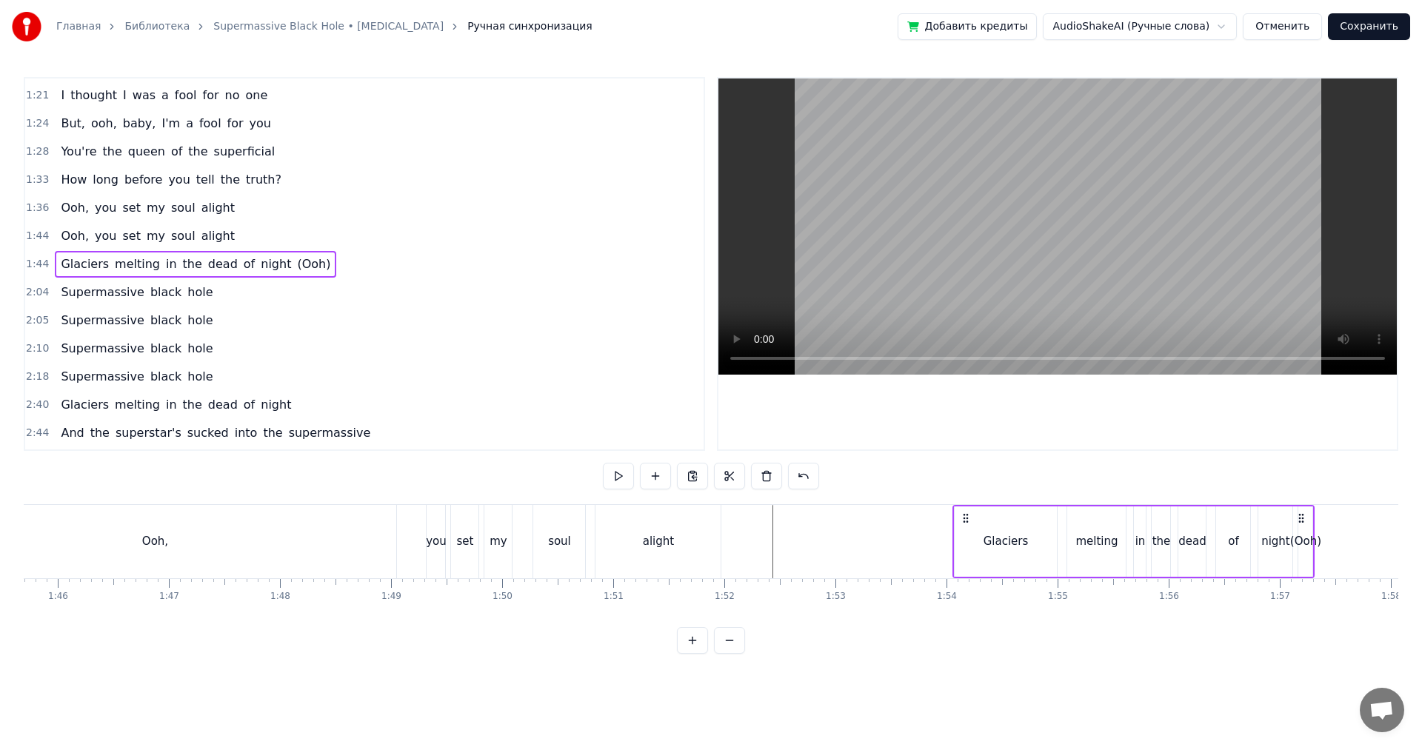
scroll to position [0, 11753]
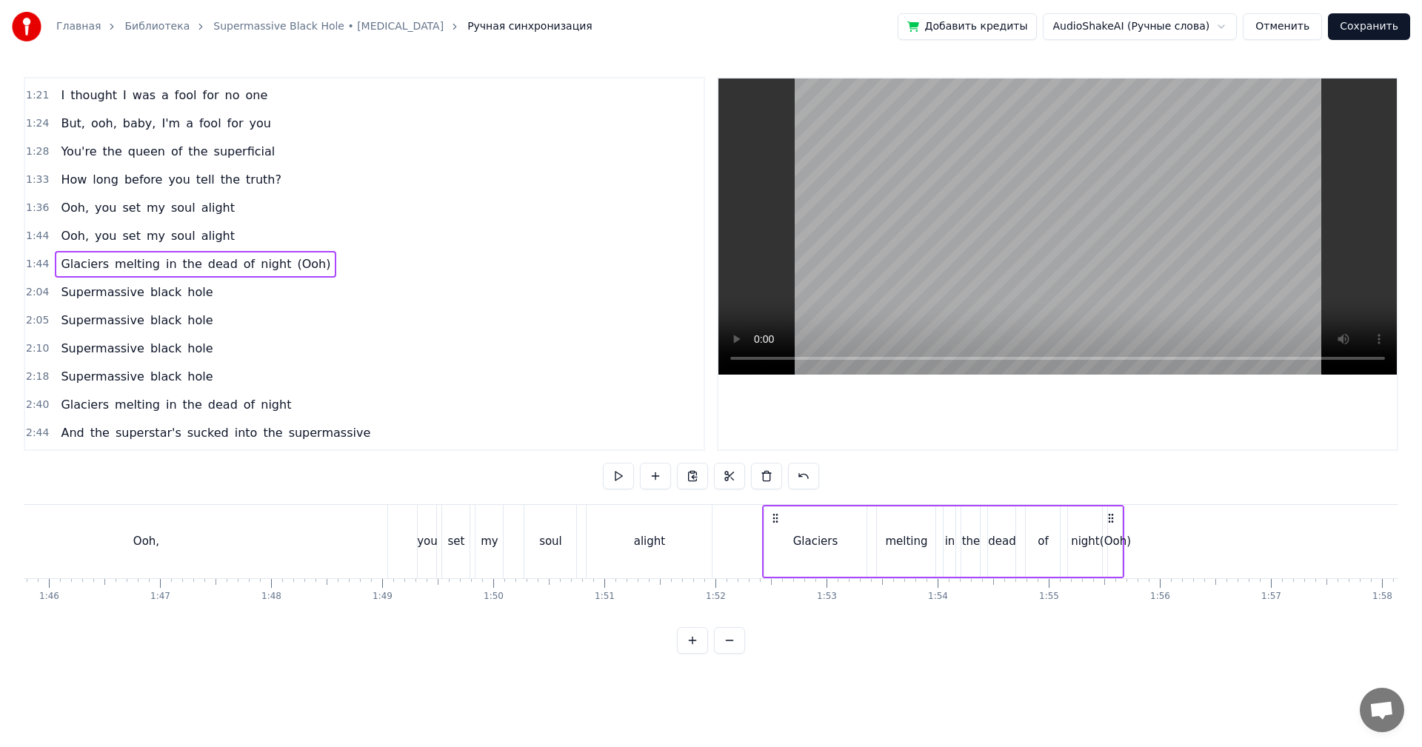
drag, startPoint x: 111, startPoint y: 516, endPoint x: 775, endPoint y: 519, distance: 663.7
click at [775, 519] on icon at bounding box center [776, 519] width 12 height 12
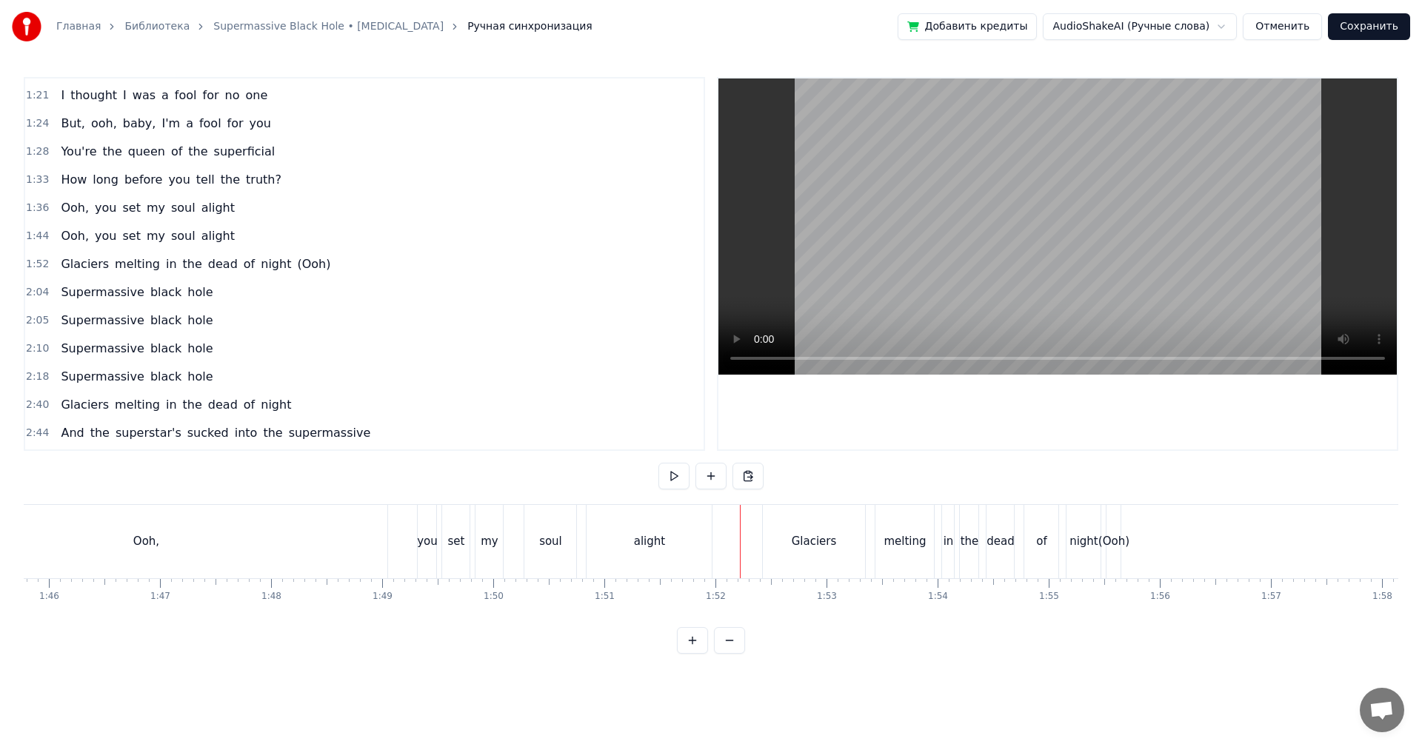
click at [976, 178] on video at bounding box center [1058, 227] width 679 height 296
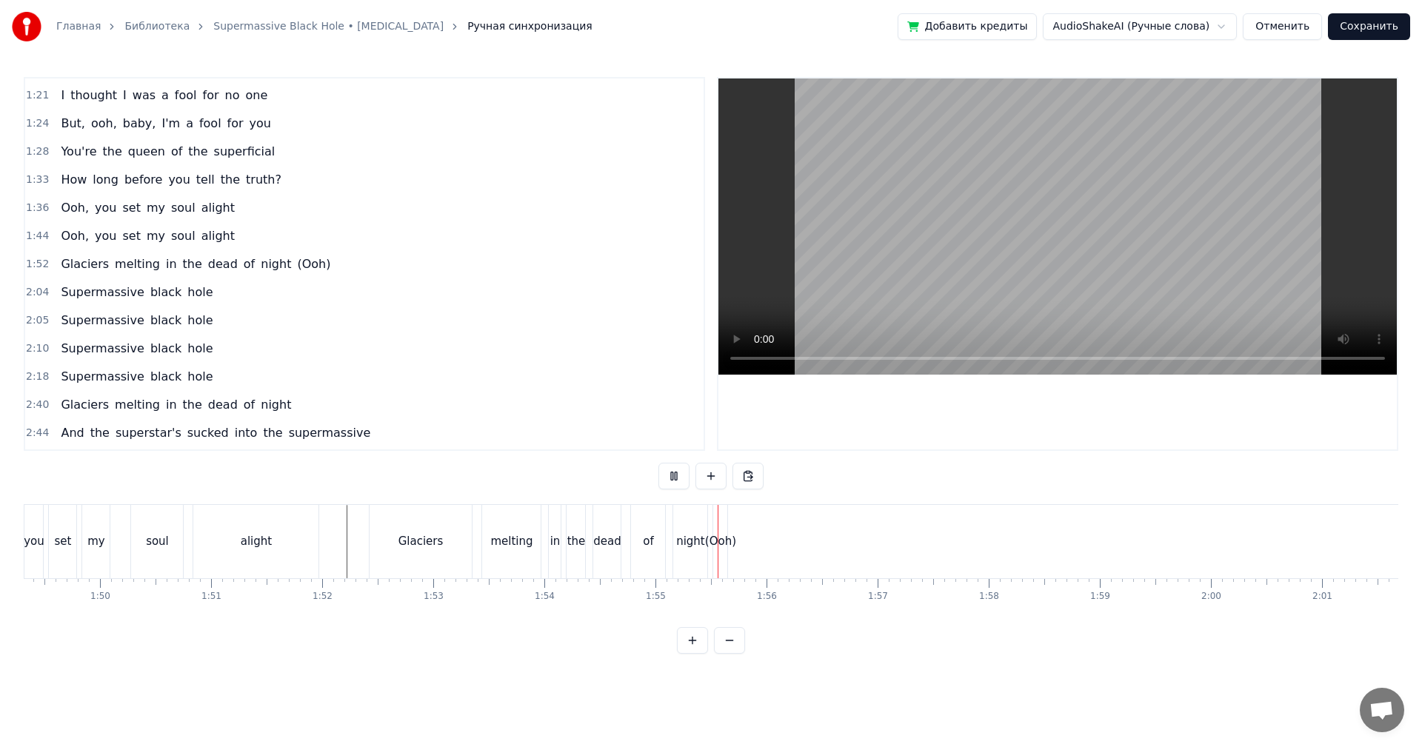
scroll to position [0, 12123]
click at [963, 225] on video at bounding box center [1058, 227] width 679 height 296
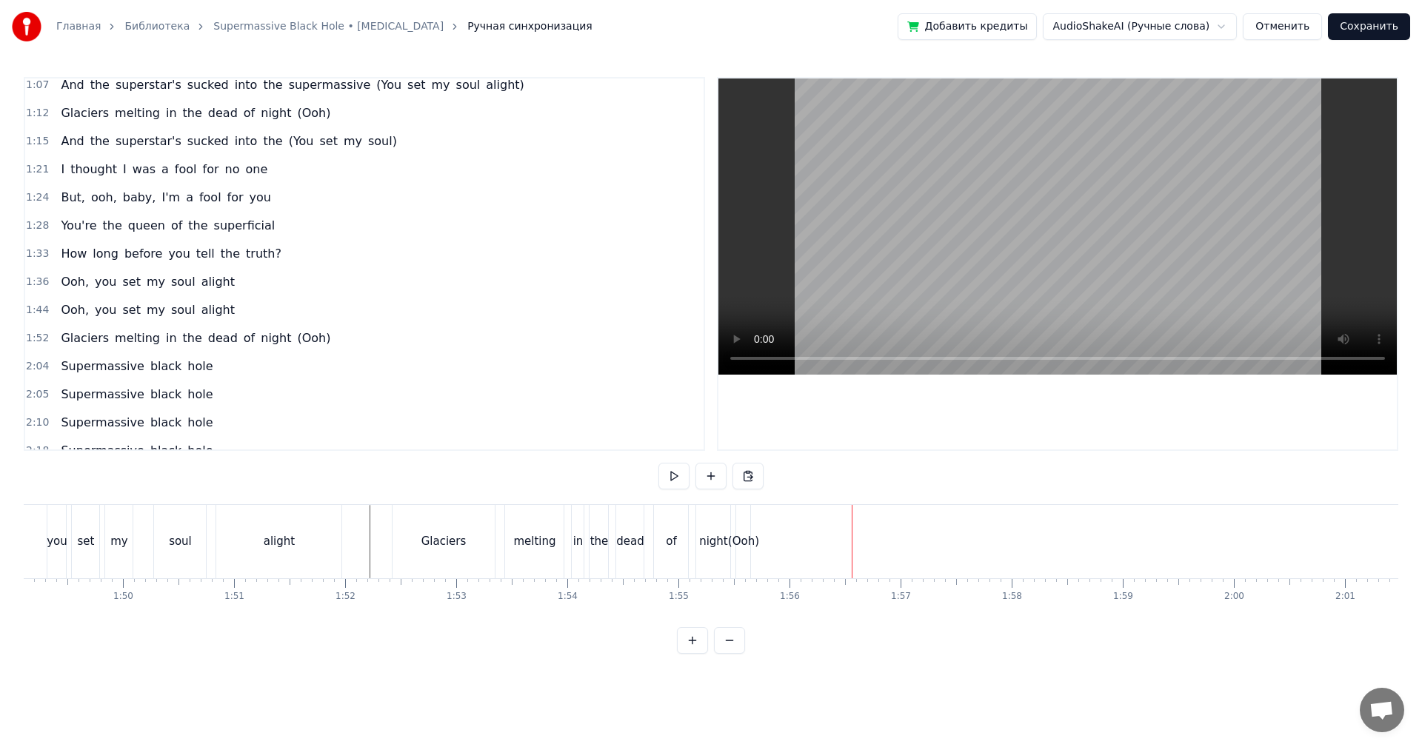
scroll to position [130, 0]
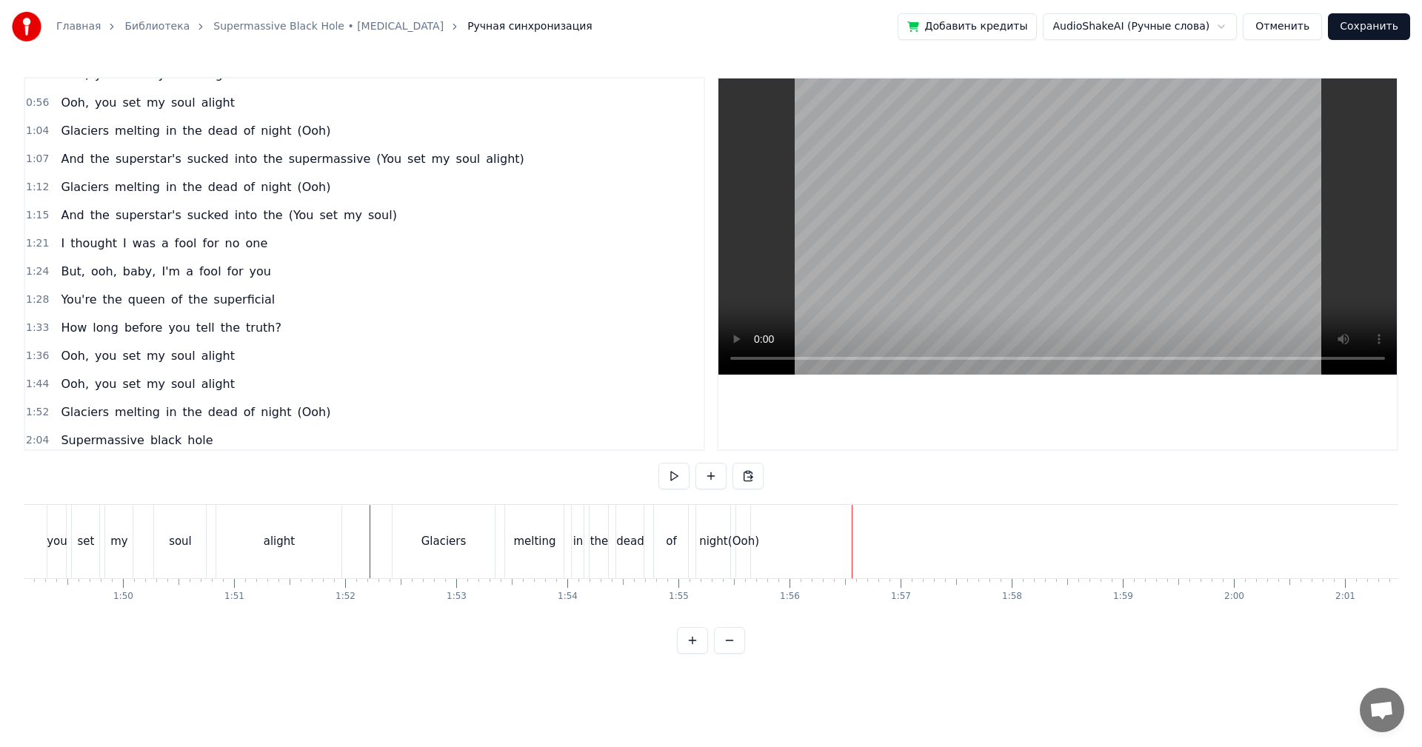
click at [38, 159] on span "1:07" at bounding box center [37, 159] width 23 height 15
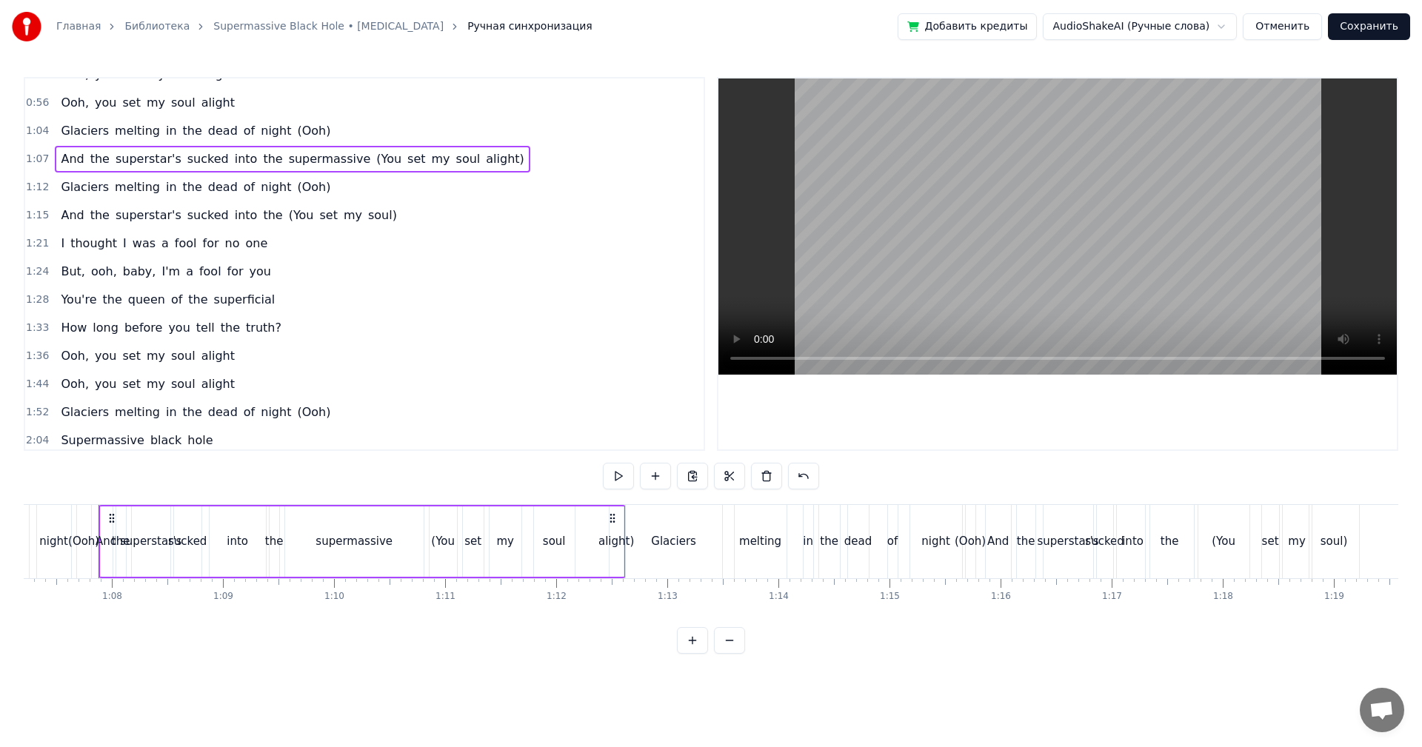
click at [30, 413] on span "1:52" at bounding box center [37, 412] width 23 height 15
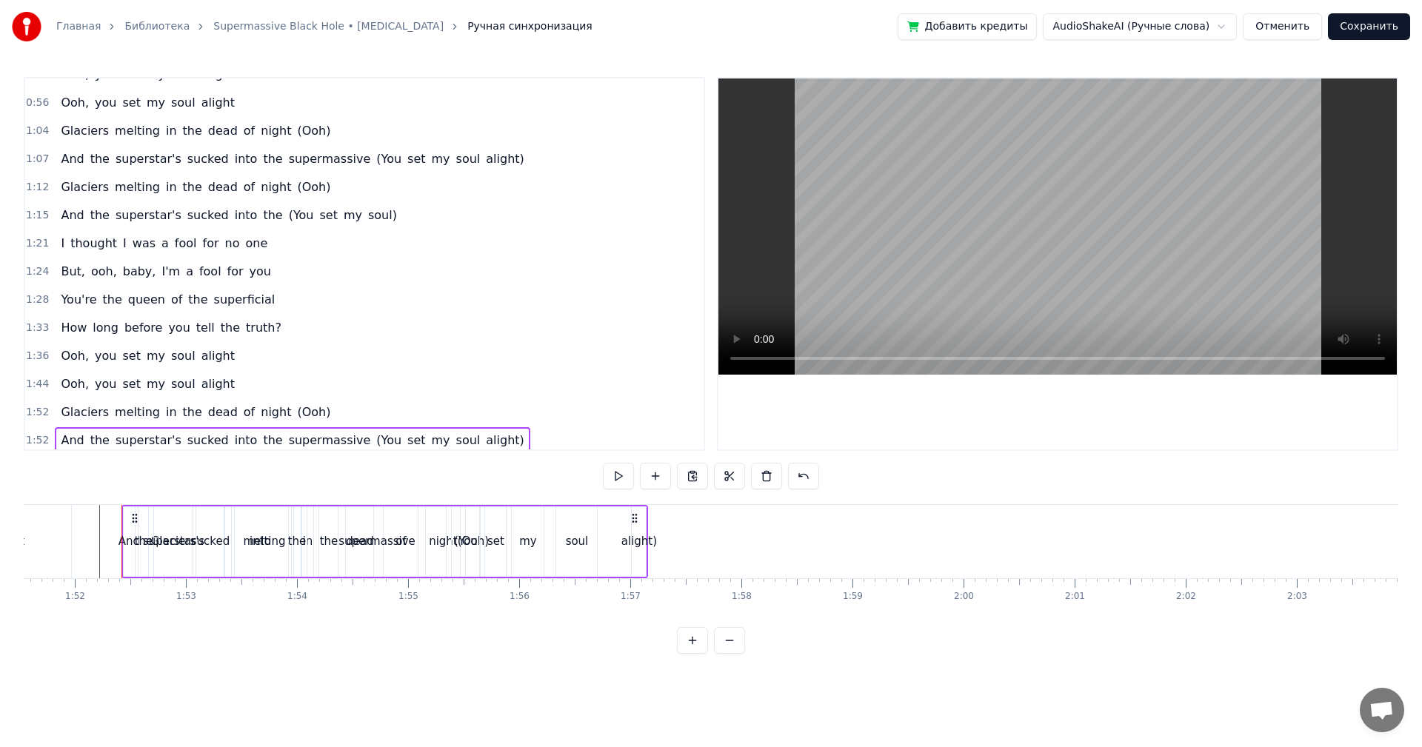
scroll to position [0, 12416]
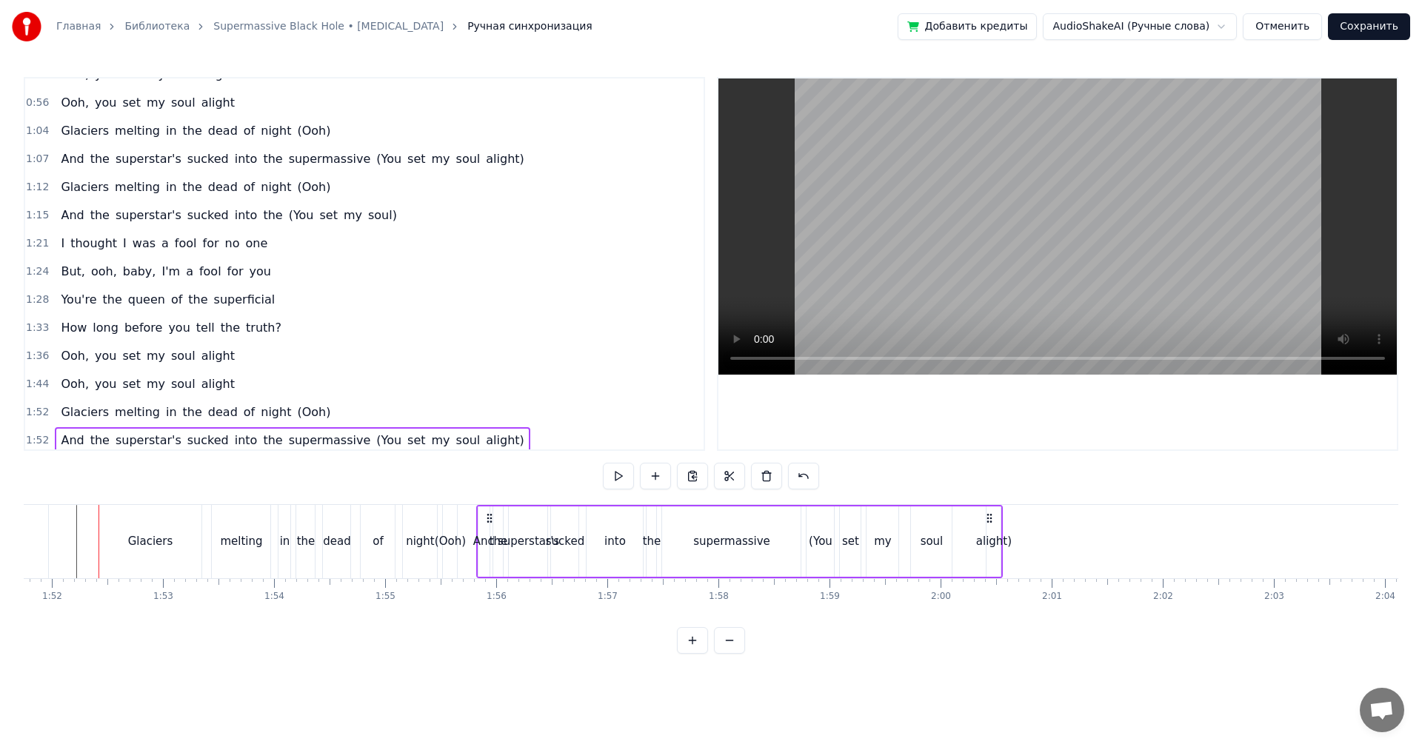
drag, startPoint x: 112, startPoint y: 516, endPoint x: 490, endPoint y: 519, distance: 377.8
click at [490, 519] on icon at bounding box center [490, 519] width 12 height 12
drag, startPoint x: 409, startPoint y: 535, endPoint x: 644, endPoint y: 389, distance: 277.1
click at [412, 534] on div "night" at bounding box center [420, 541] width 29 height 17
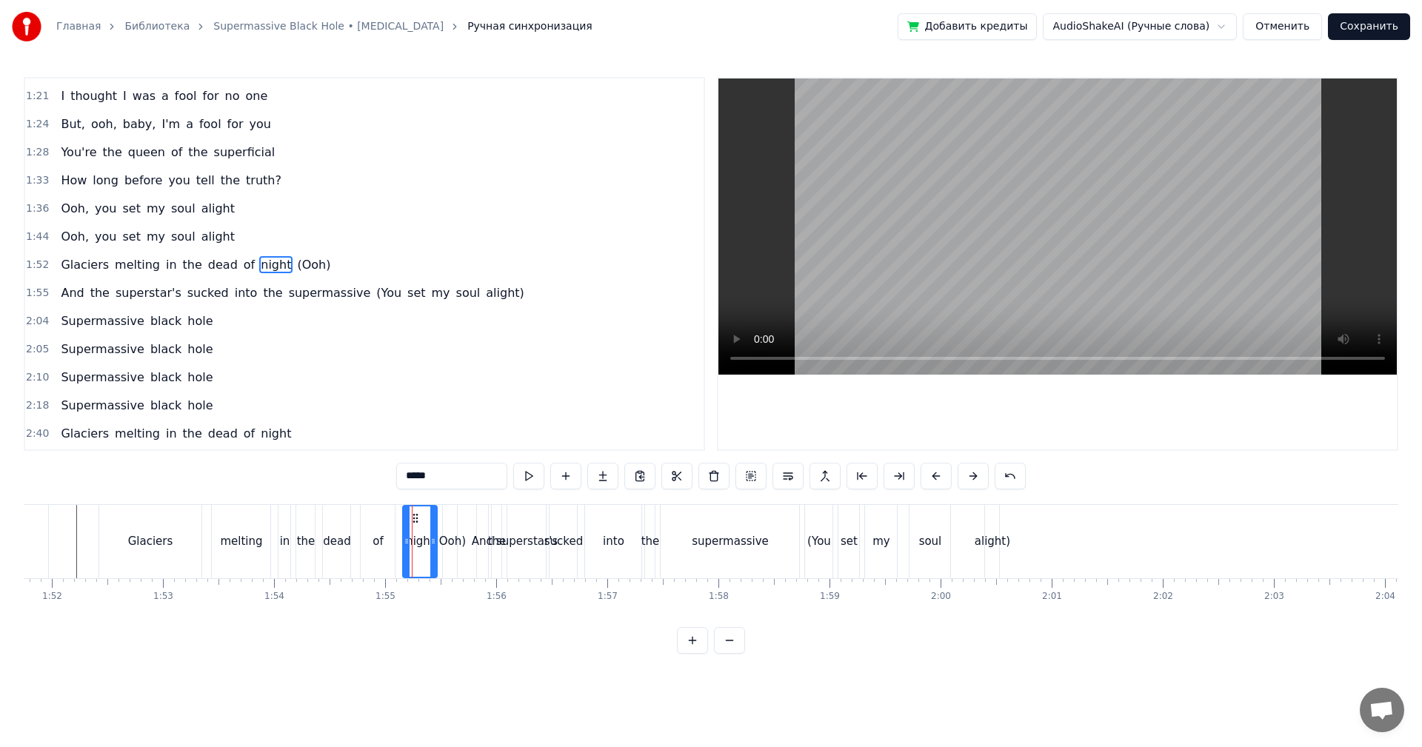
scroll to position [279, 0]
click at [950, 234] on video at bounding box center [1058, 227] width 679 height 296
click at [943, 244] on video at bounding box center [1058, 227] width 679 height 296
click at [42, 267] on span "1:52" at bounding box center [37, 264] width 23 height 15
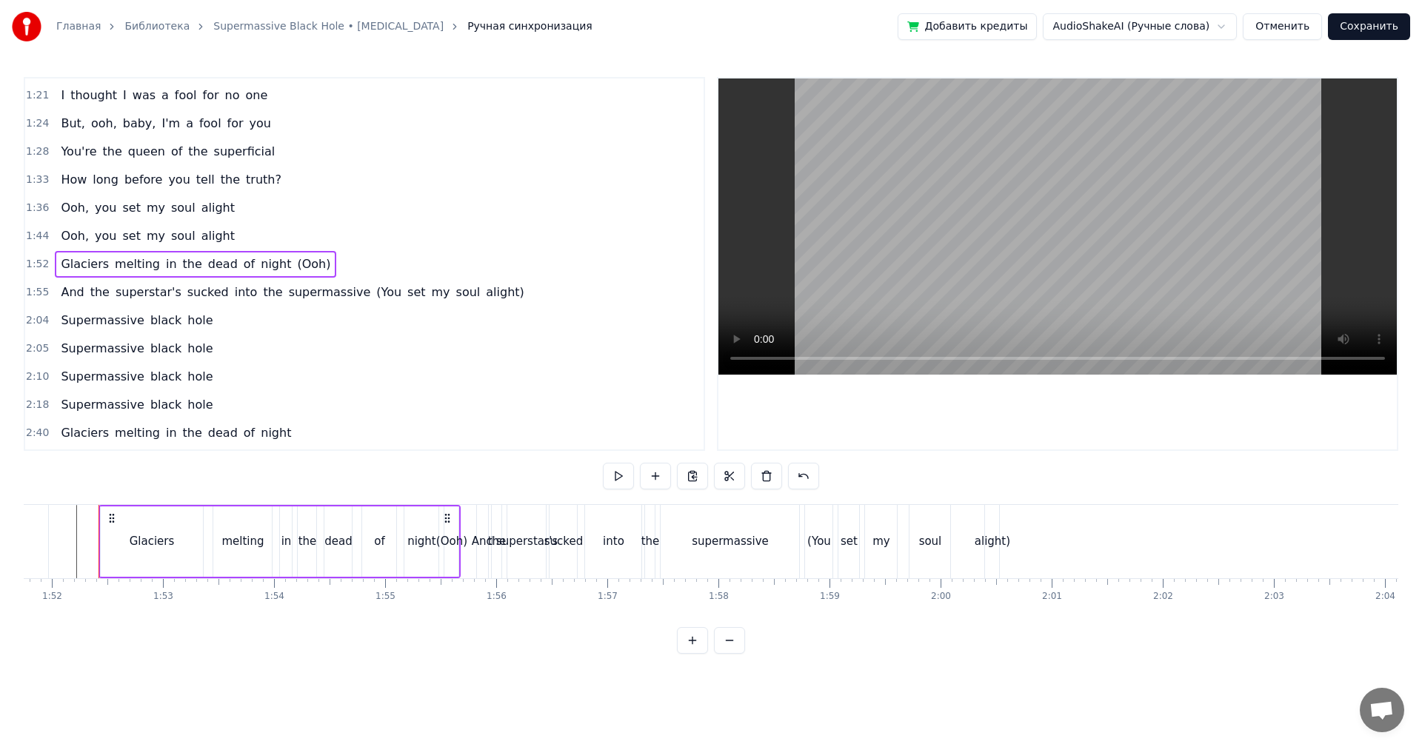
click at [39, 296] on span "1:55" at bounding box center [37, 292] width 23 height 15
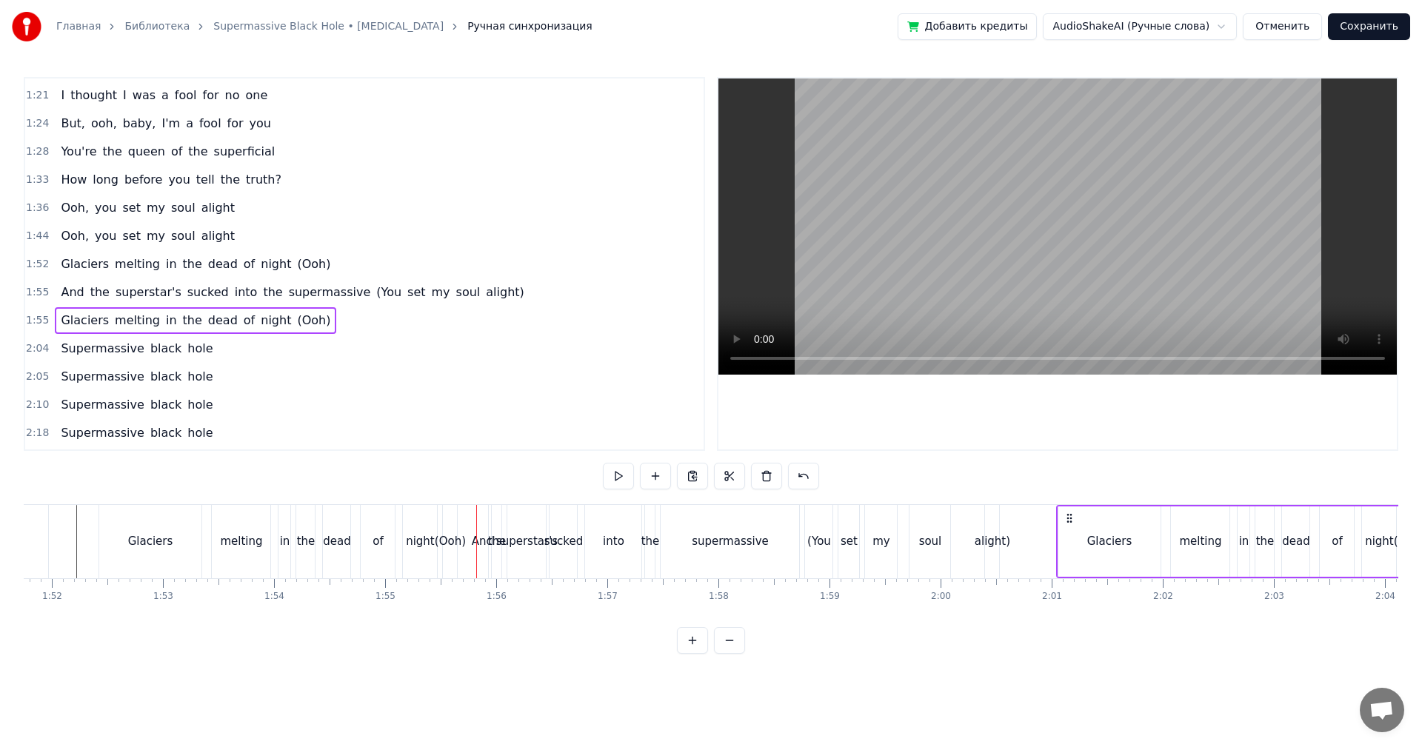
drag, startPoint x: 495, startPoint y: 515, endPoint x: 1072, endPoint y: 510, distance: 577.1
click at [1072, 510] on div "Glaciers melting in the dead of night (Ooh)" at bounding box center [1237, 541] width 363 height 73
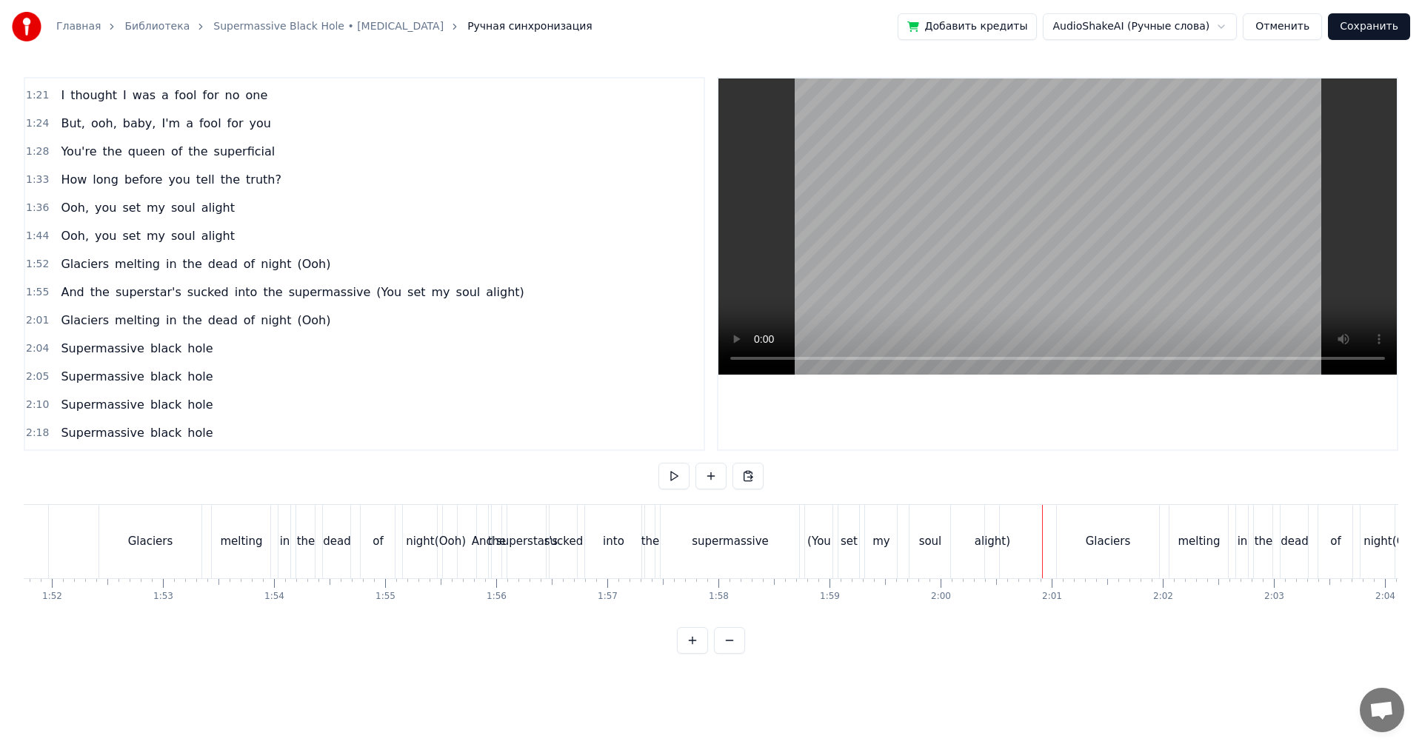
click at [1094, 231] on video at bounding box center [1058, 227] width 679 height 296
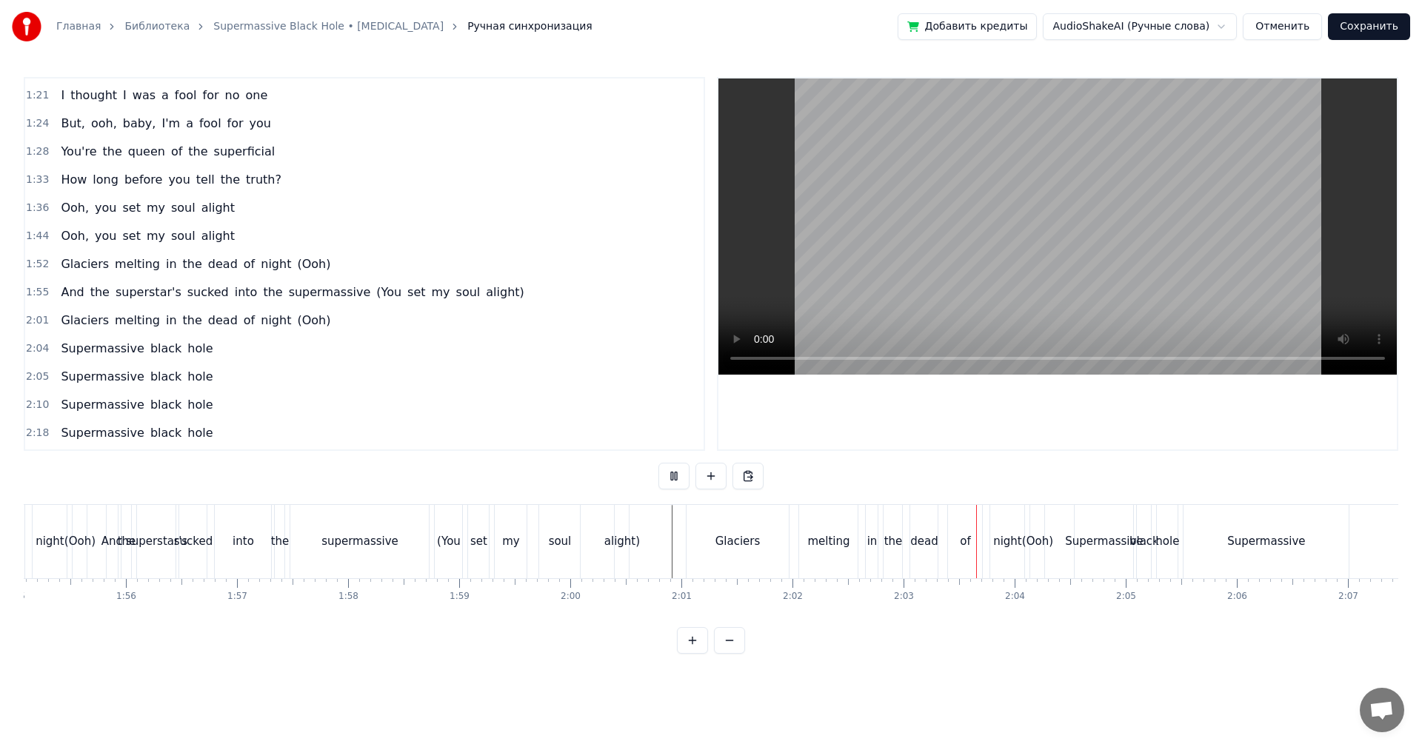
click at [793, 530] on div "Glaciers melting in the dead of night (Ooh)" at bounding box center [867, 541] width 363 height 73
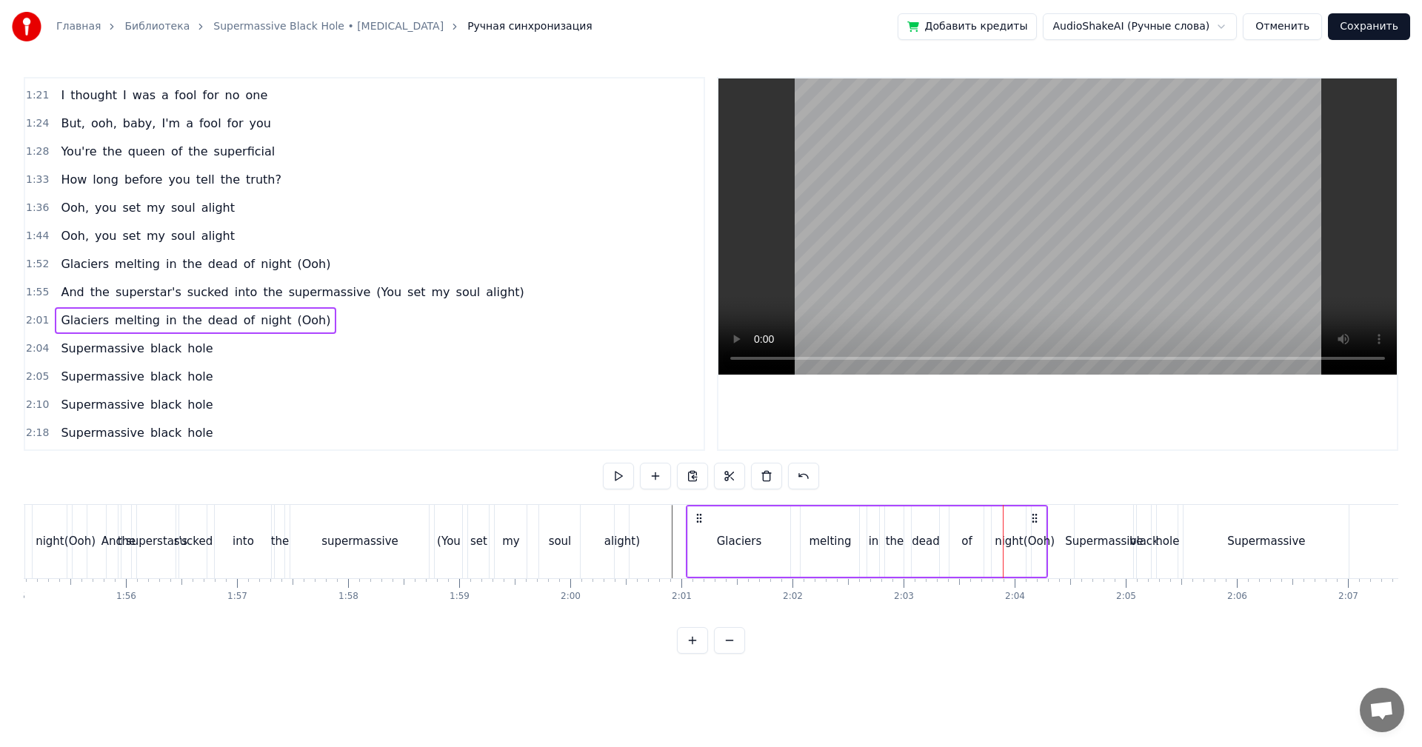
click at [797, 521] on div "Glaciers melting in the dead of night (Ooh)" at bounding box center [867, 541] width 363 height 73
drag, startPoint x: 696, startPoint y: 516, endPoint x: 659, endPoint y: 521, distance: 38.1
click at [660, 521] on icon at bounding box center [666, 519] width 12 height 12
drag, startPoint x: 625, startPoint y: 538, endPoint x: 644, endPoint y: 516, distance: 28.9
click at [627, 536] on div "alight)" at bounding box center [622, 541] width 36 height 17
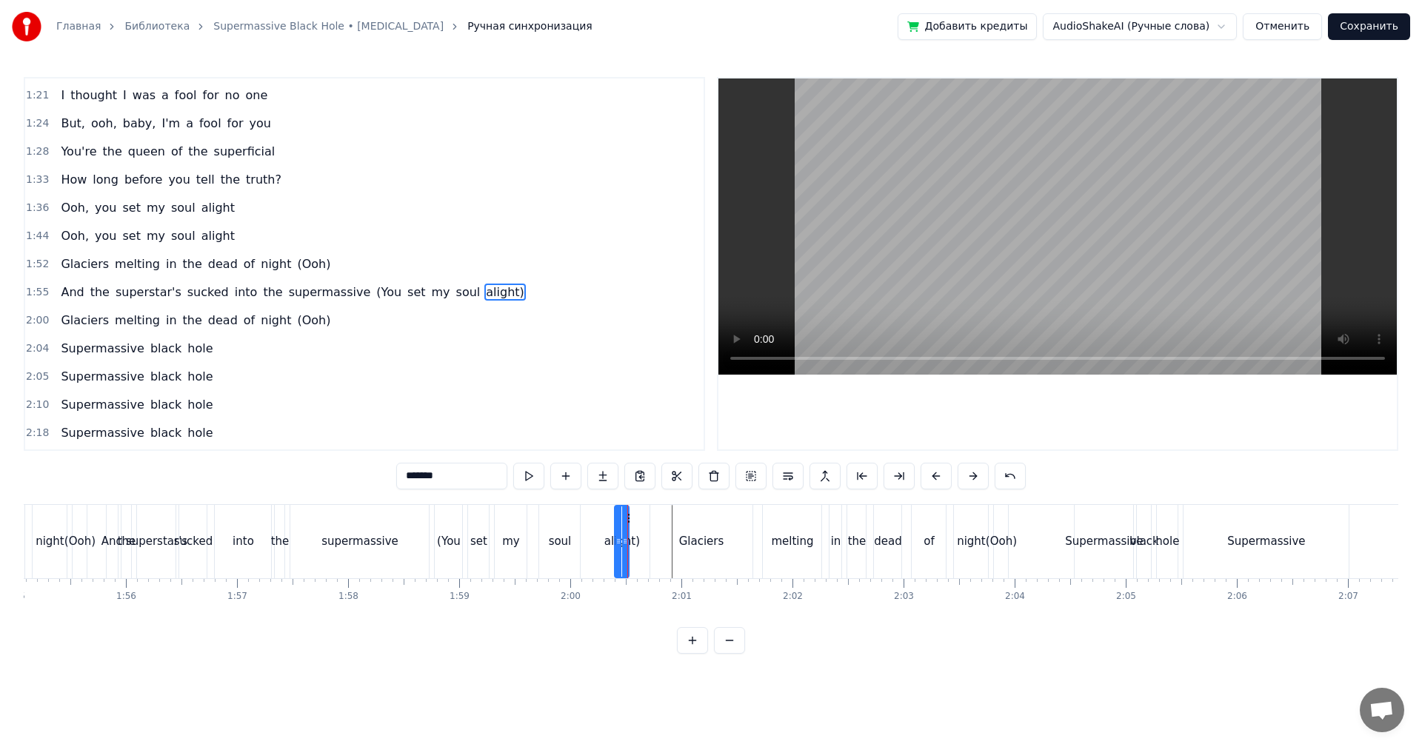
scroll to position [307, 0]
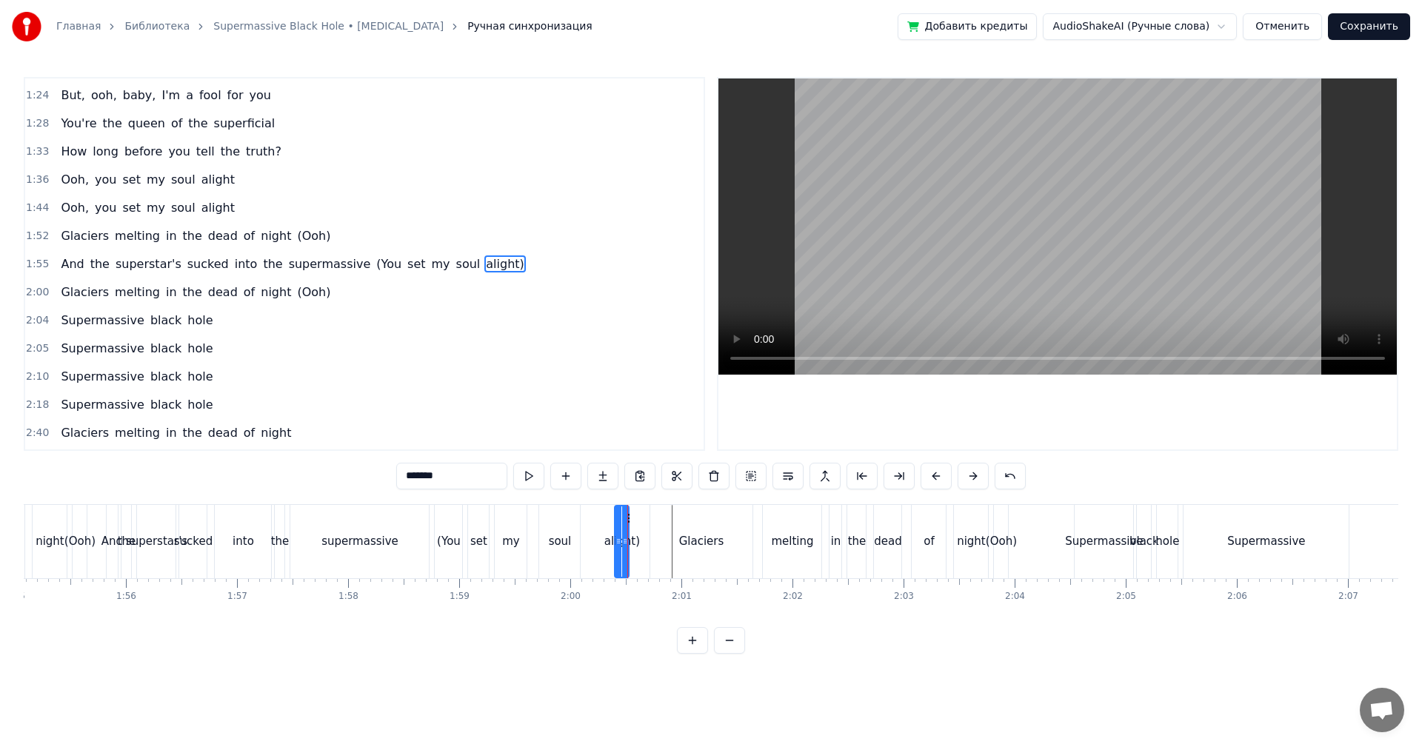
click at [894, 270] on video at bounding box center [1058, 227] width 679 height 296
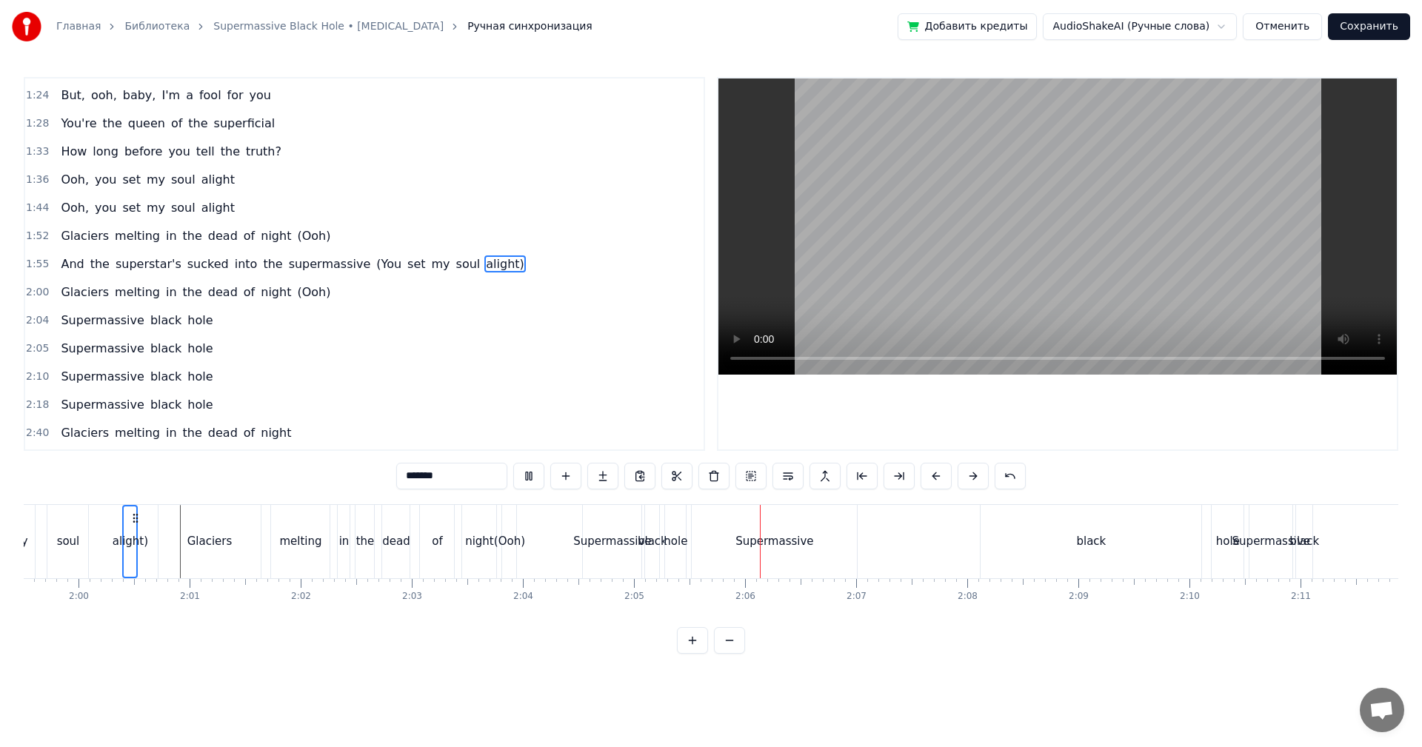
scroll to position [0, 13305]
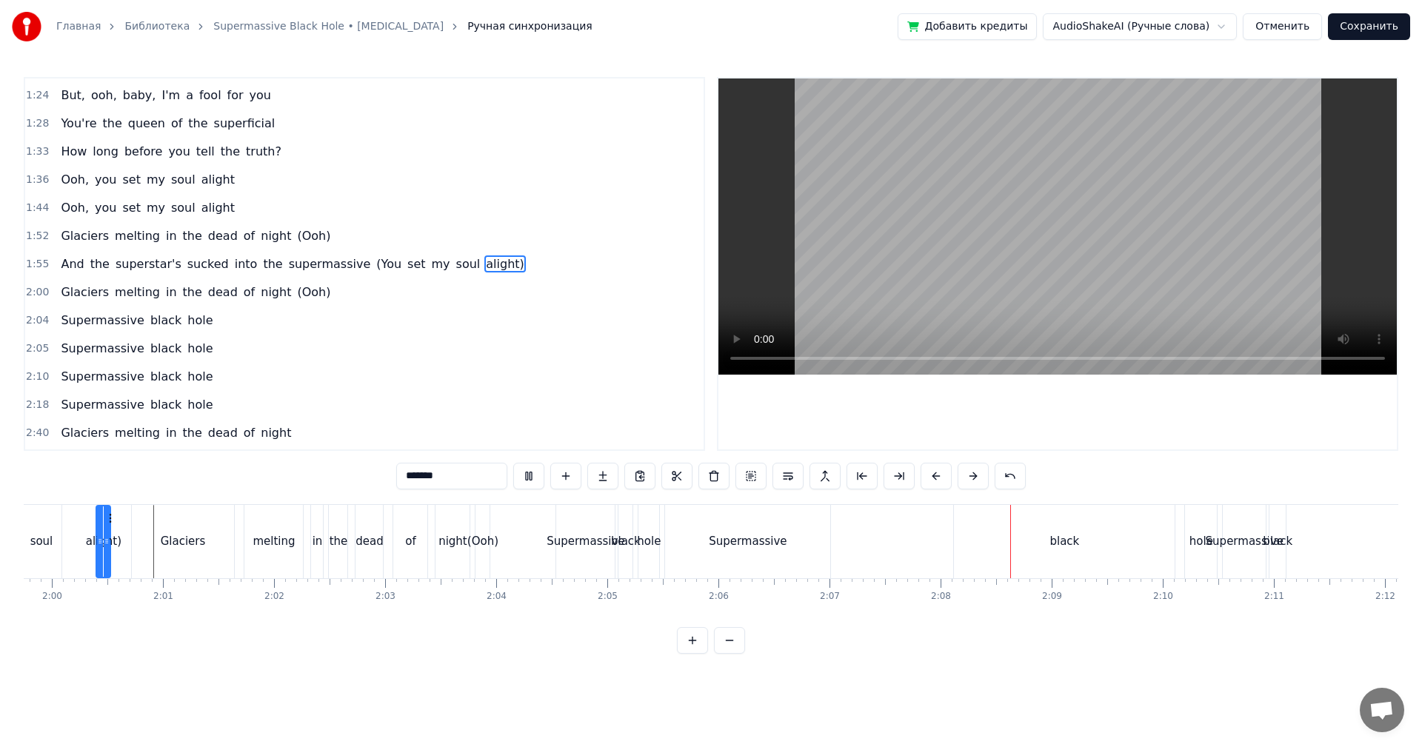
click at [1049, 530] on div "black" at bounding box center [1064, 541] width 221 height 73
type input "*****"
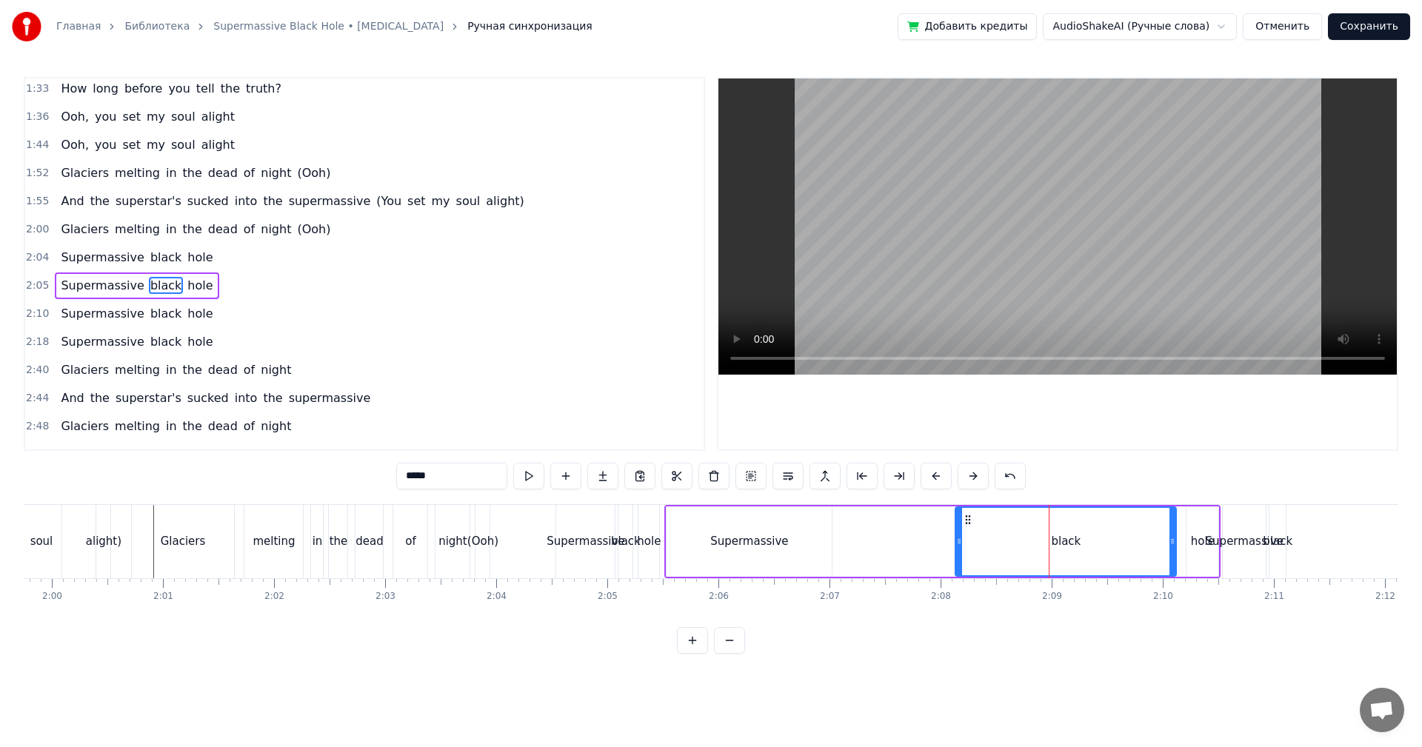
scroll to position [391, 0]
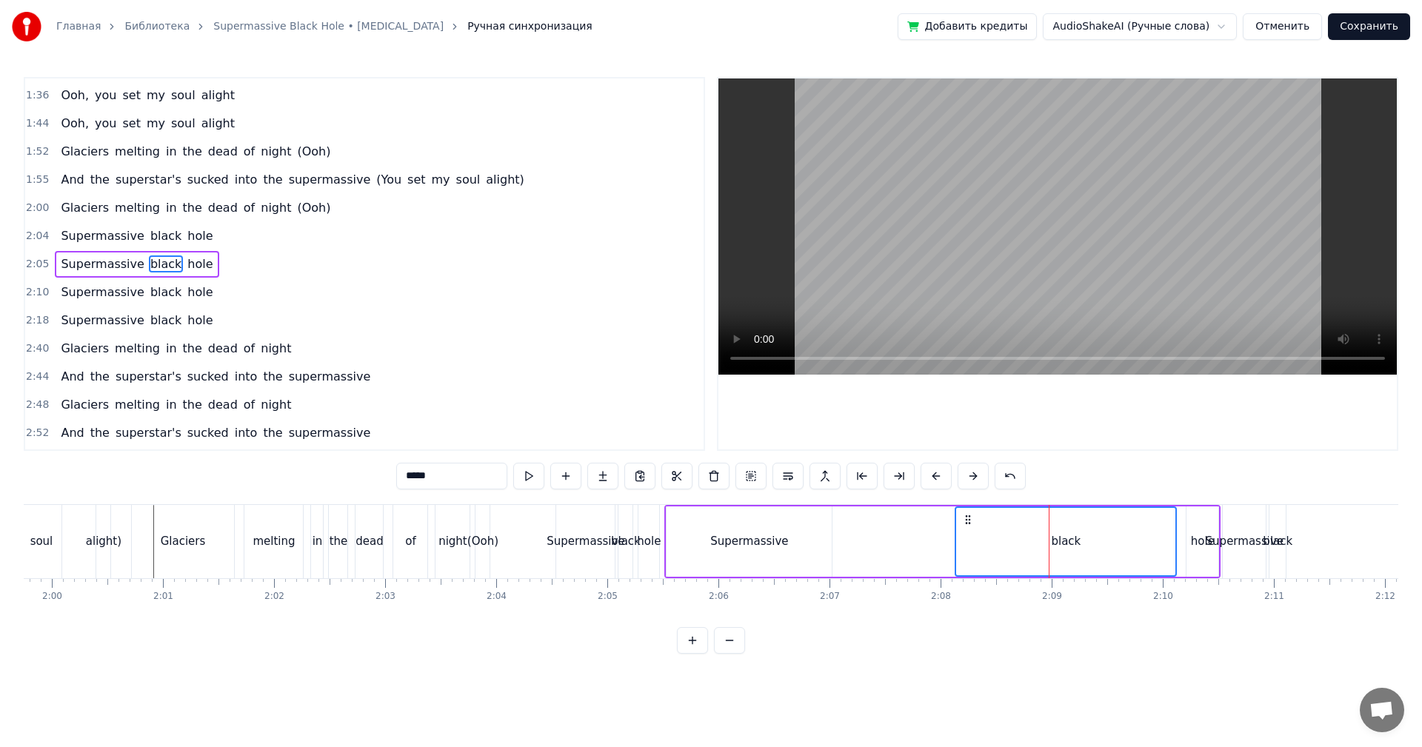
click at [36, 233] on span "2:04" at bounding box center [37, 236] width 23 height 15
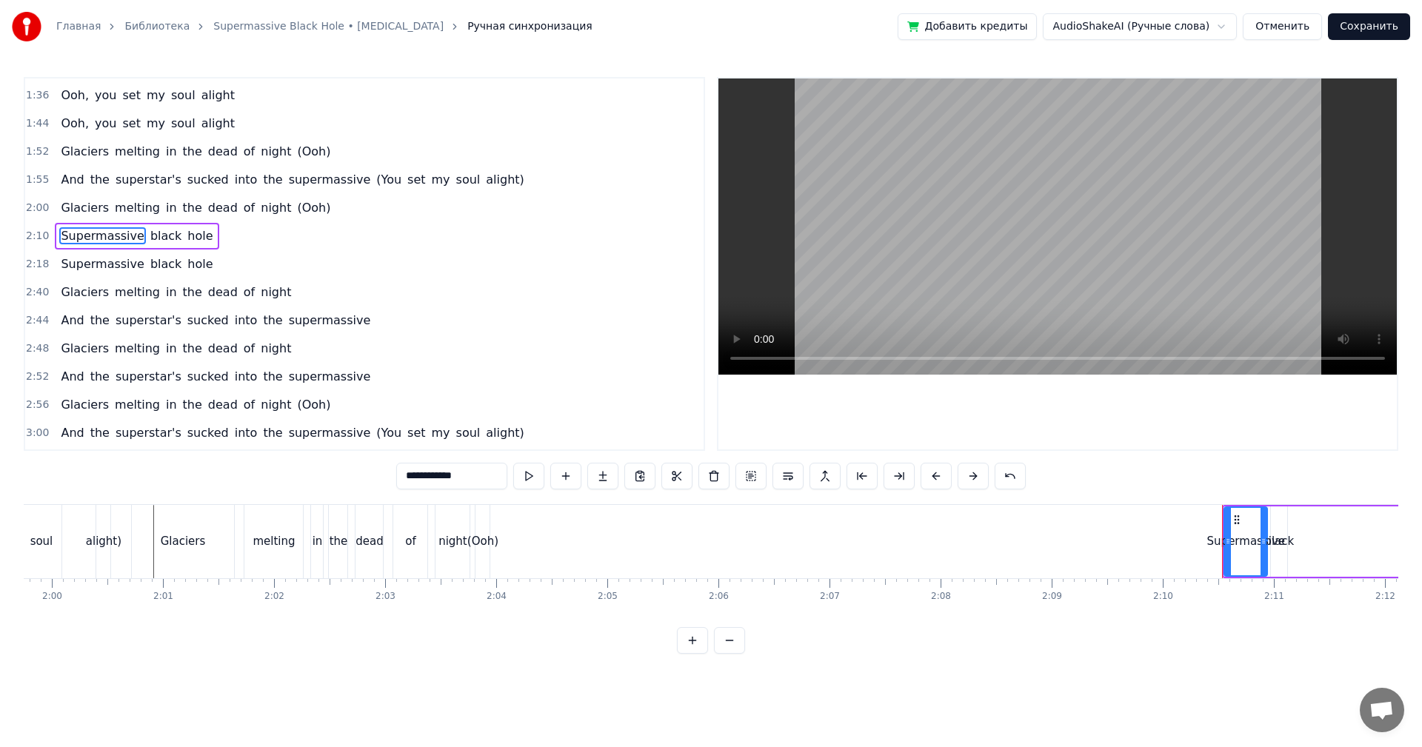
scroll to position [363, 0]
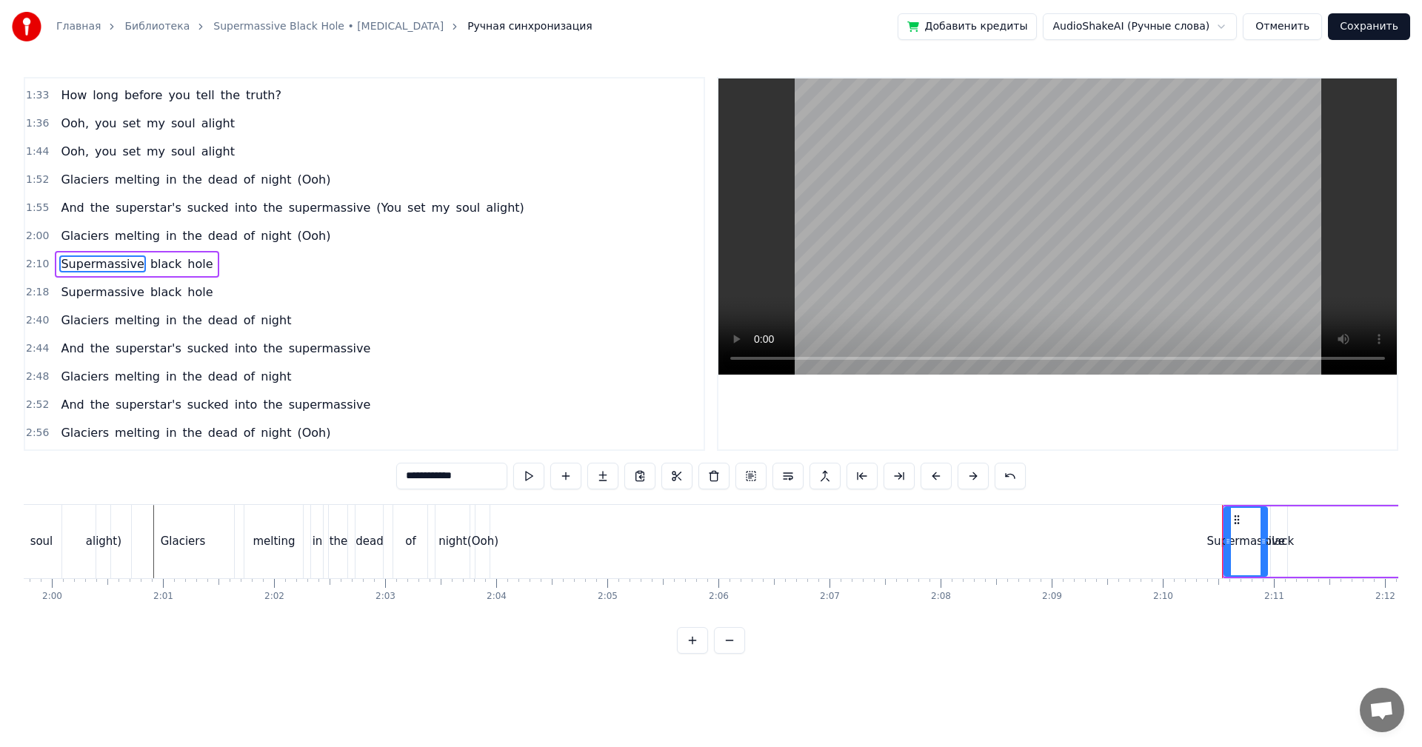
click at [35, 235] on span "2:00" at bounding box center [37, 236] width 23 height 15
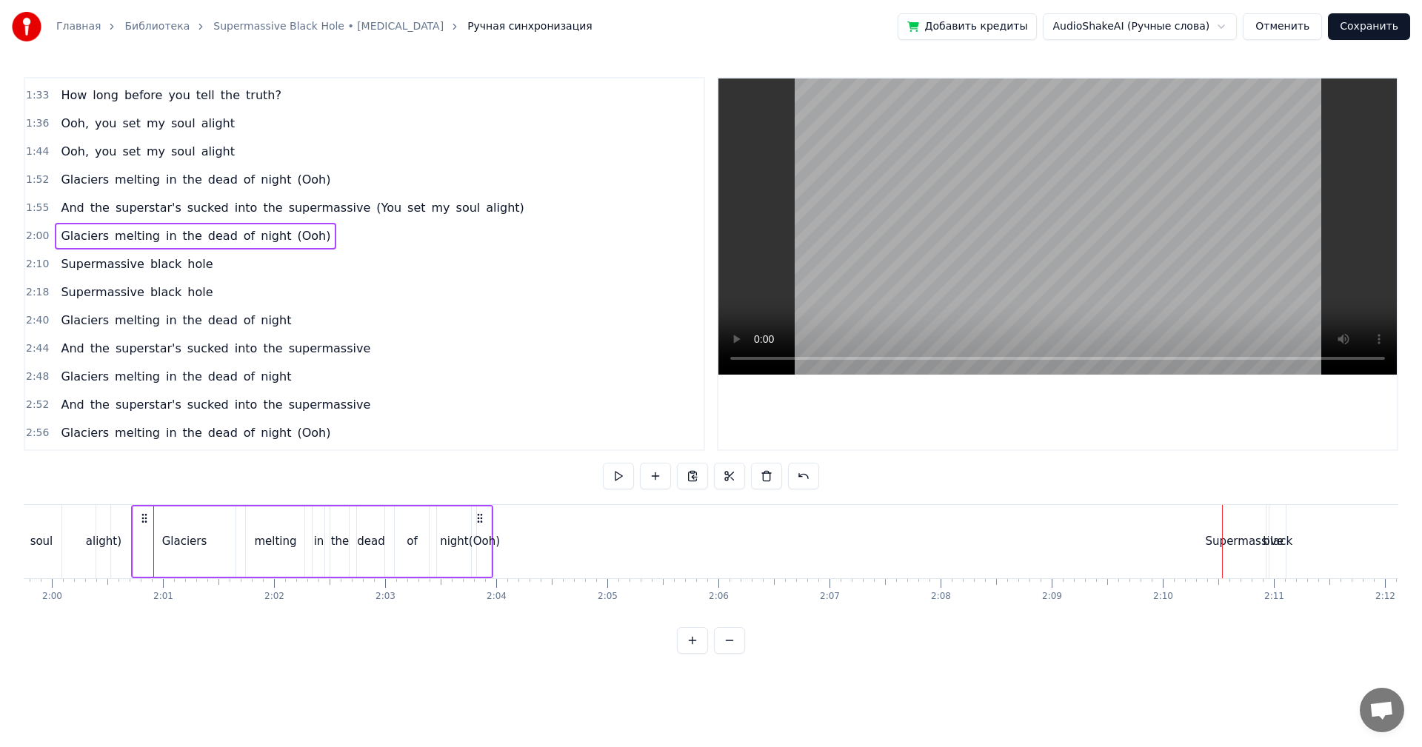
click at [899, 189] on video at bounding box center [1058, 227] width 679 height 296
click at [886, 193] on video at bounding box center [1058, 227] width 679 height 296
click at [881, 196] on video at bounding box center [1058, 227] width 679 height 296
click at [44, 259] on span "2:10" at bounding box center [37, 264] width 23 height 15
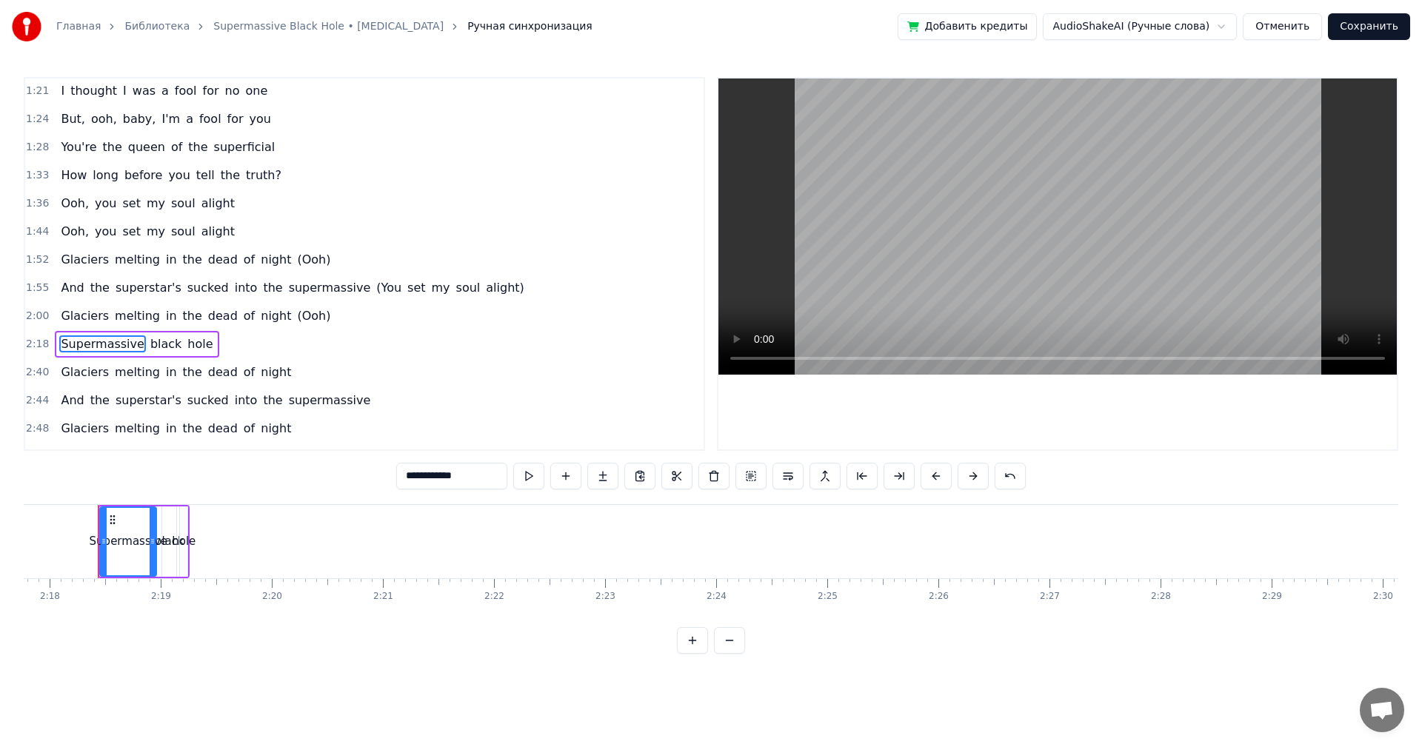
scroll to position [261, 0]
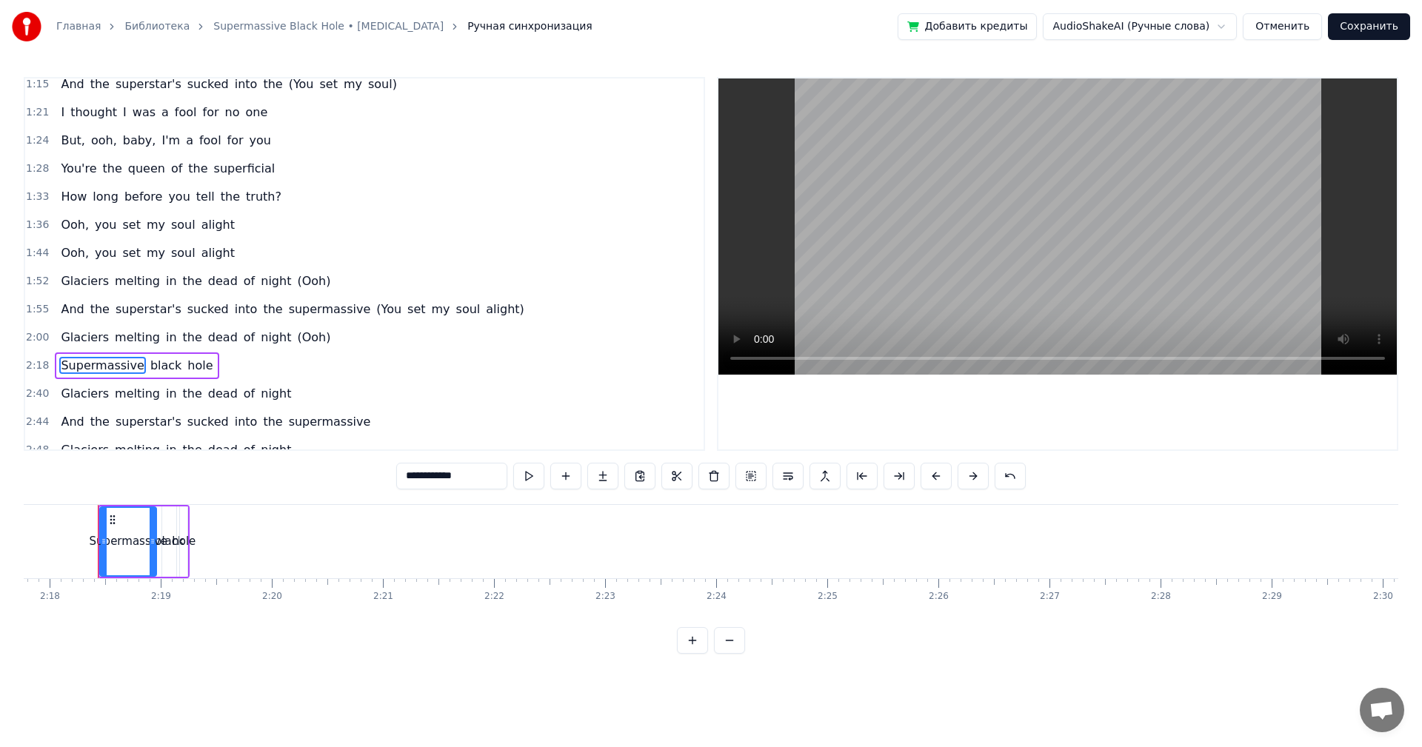
click at [32, 313] on span "1:55" at bounding box center [37, 309] width 23 height 15
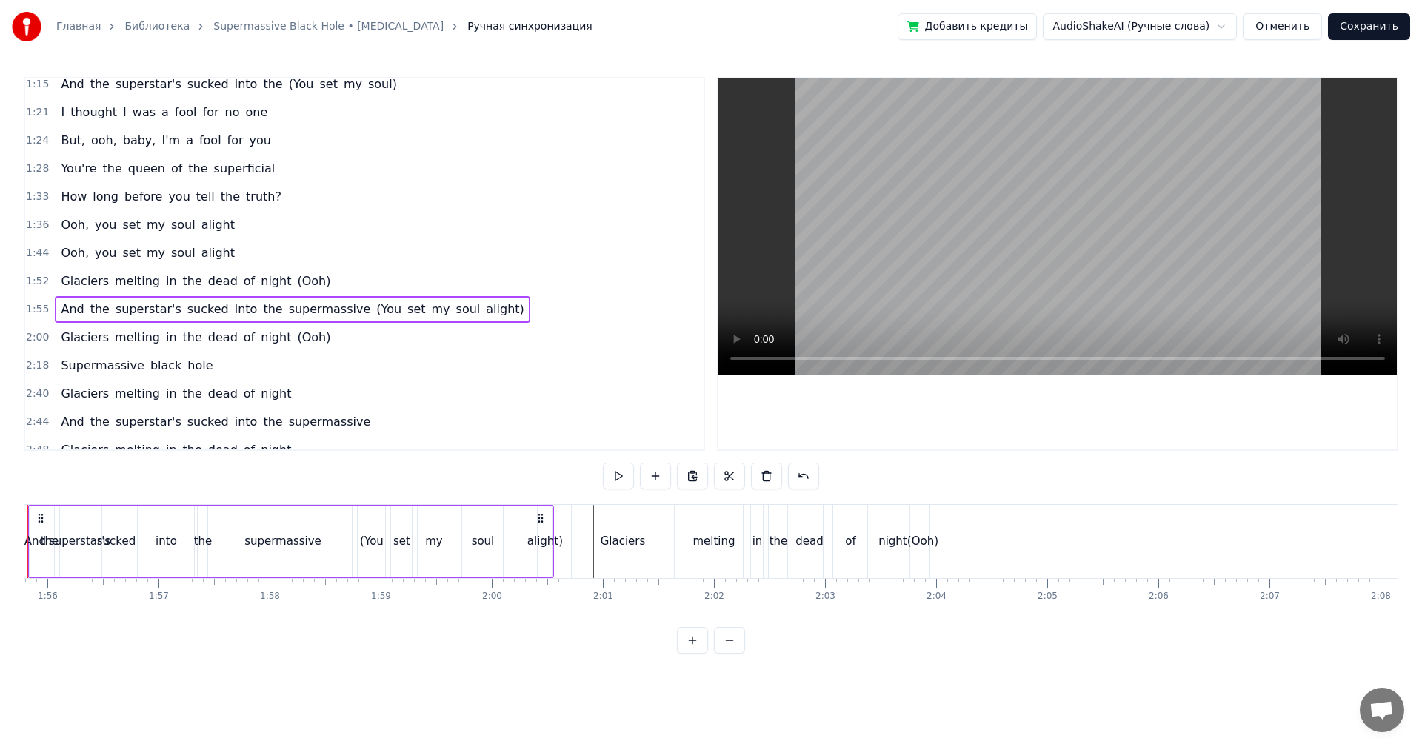
scroll to position [0, 12794]
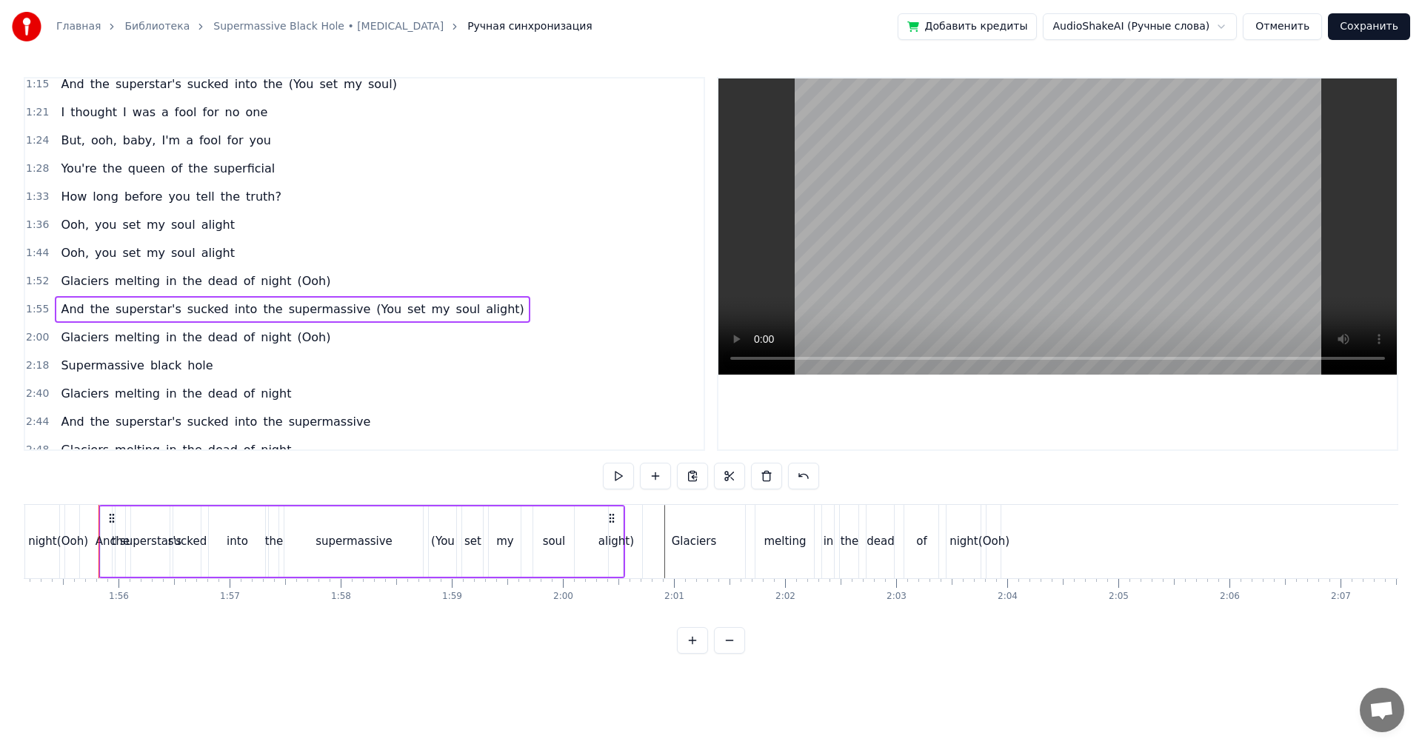
click at [35, 339] on span "2:00" at bounding box center [37, 337] width 23 height 15
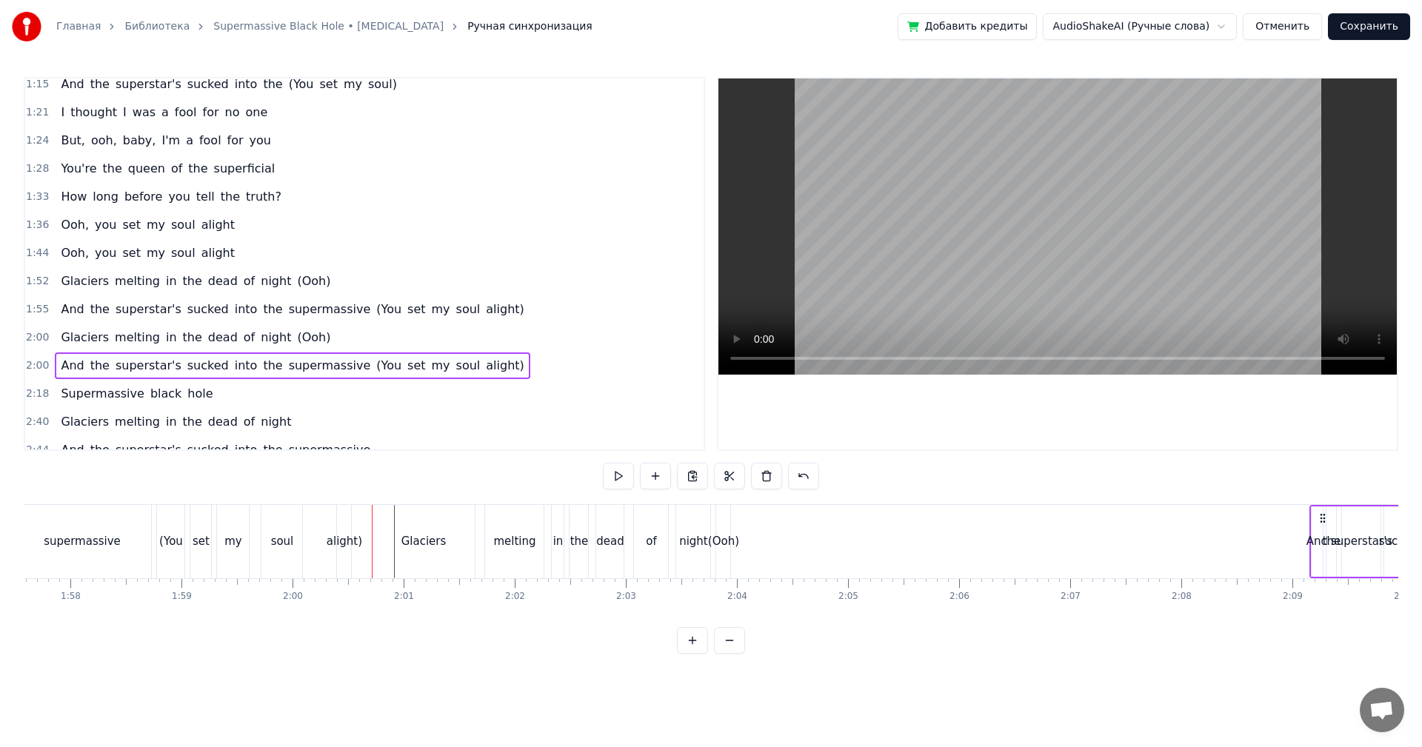
scroll to position [0, 13143]
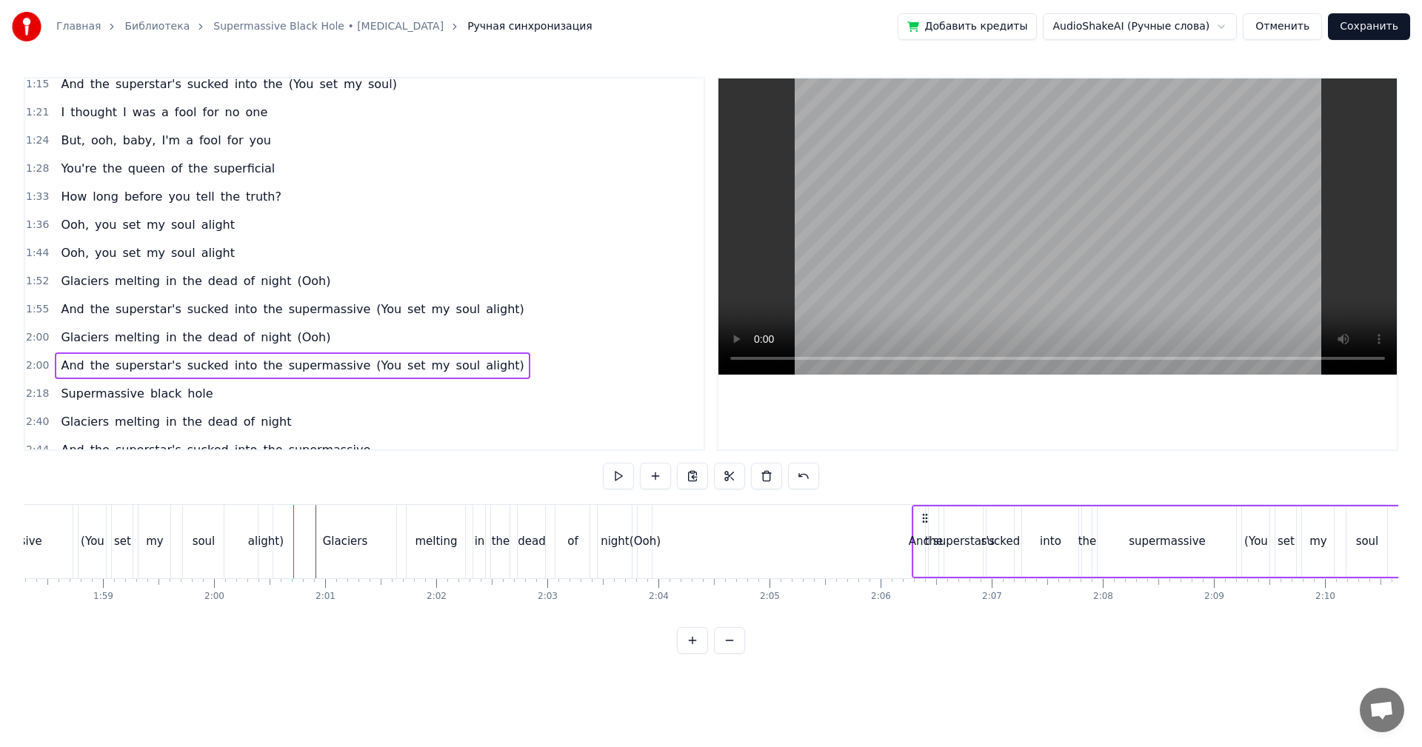
drag, startPoint x: 651, startPoint y: 512, endPoint x: 799, endPoint y: 524, distance: 147.9
click at [919, 524] on icon at bounding box center [925, 519] width 12 height 12
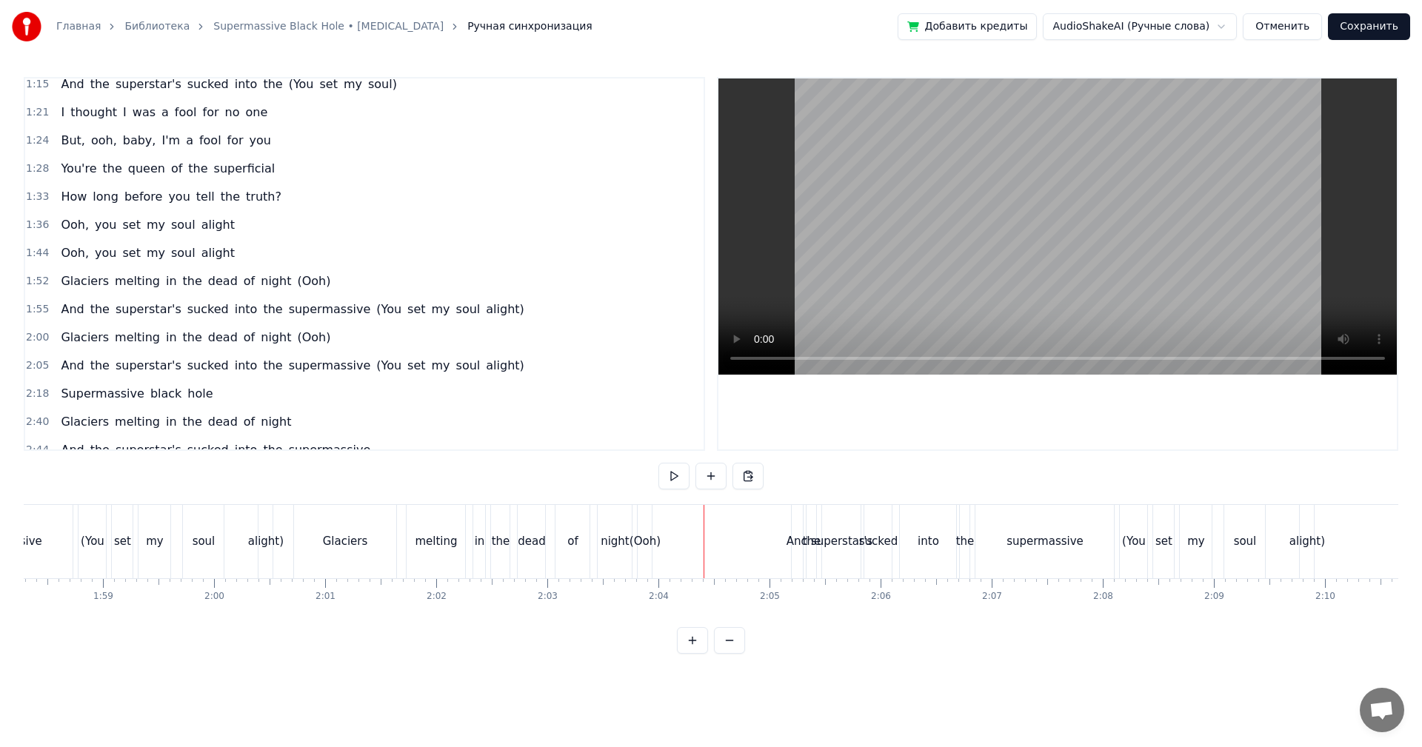
click at [804, 510] on div "And" at bounding box center [797, 541] width 13 height 73
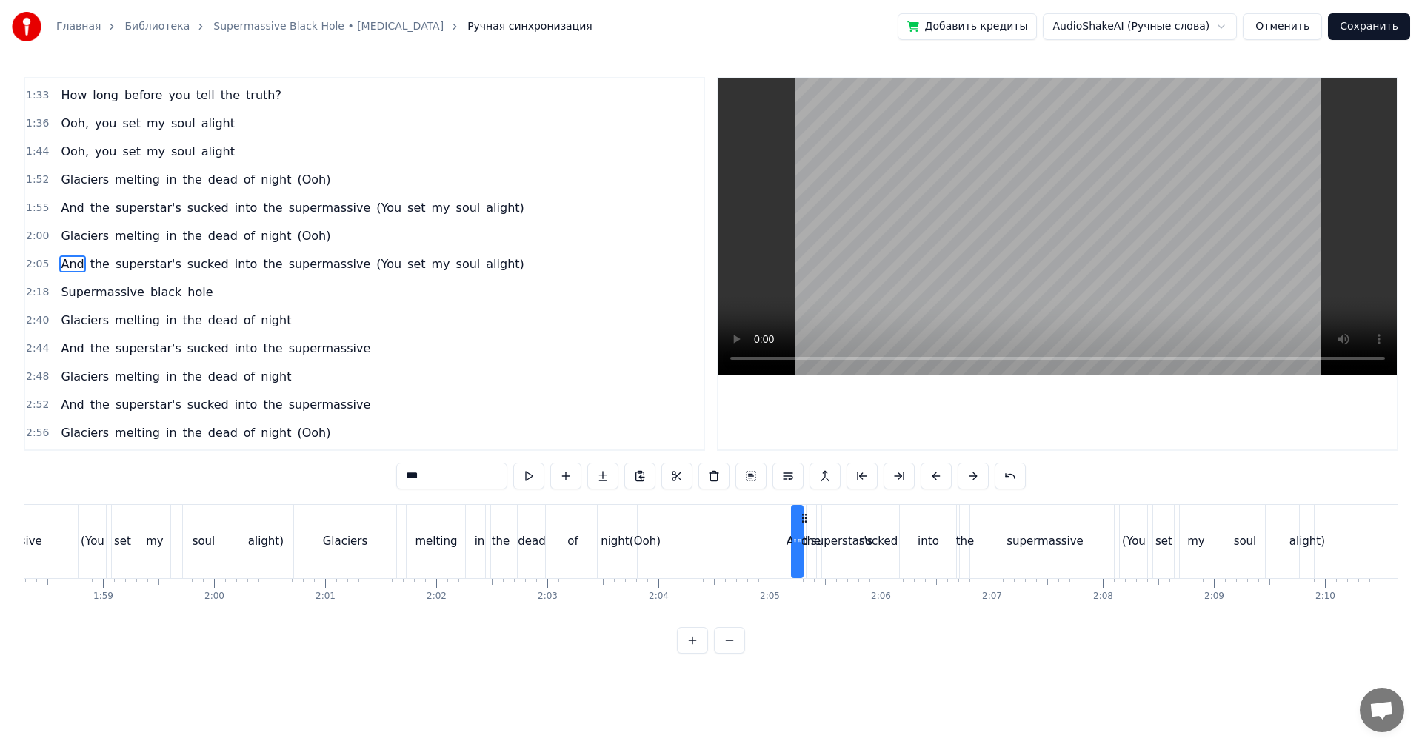
click at [25, 257] on div "2:05 And the superstar's sucked into the supermassive (You set my soul alight)" at bounding box center [364, 264] width 679 height 28
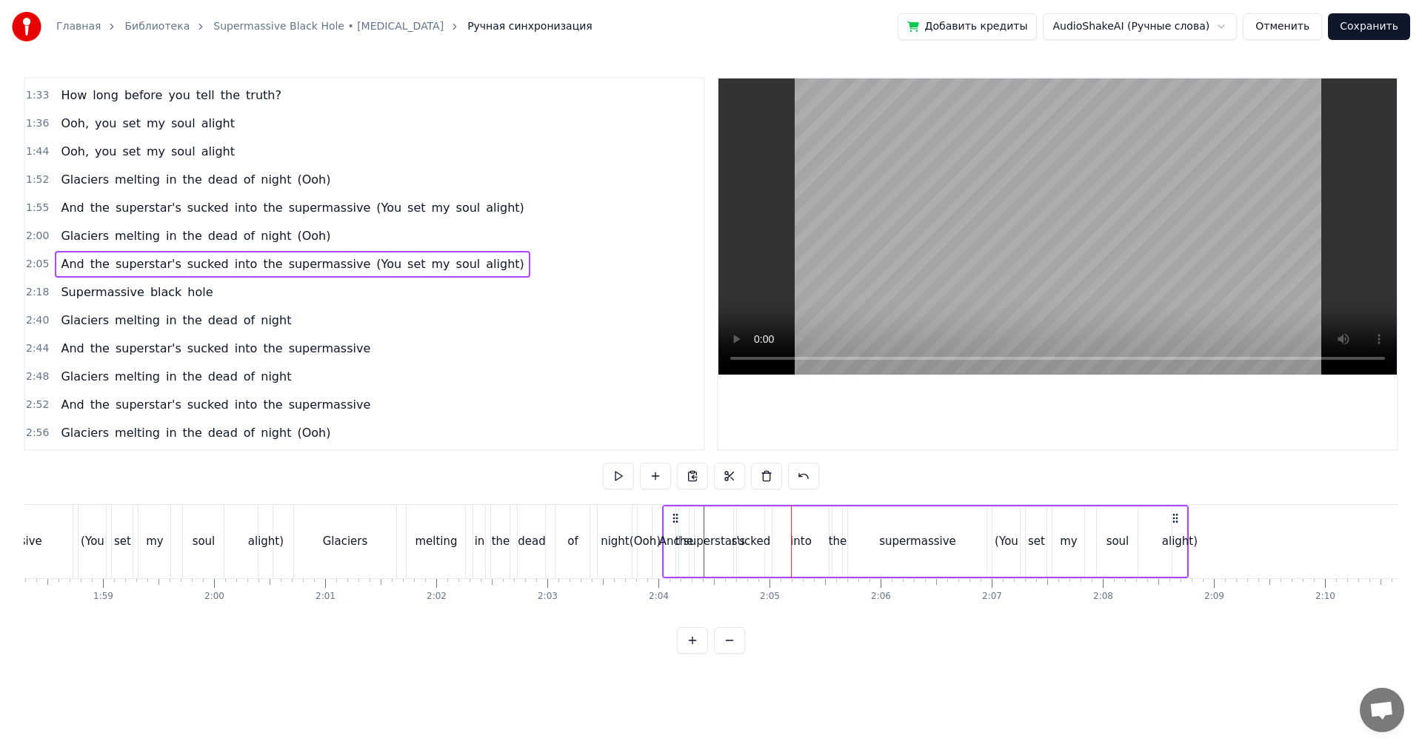
drag, startPoint x: 804, startPoint y: 516, endPoint x: 675, endPoint y: 525, distance: 129.2
click at [675, 525] on div "And the superstar's sucked into the supermassive (You set my soul alight)" at bounding box center [925, 541] width 527 height 73
click at [617, 528] on div "night" at bounding box center [615, 541] width 34 height 73
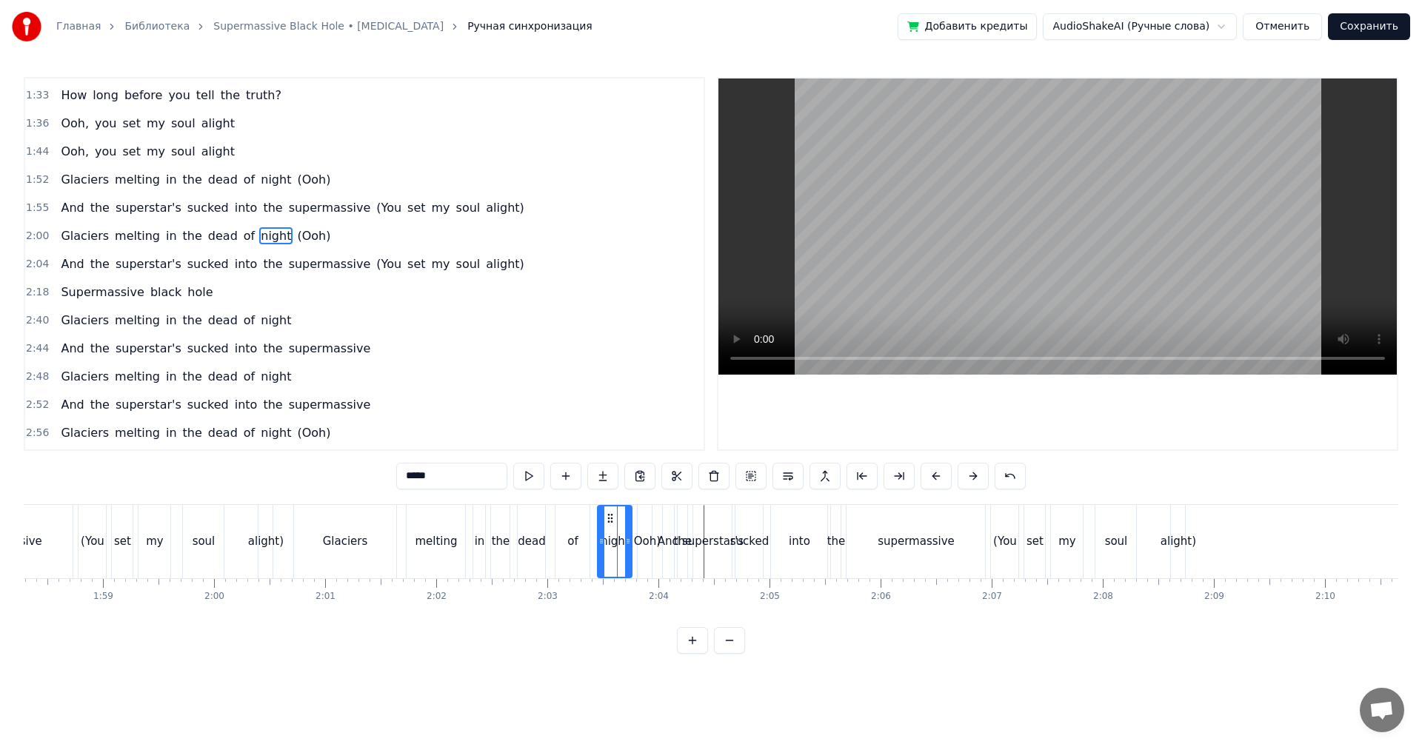
scroll to position [335, 0]
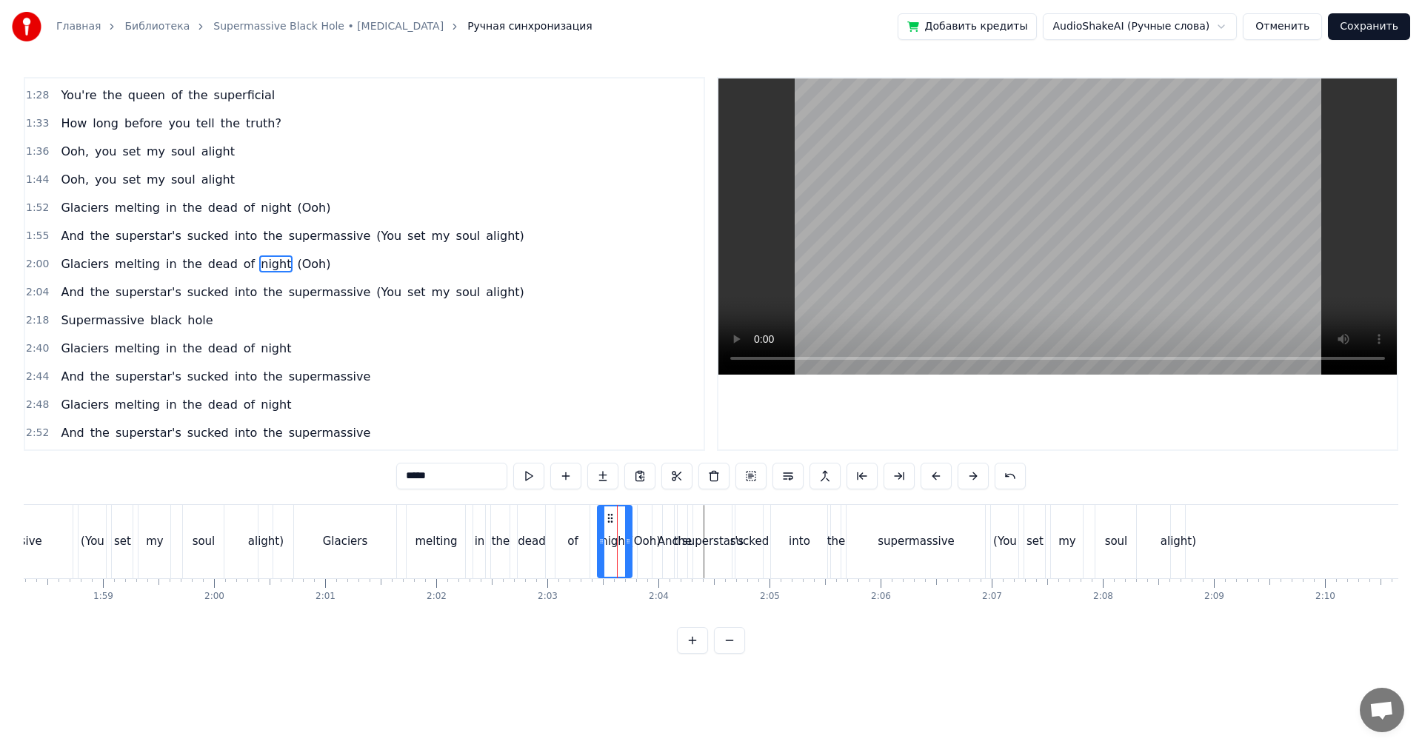
click at [1010, 270] on video at bounding box center [1058, 227] width 679 height 296
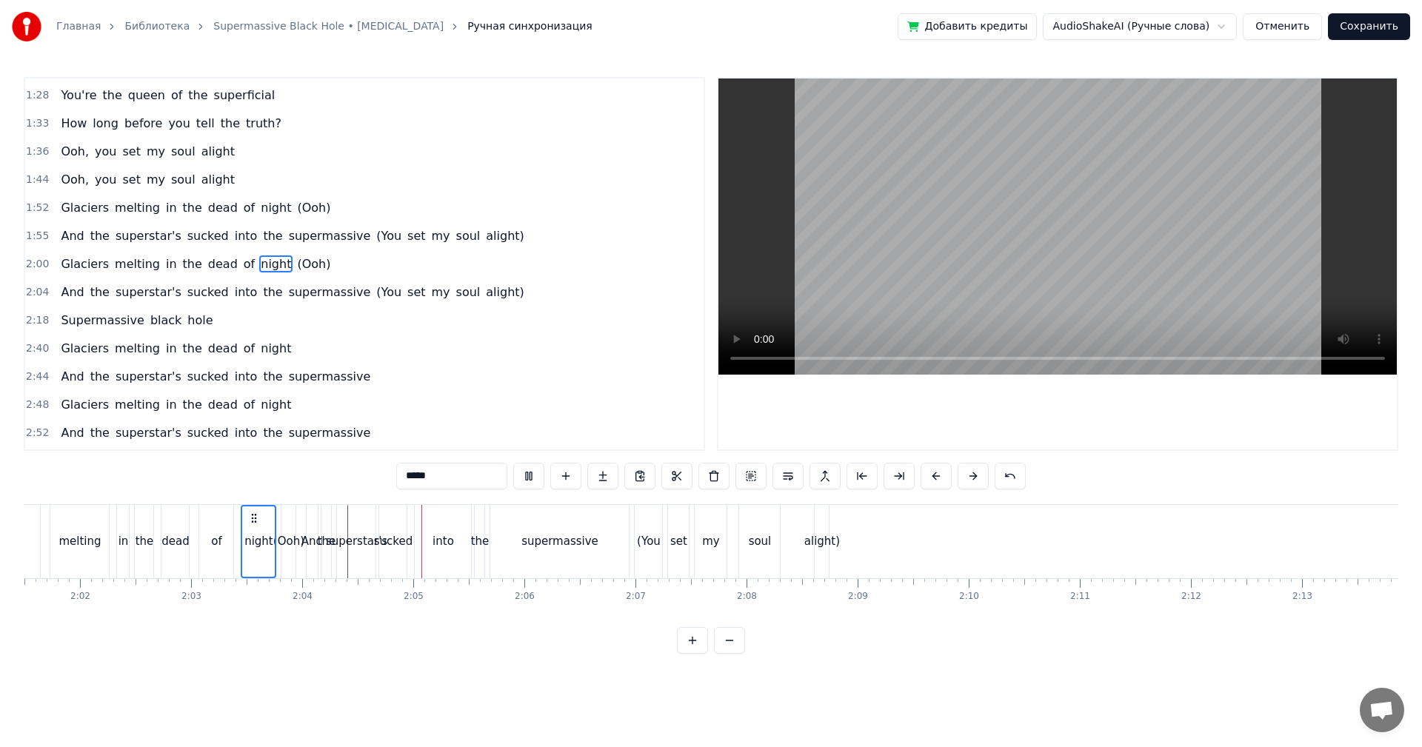
scroll to position [0, 13513]
click at [737, 540] on div "soul" at bounding box center [746, 541] width 23 height 17
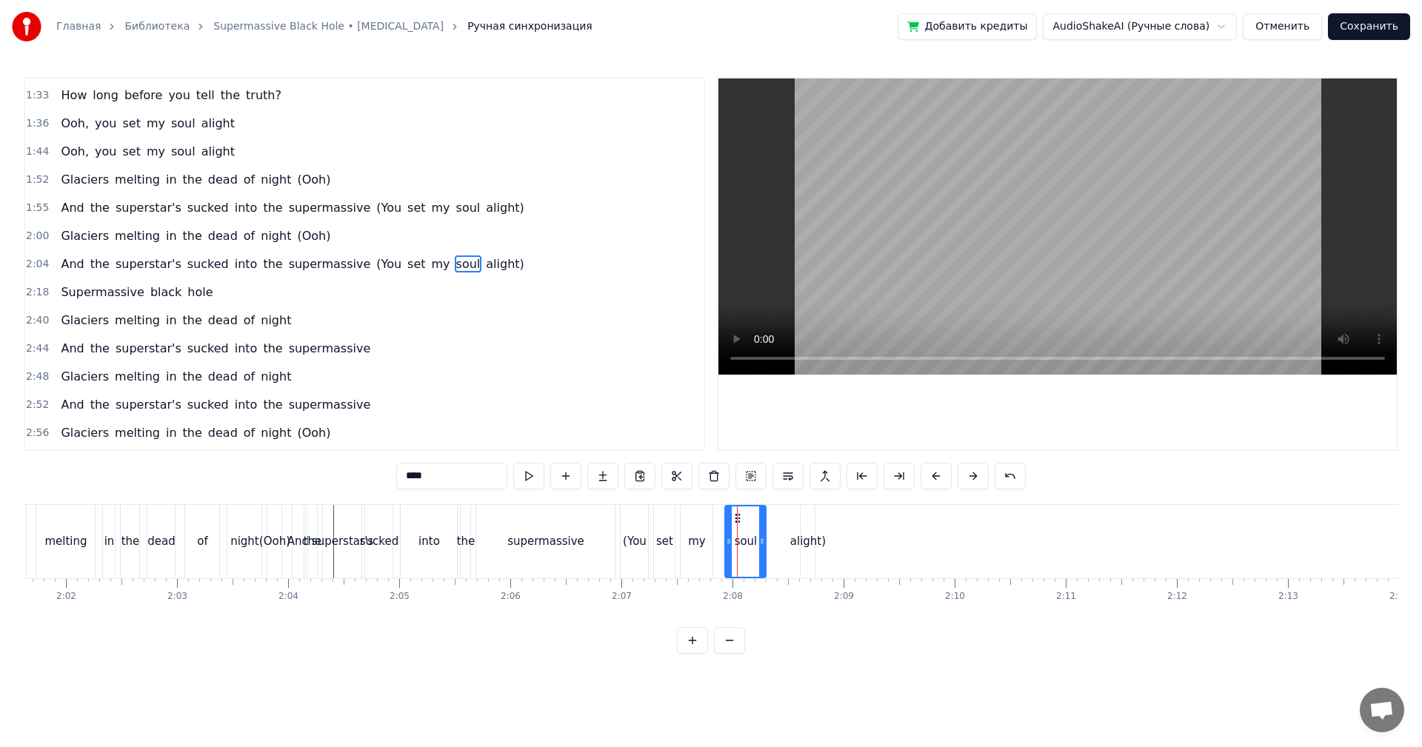
click at [630, 540] on div "(You" at bounding box center [635, 541] width 24 height 17
click at [658, 532] on div "set" at bounding box center [664, 541] width 21 height 73
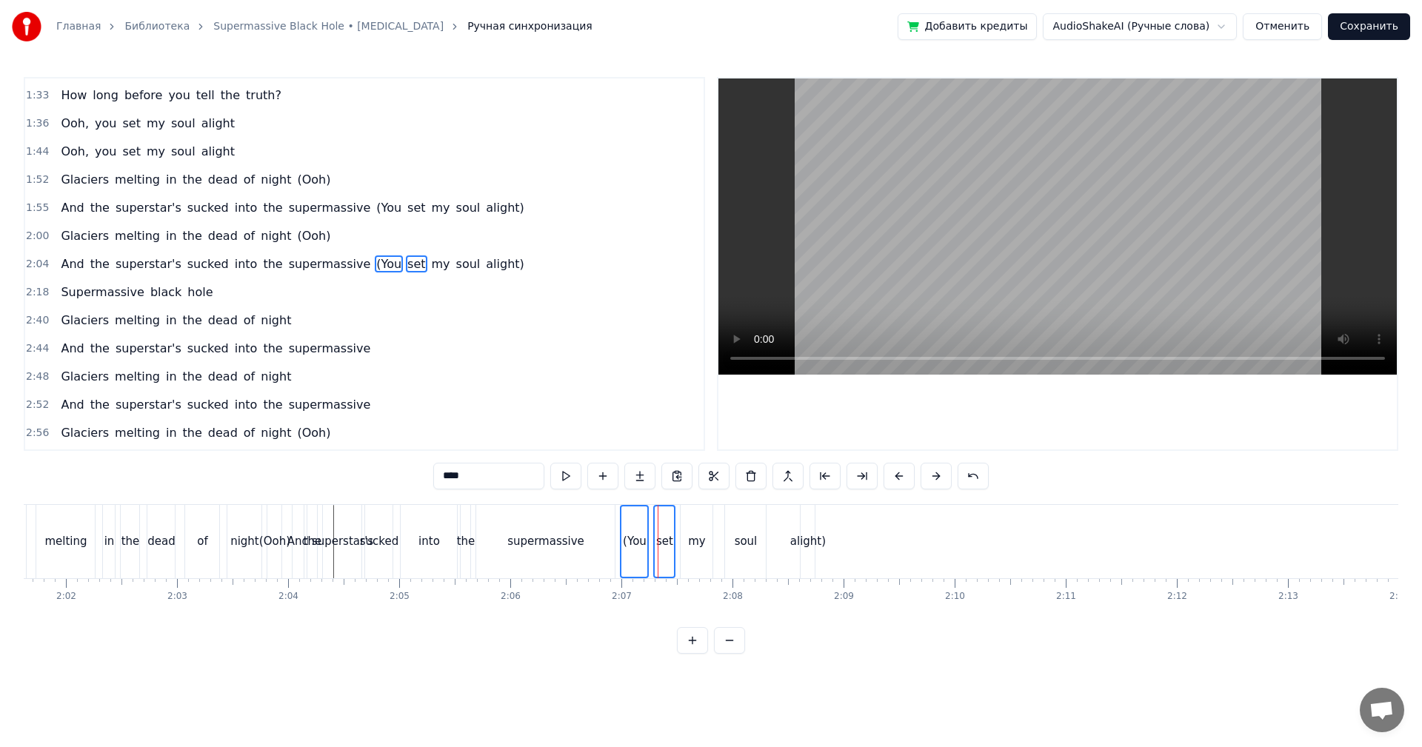
drag, startPoint x: 750, startPoint y: 533, endPoint x: 741, endPoint y: 535, distance: 8.3
click at [750, 533] on div "soul" at bounding box center [746, 541] width 23 height 17
click at [704, 539] on div "my" at bounding box center [697, 541] width 18 height 17
click at [795, 535] on div "alight)" at bounding box center [808, 541] width 36 height 17
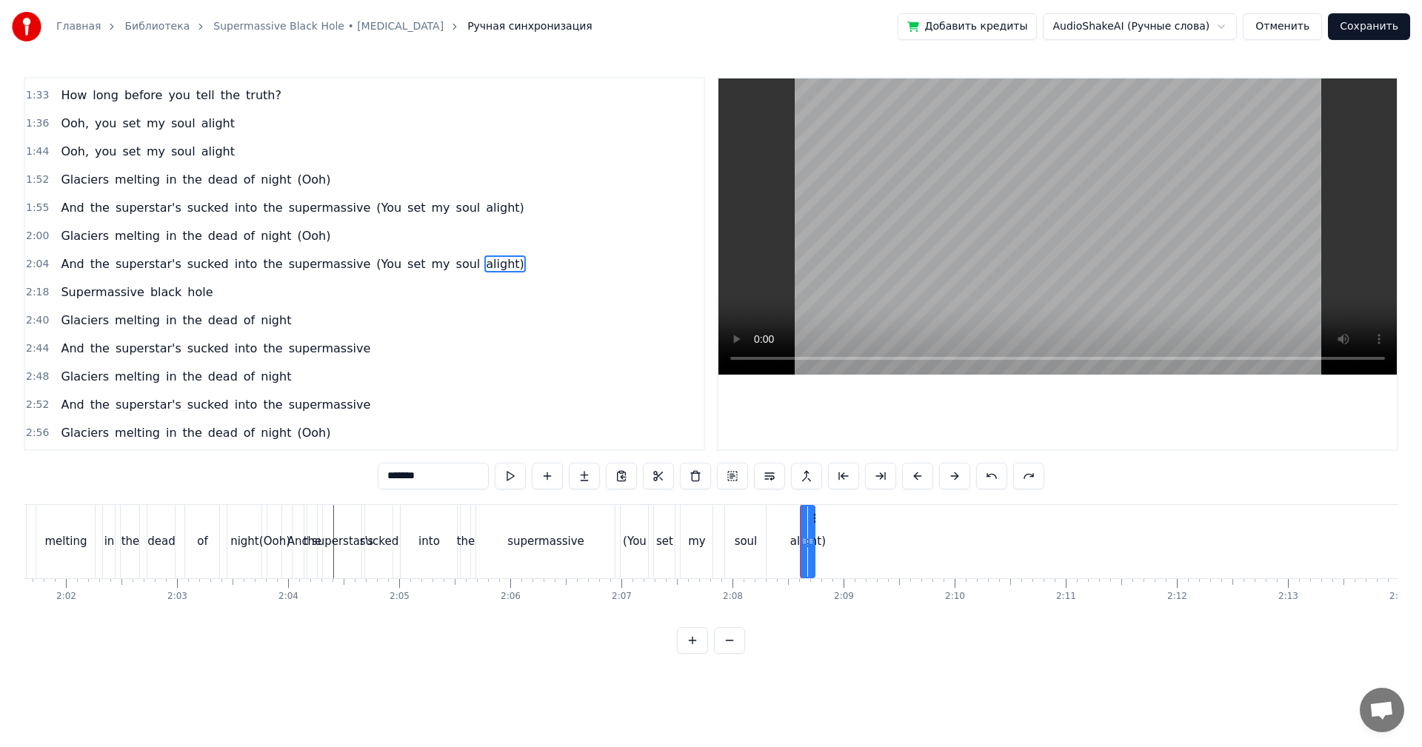
click at [646, 528] on div "(You" at bounding box center [634, 541] width 27 height 73
click at [375, 267] on span "(You" at bounding box center [389, 264] width 28 height 17
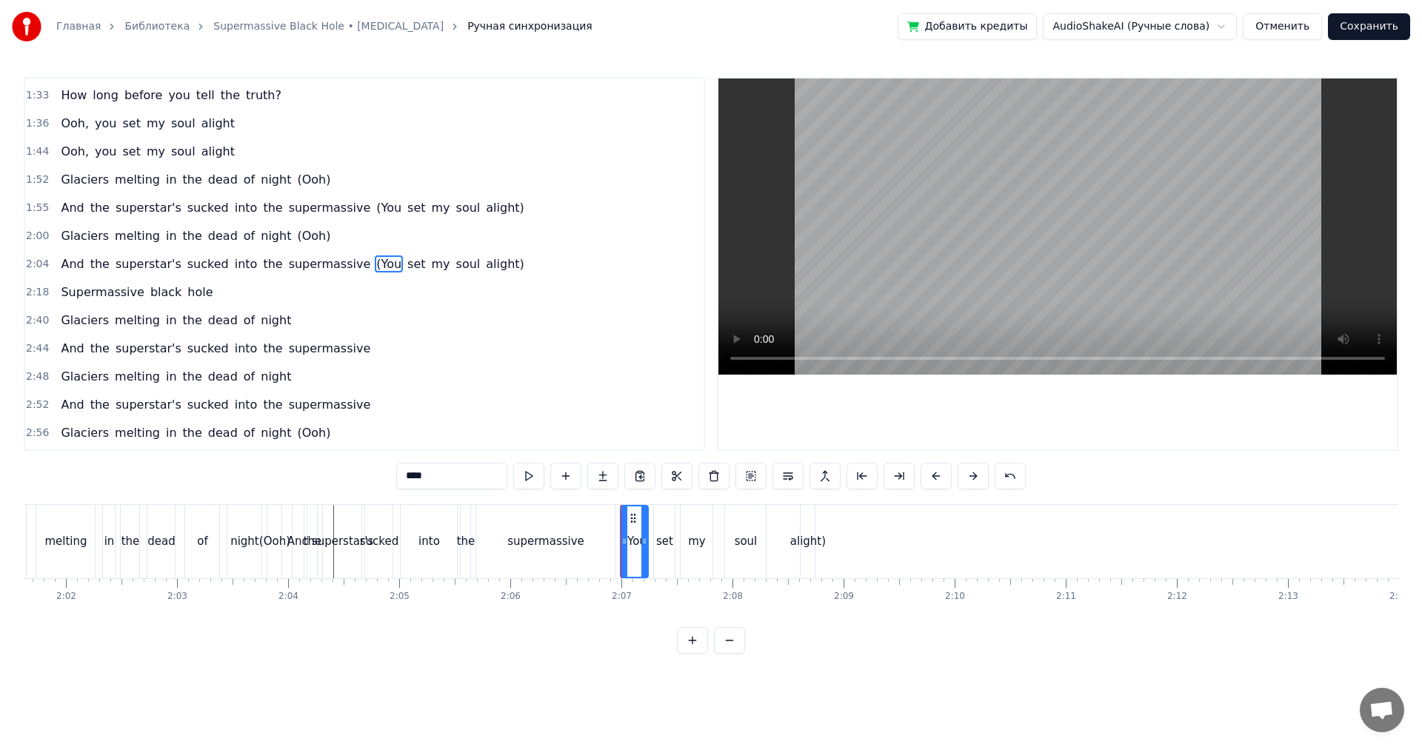
click at [406, 264] on span "set" at bounding box center [416, 264] width 21 height 17
type input "****"
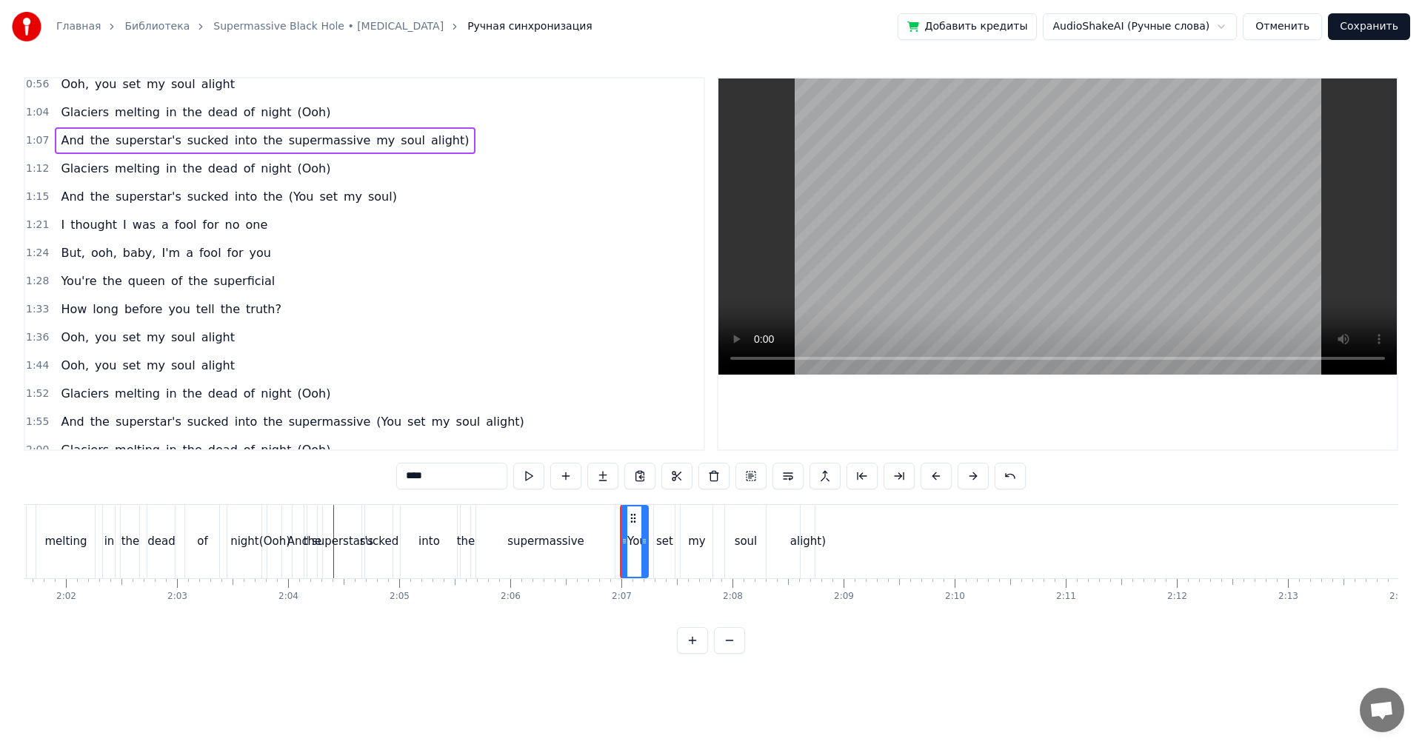
scroll to position [148, 0]
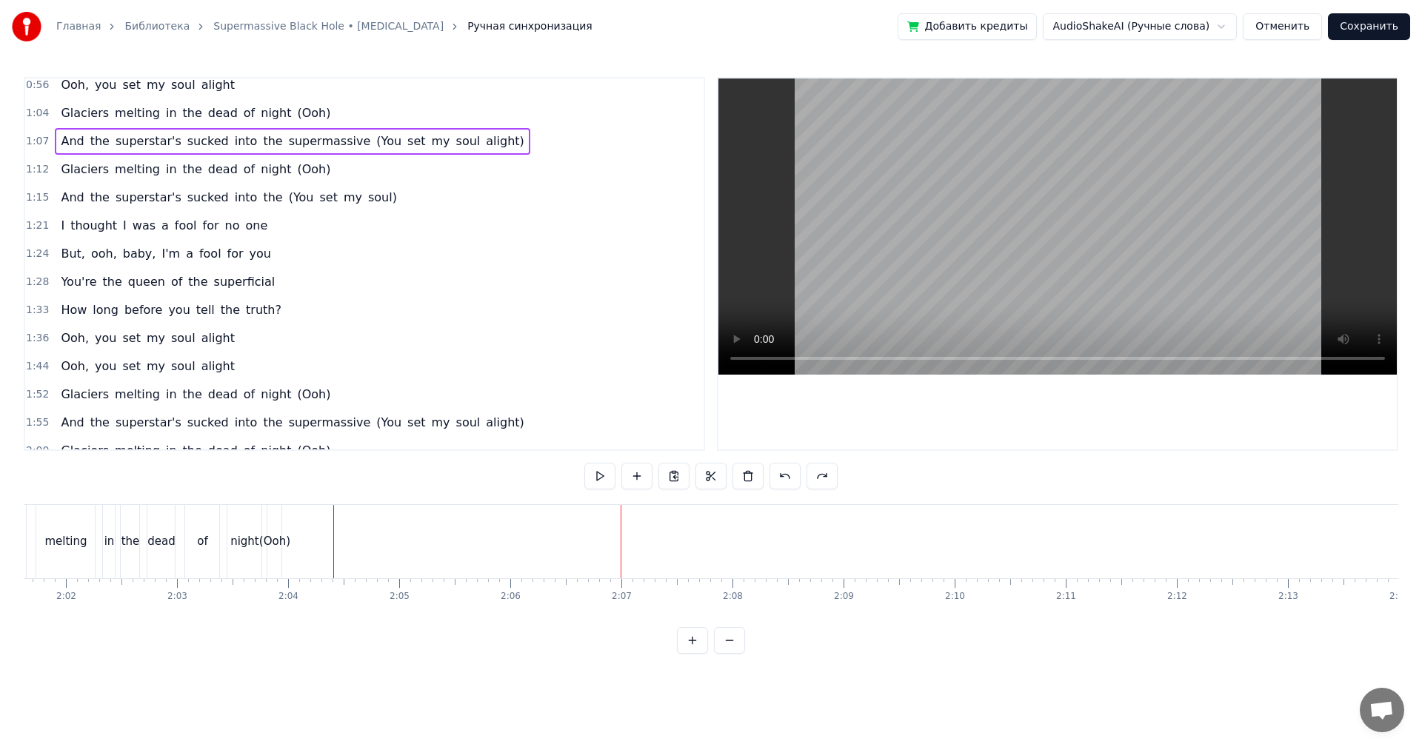
click at [1296, 32] on button "Отменить" at bounding box center [1282, 26] width 79 height 27
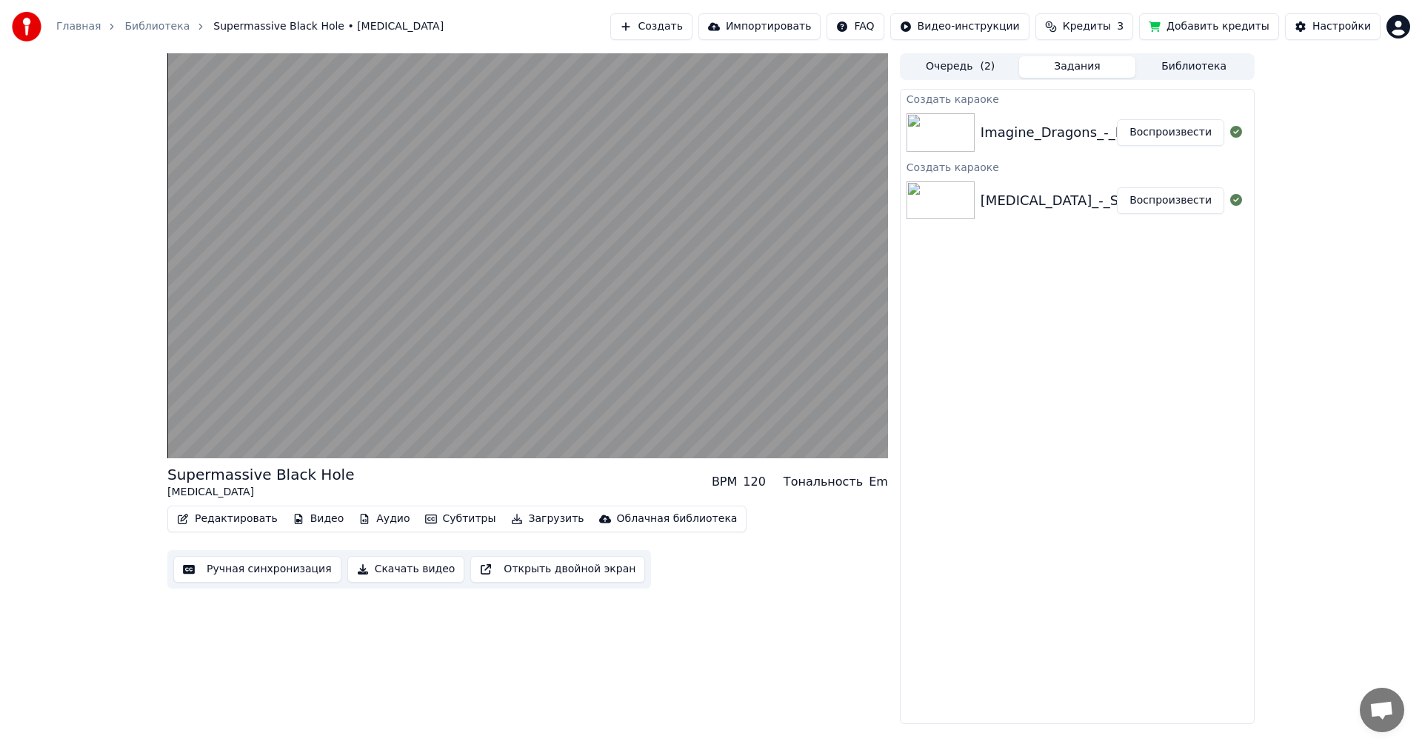
click at [1325, 250] on div "Supermassive Black Hole [MEDICAL_DATA] BPM 120 Тональность Em Редактировать Вид…" at bounding box center [711, 388] width 1422 height 671
click at [1173, 144] on button "Воспроизвести" at bounding box center [1170, 132] width 107 height 27
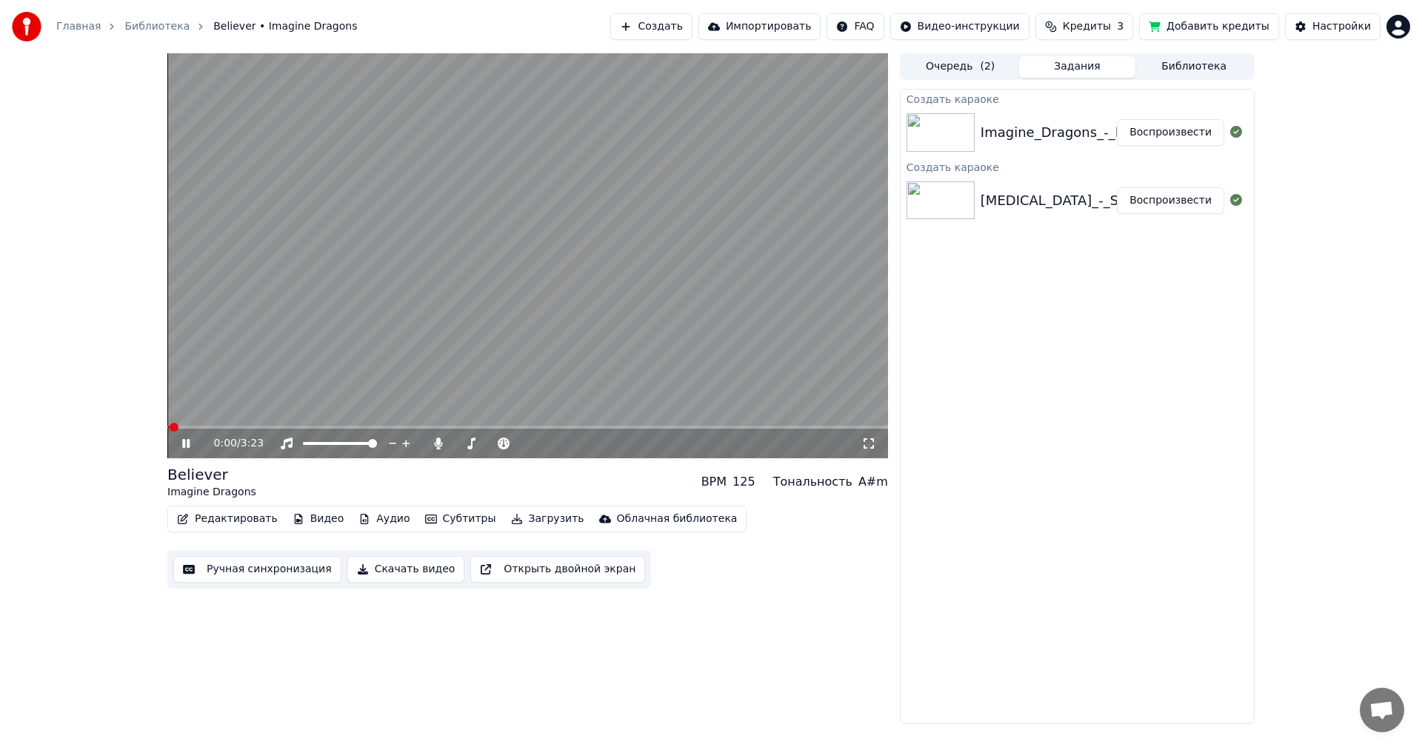
click at [269, 570] on button "Ручная синхронизация" at bounding box center [257, 569] width 168 height 27
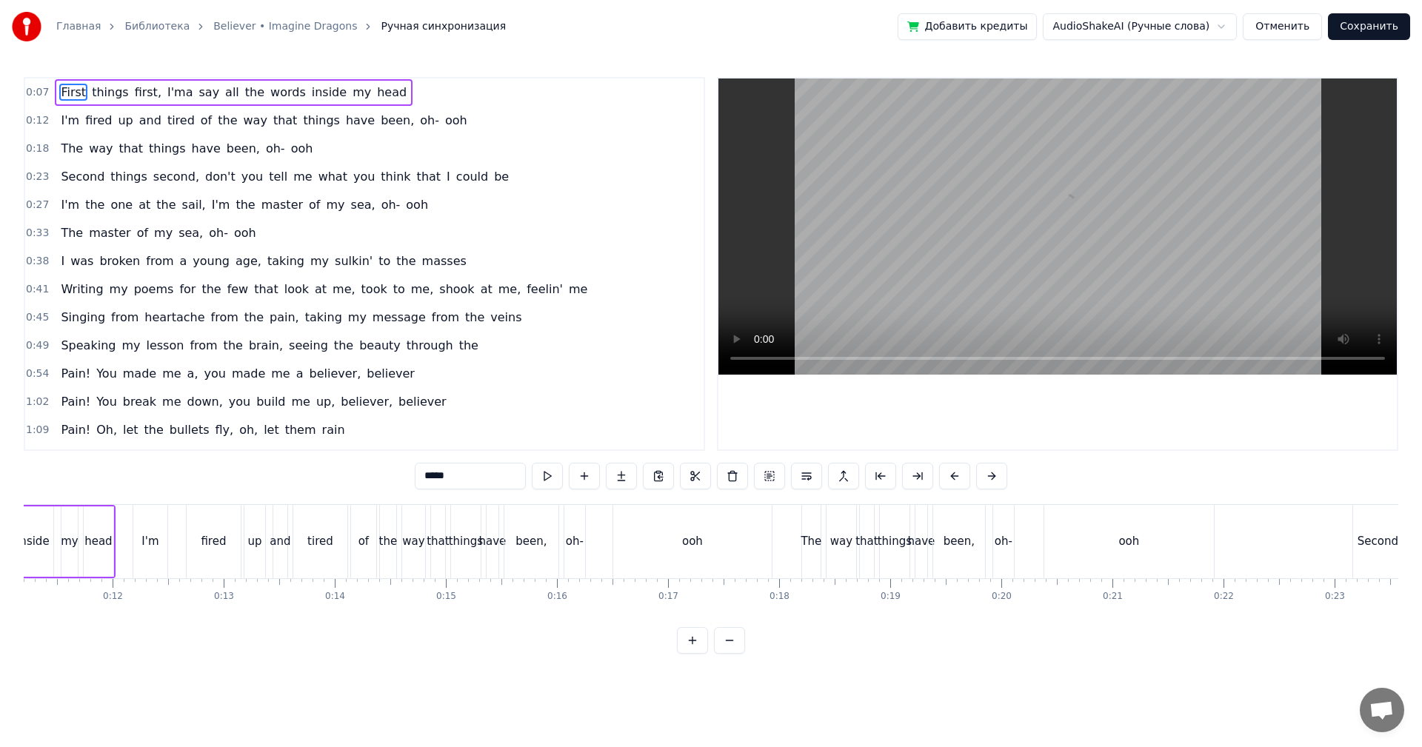
scroll to position [0, 1556]
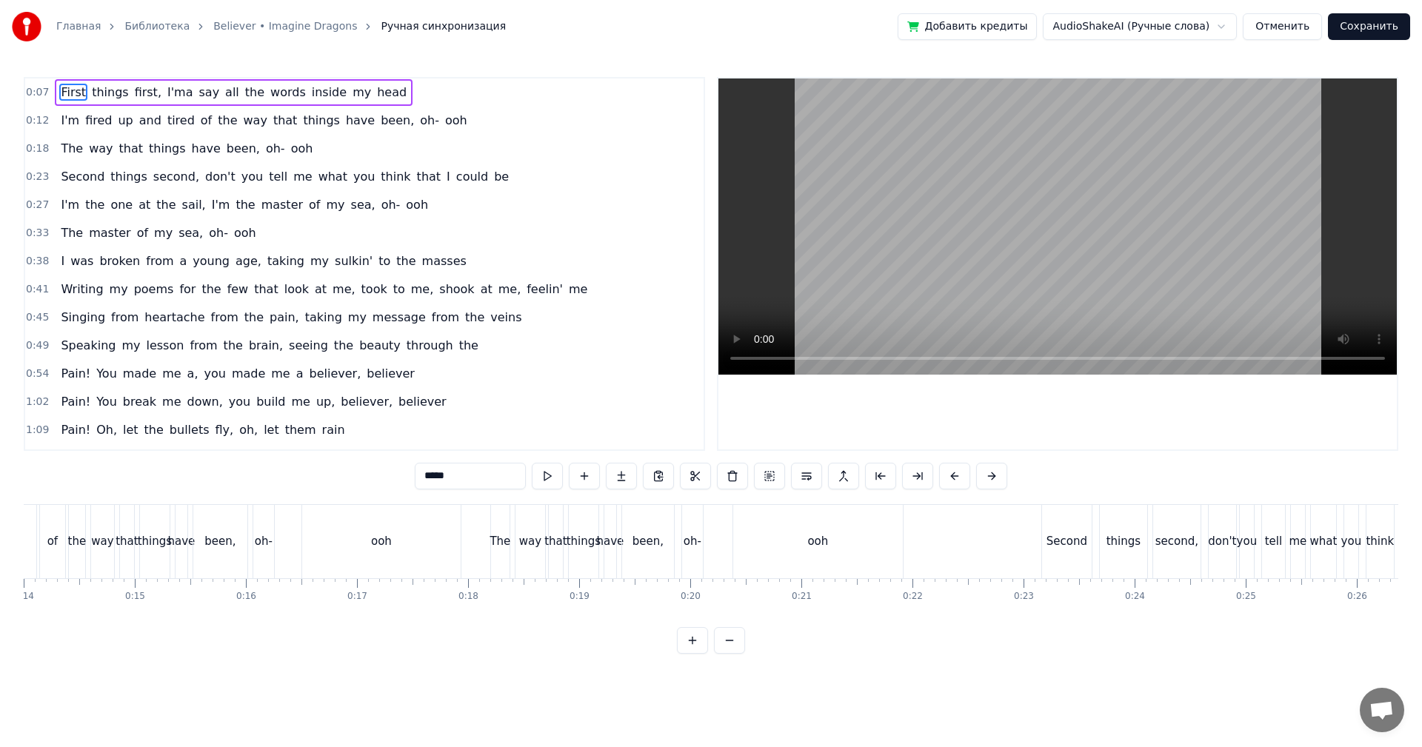
click at [375, 553] on div "ooh" at bounding box center [381, 541] width 159 height 73
type input "***"
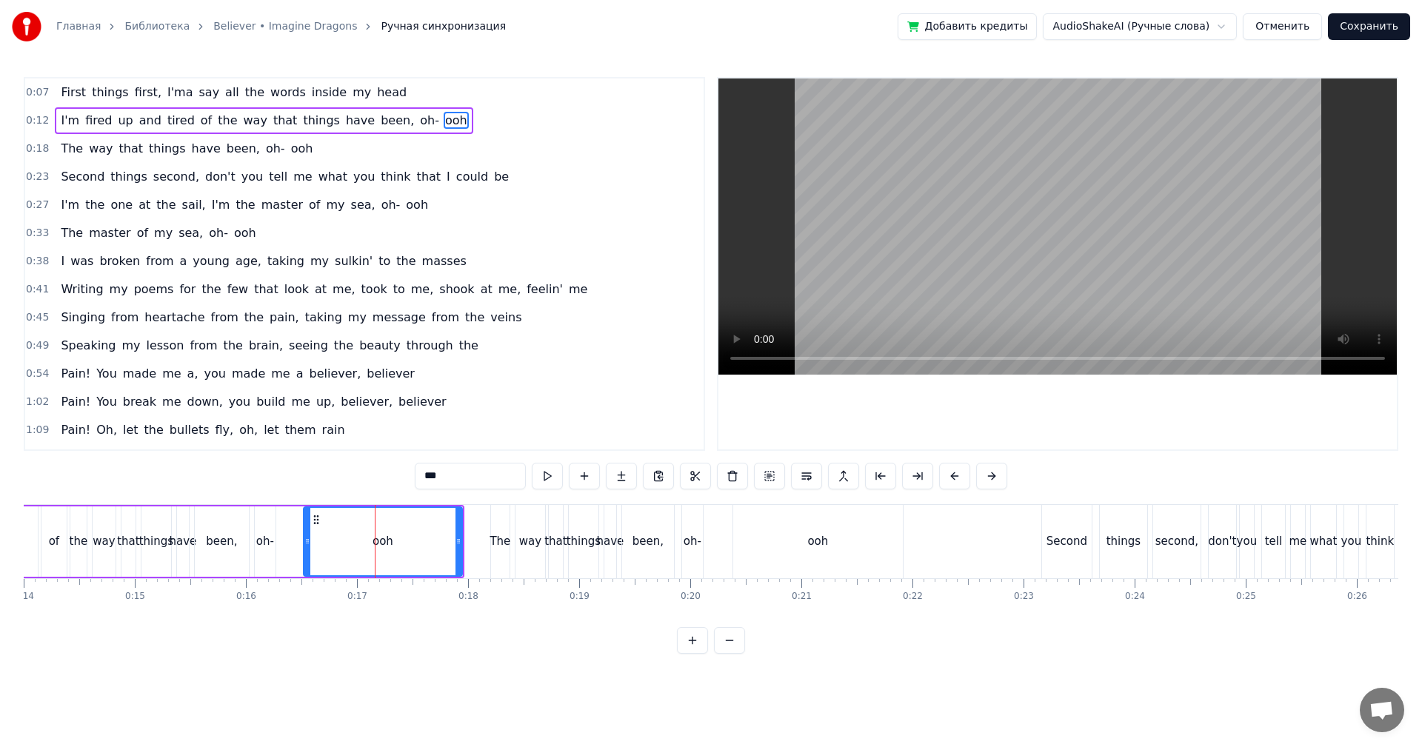
click at [913, 311] on video at bounding box center [1058, 227] width 679 height 296
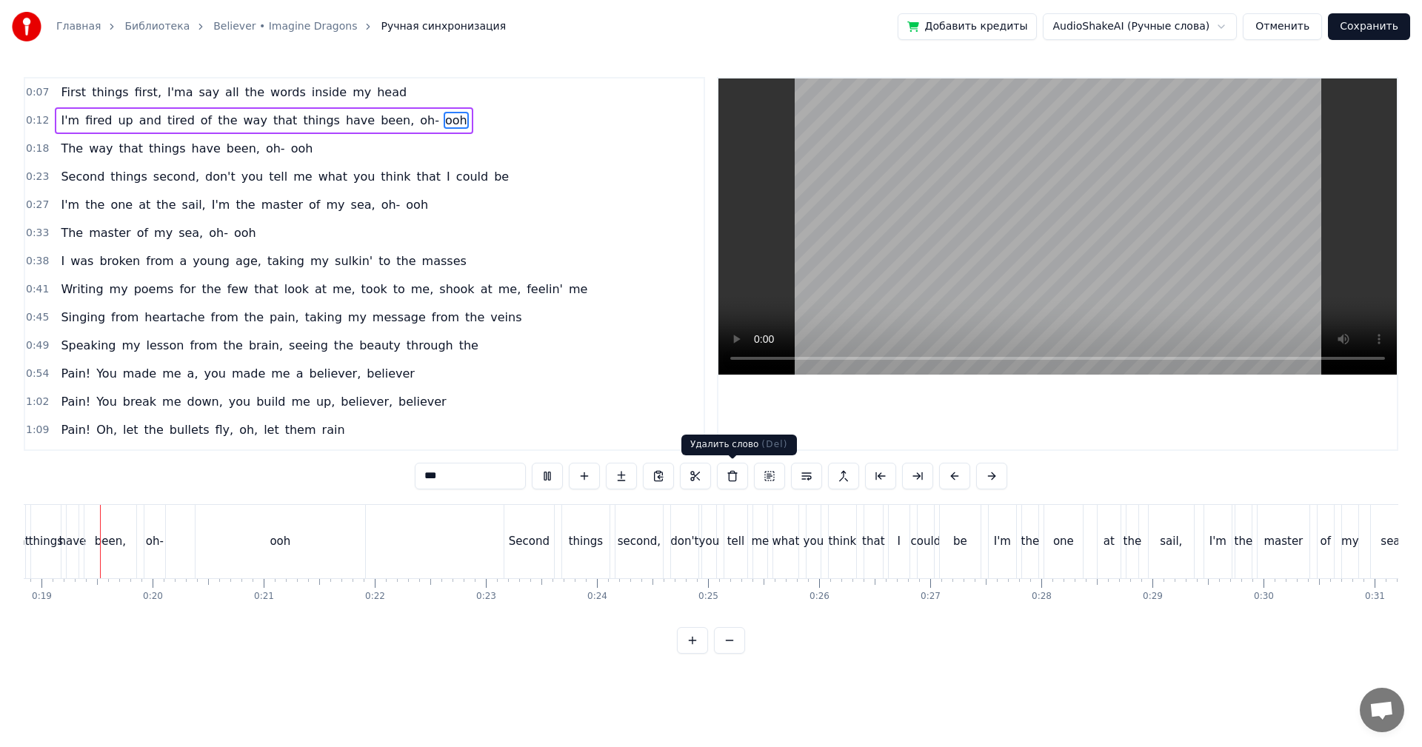
click at [893, 256] on video at bounding box center [1058, 227] width 679 height 296
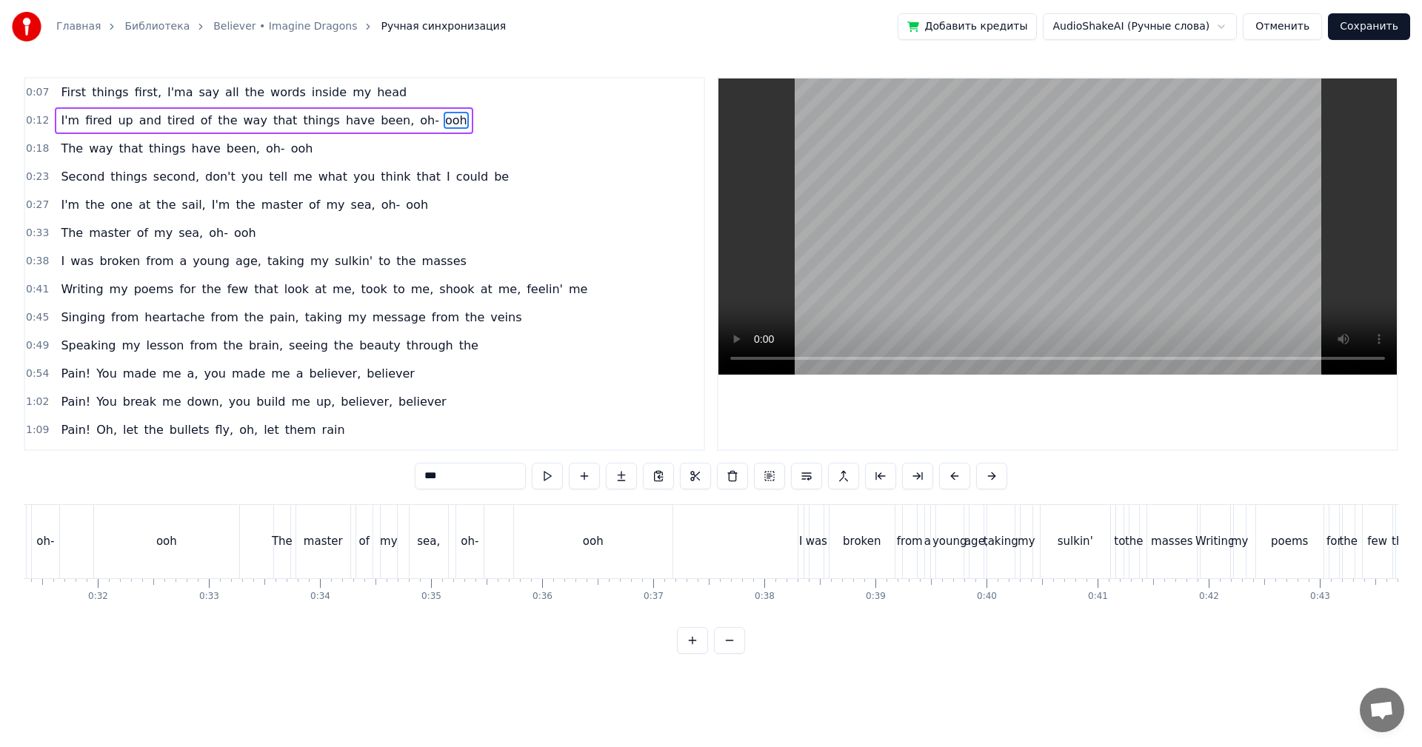
scroll to position [0, 3575]
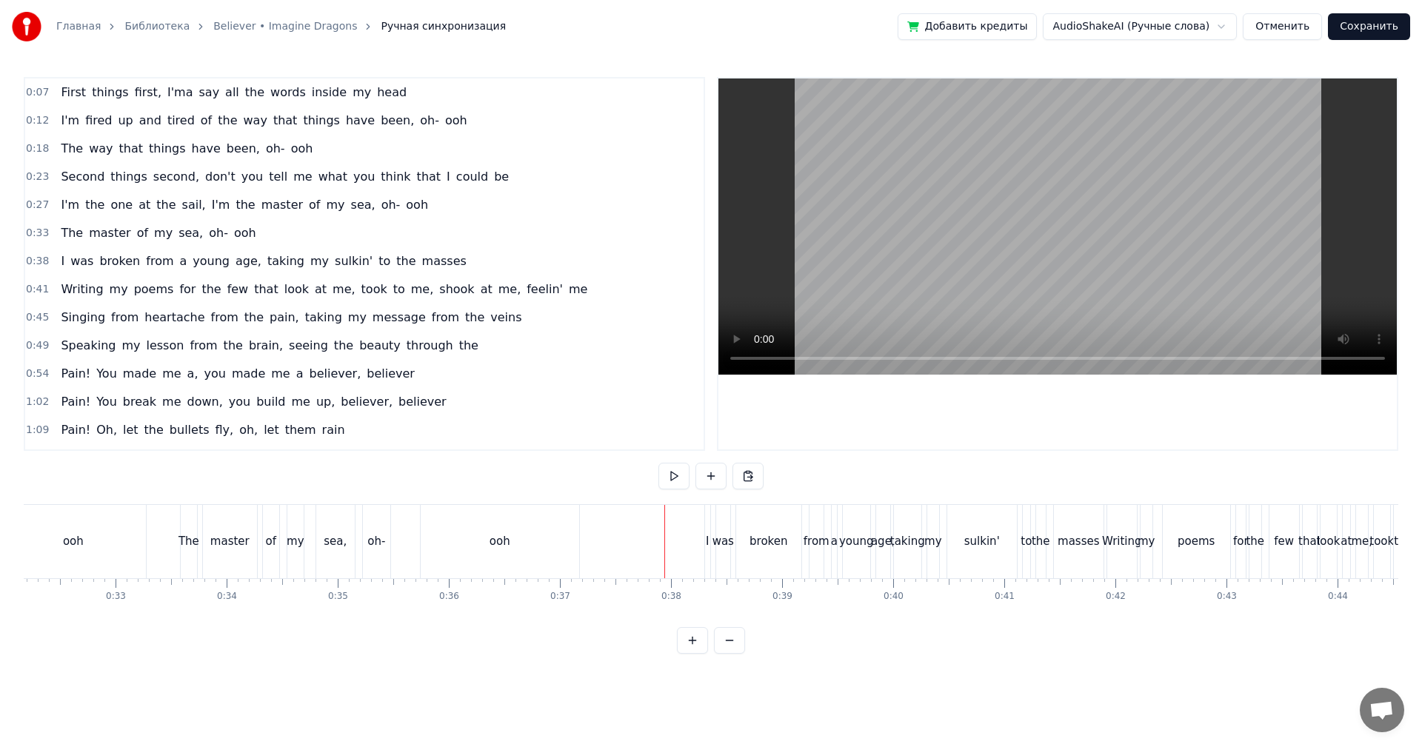
drag, startPoint x: 903, startPoint y: 290, endPoint x: 889, endPoint y: 408, distance: 119.4
click at [903, 291] on video at bounding box center [1058, 227] width 679 height 296
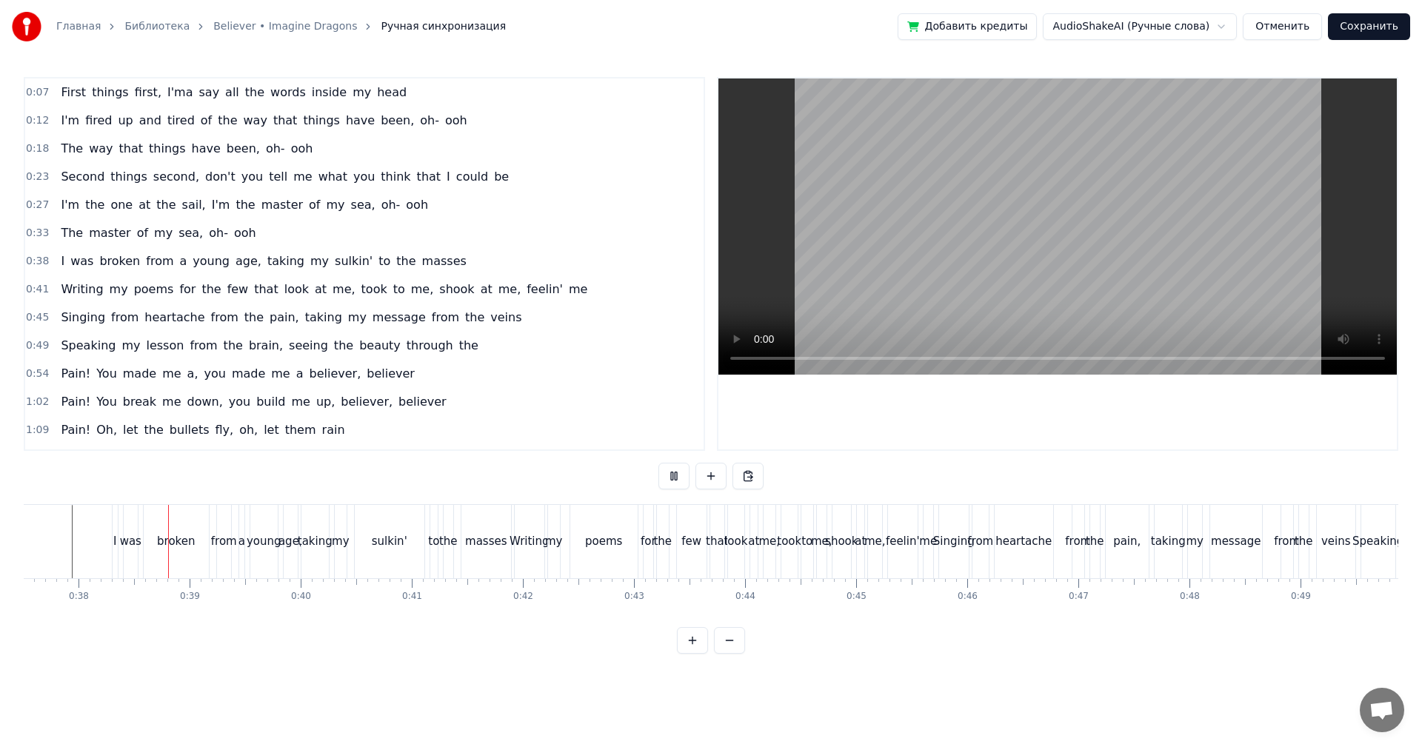
click at [927, 251] on video at bounding box center [1058, 227] width 679 height 296
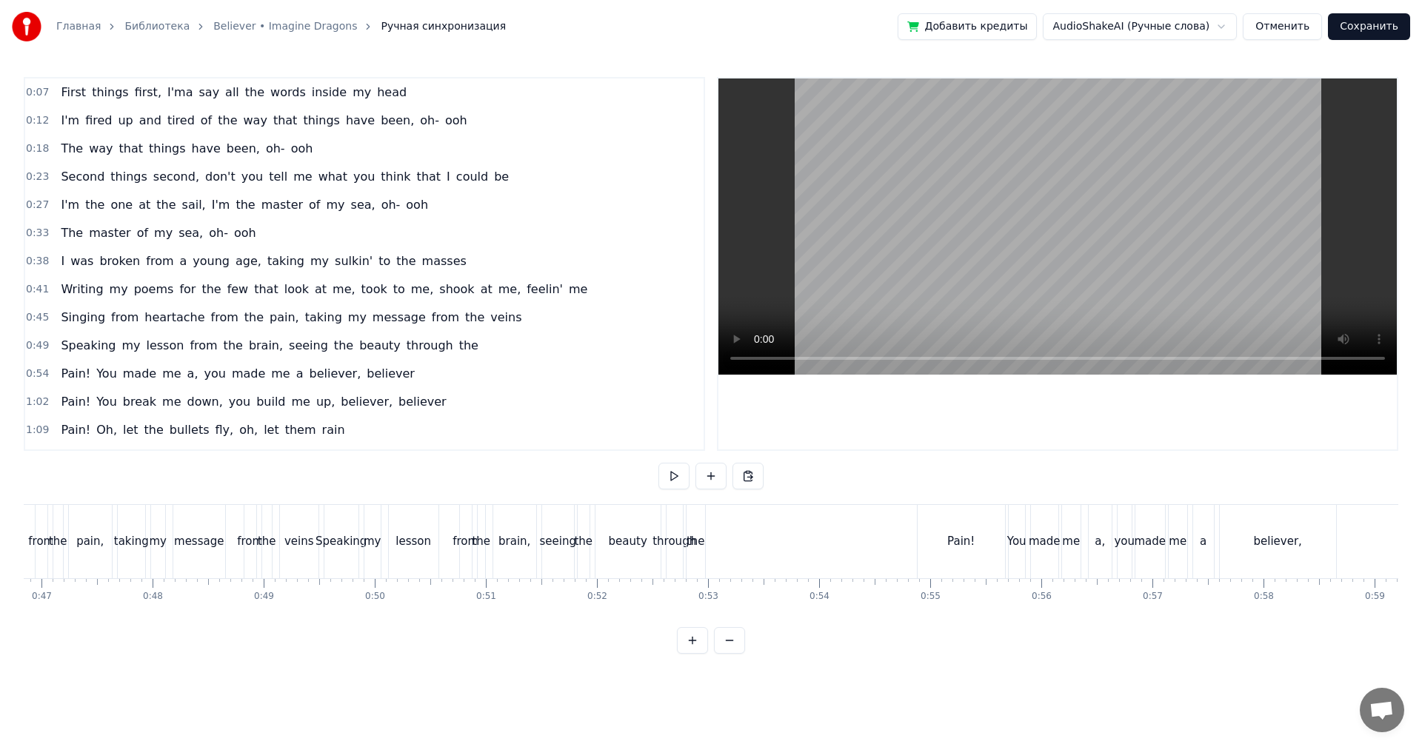
scroll to position [0, 5501]
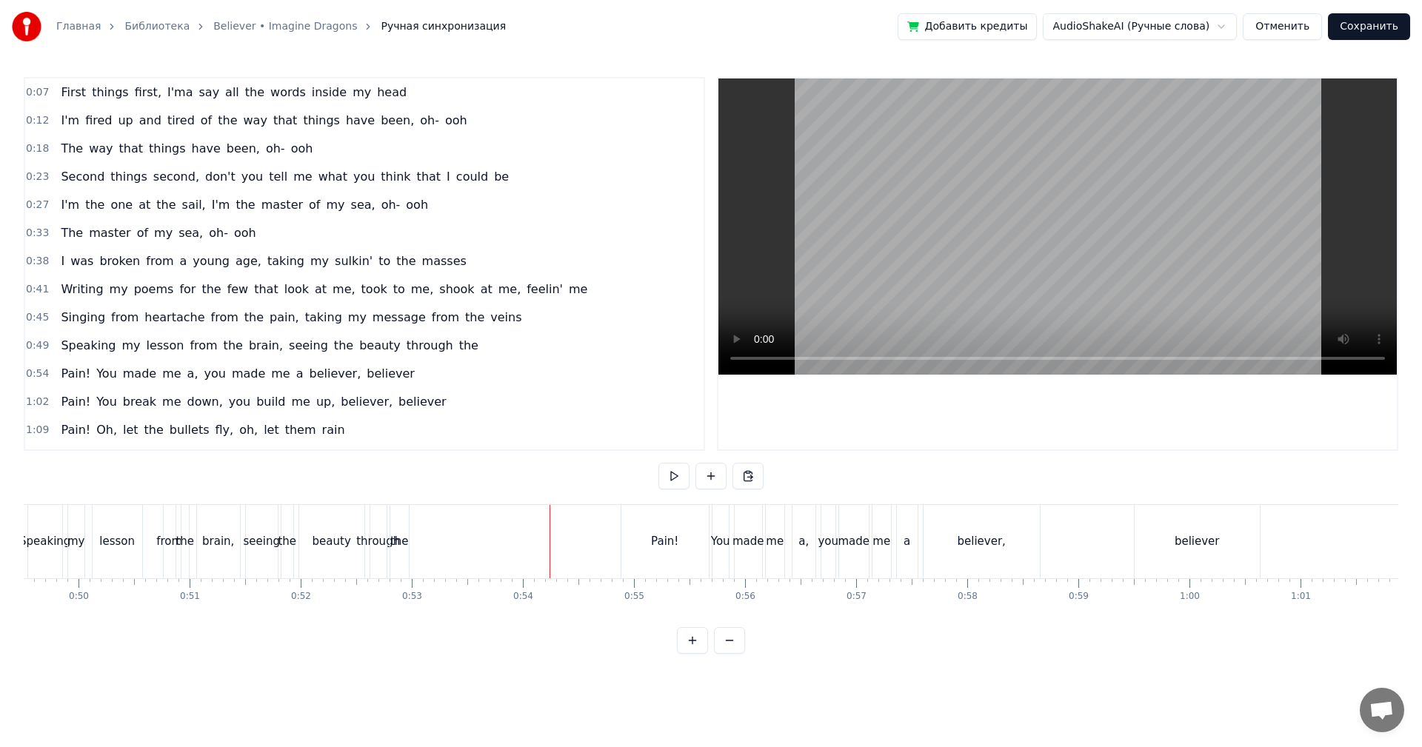
click at [896, 245] on video at bounding box center [1058, 227] width 679 height 296
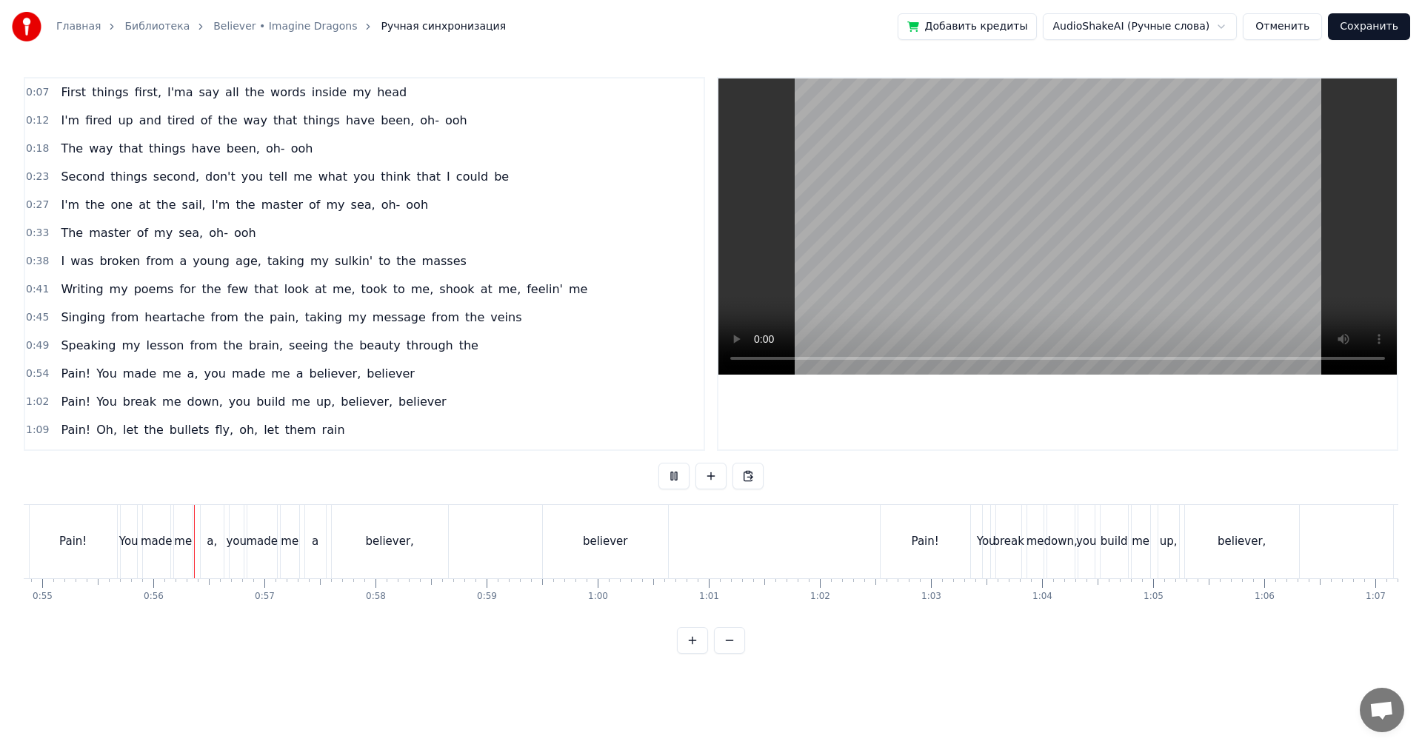
scroll to position [0, 6093]
drag, startPoint x: 975, startPoint y: 253, endPoint x: 973, endPoint y: 275, distance: 22.3
click at [975, 253] on video at bounding box center [1058, 227] width 679 height 296
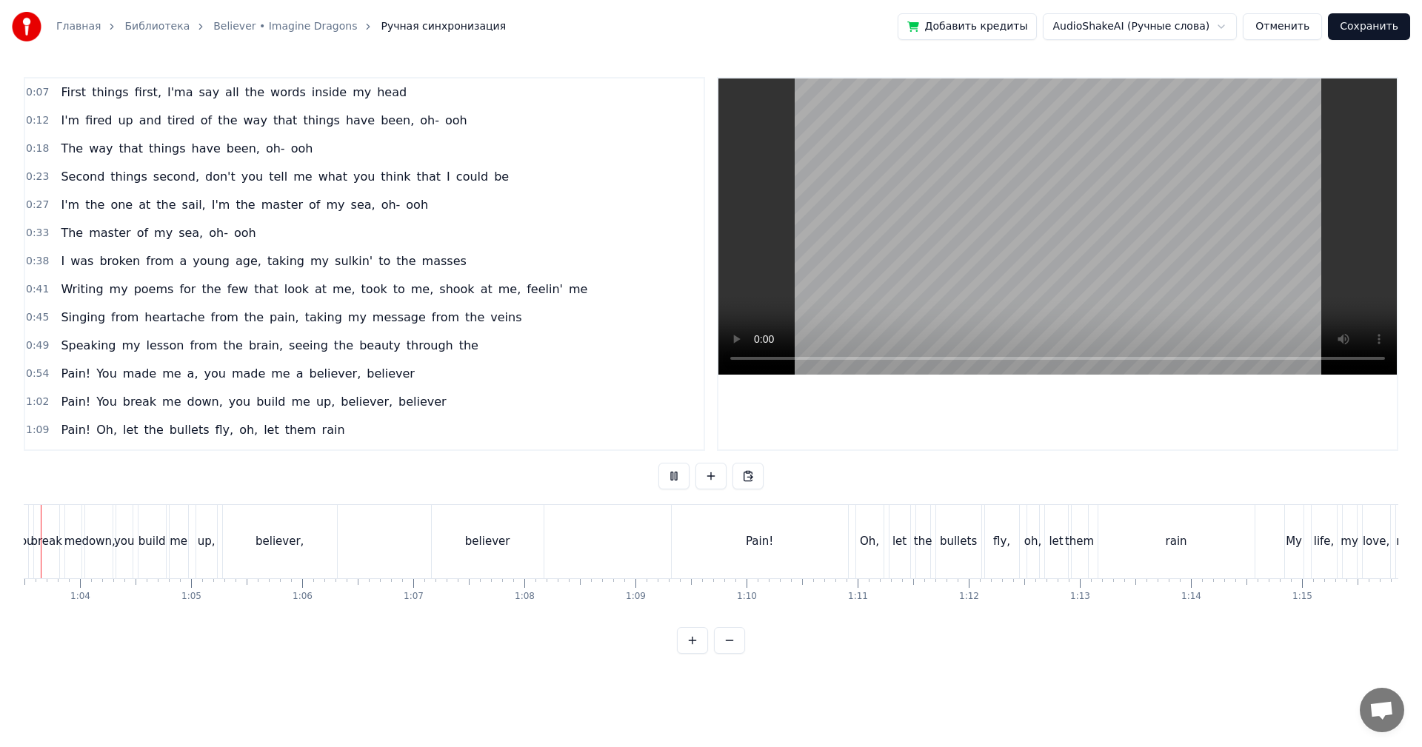
scroll to position [0, 6982]
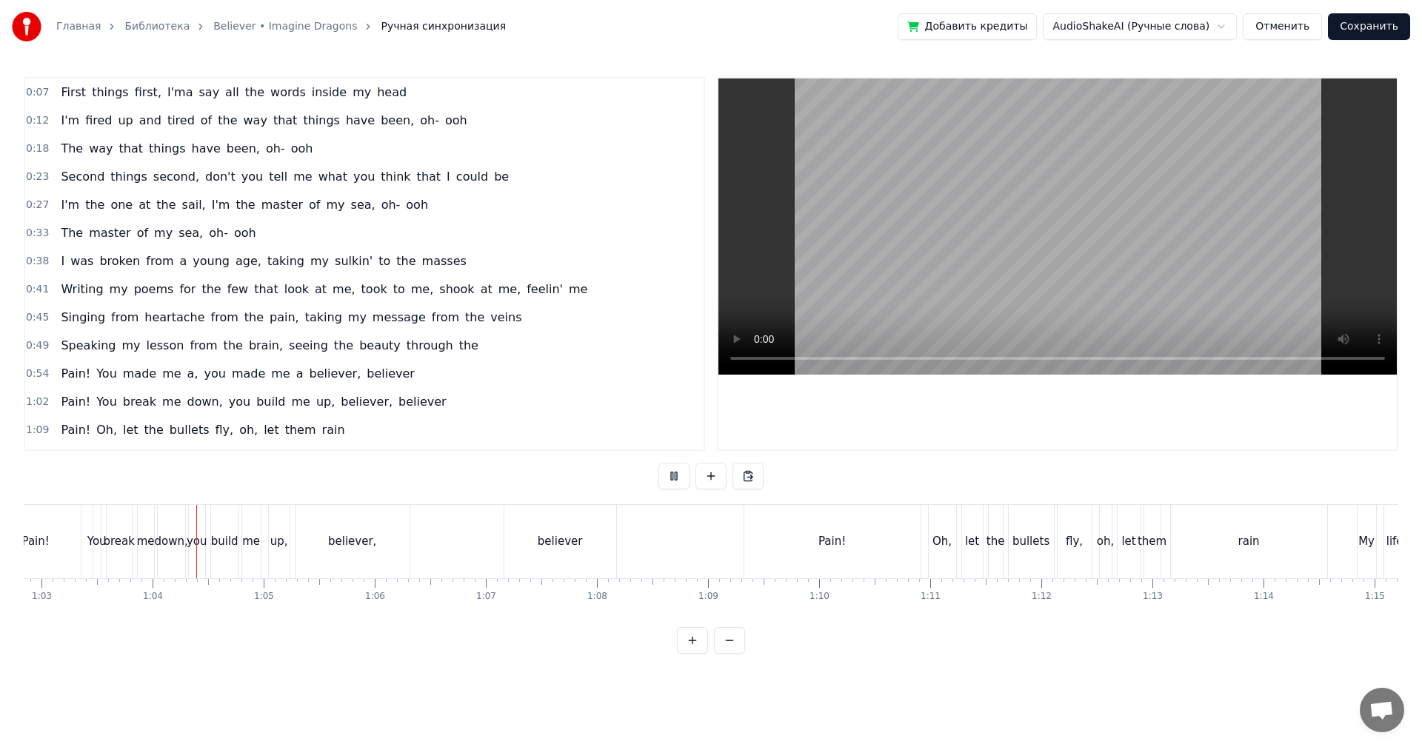
drag, startPoint x: 904, startPoint y: 268, endPoint x: 903, endPoint y: 277, distance: 8.9
click at [903, 270] on video at bounding box center [1058, 227] width 679 height 296
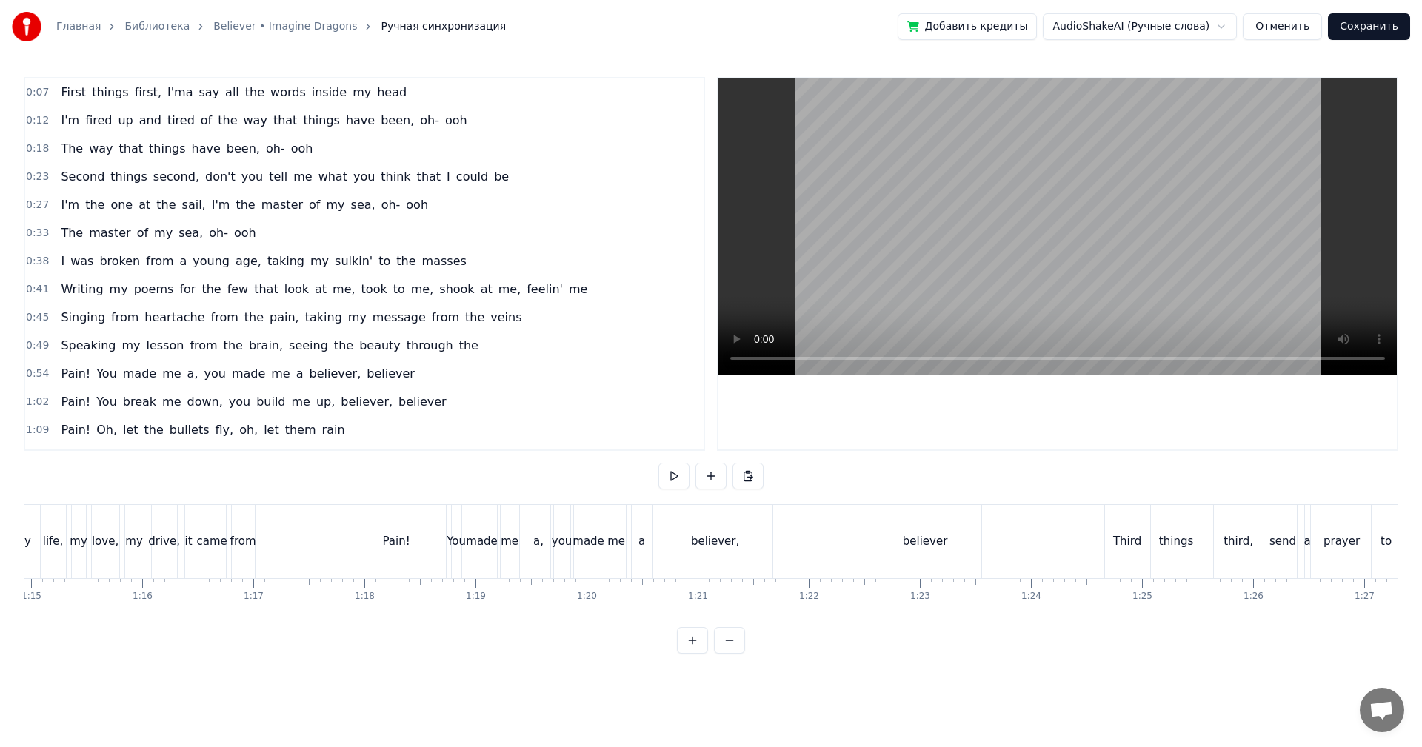
scroll to position [0, 8612]
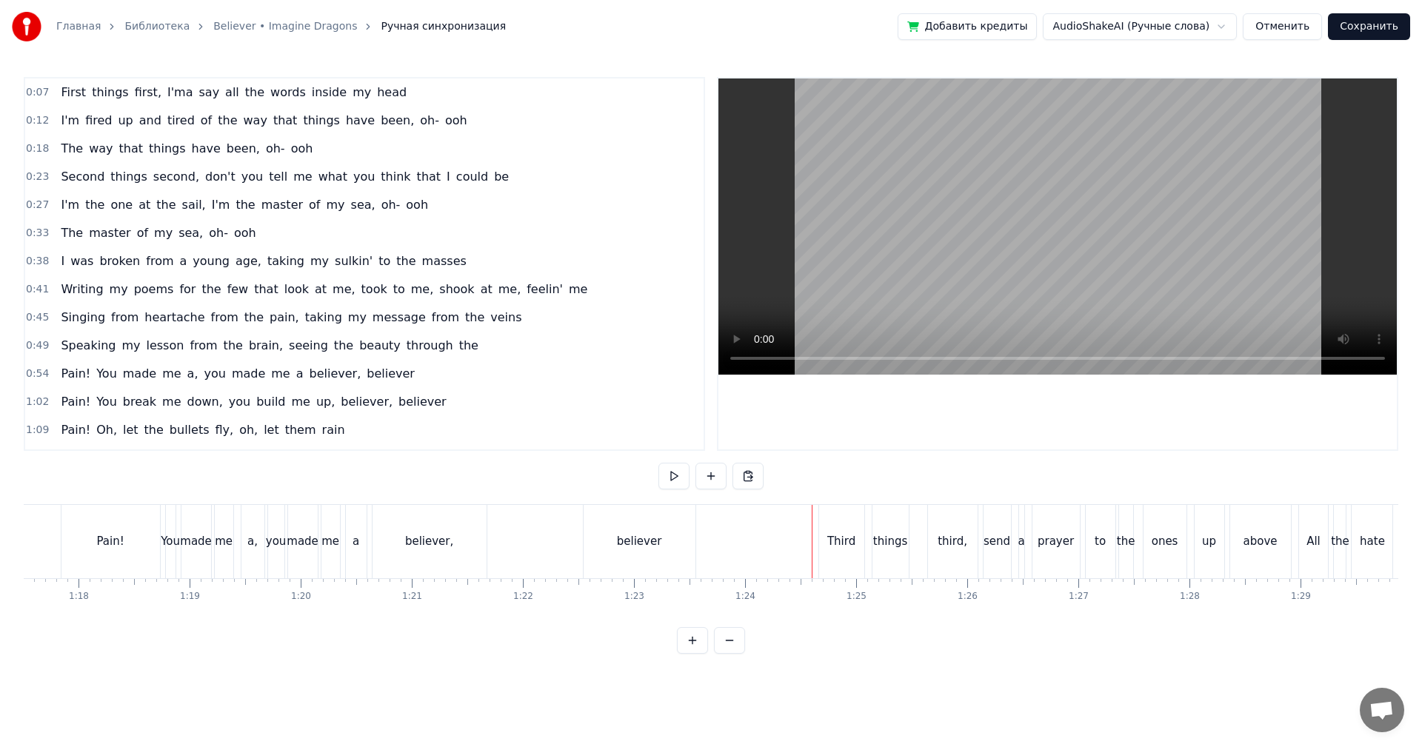
click at [926, 264] on video at bounding box center [1058, 227] width 679 height 296
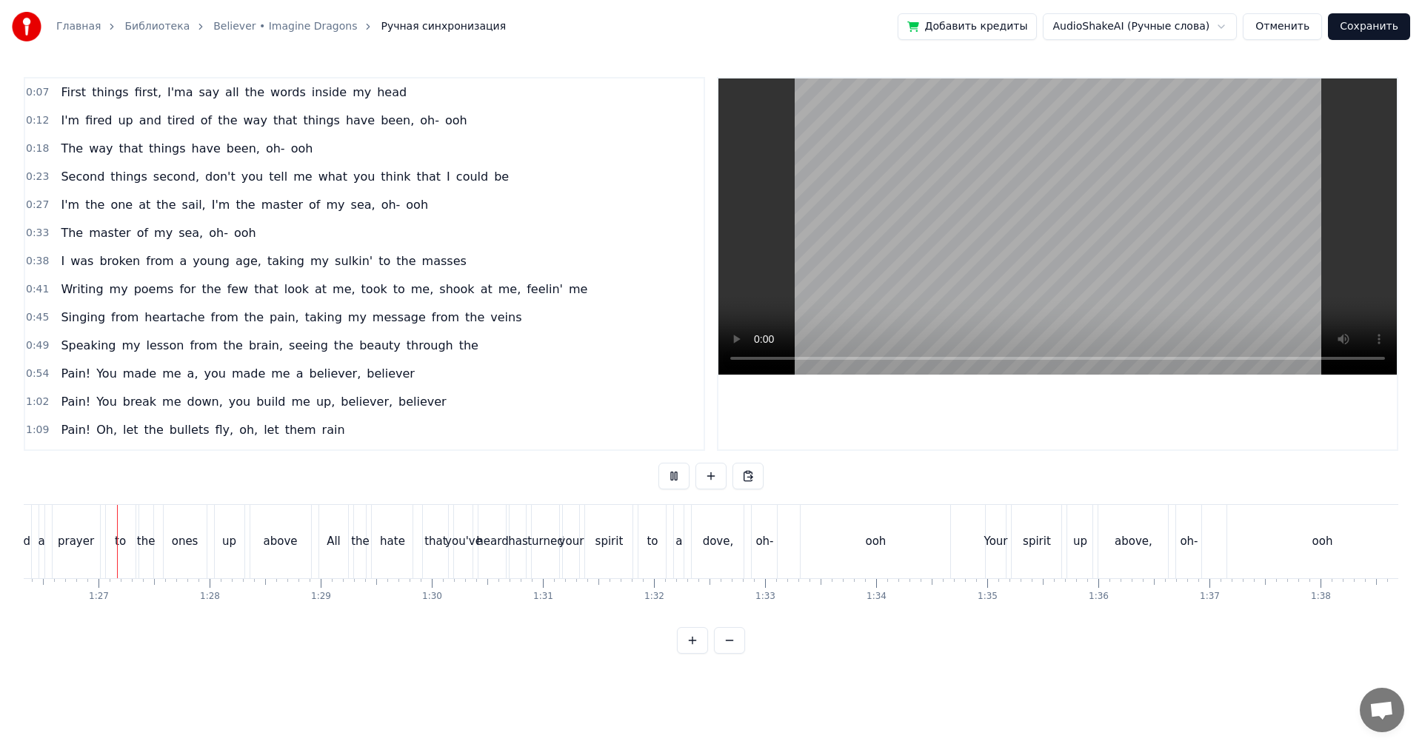
scroll to position [0, 9584]
click at [963, 304] on video at bounding box center [1058, 227] width 679 height 296
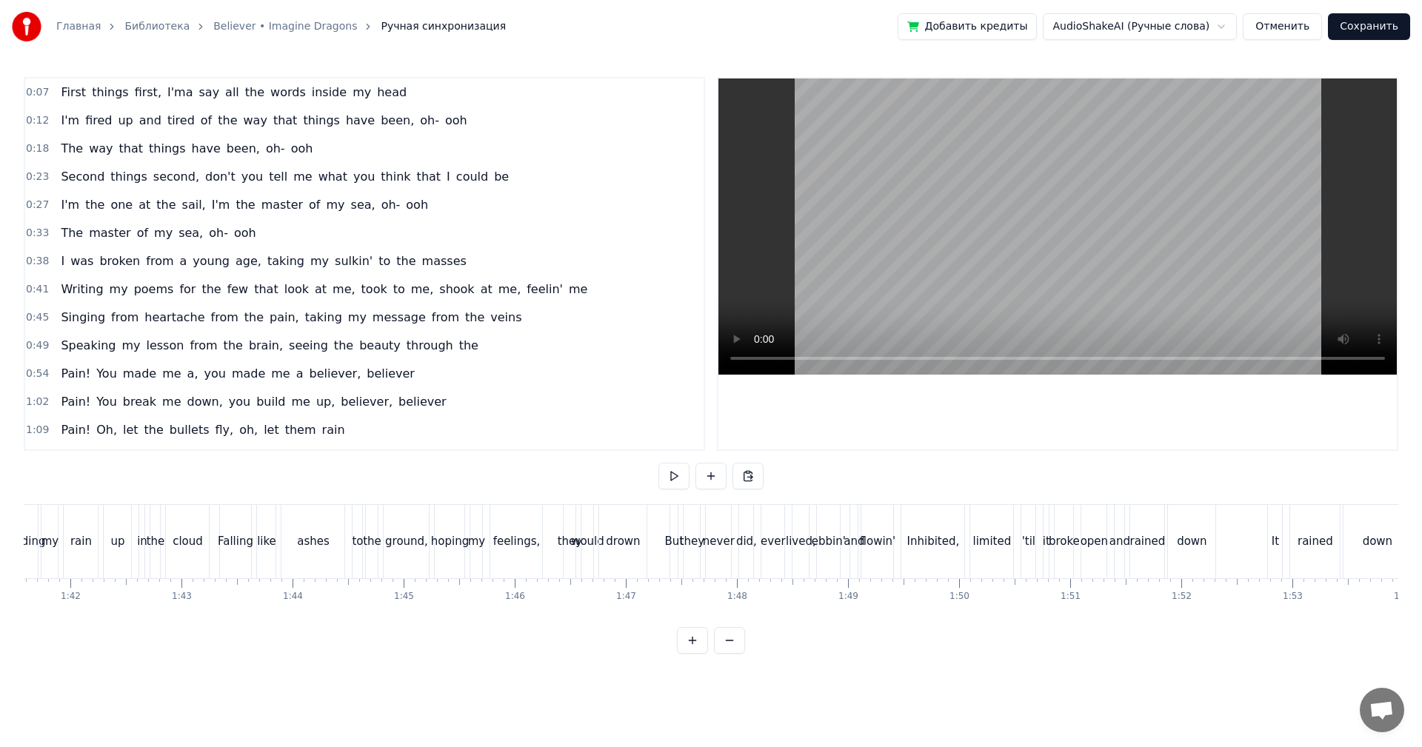
scroll to position [0, 11287]
click at [552, 534] on div "Falling like ashes to the ground, hoping my feelings, they would drown" at bounding box center [435, 541] width 432 height 73
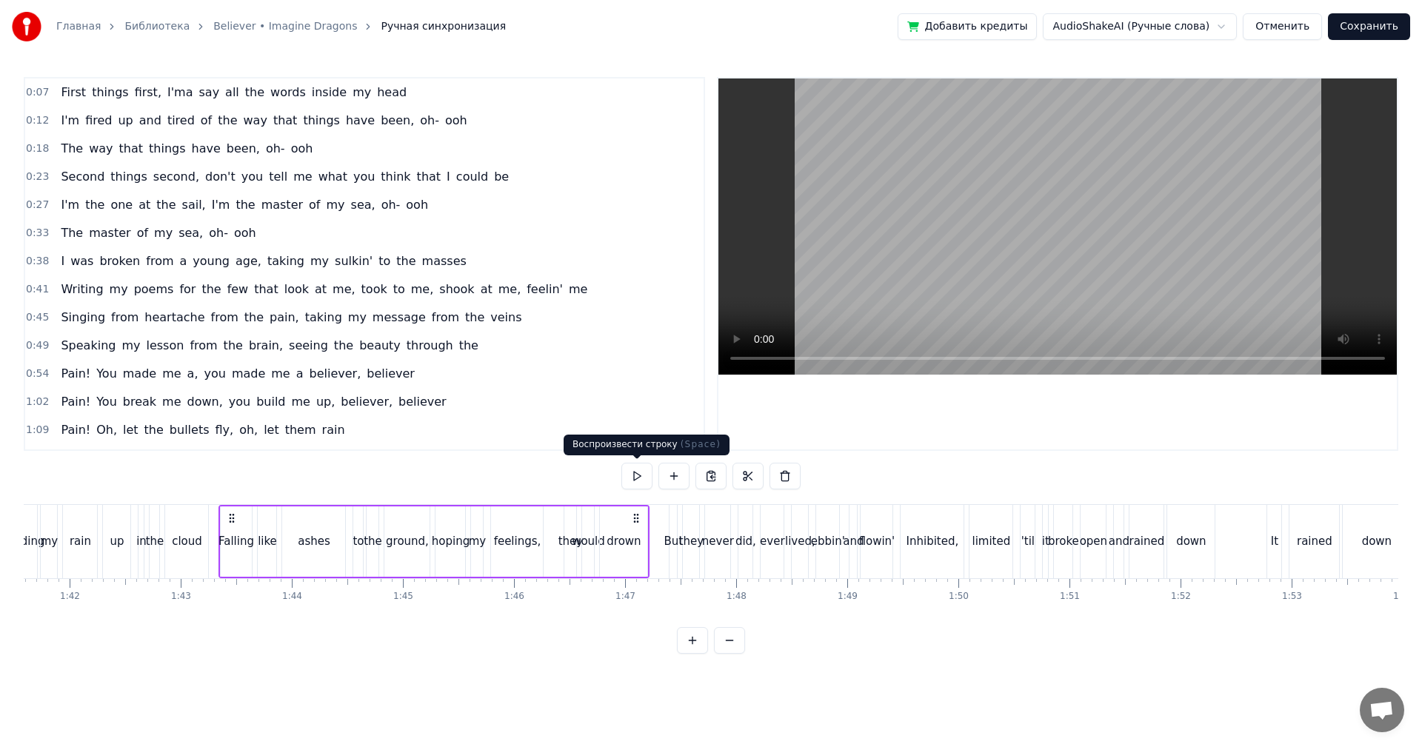
click at [1055, 224] on video at bounding box center [1058, 227] width 679 height 296
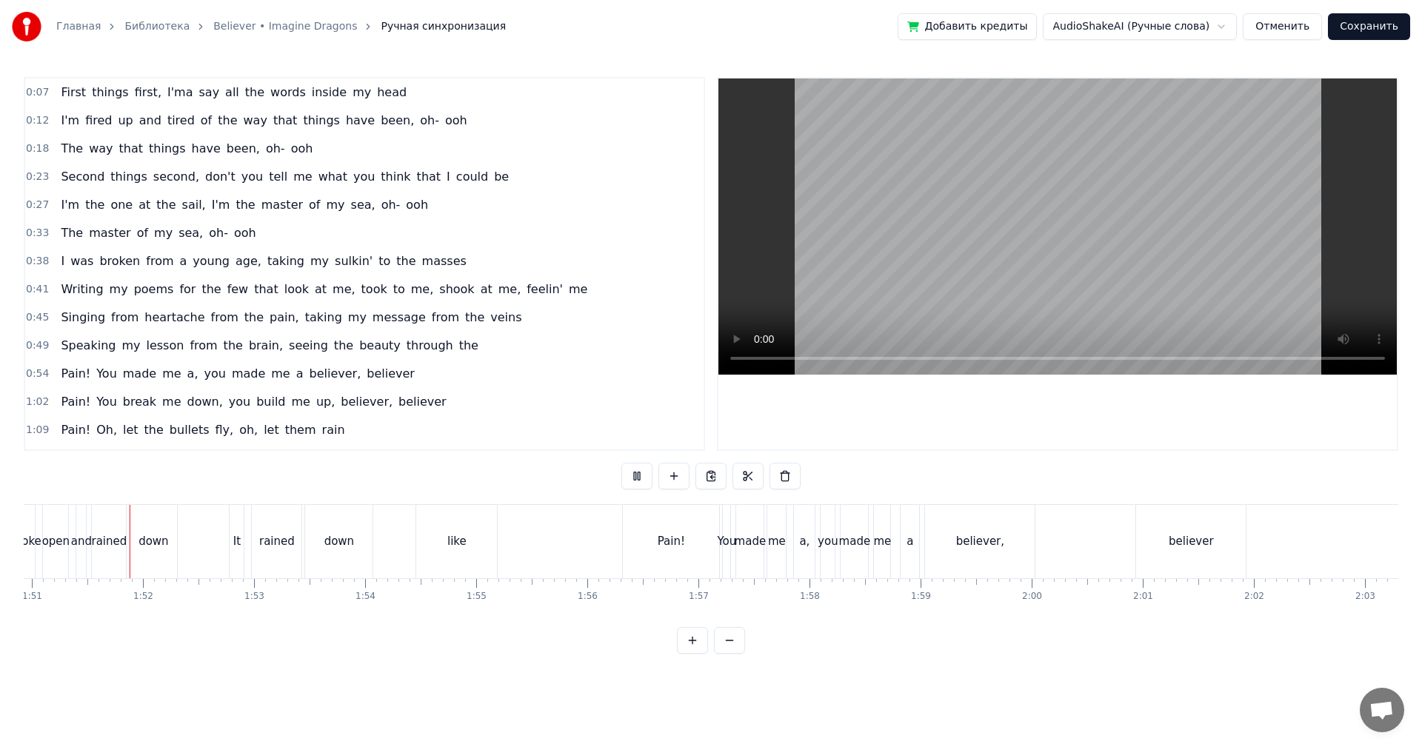
drag, startPoint x: 1008, startPoint y: 273, endPoint x: 1011, endPoint y: 463, distance: 189.7
click at [1009, 274] on video at bounding box center [1058, 227] width 679 height 296
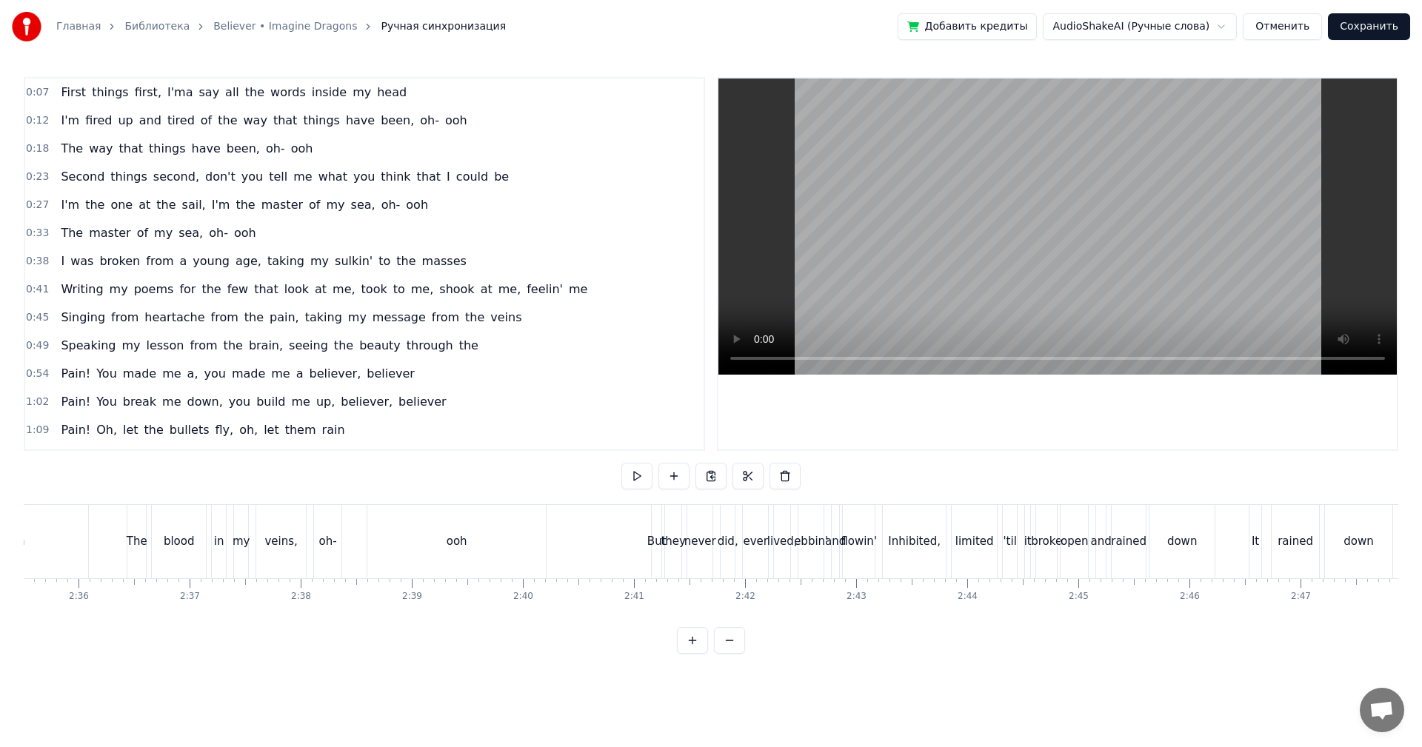
scroll to position [0, 17288]
drag, startPoint x: 1081, startPoint y: 258, endPoint x: 1067, endPoint y: 270, distance: 19.0
click at [1081, 257] on video at bounding box center [1058, 227] width 679 height 296
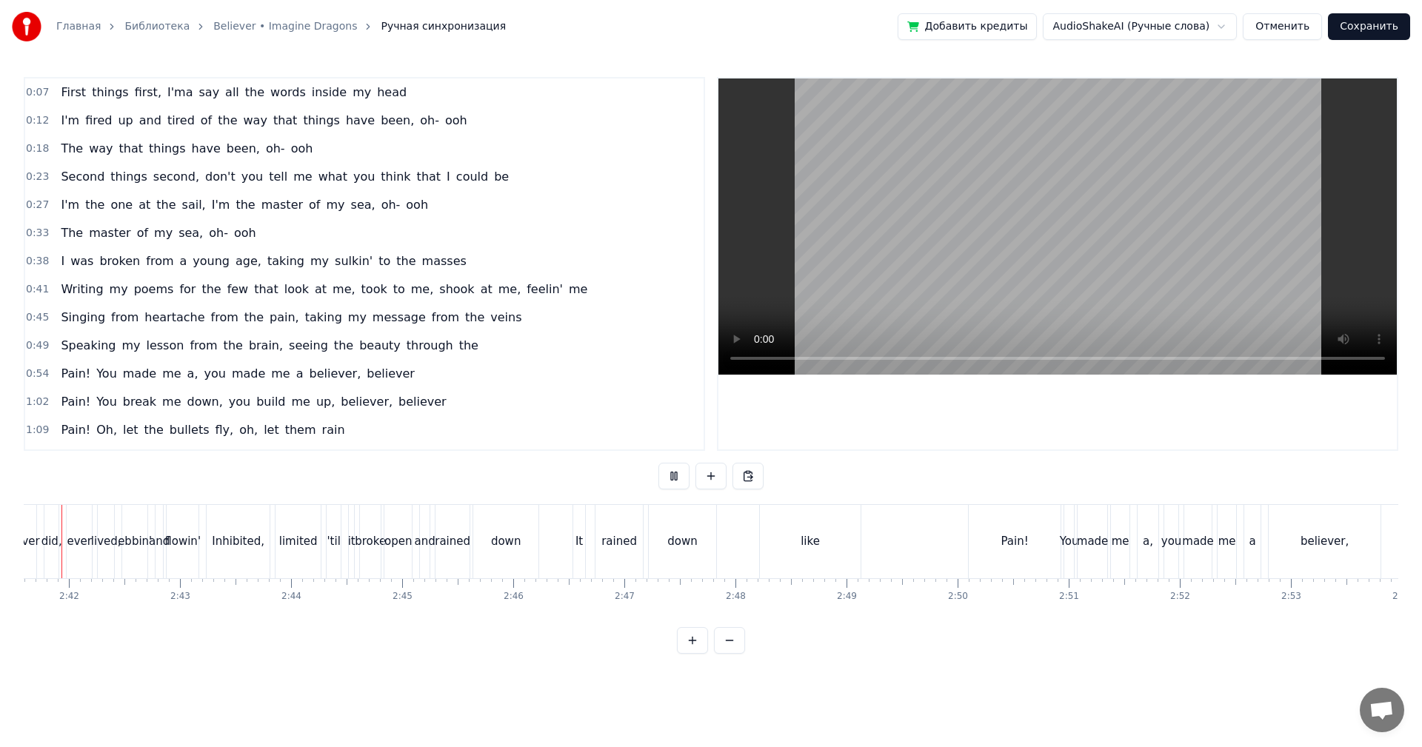
scroll to position [0, 17912]
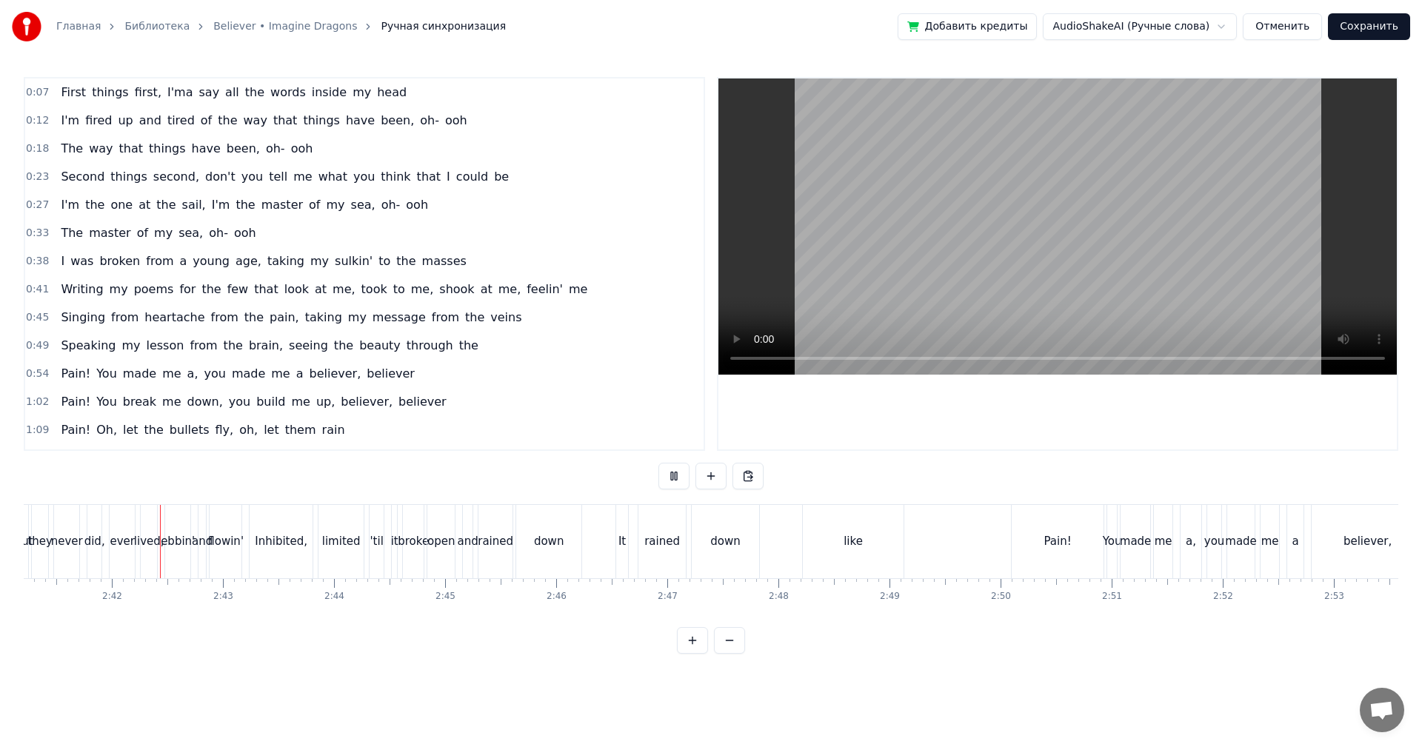
drag, startPoint x: 1037, startPoint y: 239, endPoint x: 1015, endPoint y: 424, distance: 186.5
click at [1037, 239] on video at bounding box center [1058, 227] width 679 height 296
click at [907, 250] on video at bounding box center [1058, 227] width 679 height 296
drag, startPoint x: 930, startPoint y: 256, endPoint x: 933, endPoint y: 289, distance: 33.4
click at [931, 257] on video at bounding box center [1058, 227] width 679 height 296
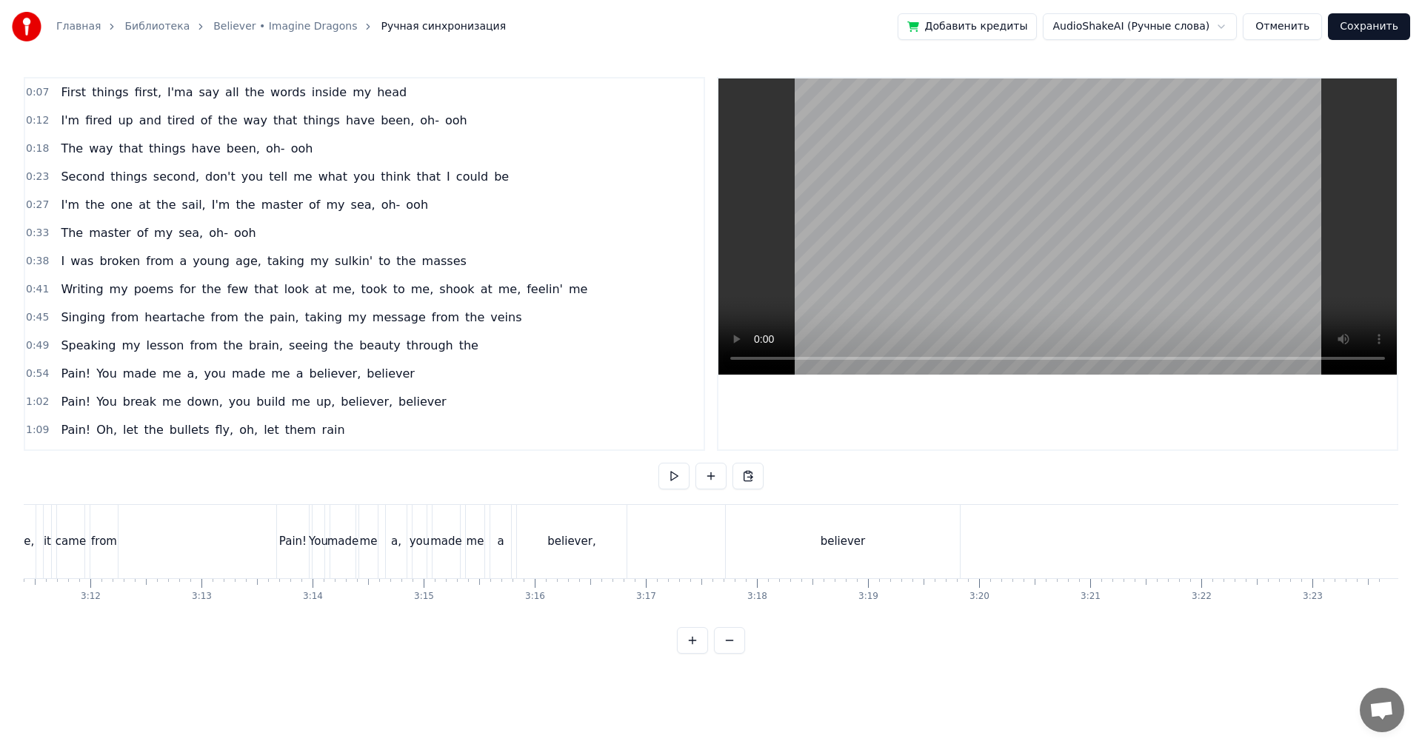
scroll to position [0, 21268]
click at [1361, 25] on button "Сохранить" at bounding box center [1369, 26] width 82 height 27
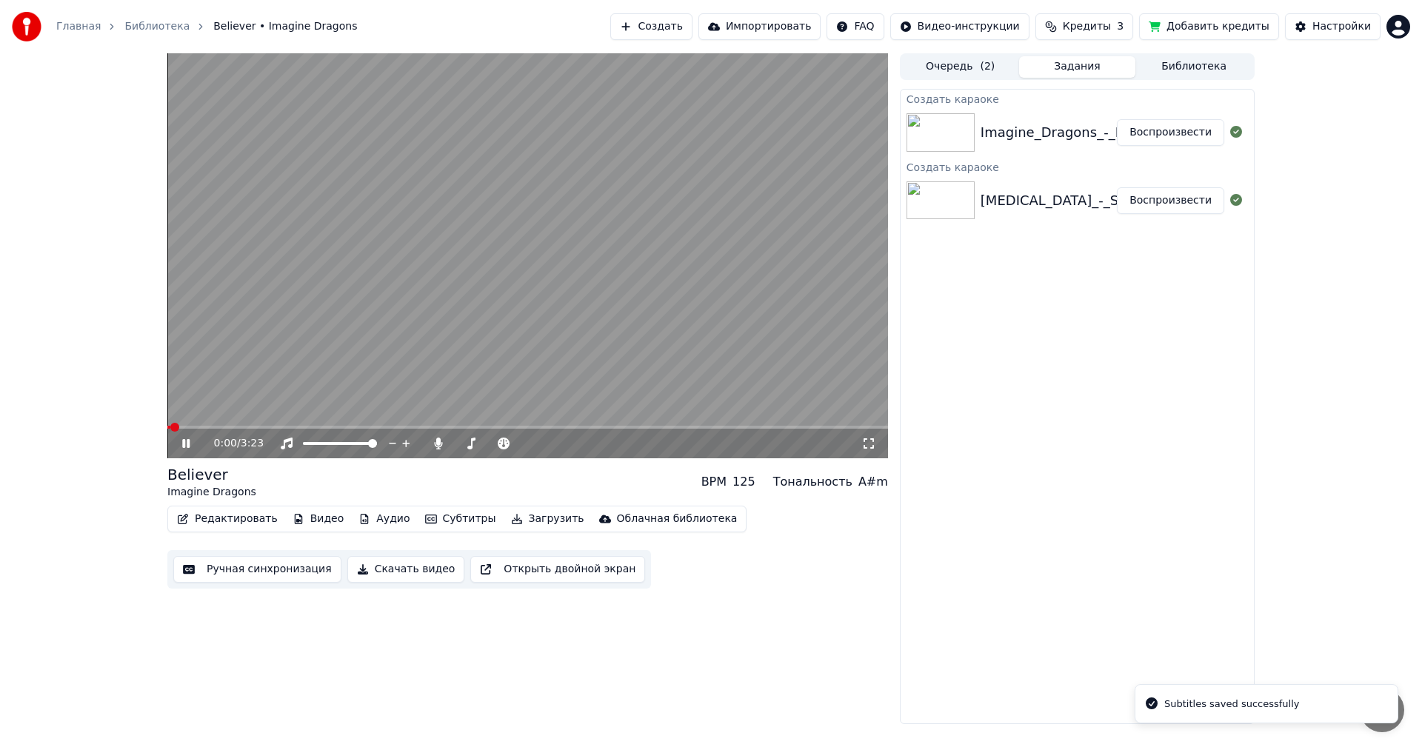
click at [368, 570] on button "Скачать видео" at bounding box center [406, 569] width 118 height 27
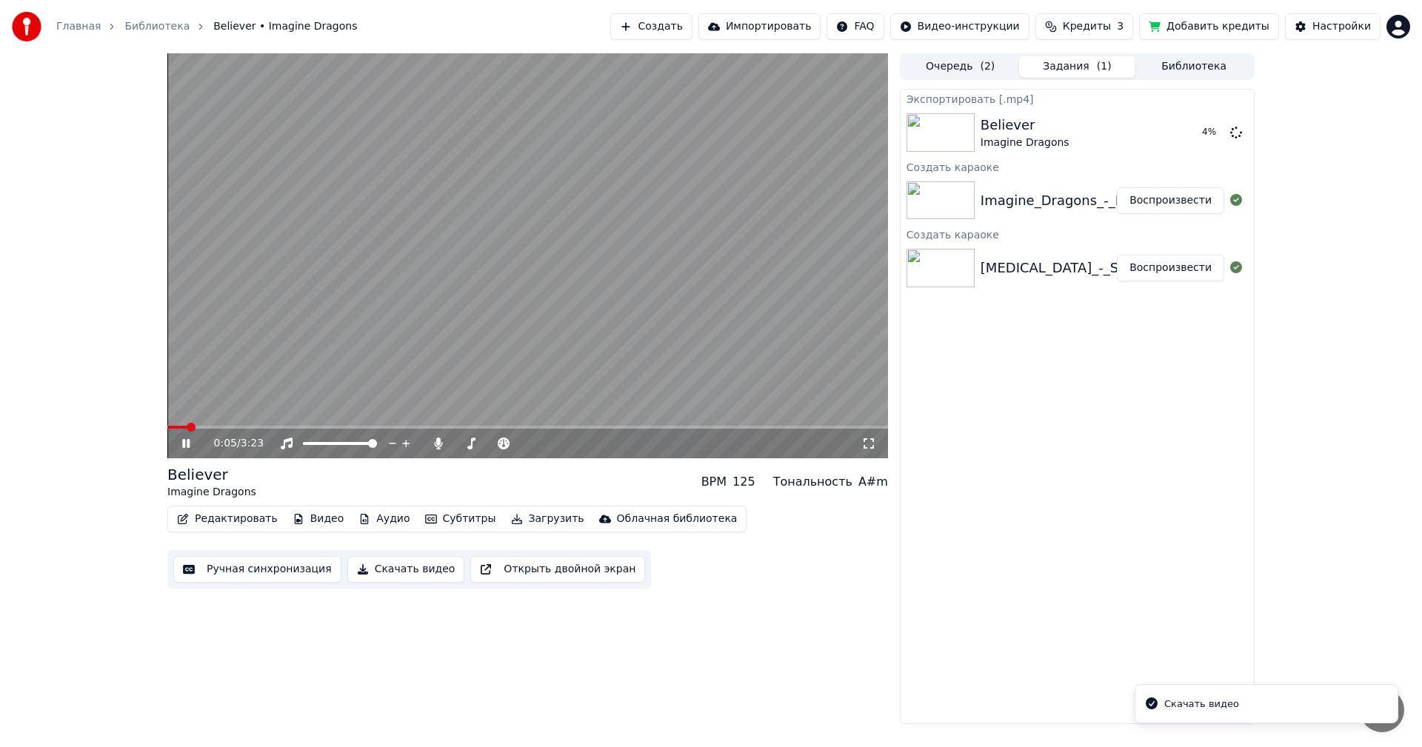
click at [564, 242] on video at bounding box center [527, 255] width 721 height 405
click at [1216, 140] on button "Показать" at bounding box center [1186, 132] width 76 height 27
